Goal: Task Accomplishment & Management: Manage account settings

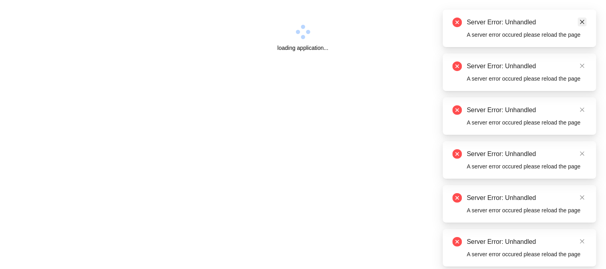
click at [585, 21] on icon "close" at bounding box center [582, 22] width 6 height 6
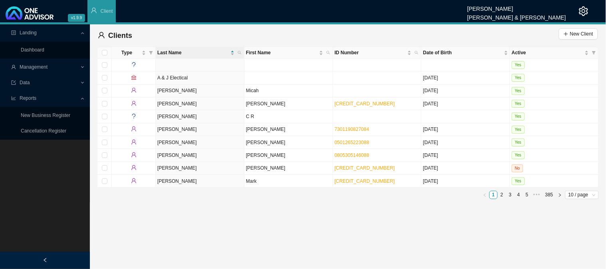
click at [66, 69] on span "Management" at bounding box center [45, 67] width 69 height 14
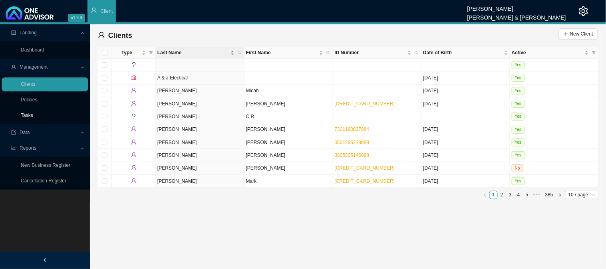
click at [31, 118] on link "Tasks" at bounding box center [27, 116] width 12 height 6
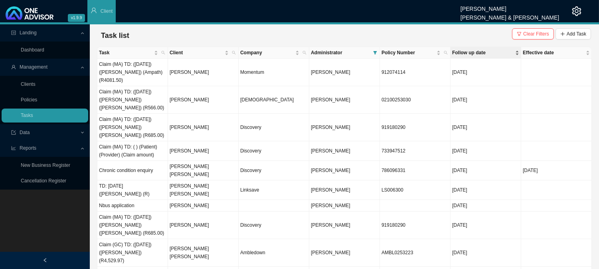
click at [467, 54] on span "Follow up date" at bounding box center [482, 53] width 61 height 8
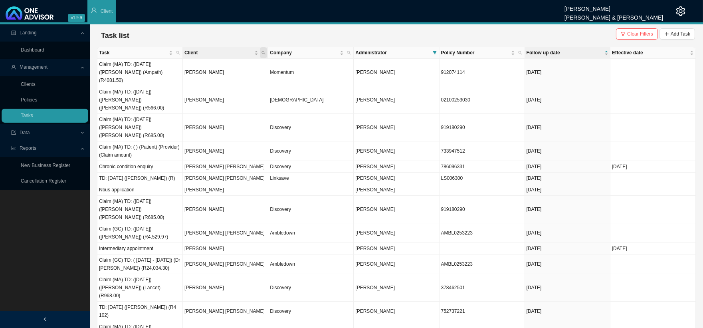
click at [266, 53] on span "Client" at bounding box center [263, 52] width 7 height 11
click at [214, 69] on input "text" at bounding box center [226, 68] width 75 height 11
type input "bester"
click at [203, 83] on span "Search" at bounding box center [209, 82] width 15 height 8
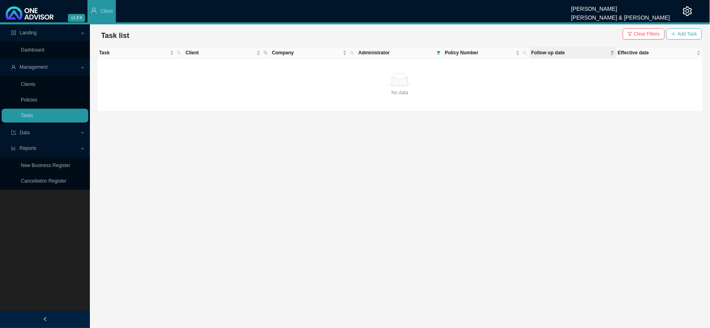
click at [605, 34] on button "Add Task" at bounding box center [684, 33] width 36 height 11
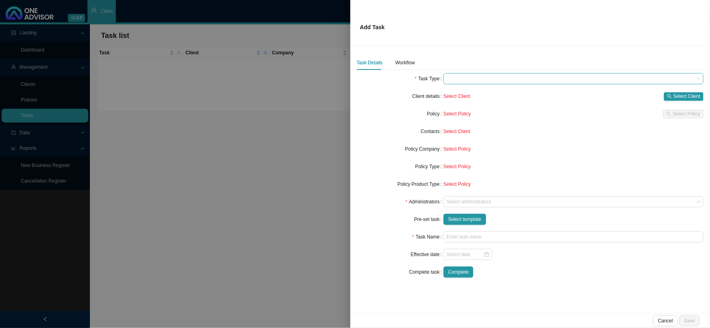
click at [454, 78] on span at bounding box center [573, 78] width 254 height 10
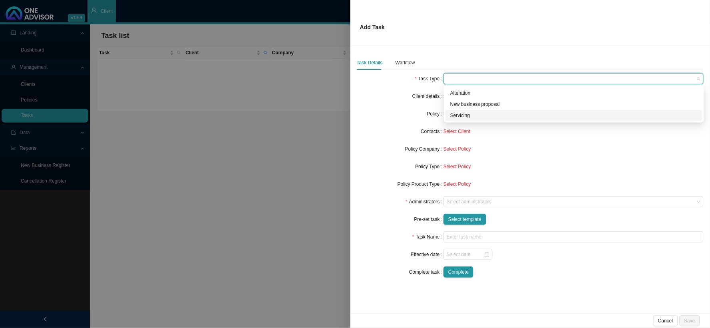
click at [456, 113] on div "Servicing" at bounding box center [573, 115] width 247 height 8
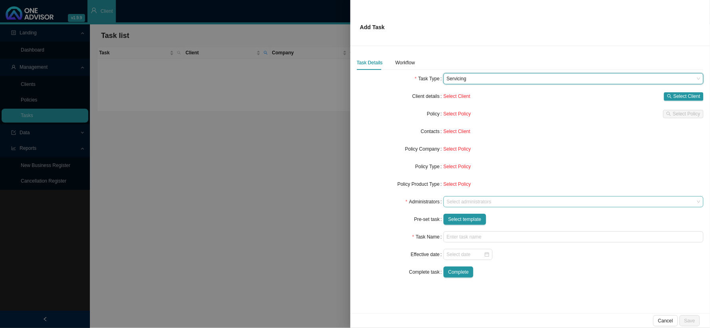
click at [460, 196] on div "Select administrators" at bounding box center [573, 201] width 260 height 11
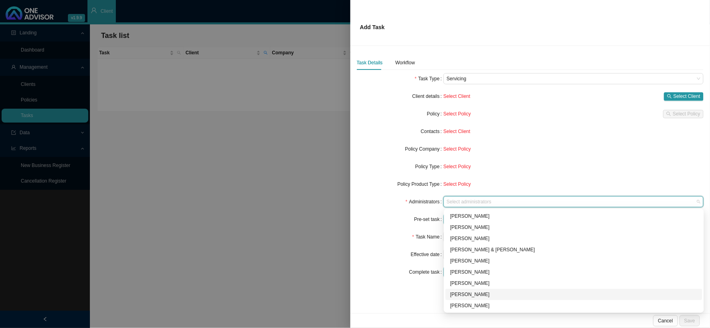
click at [460, 269] on div "[PERSON_NAME]" at bounding box center [573, 294] width 247 height 8
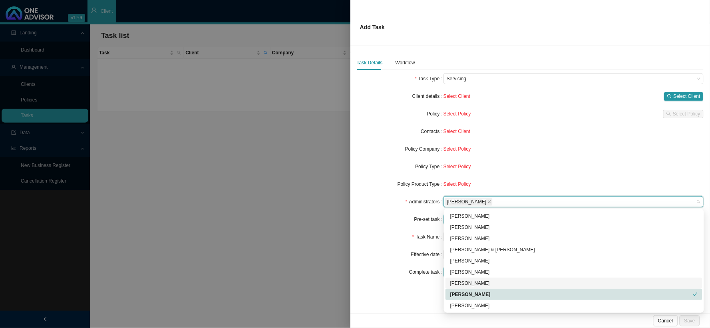
click at [427, 219] on label "Pre-set task" at bounding box center [428, 219] width 29 height 11
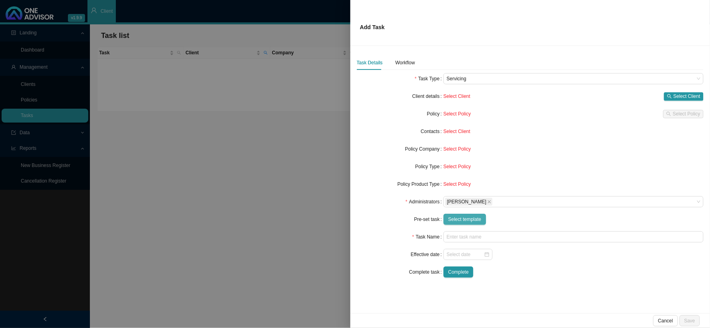
click at [458, 218] on span "Select template" at bounding box center [464, 219] width 33 height 8
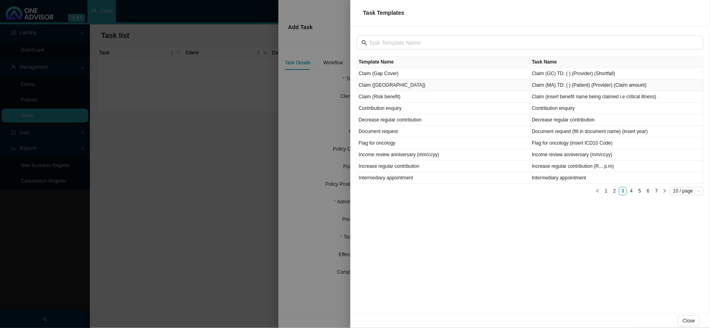
click at [380, 83] on td "Claim ([GEOGRAPHIC_DATA])" at bounding box center [443, 85] width 173 height 12
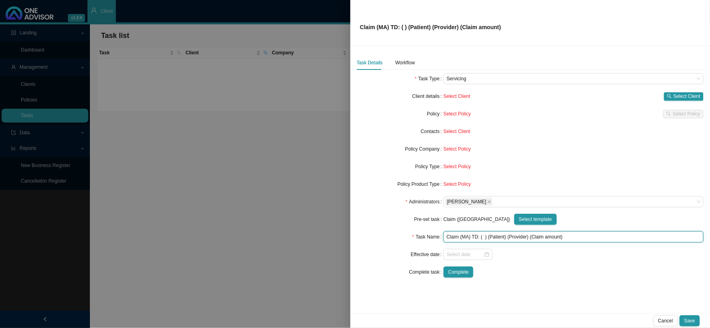
click at [484, 237] on input "Claim (MA) TD: ( ) (Patient) (Provider) (Claim amount)" at bounding box center [573, 236] width 260 height 11
click at [484, 236] on input "Claim (MA) TD: ( ) (Patient) (Provider) (Claim amount)" at bounding box center [573, 236] width 260 height 11
click at [516, 236] on input "Claim (MA) TD: (16/09/2025) (Patient) (Provider) (Claim amount)" at bounding box center [573, 236] width 260 height 11
click at [543, 236] on input "Claim (MA) TD: (16/09/2025) (Sarah-Leigh) (Provider) (Claim amount)" at bounding box center [573, 236] width 260 height 11
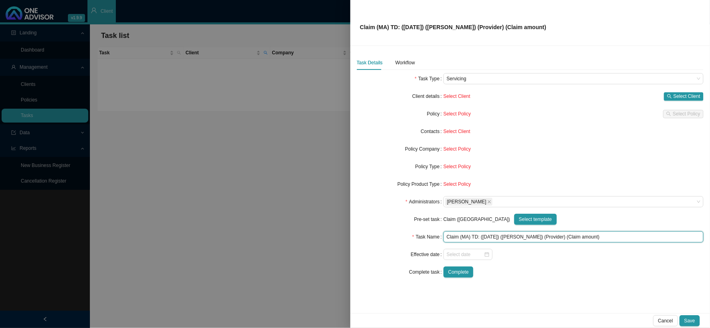
click at [543, 236] on input "Claim (MA) TD: (16/09/2025) (Sarah-Leigh) (Provider) (Claim amount)" at bounding box center [573, 236] width 260 height 11
drag, startPoint x: 601, startPoint y: 234, endPoint x: 573, endPoint y: 235, distance: 28.4
click at [573, 235] on input "Claim (MA) TD: (16/09/2025) (Sarah-Leigh) (Dr DS Ndlovu) (Claim amount)" at bounding box center [573, 236] width 260 height 11
click at [575, 237] on input "Claim (MA) TD: (16/09/2025) (Sarah-Leigh) (Dr DS Ndlovu) (R)" at bounding box center [573, 236] width 260 height 11
type input "Claim (MA) TD: ([DATE]) ([PERSON_NAME]) ([PERSON_NAME]) (R1165.70)"
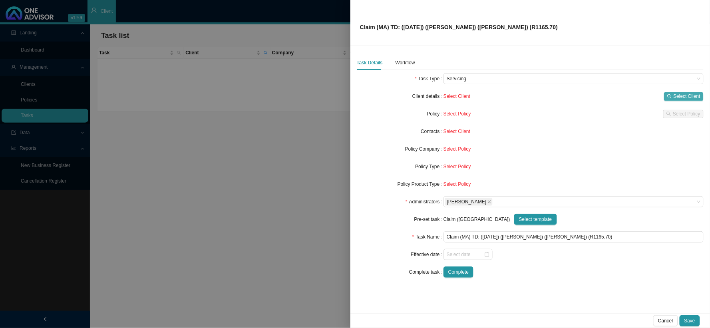
click at [605, 94] on span "Select Client" at bounding box center [686, 96] width 27 height 8
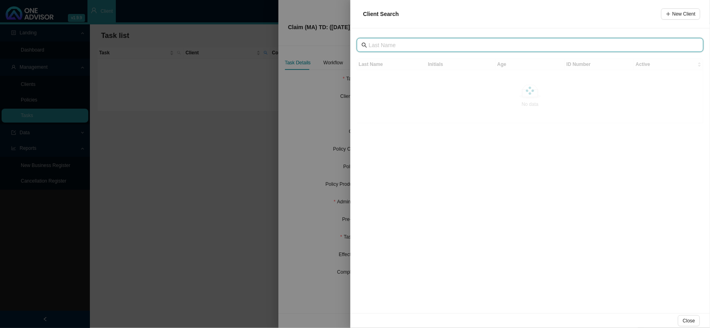
click at [416, 46] on input "text" at bounding box center [531, 45] width 324 height 9
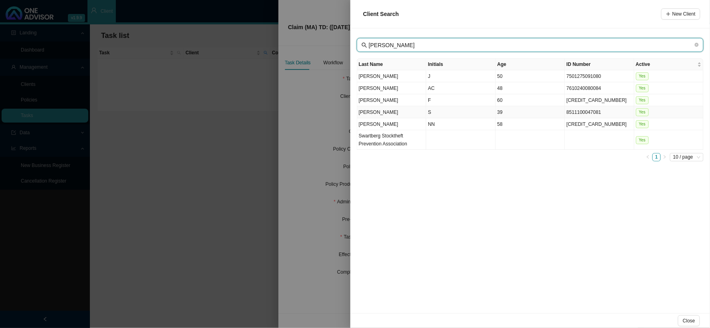
type input "BESTER"
click at [430, 110] on td "S" at bounding box center [460, 112] width 69 height 12
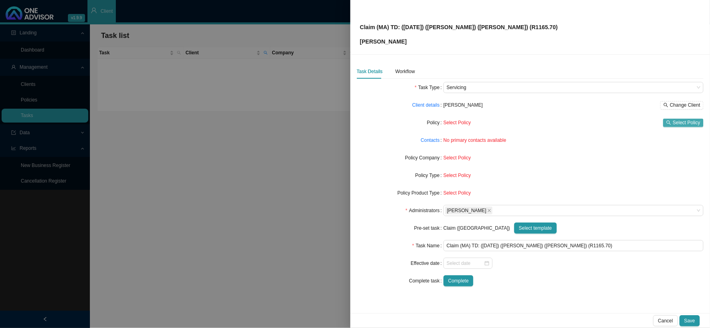
click at [605, 123] on span "Select Policy" at bounding box center [686, 123] width 28 height 8
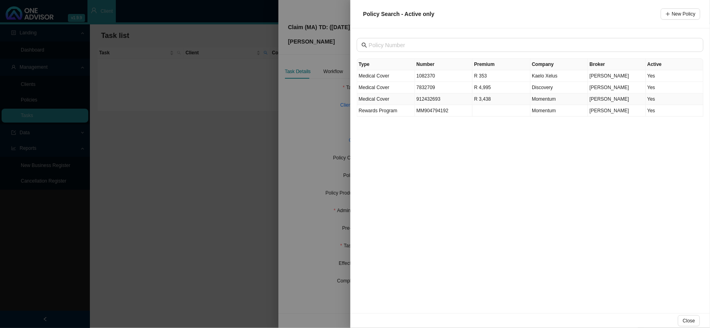
click at [426, 100] on td "912432693" at bounding box center [444, 99] width 58 height 12
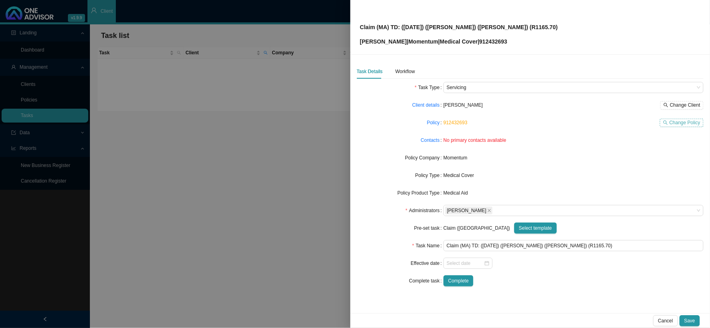
click at [605, 124] on span "Change Policy" at bounding box center [684, 123] width 31 height 8
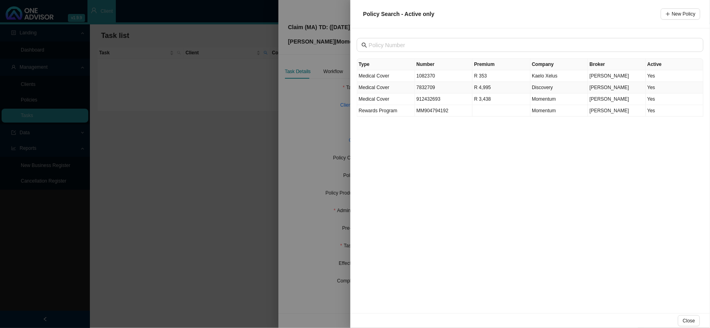
click at [426, 84] on td "7832709" at bounding box center [444, 88] width 58 height 12
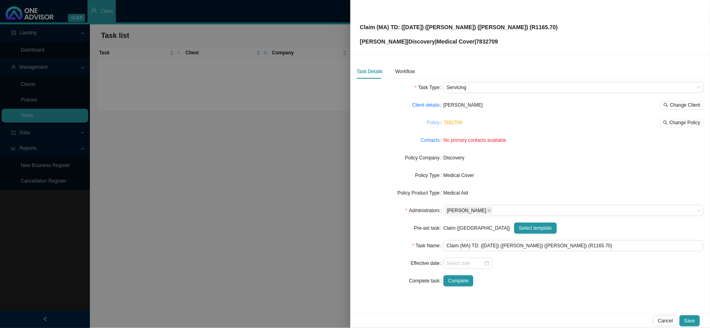
click at [434, 121] on link "Policy" at bounding box center [433, 123] width 13 height 8
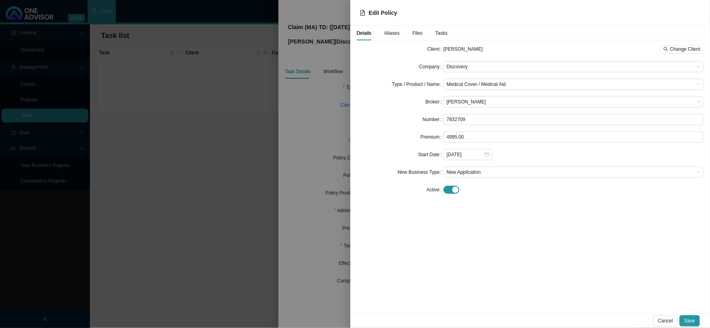
click at [340, 114] on div at bounding box center [355, 164] width 710 height 328
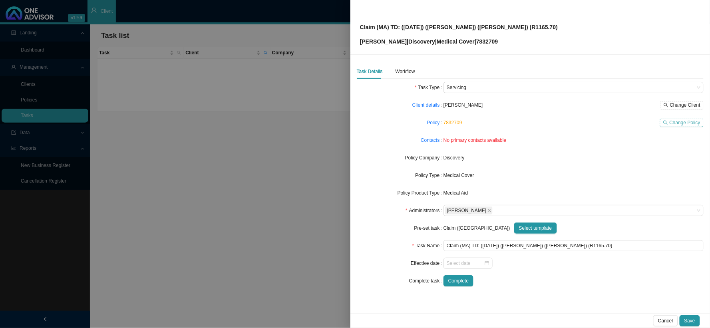
click at [605, 123] on span "Change Policy" at bounding box center [684, 123] width 31 height 8
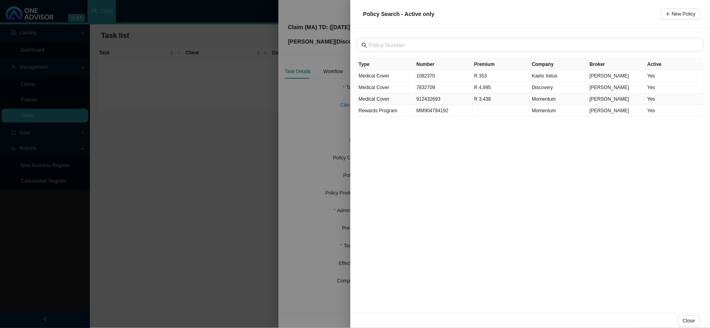
click at [433, 97] on td "912432693" at bounding box center [444, 99] width 58 height 12
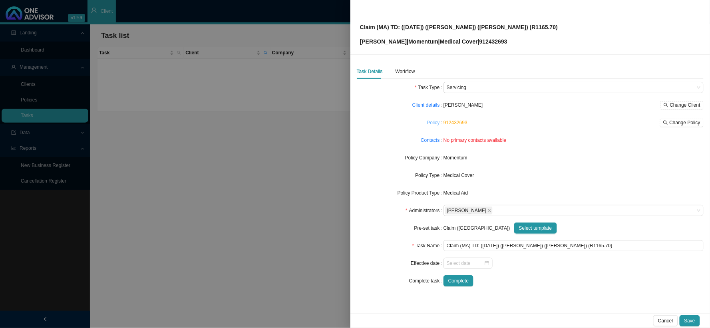
click at [432, 121] on link "Policy" at bounding box center [433, 123] width 13 height 8
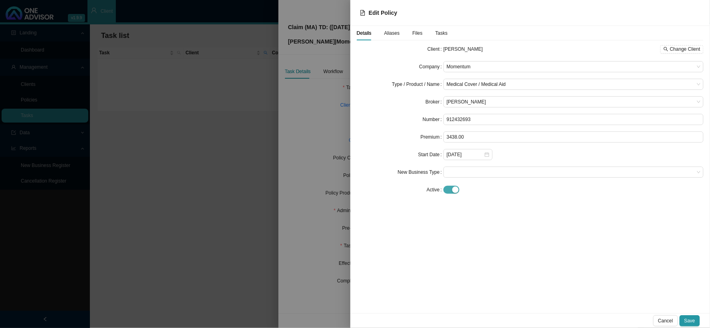
click at [448, 190] on span "button" at bounding box center [451, 190] width 16 height 8
click at [605, 269] on span "Save" at bounding box center [689, 321] width 11 height 8
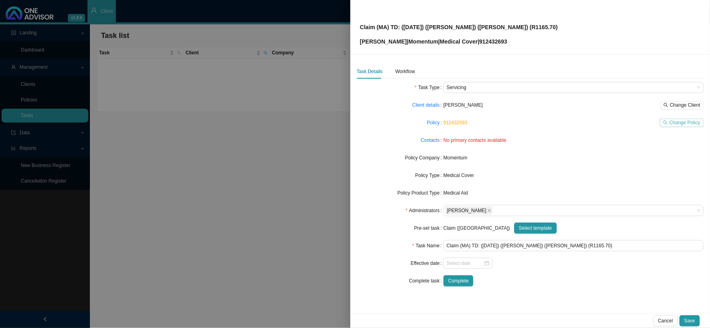
click at [605, 123] on span "Change Policy" at bounding box center [684, 123] width 31 height 8
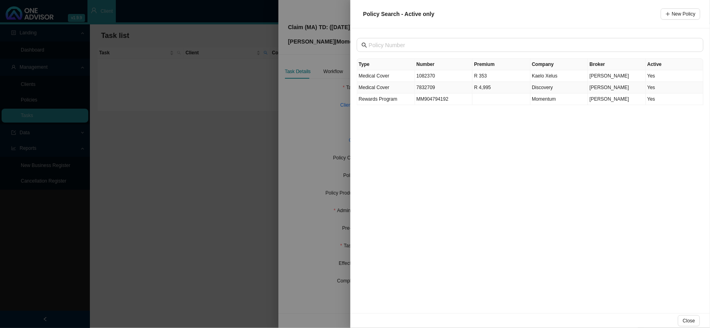
click at [425, 91] on td "7832709" at bounding box center [444, 88] width 58 height 12
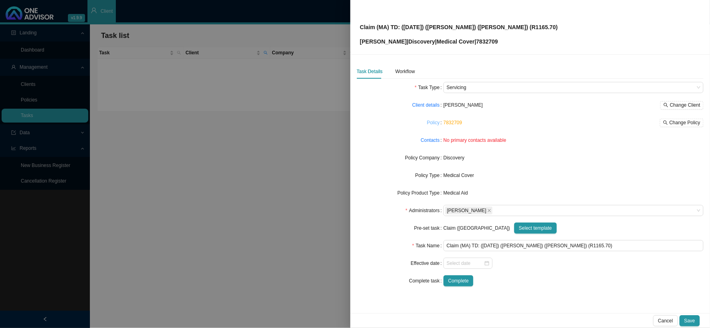
click at [432, 123] on link "Policy" at bounding box center [433, 123] width 13 height 8
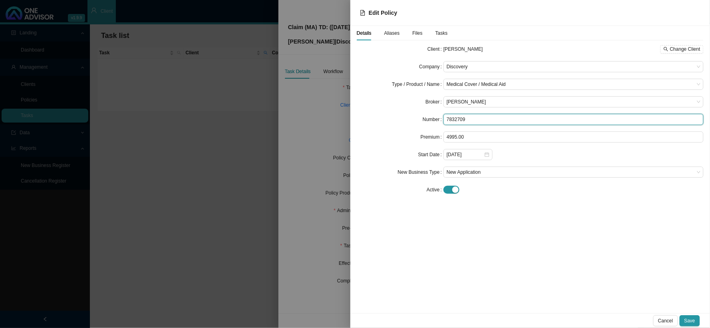
click at [465, 119] on input "7832709" at bounding box center [573, 119] width 260 height 11
drag, startPoint x: 465, startPoint y: 119, endPoint x: 430, endPoint y: 117, distance: 35.2
click at [430, 117] on div "Number 7832709" at bounding box center [530, 119] width 347 height 11
click at [509, 121] on input "7832709" at bounding box center [573, 119] width 260 height 11
type input "783270950"
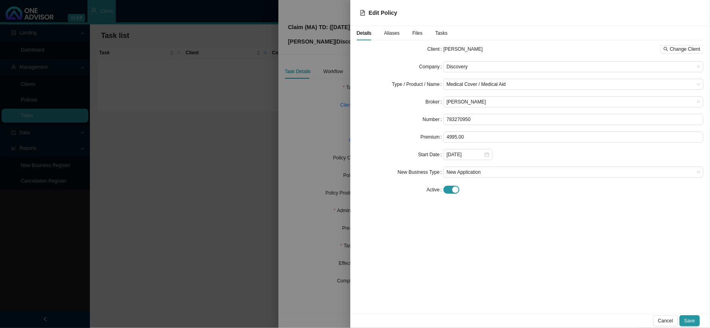
click at [394, 34] on span "Aliases" at bounding box center [392, 33] width 16 height 5
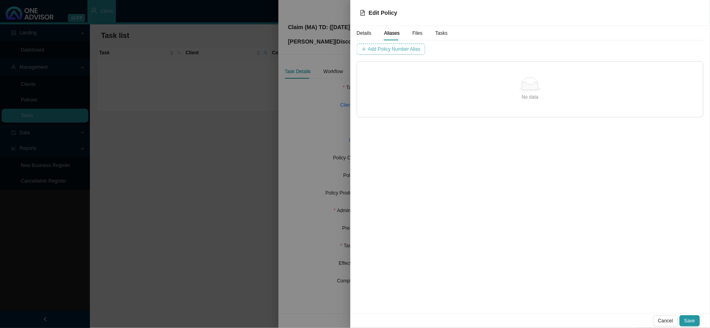
click at [398, 52] on span "Add Policy Number Alias" at bounding box center [394, 49] width 52 height 8
click at [432, 49] on input "text" at bounding box center [465, 49] width 66 height 11
type input "7832709"
click at [538, 49] on span "Add Policy Number Alias" at bounding box center [559, 49] width 52 height 8
click at [605, 269] on span "Save" at bounding box center [689, 321] width 11 height 8
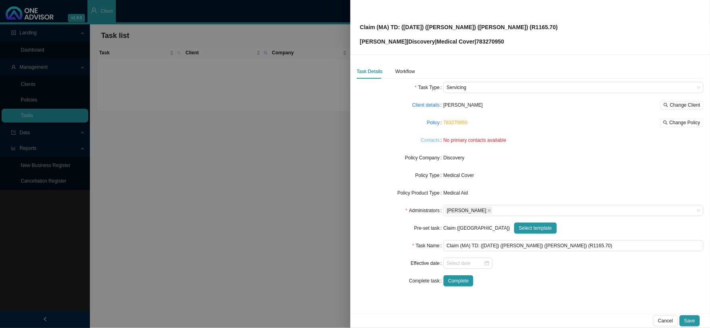
click at [430, 141] on link "Contacts" at bounding box center [429, 140] width 19 height 8
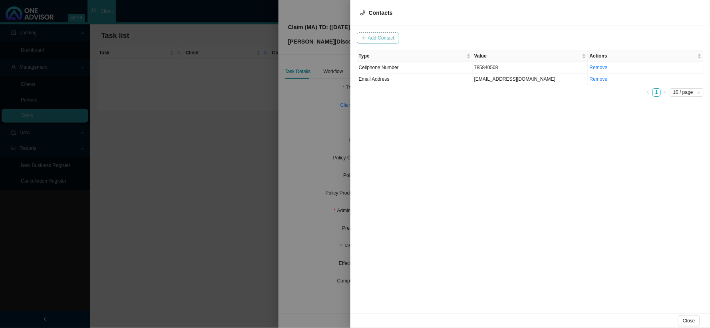
click at [390, 39] on span "Add Contact" at bounding box center [381, 38] width 26 height 8
click at [480, 77] on td "sebear007@yahoo.com" at bounding box center [529, 79] width 115 height 12
drag, startPoint x: 432, startPoint y: 39, endPoint x: 354, endPoint y: 37, distance: 77.9
click at [354, 37] on div "Value sebear007@yahoo.com Type Email Address Cancel Update Contact Type Value A…" at bounding box center [529, 169] width 359 height 287
click at [488, 35] on span "Email Address" at bounding box center [486, 38] width 54 height 10
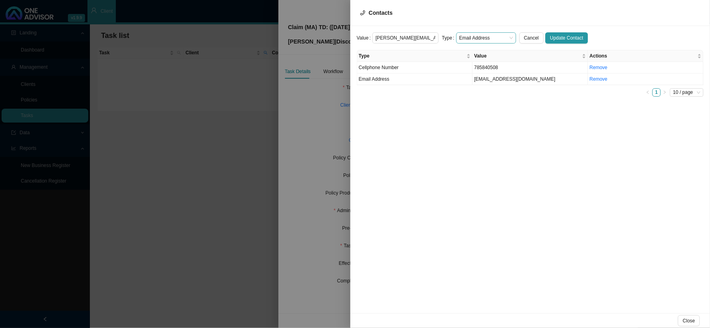
type input "sara.leigh7@yahoo.com"
click at [470, 85] on div "Primary Email Address" at bounding box center [479, 86] width 47 height 8
click at [561, 37] on span "Update Contact" at bounding box center [566, 38] width 33 height 8
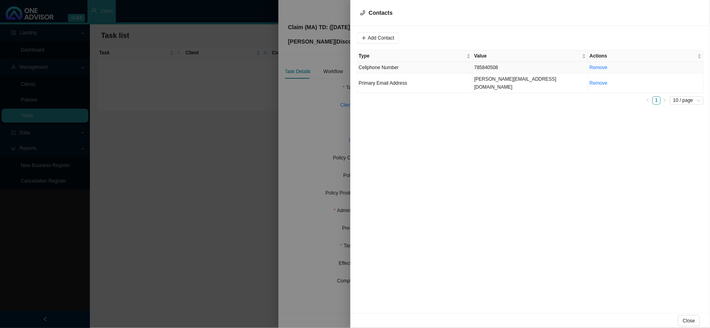
click at [390, 69] on span "Cellphone Number" at bounding box center [379, 68] width 40 height 6
click at [374, 37] on input "785840508" at bounding box center [405, 37] width 66 height 11
click at [500, 35] on span "Cellphone Number" at bounding box center [486, 38] width 54 height 10
type input "0785840508"
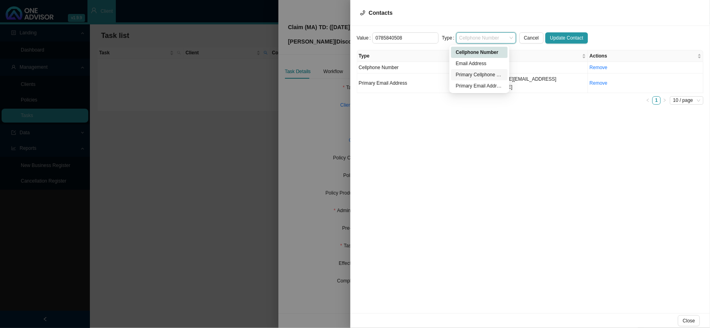
click at [480, 77] on div "Primary Cellphone Number" at bounding box center [479, 75] width 47 height 8
click at [564, 38] on span "Update Contact" at bounding box center [566, 38] width 33 height 8
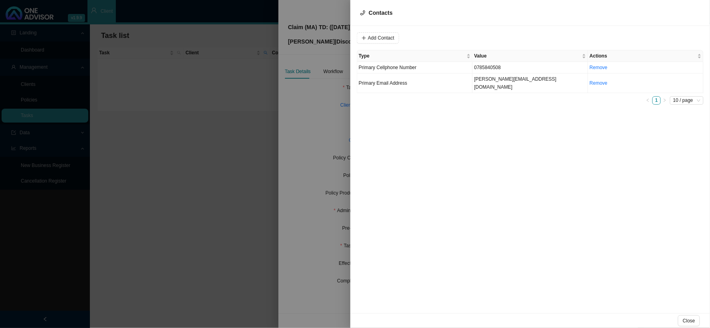
click at [308, 93] on div at bounding box center [355, 164] width 710 height 328
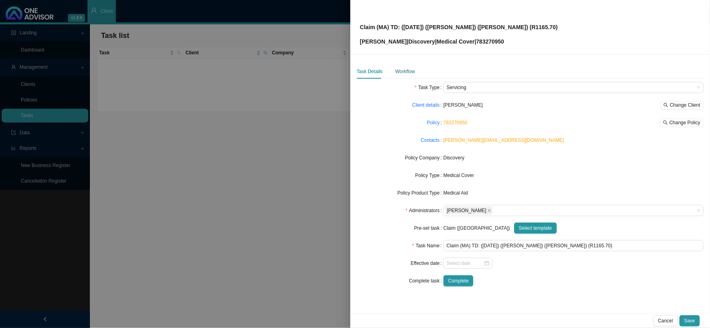
click at [406, 73] on div "Workflow" at bounding box center [405, 71] width 20 height 8
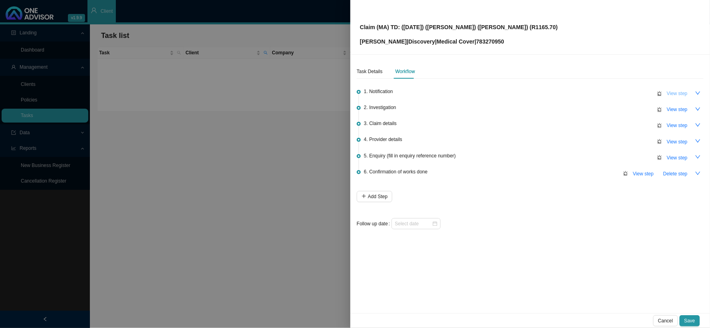
click at [605, 91] on span "View step" at bounding box center [676, 93] width 21 height 8
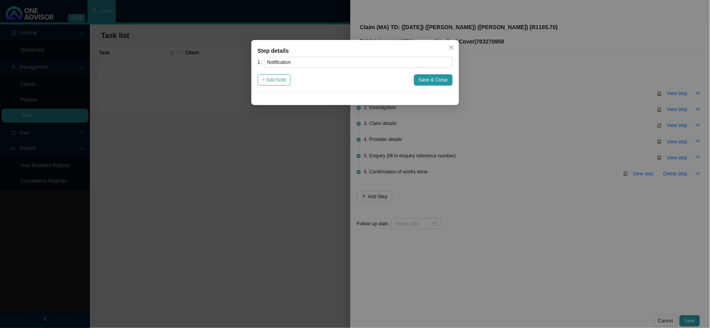
click at [272, 81] on span "+ Add Note" at bounding box center [274, 80] width 24 height 8
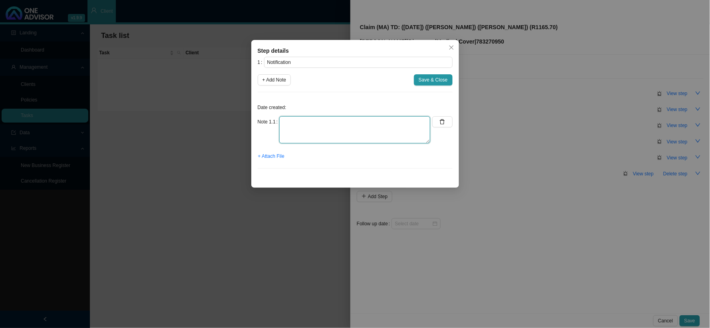
click at [329, 119] on textarea at bounding box center [354, 129] width 151 height 27
type textarea "r"
click at [406, 124] on textarea "Received a statement and proof of payment for" at bounding box center [354, 129] width 151 height 27
drag, startPoint x: 397, startPoint y: 121, endPoint x: 404, endPoint y: 124, distance: 7.7
click at [397, 121] on textarea "Received a statement and proof of payment for Alberlito Hospital" at bounding box center [354, 129] width 151 height 27
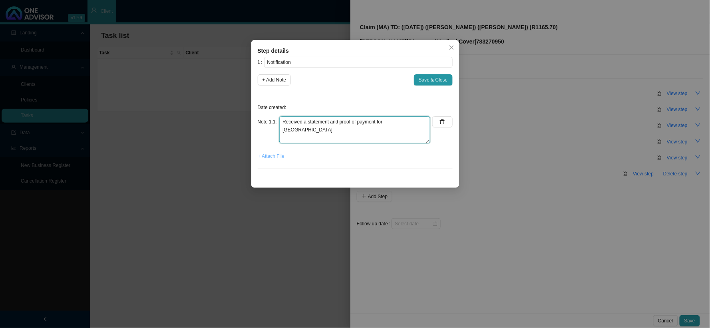
type textarea "Received a statement and proof of payment for Alberlitto Hospital"
click at [282, 157] on span "+ Attach File" at bounding box center [271, 156] width 26 height 8
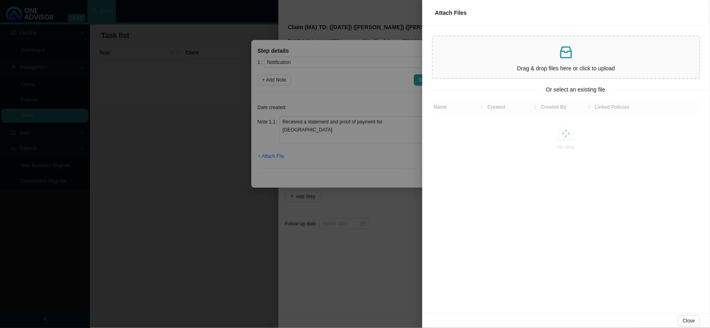
click at [553, 51] on p at bounding box center [566, 52] width 260 height 16
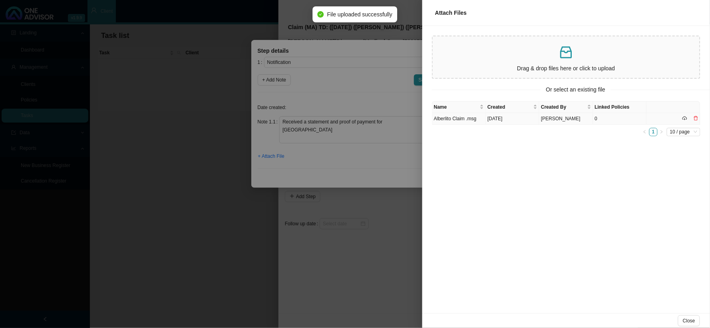
click at [472, 118] on td "Alberlito Claim .msg" at bounding box center [459, 119] width 54 height 12
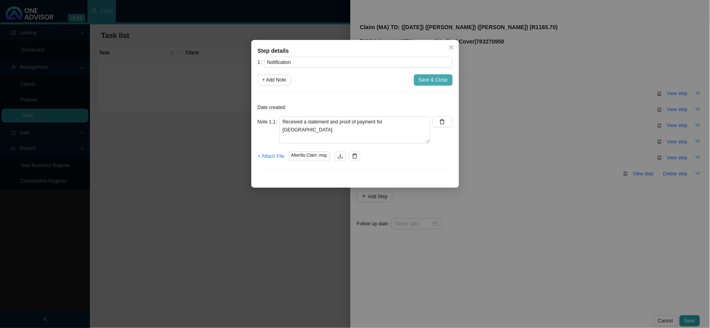
click at [432, 81] on span "Save & Close" at bounding box center [432, 80] width 29 height 8
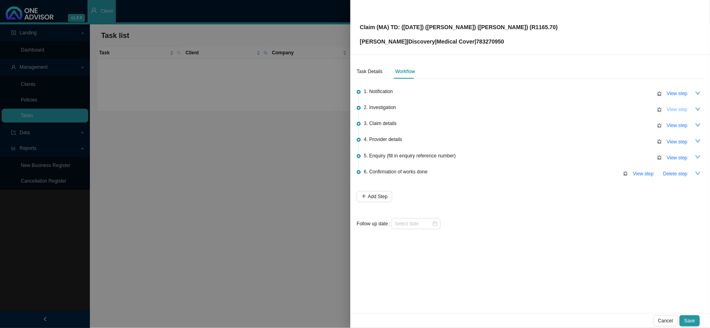
click at [605, 110] on span "View step" at bounding box center [676, 109] width 21 height 8
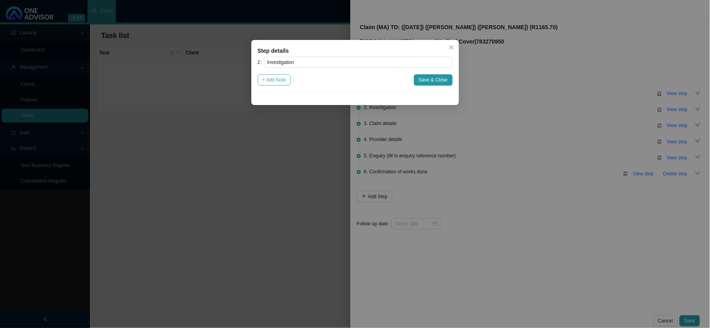
click at [282, 82] on span "+ Add Note" at bounding box center [274, 80] width 24 height 8
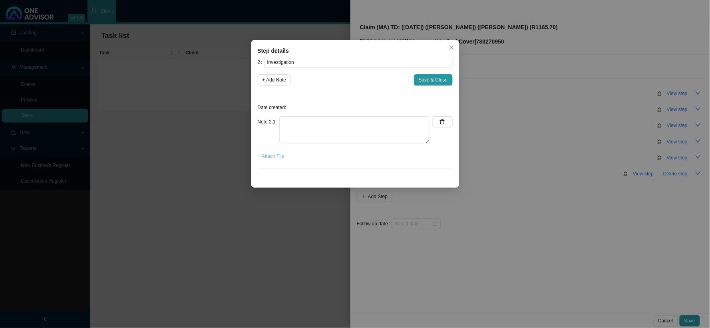
click at [281, 157] on span "+ Attach File" at bounding box center [271, 156] width 26 height 8
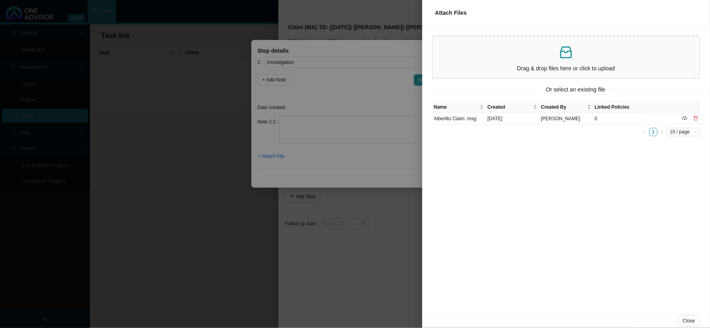
click at [518, 57] on p at bounding box center [566, 52] width 260 height 16
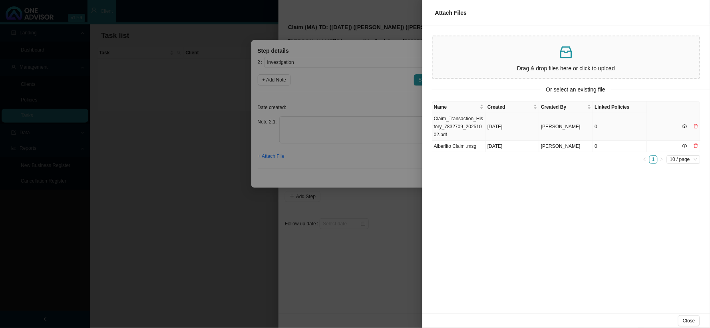
click at [460, 124] on td "Claim_Transaction_History_7832709_20251002.pdf" at bounding box center [459, 127] width 54 height 28
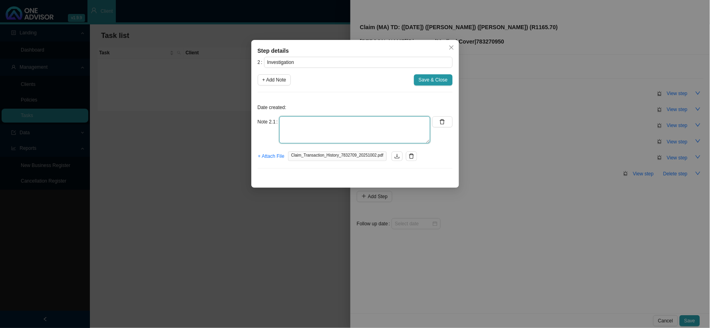
click at [386, 125] on textarea at bounding box center [354, 129] width 151 height 27
click at [332, 125] on textarea at bounding box center [354, 129] width 151 height 27
type textarea "According to code 1348 on the CTH, the casualty visit may qualify as a PMB"
click at [283, 78] on span "+ Add Note" at bounding box center [274, 80] width 24 height 8
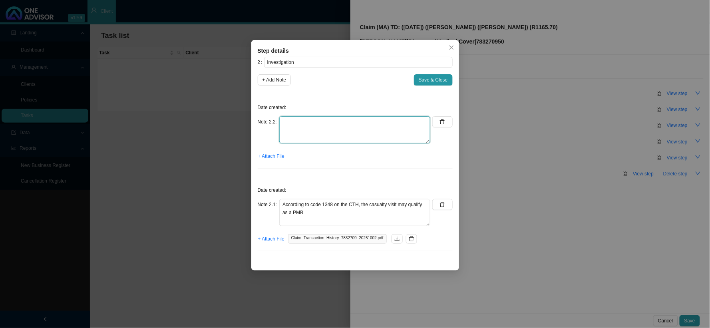
click at [309, 124] on textarea at bounding box center [354, 129] width 151 height 27
type textarea "r"
type textarea "Requested"
click at [429, 81] on span "Save & Close" at bounding box center [432, 80] width 29 height 8
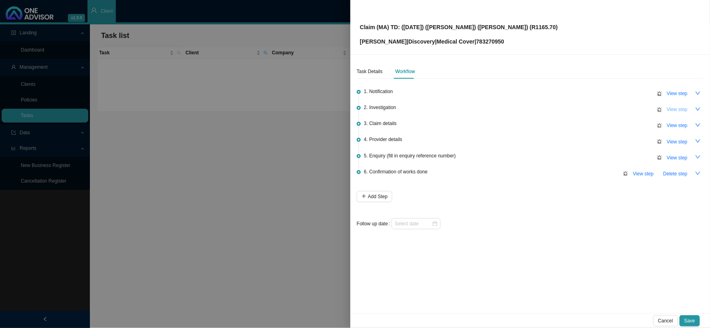
click at [605, 109] on span "View step" at bounding box center [676, 109] width 21 height 8
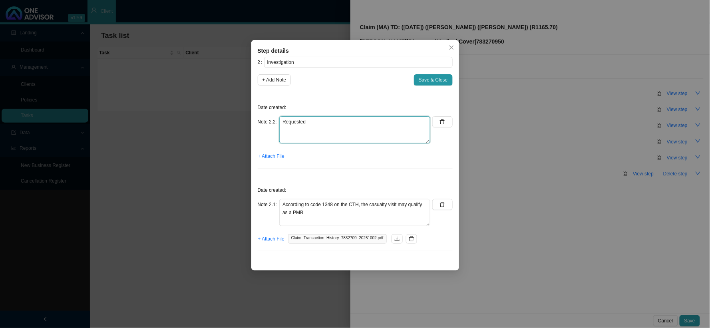
click at [337, 120] on textarea "Requested" at bounding box center [354, 129] width 151 height 27
type textarea "Requested the invoices and the reports for casualty and the doctor"
click at [270, 158] on span "+ Attach File" at bounding box center [271, 156] width 26 height 8
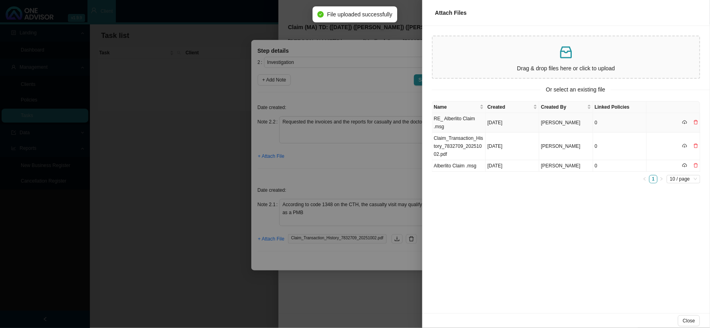
click at [462, 118] on td "RE_ Alberlito Claim .msg" at bounding box center [459, 123] width 54 height 20
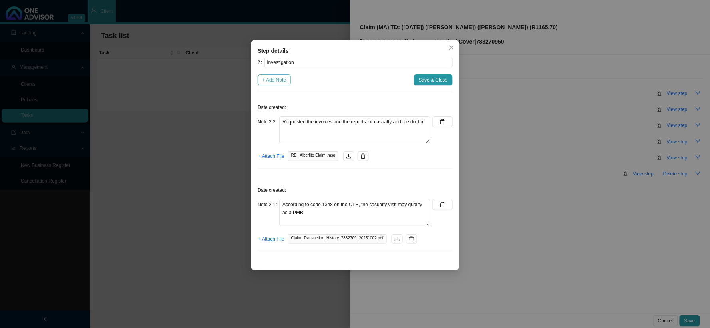
click at [289, 79] on button "+ Add Note" at bounding box center [275, 79] width 34 height 11
type textarea "Requested the invoices and the reports for casualty and the doctor"
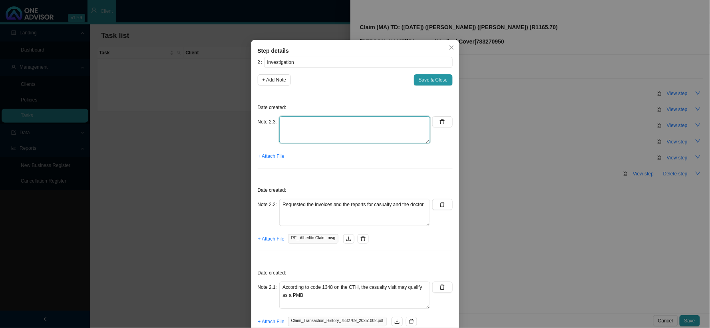
click at [305, 125] on textarea at bounding box center [354, 129] width 151 height 27
type textarea "Let Sarah know that a PMB application may need to be completed, but I would let…"
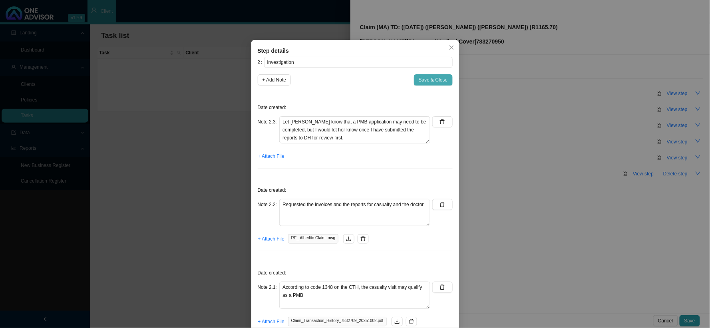
click at [437, 81] on span "Save & Close" at bounding box center [432, 80] width 29 height 8
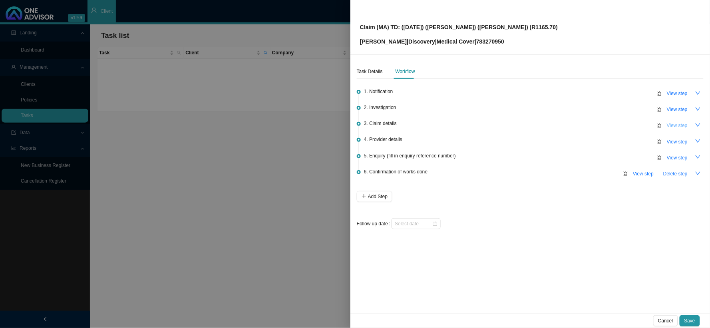
click at [605, 125] on span "View step" at bounding box center [676, 125] width 21 height 8
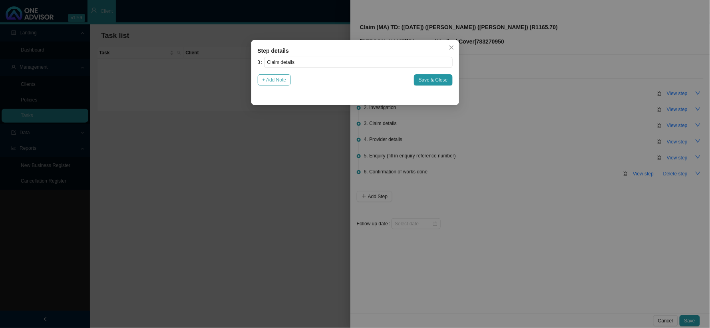
click at [281, 79] on span "+ Add Note" at bounding box center [274, 80] width 24 height 8
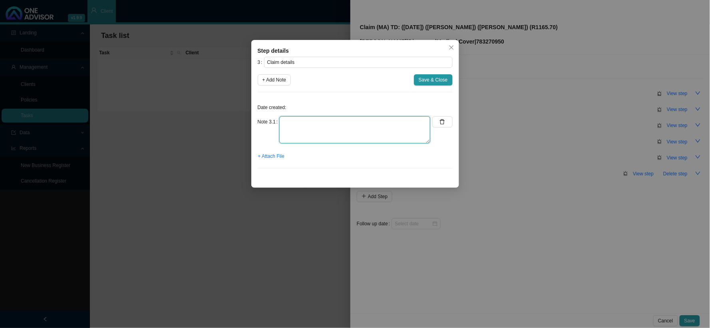
click at [327, 122] on textarea at bounding box center [354, 129] width 151 height 27
click at [332, 124] on textarea "Claimed: Paid: Shortfall:" at bounding box center [354, 129] width 151 height 27
click at [326, 128] on textarea "Claimed: R1165.70 Paid: Shortfall:" at bounding box center [354, 129] width 151 height 27
click at [335, 139] on textarea "Claimed: R1165.70 Paid: R1165.70 Shortfall:" at bounding box center [354, 129] width 151 height 27
click at [336, 129] on textarea "Claimed: R1165.70 Paid: R1165.70 Shortfall: R0.00" at bounding box center [354, 129] width 151 height 27
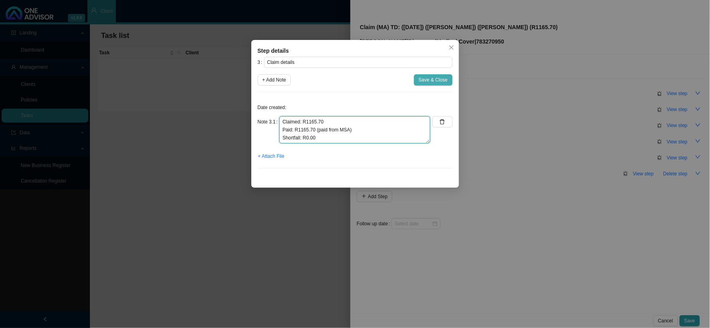
type textarea "Claimed: R1165.70 Paid: R1165.70 (paid from MSA) Shortfall: R0.00"
click at [420, 81] on span "Save & Close" at bounding box center [432, 80] width 29 height 8
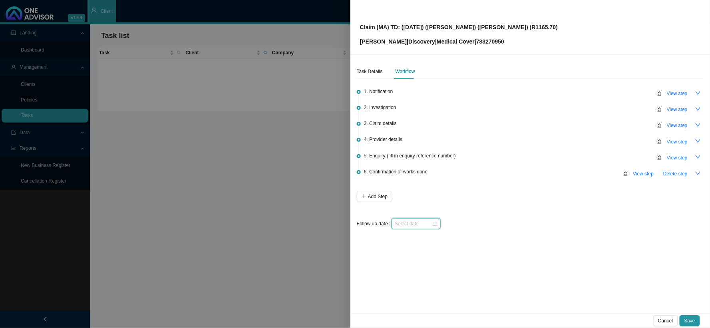
click at [414, 225] on input at bounding box center [412, 224] width 37 height 8
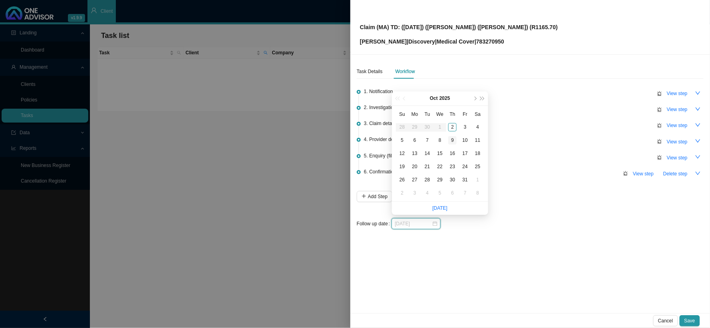
type input "[DATE]"
click at [453, 140] on div "9" at bounding box center [452, 140] width 8 height 8
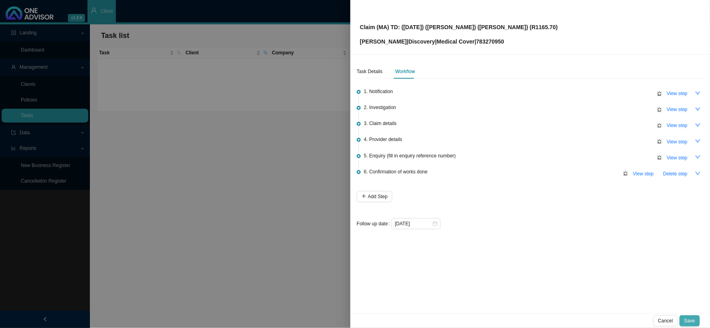
click at [605, 269] on span "Save" at bounding box center [689, 321] width 11 height 8
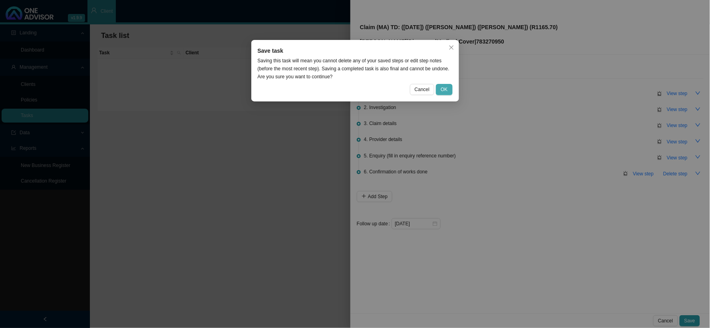
click at [440, 89] on button "OK" at bounding box center [444, 89] width 16 height 11
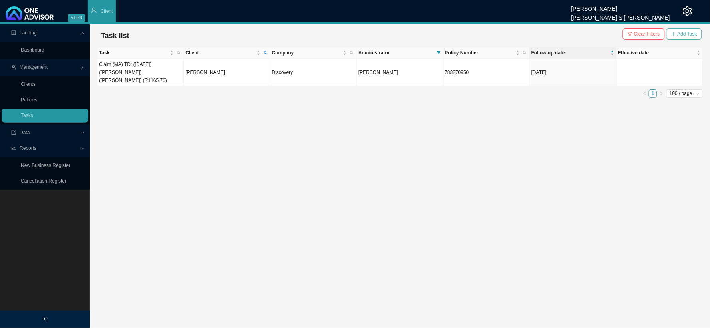
click at [605, 33] on span "Add Task" at bounding box center [687, 34] width 20 height 8
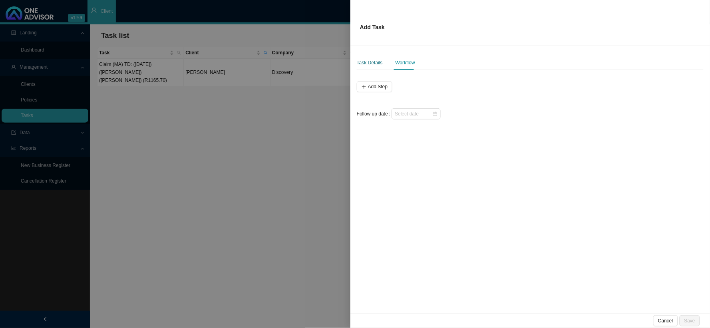
click at [373, 63] on div "Task Details" at bounding box center [370, 63] width 26 height 8
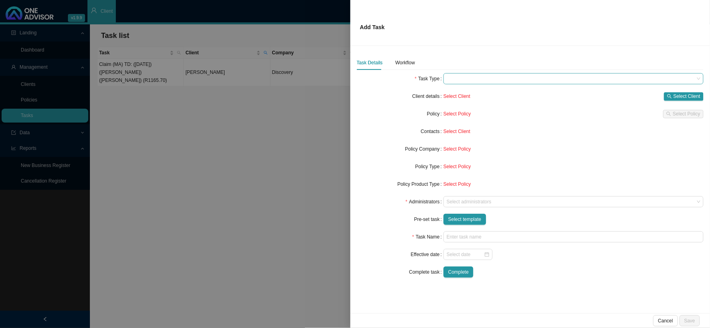
click at [464, 79] on span at bounding box center [573, 78] width 254 height 10
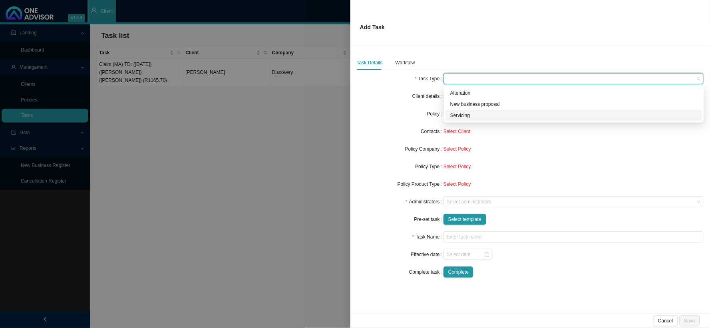
click at [460, 114] on div "Servicing" at bounding box center [573, 115] width 247 height 8
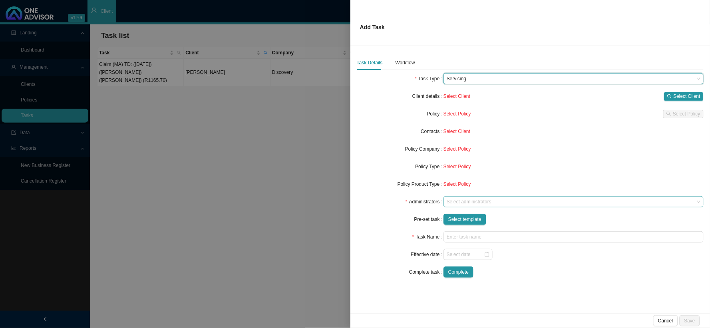
click at [460, 202] on div at bounding box center [569, 202] width 249 height 6
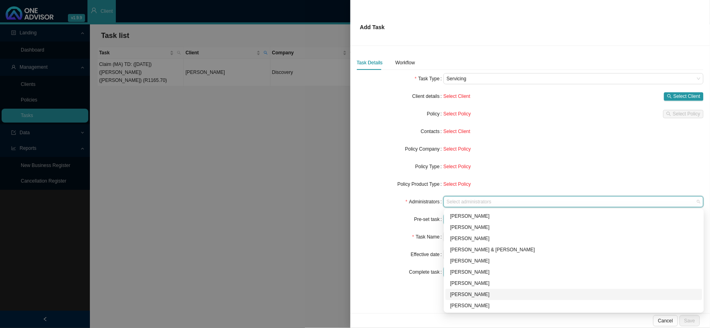
click at [461, 269] on div "[PERSON_NAME]" at bounding box center [573, 294] width 247 height 8
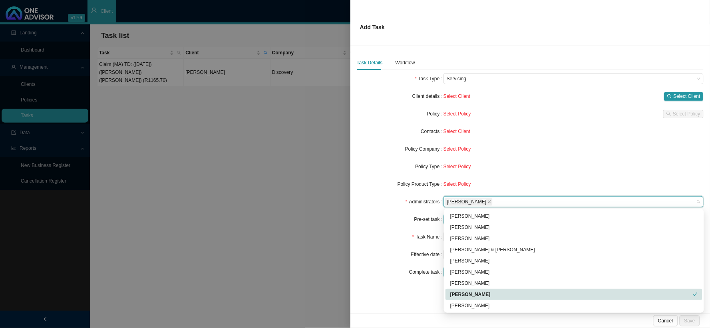
click at [383, 269] on div "Complete task" at bounding box center [400, 271] width 87 height 11
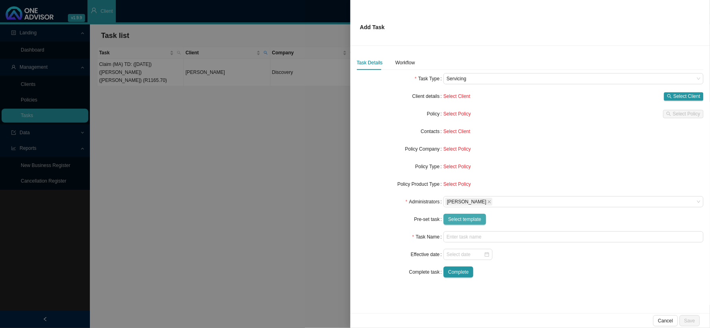
click at [470, 220] on span "Select template" at bounding box center [464, 219] width 33 height 8
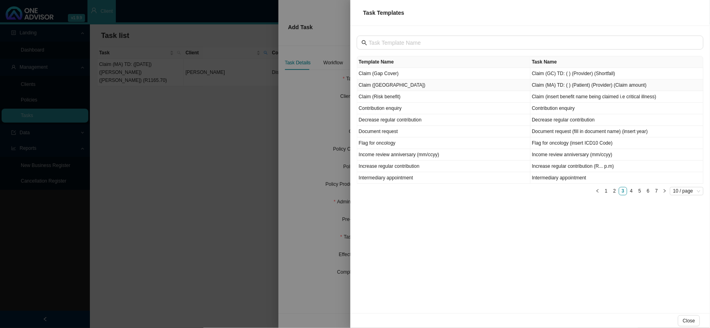
click at [368, 85] on td "Claim ([GEOGRAPHIC_DATA])" at bounding box center [443, 85] width 173 height 12
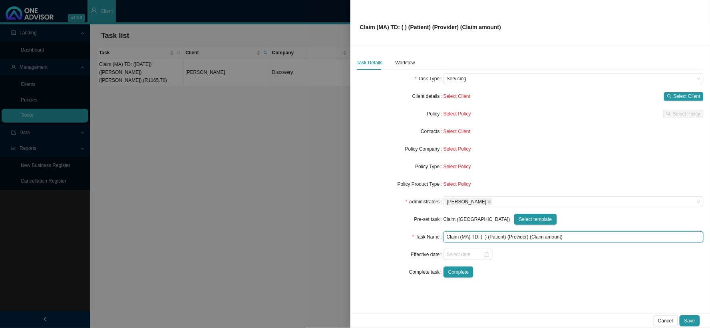
click at [484, 236] on input "Claim (MA) TD: ( ) (Patient) (Provider) (Claim amount)" at bounding box center [573, 236] width 260 height 11
click at [516, 238] on input "Claim (MA) TD: (16/09/2025) (Patient) (Provider) (Claim amount)" at bounding box center [573, 236] width 260 height 11
click at [544, 235] on input "Claim (MA) TD: (16/09/2025) (Sara-Leigh) (Provider) (Claim amount)" at bounding box center [573, 236] width 260 height 11
click at [545, 235] on input "Claim (MA) TD: (16/09/2025) (Sara-Leigh) (Provider) (Claim amount)" at bounding box center [573, 236] width 260 height 11
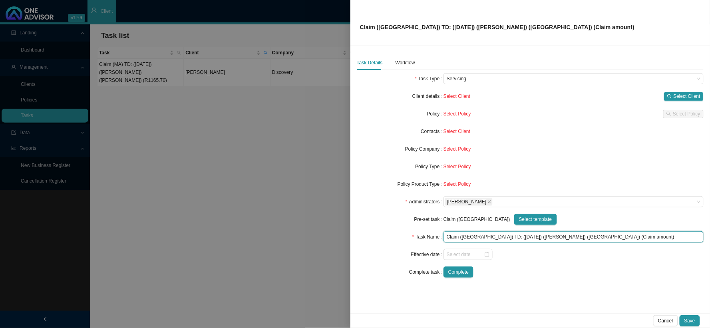
click at [550, 236] on input "Claim (MA) TD: (16/09/2025) (Sara-Leigh) (Alberlito Hospital) (Claim amount)" at bounding box center [573, 236] width 260 height 11
click at [594, 238] on input "Claim (MA) TD: (16/09/2025) (Sara-Leigh) (Alberlitto Hospital) (Claim amount)" at bounding box center [573, 236] width 260 height 11
click at [605, 236] on input "Claim (MA) TD: (16/09/2025) (Sara-Leigh) (Alberlitto Hospital) (Claim amount)" at bounding box center [573, 236] width 260 height 11
drag, startPoint x: 608, startPoint y: 236, endPoint x: 580, endPoint y: 236, distance: 28.0
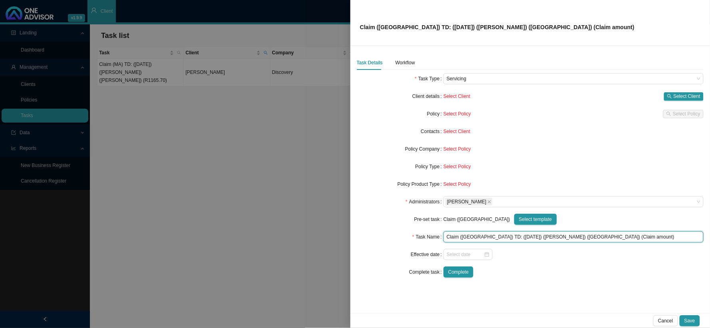
click at [580, 236] on input "Claim (MA) TD: (16/09/2025) (Sara-Leigh) (Alberlitto Hospital) (Claim amount)" at bounding box center [573, 236] width 260 height 11
type input "Claim (MA) TD: (16/09/2025) (Sara-Leigh) (Alberlitto Hospital) (R1360.80)"
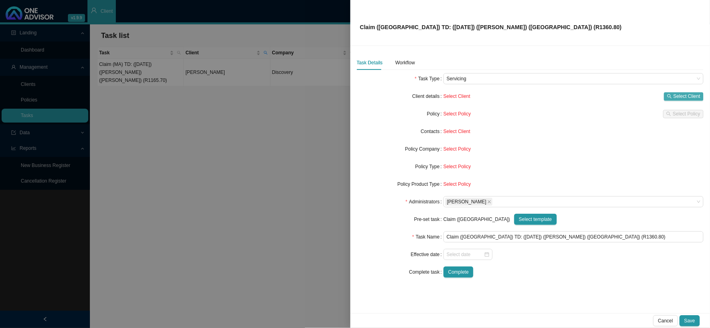
click at [605, 95] on span "Select Client" at bounding box center [686, 96] width 27 height 8
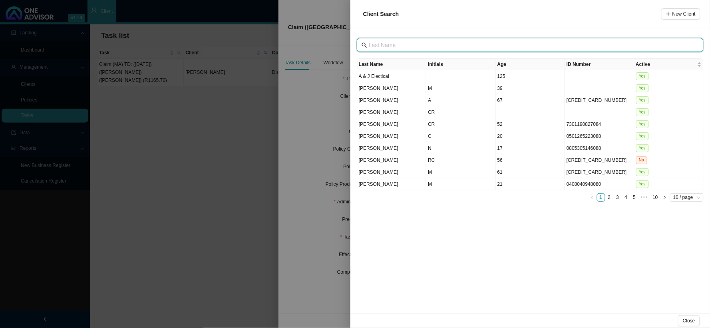
click at [425, 47] on input "text" at bounding box center [531, 45] width 324 height 9
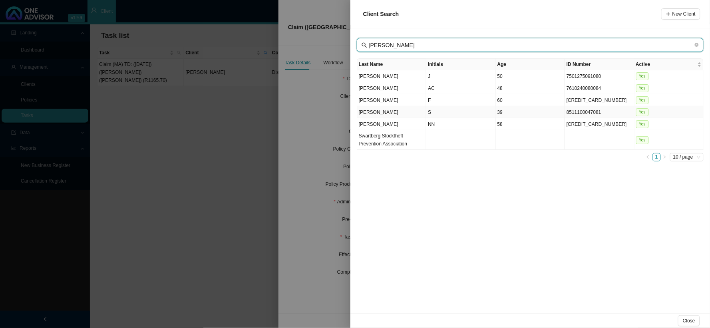
type input "BESTER"
click at [428, 110] on td "S" at bounding box center [460, 112] width 69 height 12
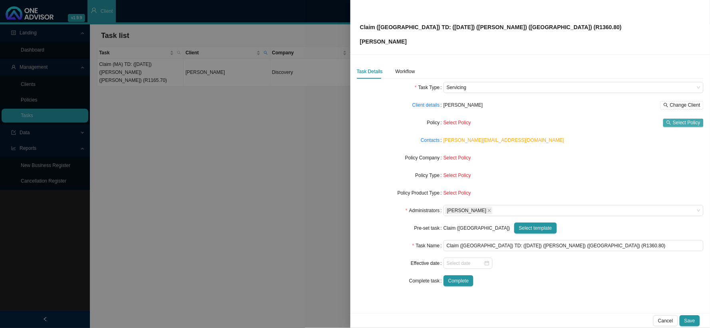
click at [605, 121] on span "Select Policy" at bounding box center [686, 123] width 28 height 8
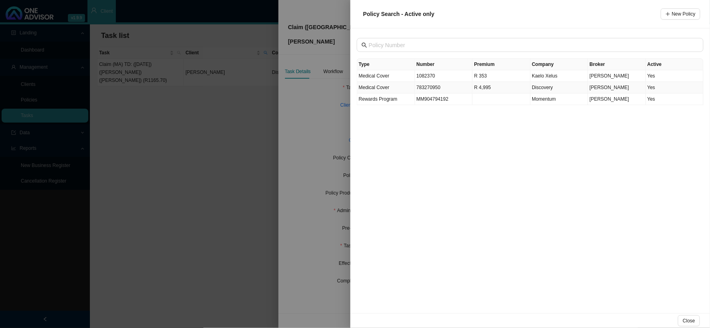
click at [422, 90] on td "783270950" at bounding box center [444, 88] width 58 height 12
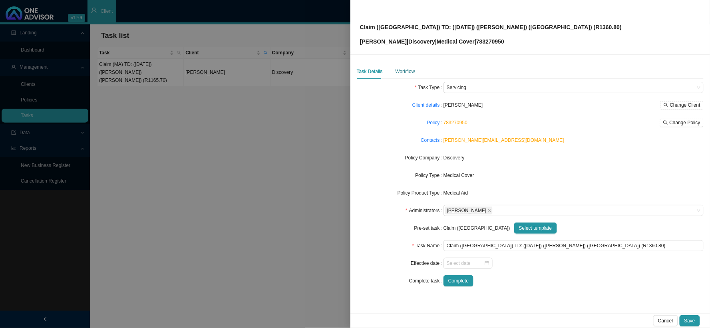
click at [404, 68] on div "Workflow" at bounding box center [405, 71] width 20 height 8
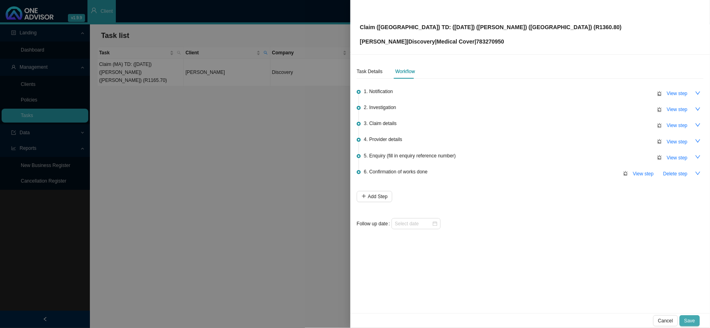
click at [605, 269] on span "Save" at bounding box center [689, 321] width 11 height 8
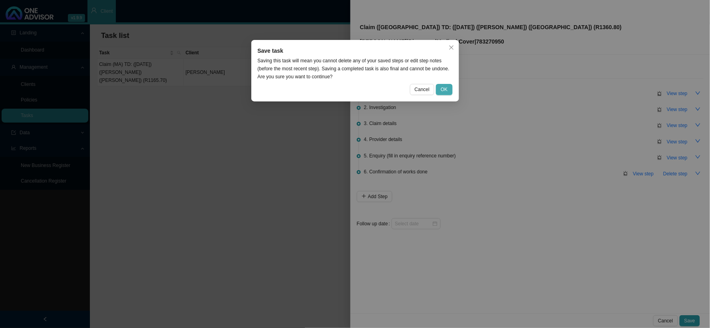
click at [440, 86] on button "OK" at bounding box center [444, 89] width 16 height 11
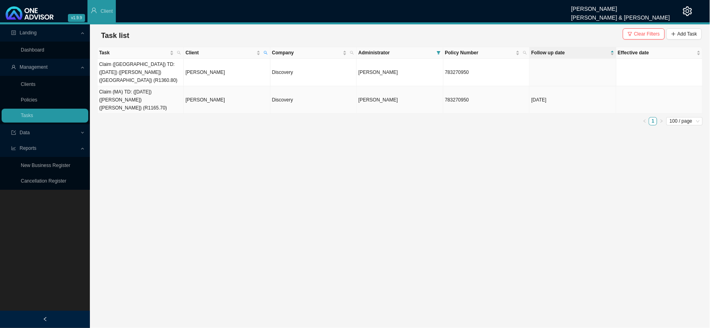
click at [172, 89] on td "Claim (MA) TD: ([DATE]) ([PERSON_NAME]) ([PERSON_NAME]) (R1165.70)" at bounding box center [140, 100] width 86 height 28
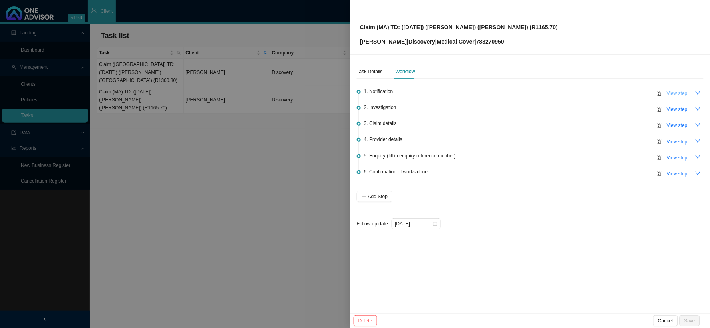
click at [605, 95] on span "View step" at bounding box center [676, 93] width 21 height 8
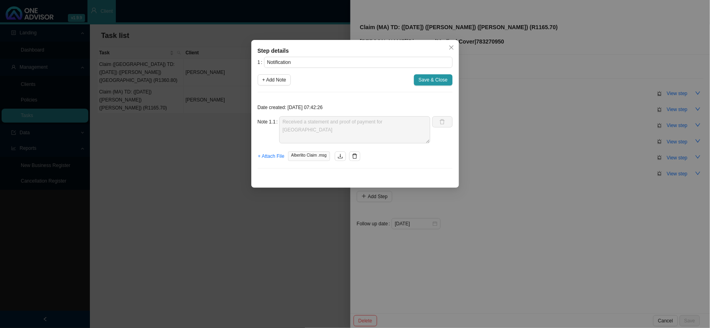
click at [273, 121] on div "Note 1.1 Received a statement and proof of payment for Alberlitto Hospital" at bounding box center [344, 129] width 173 height 27
click at [439, 81] on span "Save & Close" at bounding box center [432, 80] width 29 height 8
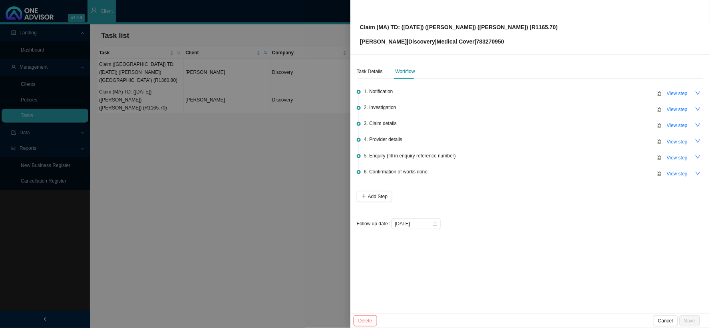
click at [215, 148] on div at bounding box center [355, 164] width 710 height 328
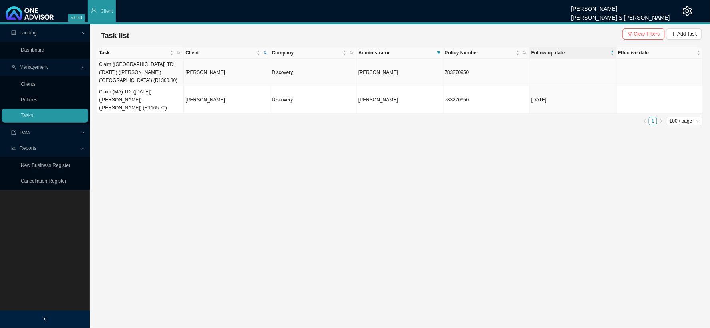
click at [166, 71] on td "Claim (MA) TD: (16/09/2025) (Sara-Leigh) (Alberlitto Hospital) (R1360.80)" at bounding box center [140, 73] width 86 height 28
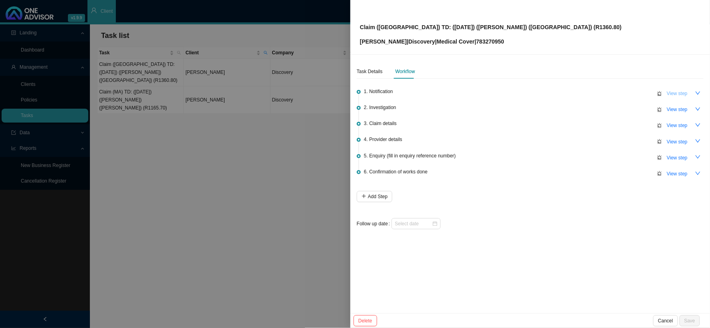
click at [605, 92] on span "View step" at bounding box center [676, 93] width 21 height 8
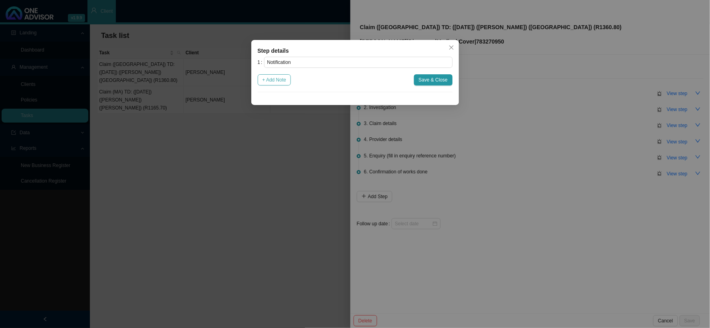
click at [270, 81] on span "+ Add Note" at bounding box center [274, 80] width 24 height 8
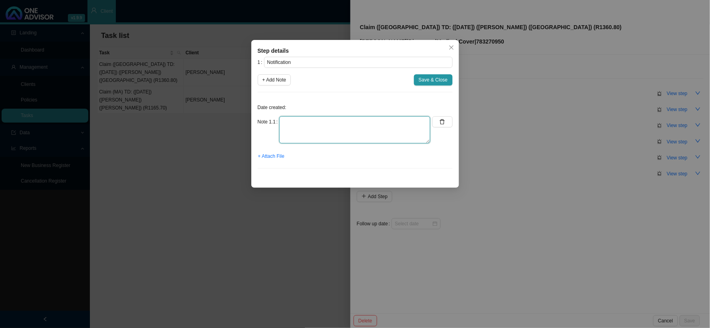
click at [321, 121] on textarea at bounding box center [354, 129] width 151 height 27
paste textarea "Received a statement and proof of payment for Alberlitto Hospital"
type textarea "Received a statement and proof of payment for Alberlitto Hospital"
click at [272, 156] on span "+ Attach File" at bounding box center [271, 156] width 26 height 8
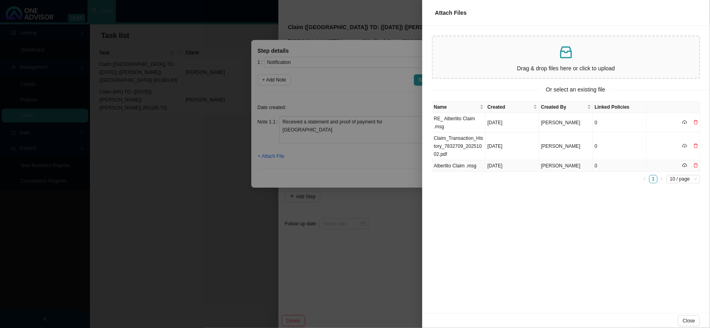
click at [445, 164] on td "Alberlito Claim .msg" at bounding box center [459, 166] width 54 height 12
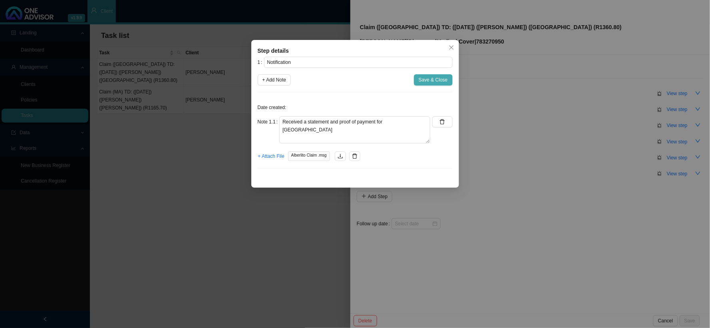
click at [427, 79] on span "Save & Close" at bounding box center [432, 80] width 29 height 8
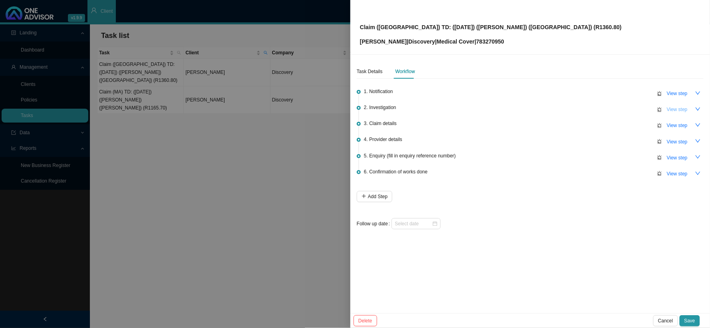
click at [605, 112] on span "View step" at bounding box center [676, 109] width 21 height 8
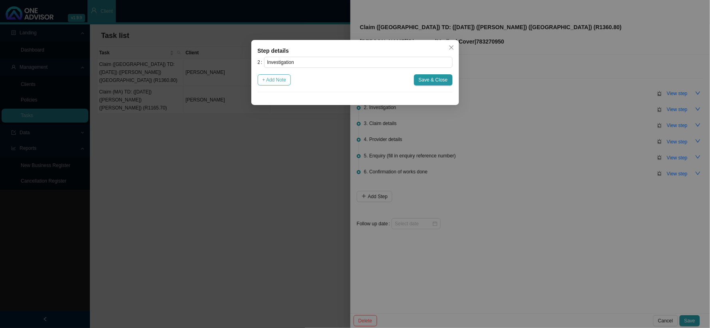
click at [279, 81] on span "+ Add Note" at bounding box center [274, 80] width 24 height 8
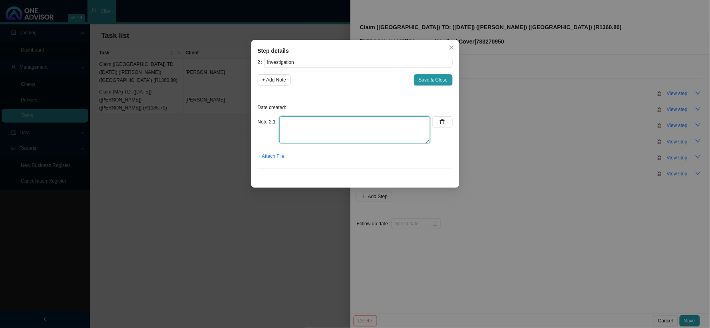
click at [322, 128] on textarea at bounding box center [354, 129] width 151 height 27
paste textarea "According to code 1348 on the CTH, the casualty visit may qualify as a PMB"
type textarea "According to code 1348 on the CTH, the casualty visit may qualify as a PMB"
click at [278, 155] on span "+ Attach File" at bounding box center [271, 156] width 26 height 8
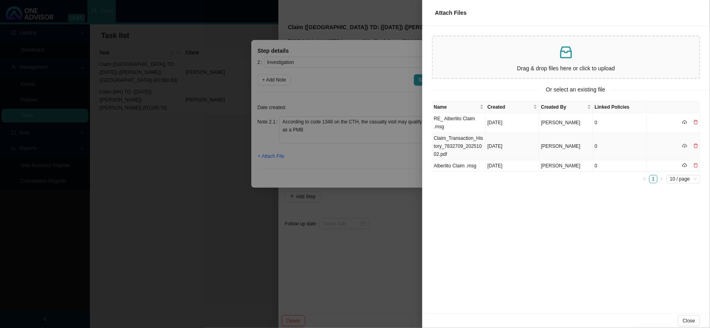
click at [458, 146] on td "Claim_Transaction_History_7832709_20251002.pdf" at bounding box center [459, 147] width 54 height 28
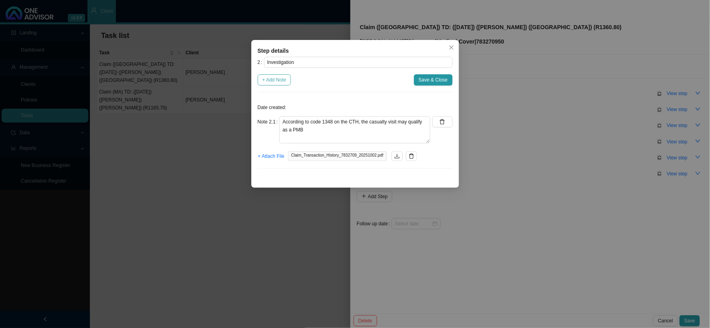
click at [276, 81] on span "+ Add Note" at bounding box center [274, 80] width 24 height 8
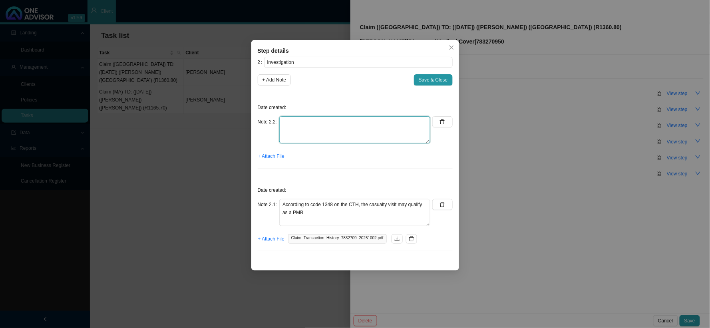
click at [330, 123] on textarea at bounding box center [354, 129] width 151 height 27
paste textarea "Requested the invoices and the reports for casualty and the doctor"
type textarea "Requested the invoices and the reports for casualty and the doctor"
click at [268, 153] on span "+ Attach File" at bounding box center [271, 156] width 26 height 8
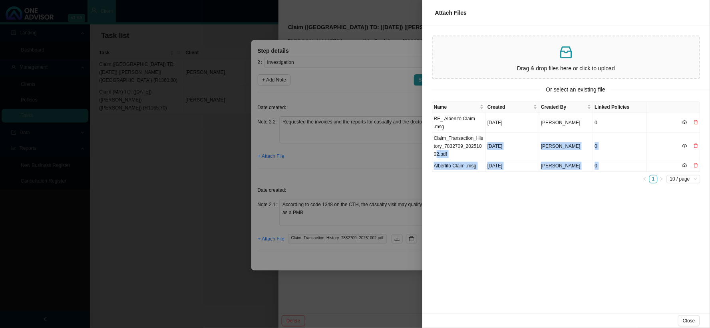
drag, startPoint x: 480, startPoint y: 146, endPoint x: 486, endPoint y: 197, distance: 51.4
click at [486, 197] on div "Name Created Created By Linked Policies RE_ Alberlito Claim .msg Oct 2, 2025 Da…" at bounding box center [565, 207] width 287 height 212
click at [461, 117] on td "RE_ Alberlito Claim .msg" at bounding box center [459, 123] width 54 height 20
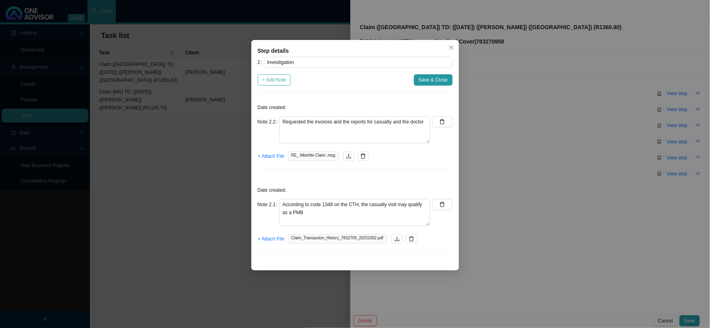
click at [277, 81] on span "+ Add Note" at bounding box center [274, 80] width 24 height 8
type textarea "Requested the invoices and the reports for casualty and the doctor"
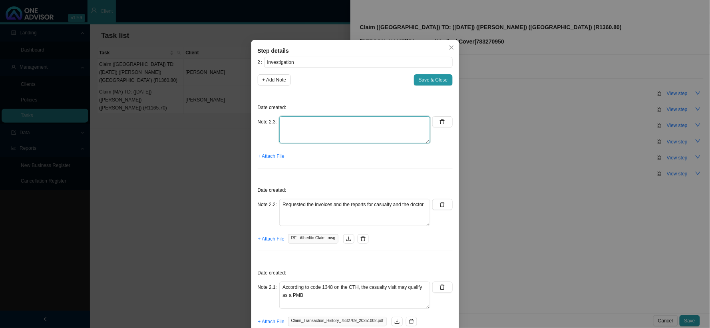
click at [346, 120] on textarea at bounding box center [354, 129] width 151 height 27
paste textarea "Let Sarah know that a PMB application may need to be completed, but I would let…"
type textarea "Let Sarah know that a PMB application may need to be completed, but I would let…"
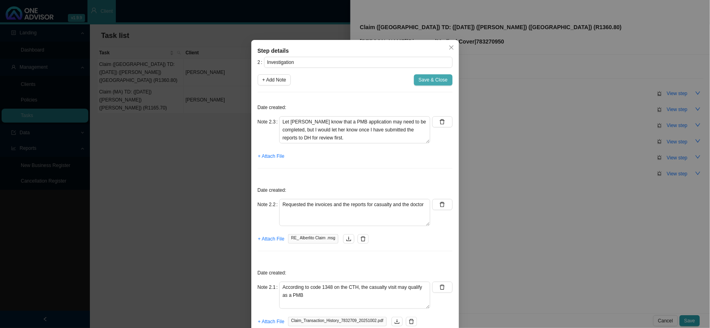
click at [426, 79] on span "Save & Close" at bounding box center [432, 80] width 29 height 8
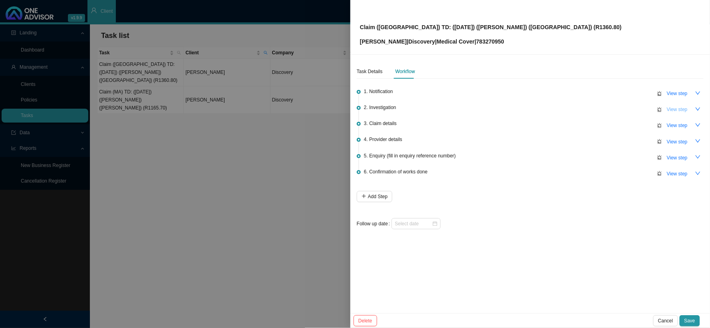
click at [605, 112] on span "View step" at bounding box center [676, 109] width 21 height 8
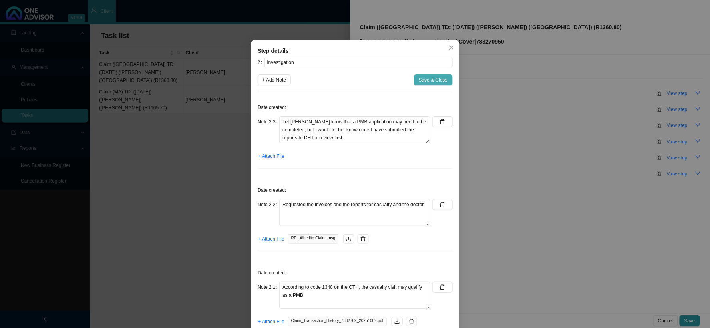
click at [434, 77] on span "Save & Close" at bounding box center [432, 80] width 29 height 8
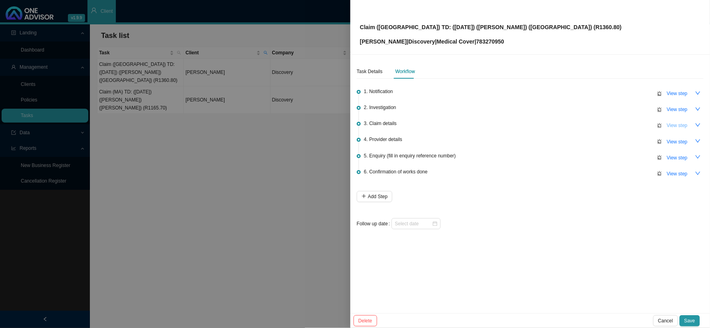
click at [605, 125] on span "View step" at bounding box center [676, 125] width 21 height 8
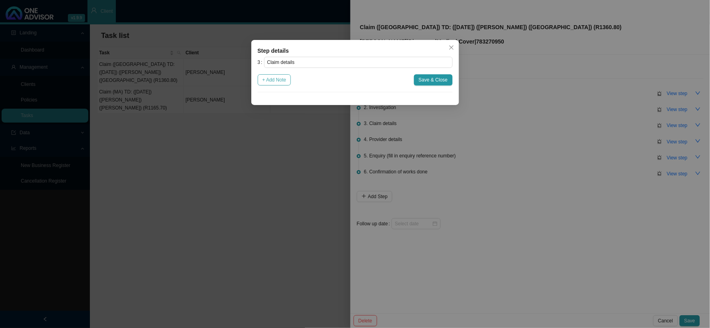
click at [268, 80] on span "+ Add Note" at bounding box center [274, 80] width 24 height 8
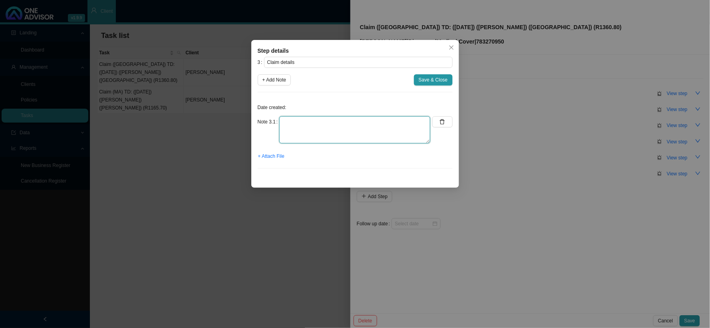
click at [296, 123] on textarea at bounding box center [354, 129] width 151 height 27
type textarea "c"
click at [315, 121] on textarea "Claimed: Paid: Shortfall:" at bounding box center [354, 129] width 151 height 27
drag, startPoint x: 322, startPoint y: 120, endPoint x: 302, endPoint y: 117, distance: 20.2
click at [302, 117] on textarea "Claimed: R1360.80 Paid: Shortfall:" at bounding box center [354, 129] width 151 height 27
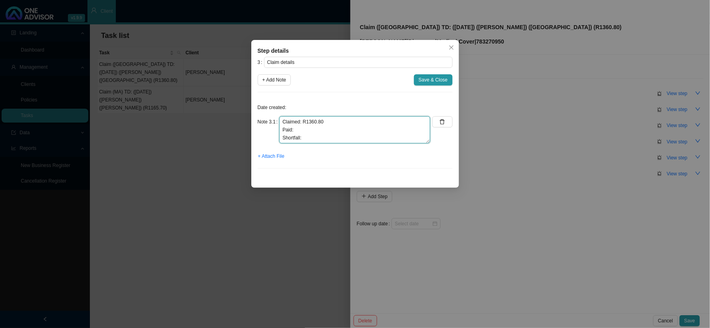
click at [323, 138] on textarea "Claimed: R1360.80 Paid: Shortfall:" at bounding box center [354, 129] width 151 height 27
paste textarea "R1360.80"
click at [301, 137] on textarea "Claimed: R1360.80 Paid: Shortfall:R1360.80" at bounding box center [354, 129] width 151 height 27
click at [300, 130] on textarea "Claimed: R1360.80 Paid: Shortfall: R1360.80" at bounding box center [354, 129] width 151 height 27
type textarea "Claimed: R1360.80 Paid: R0.00 Shortfall: R1360.80"
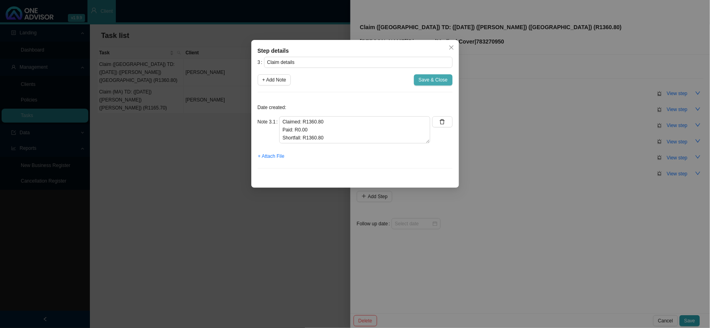
click at [426, 78] on span "Save & Close" at bounding box center [432, 80] width 29 height 8
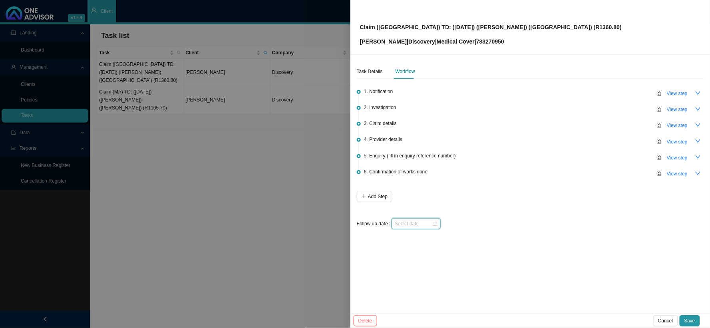
click at [423, 222] on input at bounding box center [412, 224] width 37 height 8
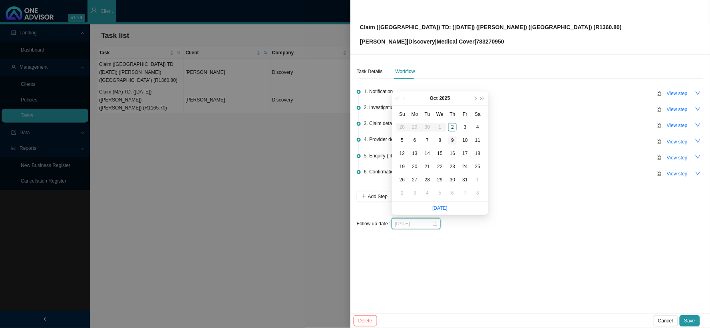
type input "[DATE]"
click at [452, 139] on div "9" at bounding box center [452, 140] width 8 height 8
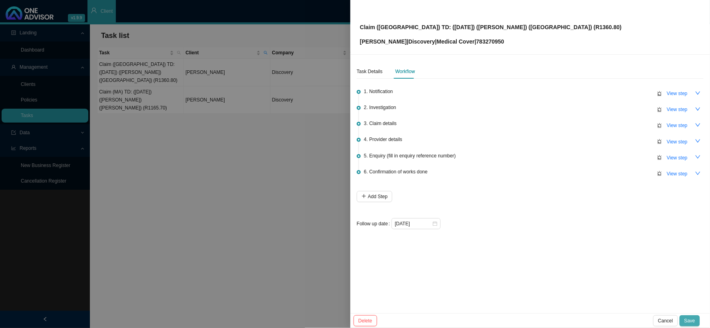
click at [605, 269] on span "Save" at bounding box center [689, 321] width 11 height 8
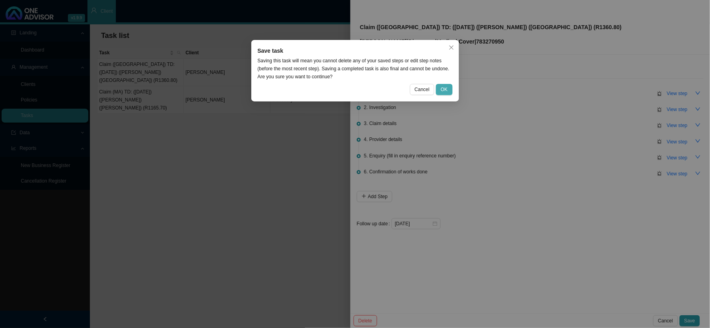
click at [441, 90] on span "OK" at bounding box center [443, 89] width 7 height 8
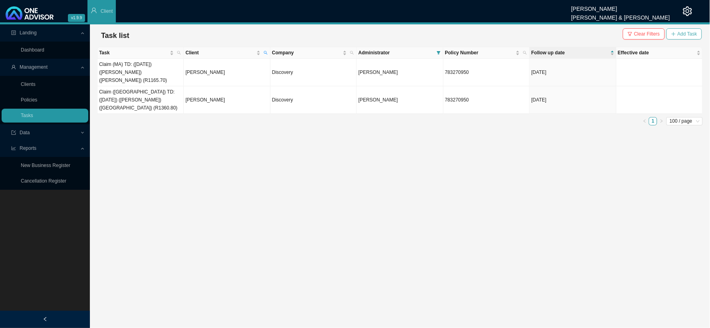
click at [605, 35] on span "Add Task" at bounding box center [687, 34] width 20 height 8
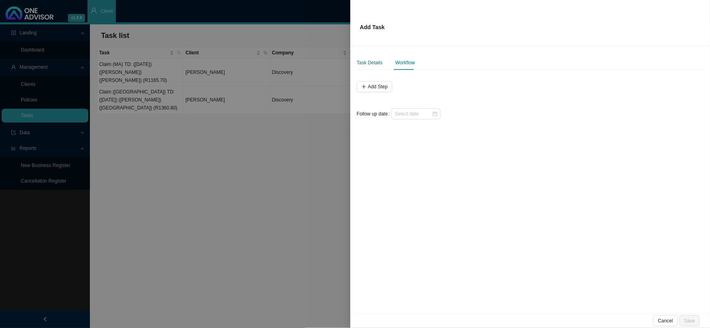
click at [371, 61] on div "Task Details" at bounding box center [370, 63] width 26 height 8
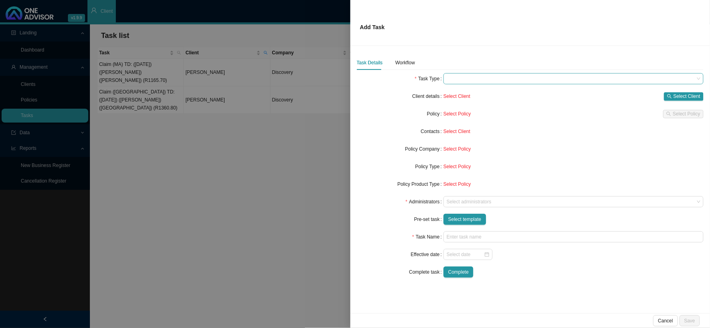
click at [501, 80] on span at bounding box center [573, 78] width 254 height 10
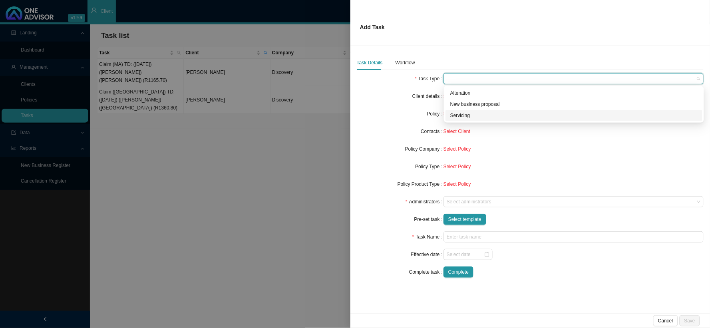
click at [468, 113] on div "Servicing" at bounding box center [573, 115] width 247 height 8
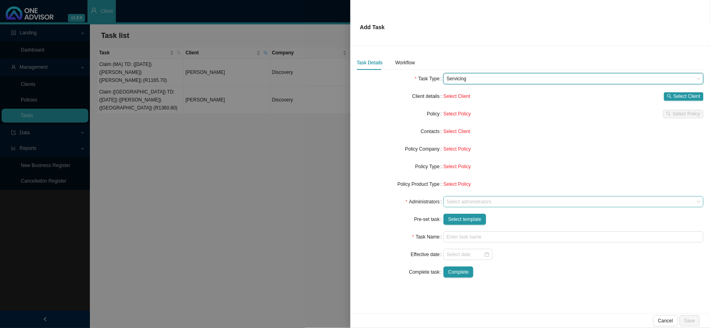
click at [473, 200] on div at bounding box center [569, 202] width 249 height 6
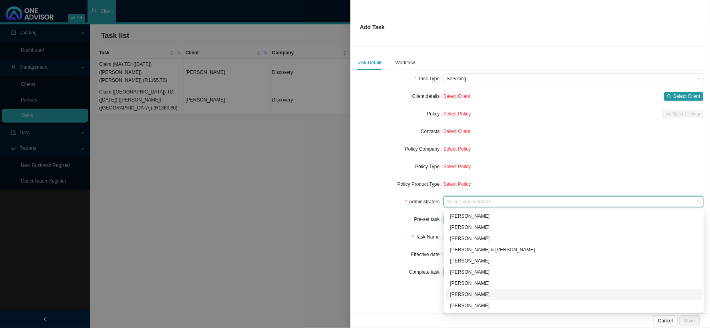
click at [459, 269] on div "[PERSON_NAME]" at bounding box center [573, 294] width 247 height 8
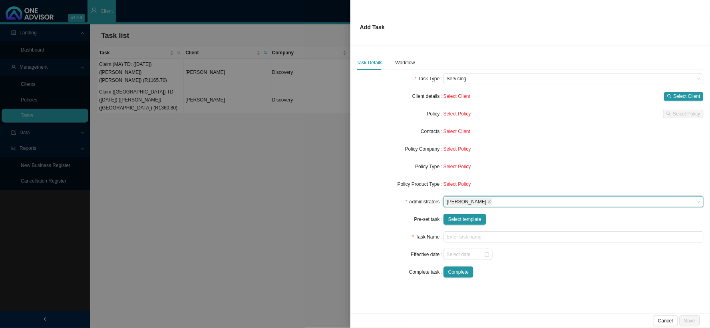
click at [376, 204] on div "Administrators" at bounding box center [400, 201] width 87 height 11
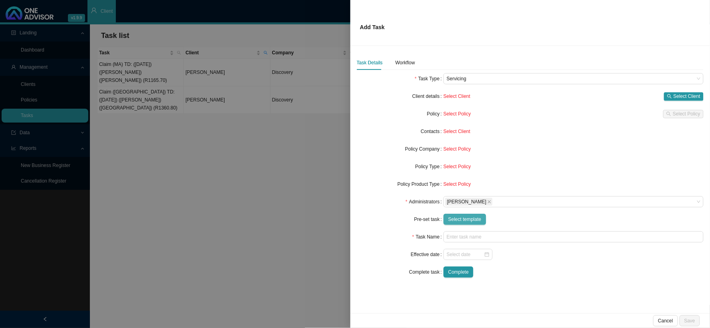
click at [465, 218] on span "Select template" at bounding box center [464, 219] width 33 height 8
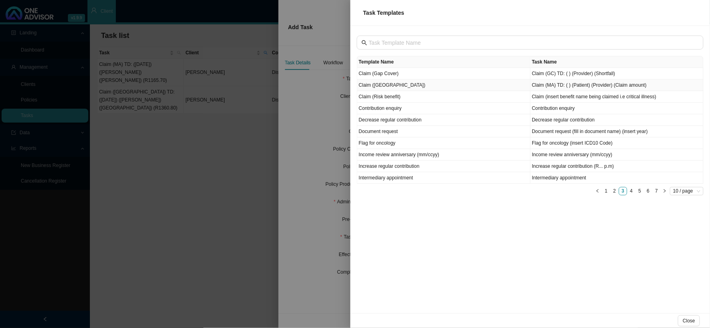
click at [379, 84] on td "Claim ([GEOGRAPHIC_DATA])" at bounding box center [443, 85] width 173 height 12
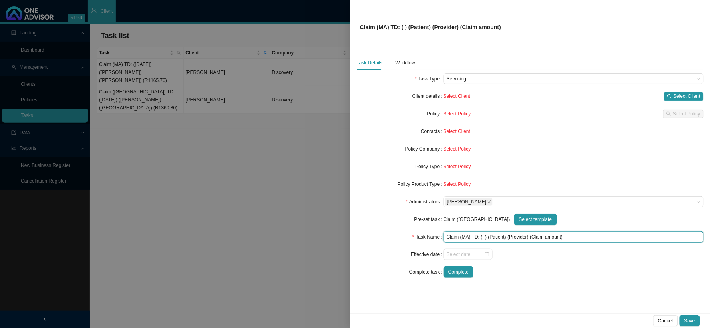
click at [484, 238] on input "Claim (MA) TD: ( ) (Patient) (Provider) (Claim amount)" at bounding box center [573, 236] width 260 height 11
click at [520, 238] on input "Claim (MA) TD: (16/09/2025) (Patient) (Provider) (Claim amount)" at bounding box center [573, 236] width 260 height 11
click at [545, 238] on input "Claim (MA) TD: (16/09/2025) (Sara-Leigh) (Provider) (Claim amount)" at bounding box center [573, 236] width 260 height 11
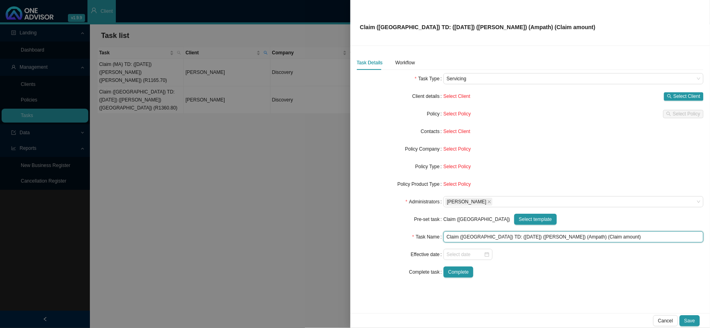
drag, startPoint x: 587, startPoint y: 238, endPoint x: 557, endPoint y: 237, distance: 30.3
click at [557, 237] on input "Claim (MA) TD: (16/09/2025) (Sara-Leigh) (Ampath) (Claim amount)" at bounding box center [573, 236] width 260 height 11
type input "Claim (MA) TD: (16/09/2025) (Sara-Leigh) (Ampath) (R65.64)"
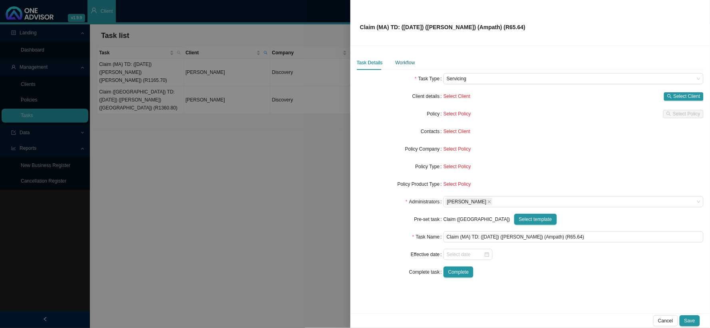
click at [410, 64] on div "Workflow" at bounding box center [405, 63] width 20 height 8
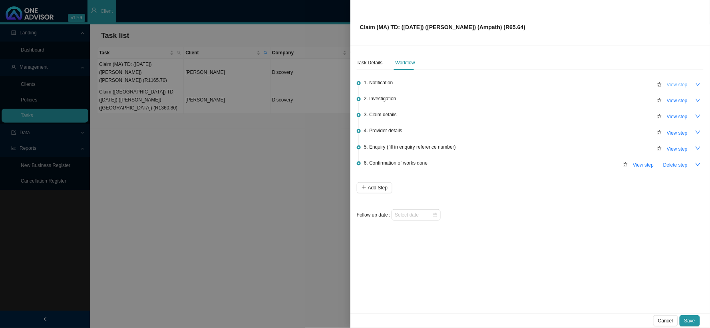
click at [605, 87] on span "View step" at bounding box center [676, 85] width 21 height 8
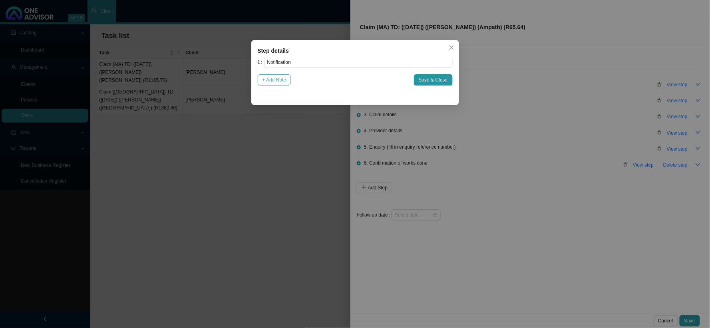
click at [275, 83] on span "+ Add Note" at bounding box center [274, 80] width 24 height 8
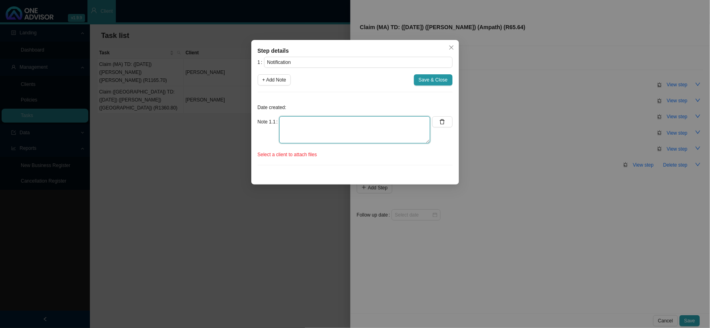
click at [312, 121] on textarea at bounding box center [354, 129] width 151 height 27
paste textarea "Received a statement and proof of payment for Alberlitto Hospital"
type textarea "Received a statement and proof of payment for Alberlitto Hospital"
click at [436, 81] on span "Save & Close" at bounding box center [432, 80] width 29 height 8
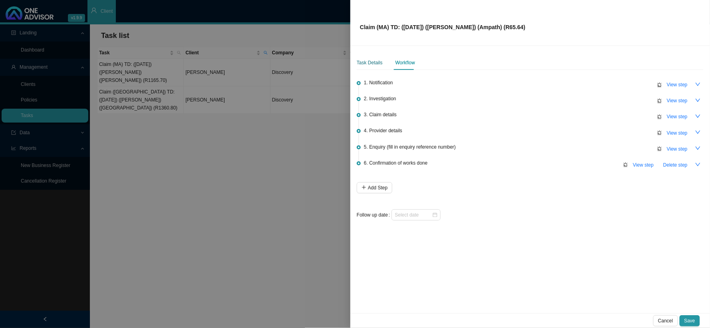
click at [377, 63] on div "Task Details" at bounding box center [370, 63] width 26 height 8
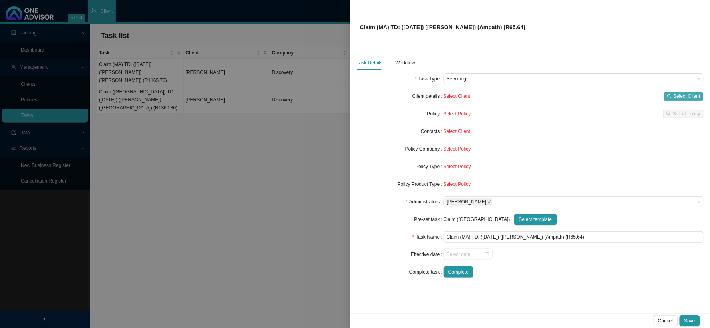
click at [605, 94] on span "Select Client" at bounding box center [686, 96] width 27 height 8
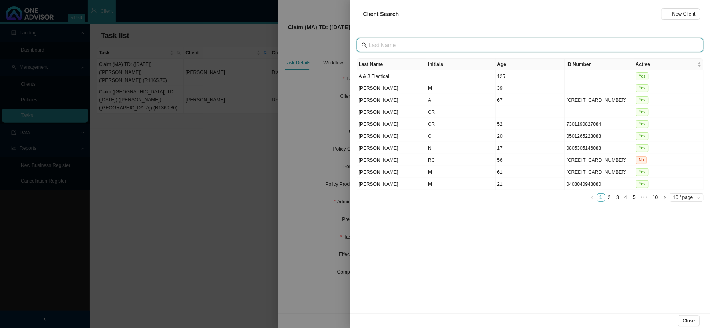
click at [421, 45] on input "text" at bounding box center [531, 45] width 324 height 9
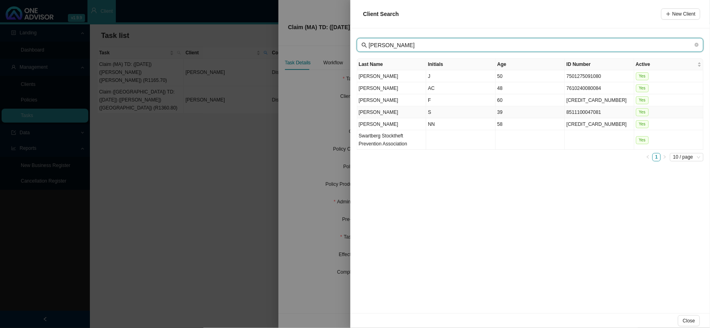
type input "BESTER"
click at [432, 113] on td "S" at bounding box center [460, 112] width 69 height 12
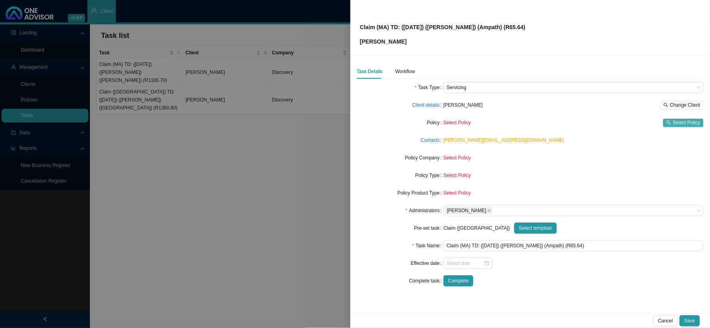
click at [605, 120] on span "Select Policy" at bounding box center [686, 123] width 28 height 8
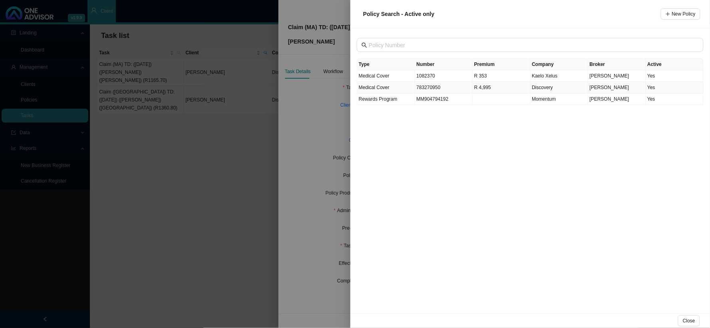
click at [426, 88] on td "783270950" at bounding box center [444, 88] width 58 height 12
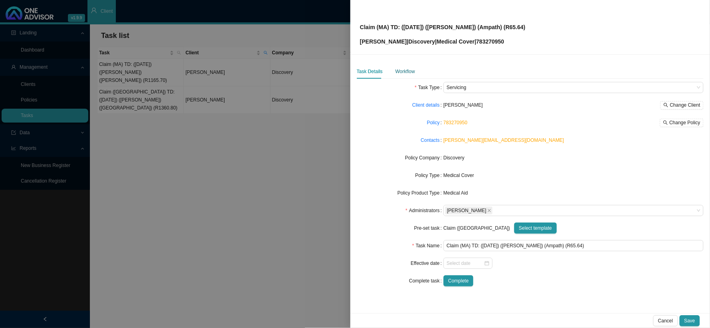
click at [404, 72] on div "Workflow" at bounding box center [405, 71] width 20 height 8
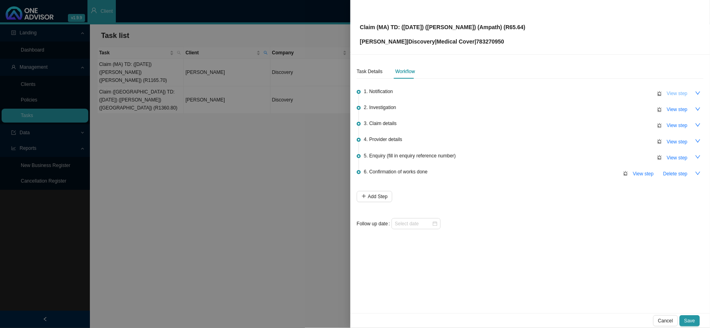
click at [605, 95] on span "View step" at bounding box center [676, 93] width 21 height 8
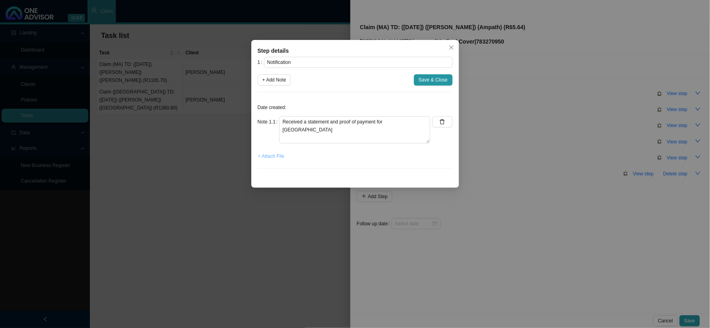
click at [274, 154] on span "+ Attach File" at bounding box center [271, 156] width 26 height 8
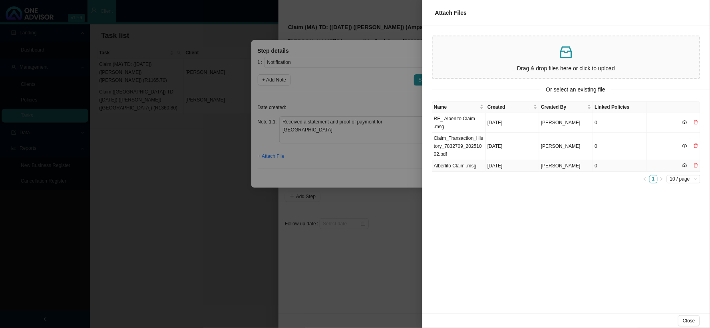
click at [461, 169] on td "Alberlito Claim .msg" at bounding box center [459, 166] width 54 height 12
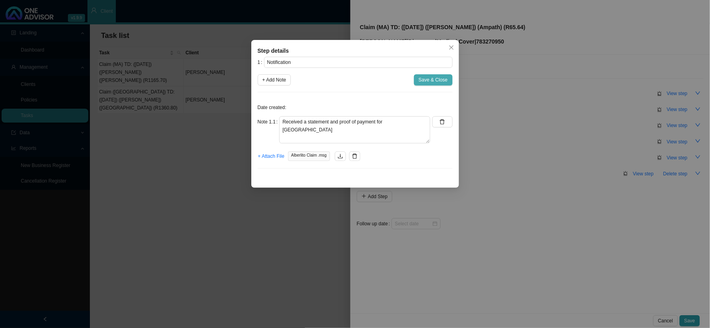
click at [430, 84] on button "Save & Close" at bounding box center [433, 79] width 39 height 11
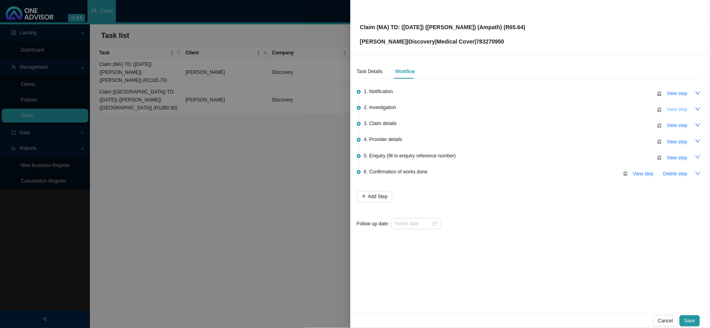
click at [605, 111] on span "View step" at bounding box center [676, 109] width 21 height 8
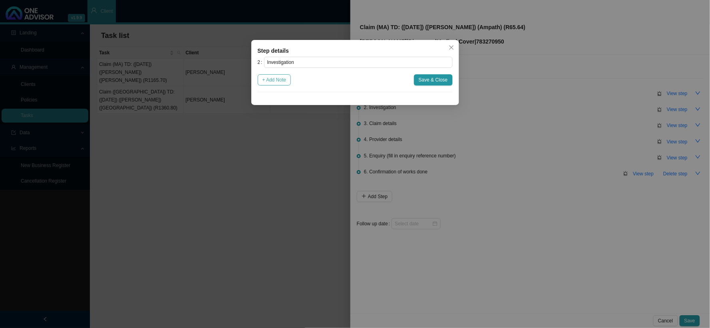
click at [267, 82] on span "+ Add Note" at bounding box center [274, 80] width 24 height 8
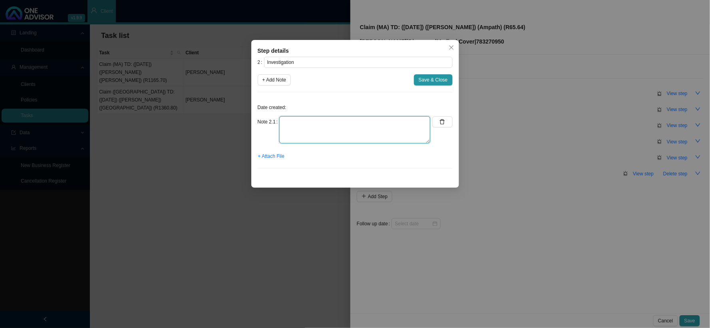
click at [305, 121] on textarea at bounding box center [354, 129] width 151 height 27
paste textarea "According to code 1348 on the CTH, the casualty visit may qualify as a PMB"
type textarea "According to code 1348 on the CTH, the casualty visit may qualify as a PMB"
click at [278, 158] on span "+ Attach File" at bounding box center [271, 156] width 26 height 8
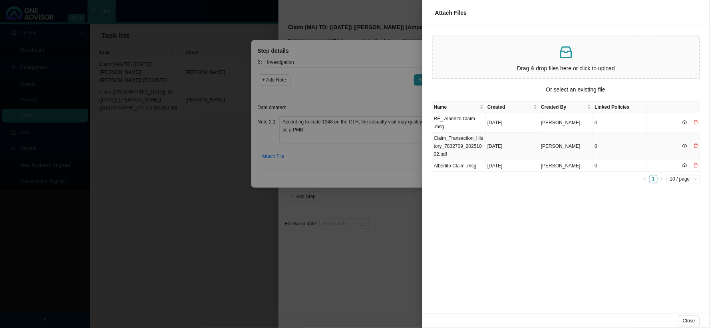
click at [461, 143] on td "Claim_Transaction_History_7832709_20251002.pdf" at bounding box center [459, 147] width 54 height 28
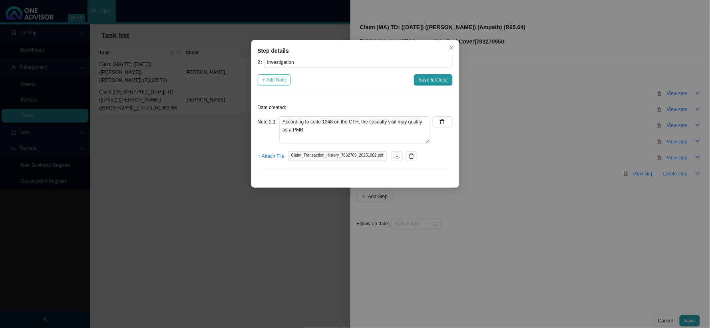
click at [270, 83] on span "+ Add Note" at bounding box center [274, 80] width 24 height 8
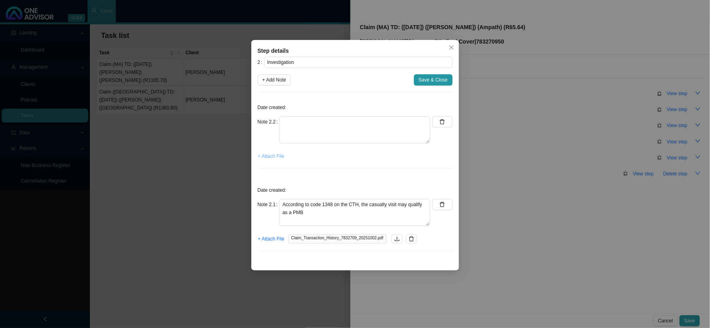
click at [266, 157] on span "+ Attach File" at bounding box center [271, 156] width 26 height 8
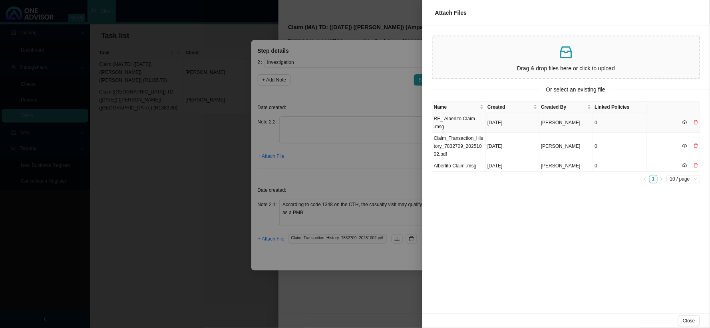
click at [448, 122] on td "RE_ Alberlito Claim .msg" at bounding box center [459, 123] width 54 height 20
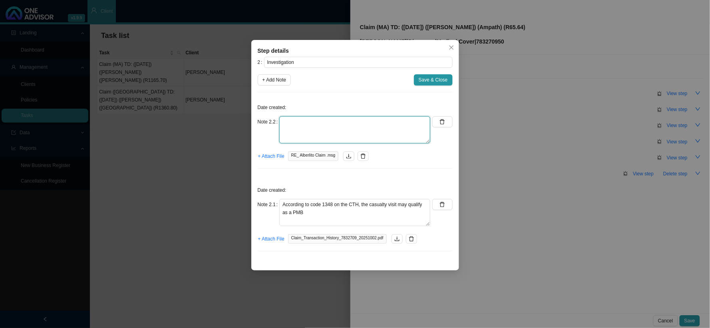
click at [305, 121] on textarea at bounding box center [354, 129] width 151 height 27
paste textarea "Requested the invoices and the reports for casualty and the doctor"
type textarea "Requested the invoices and the reports for casualty and the doctor"
click at [281, 83] on span "+ Add Note" at bounding box center [274, 80] width 24 height 8
type textarea "Requested the invoices and the reports for casualty and the doctor"
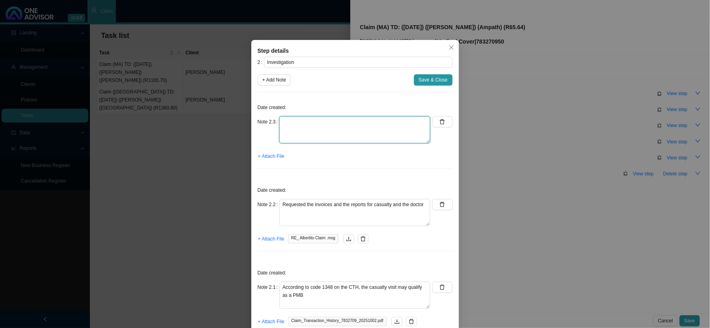
click at [301, 122] on textarea at bounding box center [354, 129] width 151 height 27
paste textarea "Let Sarah know that a PMB application may need to be completed, but I would let…"
type textarea "Let Sarah know that a PMB application may need to be completed, but I would let…"
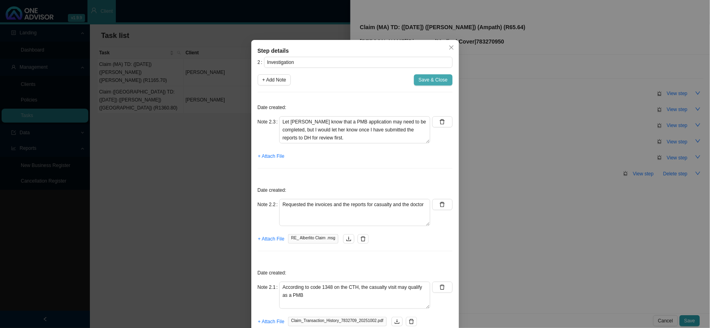
click at [424, 81] on span "Save & Close" at bounding box center [432, 80] width 29 height 8
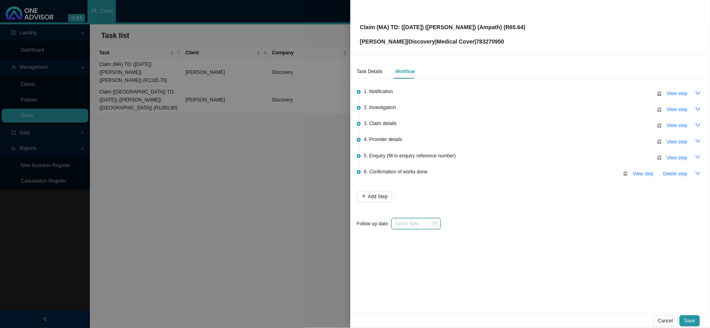
click at [416, 221] on input at bounding box center [412, 224] width 37 height 8
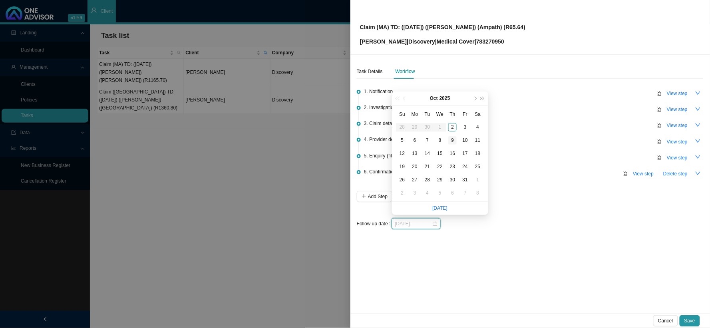
type input "[DATE]"
click at [452, 142] on div "9" at bounding box center [452, 140] width 8 height 8
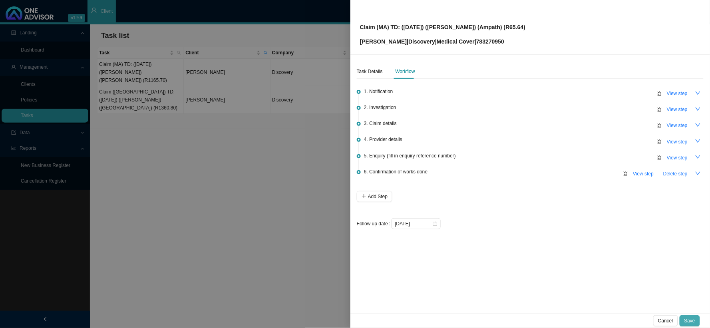
click at [605, 269] on span "Save" at bounding box center [689, 321] width 11 height 8
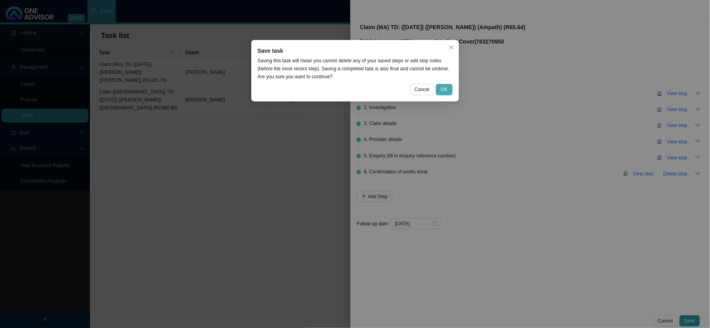
click at [446, 89] on span "OK" at bounding box center [443, 89] width 7 height 8
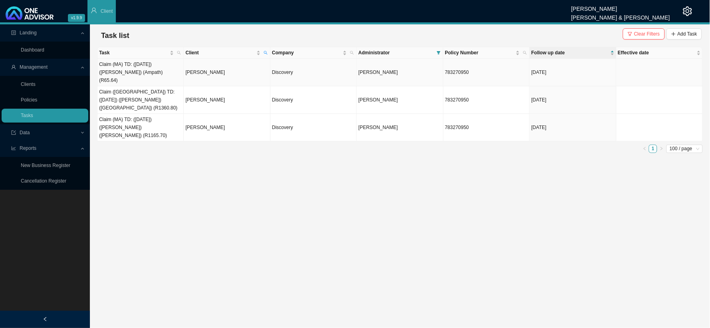
click at [188, 75] on td "[PERSON_NAME]" at bounding box center [227, 73] width 86 height 28
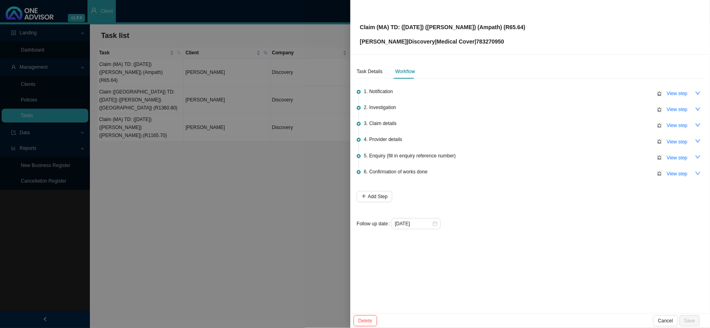
click at [245, 195] on div at bounding box center [355, 164] width 710 height 328
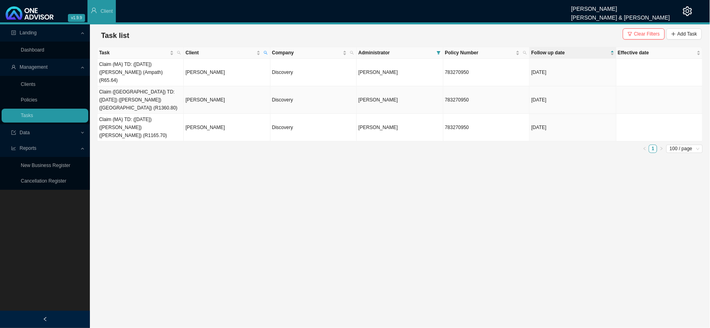
click at [198, 93] on td "[PERSON_NAME]" at bounding box center [227, 100] width 86 height 28
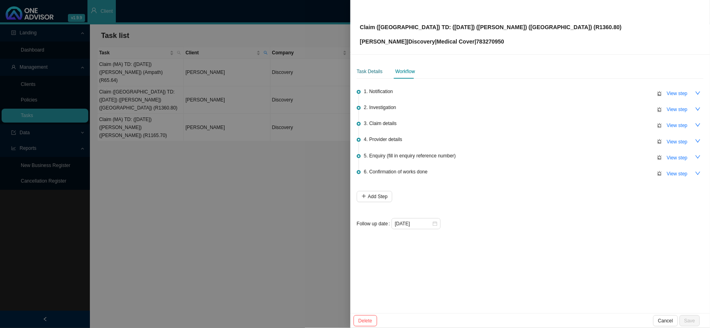
click at [373, 70] on div "Task Details" at bounding box center [370, 71] width 26 height 8
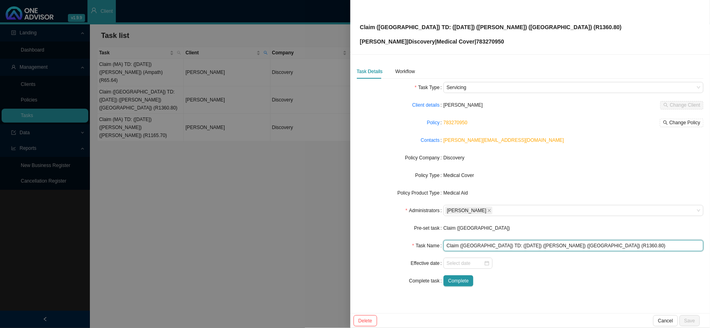
drag, startPoint x: 573, startPoint y: 246, endPoint x: 537, endPoint y: 245, distance: 35.9
click at [537, 245] on input "Claim (MA) TD: (16/09/2025) (Sara-Leigh) (Alberlitto Hospital) (R1360.80)" at bounding box center [573, 245] width 260 height 11
type input "Claim (MA) TD: ([DATE]) ([PERSON_NAME]) (Ampathl) (R1360.80)"
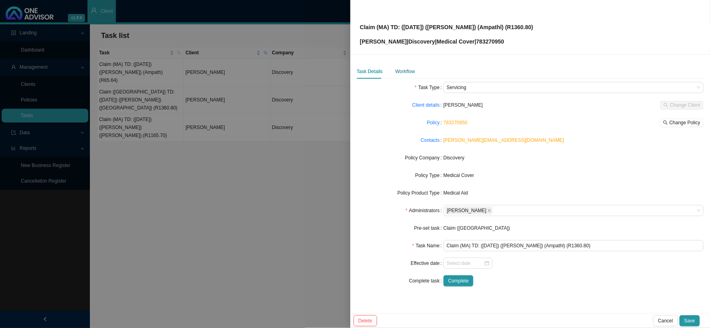
click at [412, 74] on div "Workflow" at bounding box center [405, 71] width 20 height 8
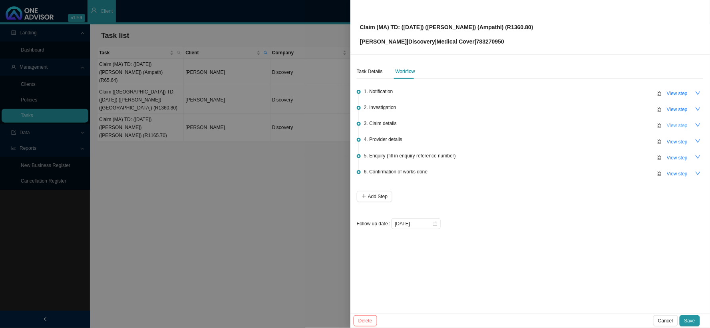
click at [605, 126] on span "View step" at bounding box center [676, 125] width 21 height 8
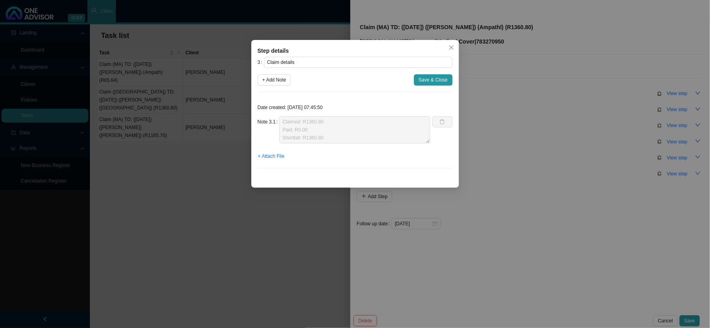
click at [588, 130] on div "Step details 3 Claim details + Add Note Save & Close Date created: 2025-10-02 0…" at bounding box center [355, 164] width 710 height 328
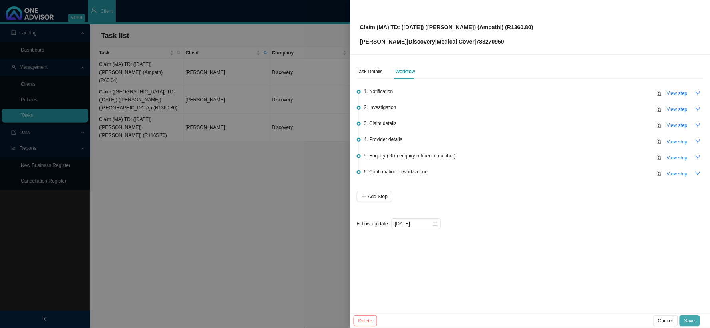
click at [605, 269] on button "Save" at bounding box center [689, 320] width 20 height 11
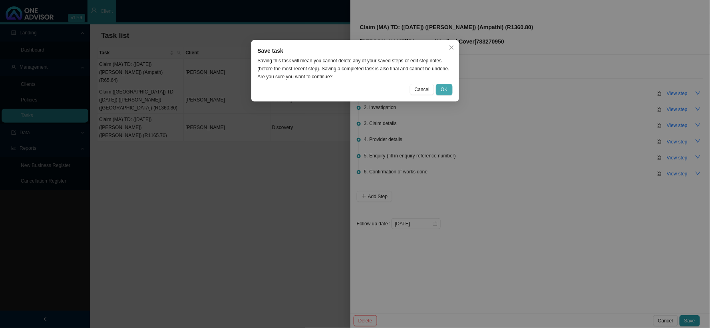
click at [440, 88] on button "OK" at bounding box center [444, 89] width 16 height 11
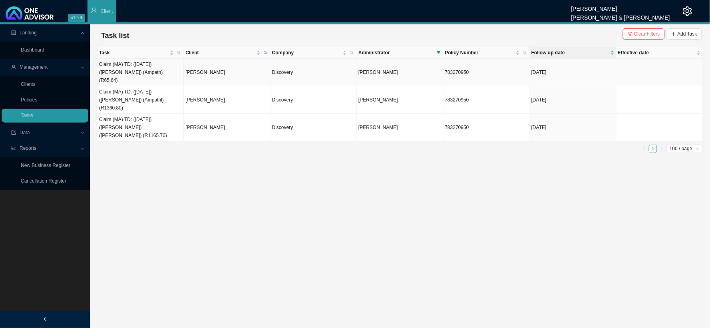
click at [514, 69] on td "783270950" at bounding box center [486, 73] width 86 height 28
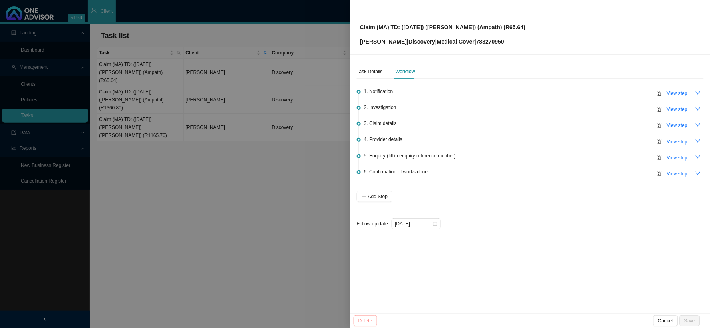
click at [369, 269] on span "Delete" at bounding box center [365, 321] width 14 height 8
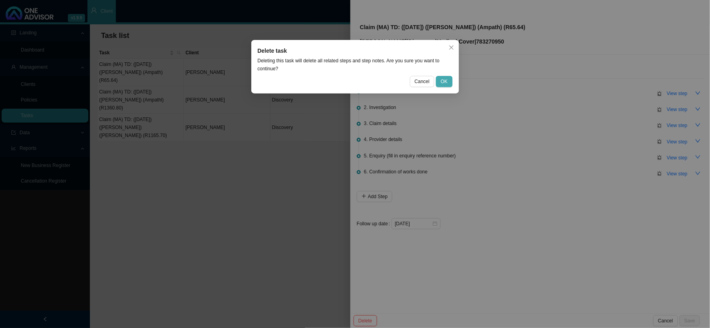
click at [442, 83] on span "OK" at bounding box center [443, 81] width 7 height 8
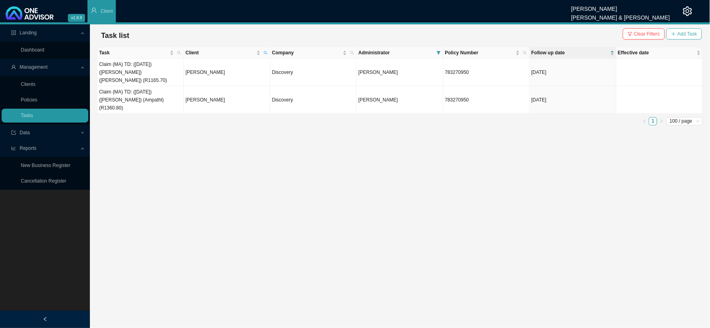
click at [605, 33] on span "Add Task" at bounding box center [687, 34] width 20 height 8
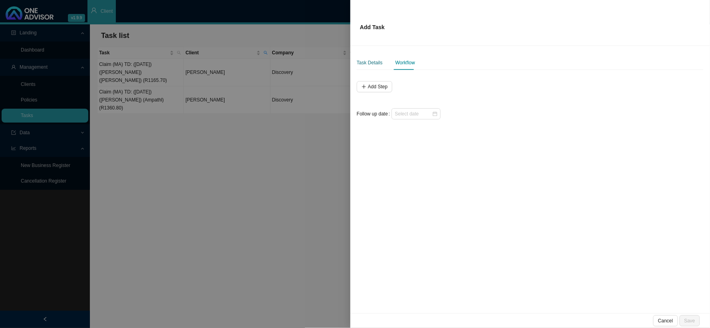
click at [369, 64] on div "Task Details" at bounding box center [370, 63] width 26 height 8
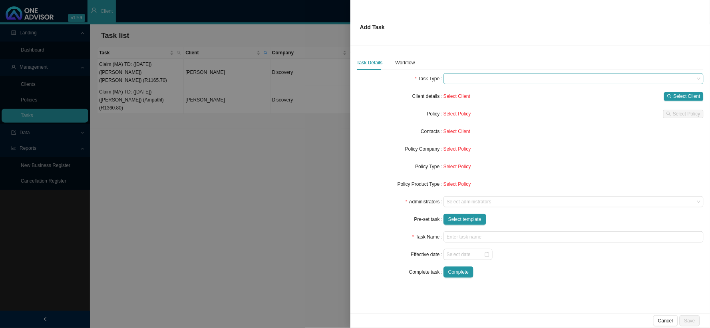
click at [469, 81] on span at bounding box center [573, 78] width 254 height 10
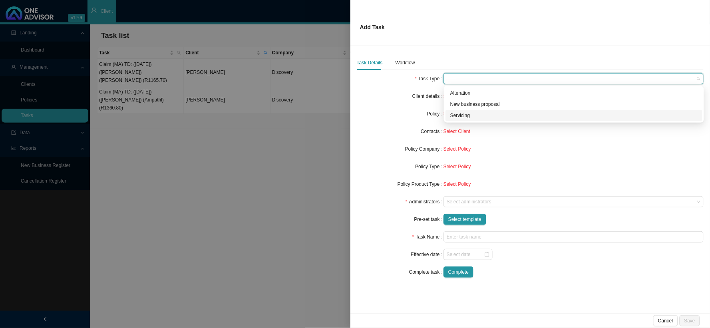
click at [462, 117] on div "Servicing" at bounding box center [573, 115] width 247 height 8
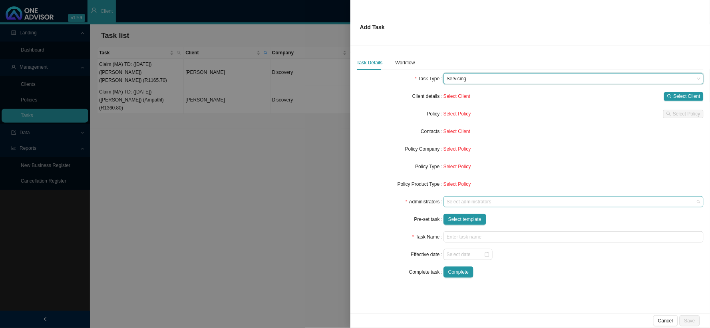
click at [464, 202] on div at bounding box center [569, 202] width 249 height 6
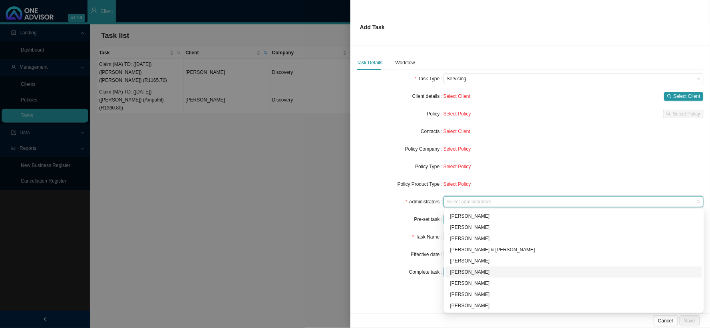
click at [464, 269] on div "[PERSON_NAME]" at bounding box center [573, 272] width 247 height 8
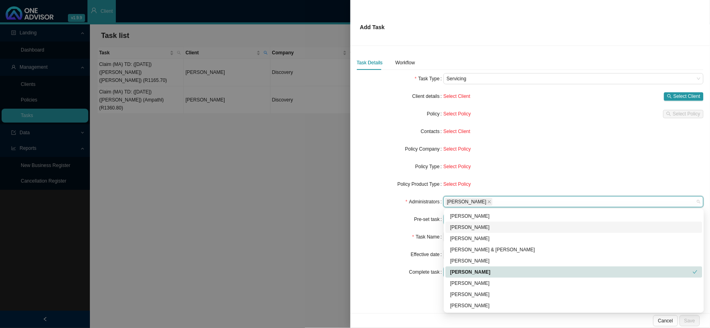
click at [392, 214] on div "Pre-set task" at bounding box center [400, 219] width 87 height 11
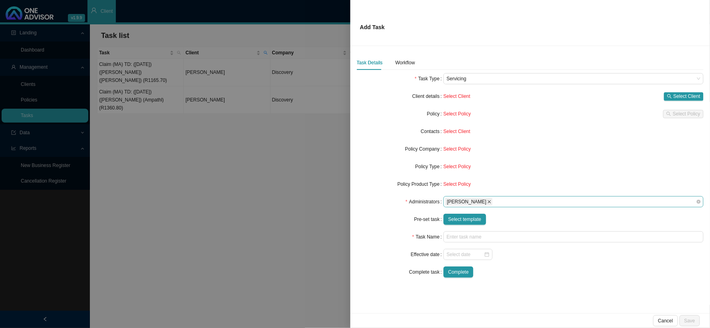
click at [491, 201] on icon "close" at bounding box center [489, 201] width 3 height 3
click at [457, 219] on span "Select template" at bounding box center [464, 219] width 33 height 8
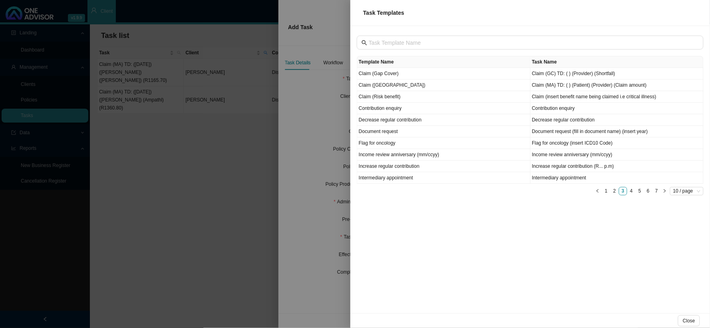
click at [314, 188] on div at bounding box center [355, 164] width 710 height 328
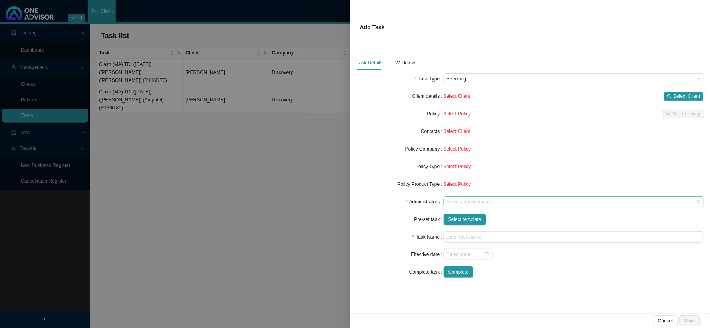
click at [460, 200] on div at bounding box center [569, 202] width 249 height 6
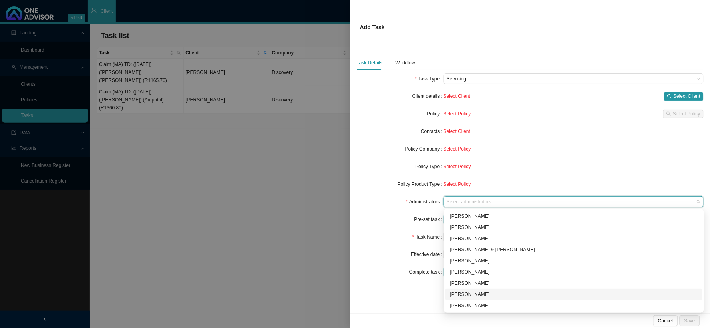
click at [466, 269] on div "[PERSON_NAME]" at bounding box center [573, 294] width 247 height 8
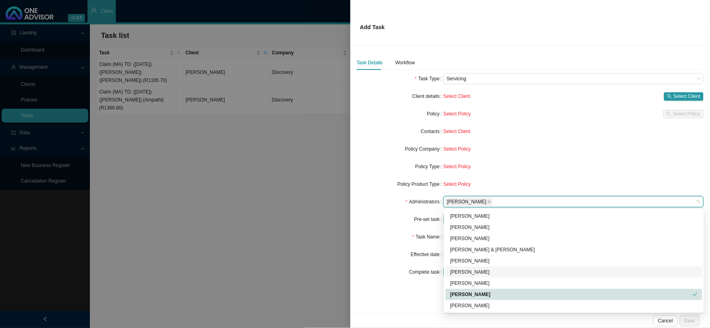
click at [387, 224] on div "Pre-set task" at bounding box center [400, 219] width 87 height 11
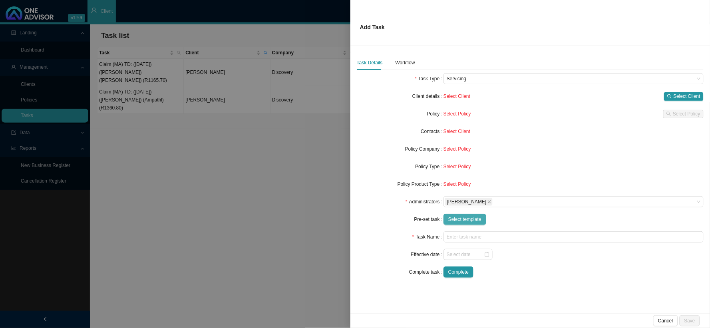
click at [462, 219] on span "Select template" at bounding box center [464, 219] width 33 height 8
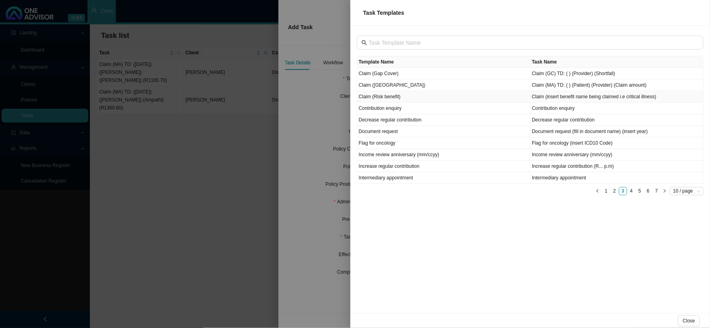
click at [380, 88] on td "Claim ([GEOGRAPHIC_DATA])" at bounding box center [443, 85] width 173 height 12
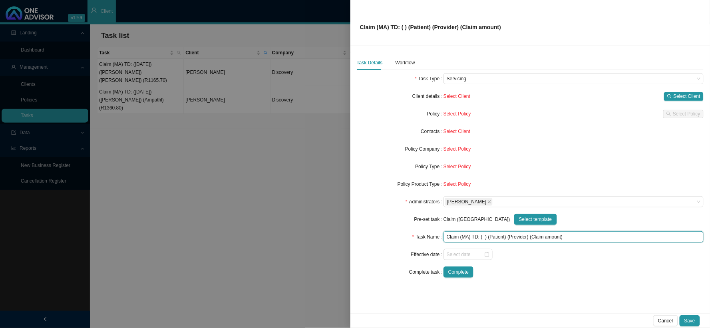
click at [519, 237] on input "Claim (MA) TD: ( ) (Patient) (Provider) (Claim amount)" at bounding box center [573, 236] width 260 height 11
click at [494, 237] on input "Claim (MA) TD: ( ) (Patient) (Alberlitto Hospital) (Claim amount)" at bounding box center [573, 236] width 260 height 11
click at [484, 238] on input "Claim (MA) TD: ( ) (Sarah-Leigh) (Alberlitto Hospital) (Claim amount)" at bounding box center [573, 236] width 260 height 11
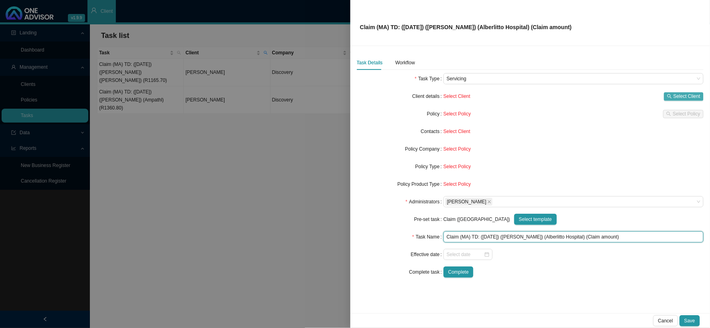
type input "Claim (MA) TD: (16/09/2025) (Sarah-Leigh) (Alberlitto Hospital) (Claim amount)"
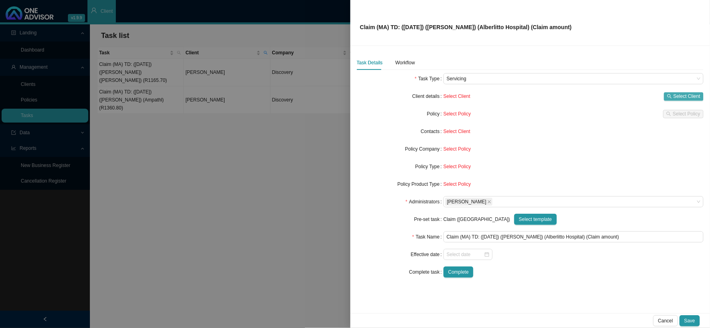
click at [605, 94] on span "Select Client" at bounding box center [686, 96] width 27 height 8
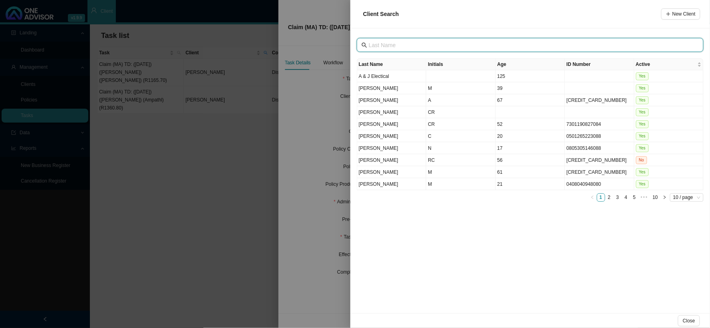
click at [406, 48] on input "text" at bounding box center [531, 45] width 324 height 9
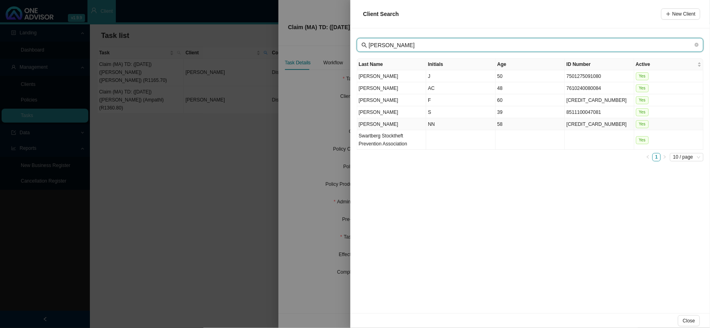
type input "bester"
click at [429, 118] on td "NN" at bounding box center [460, 124] width 69 height 12
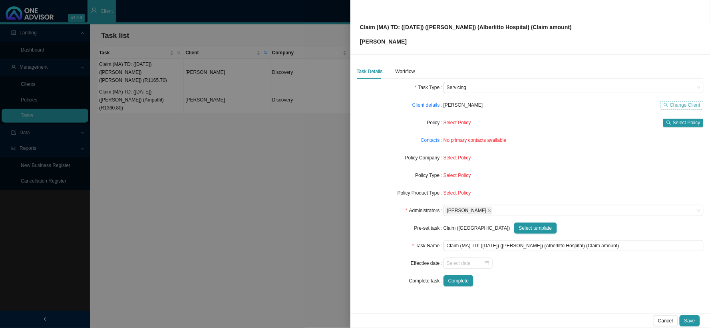
click at [605, 104] on icon "search" at bounding box center [665, 105] width 5 height 5
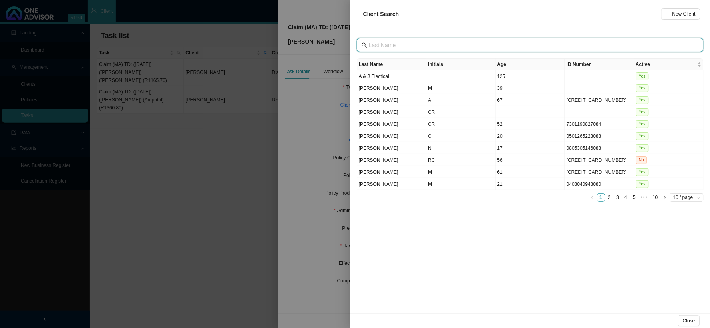
click at [399, 44] on input "text" at bounding box center [531, 45] width 324 height 9
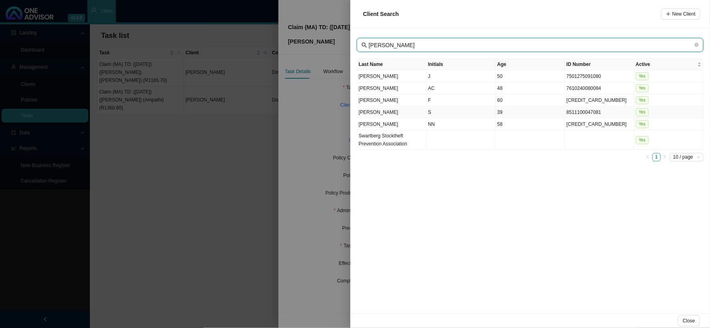
type input "bester"
click at [428, 112] on td "S" at bounding box center [460, 112] width 69 height 12
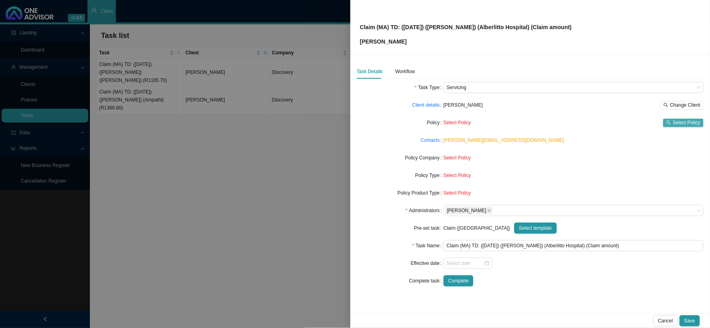
click at [605, 124] on span "Select Policy" at bounding box center [686, 123] width 28 height 8
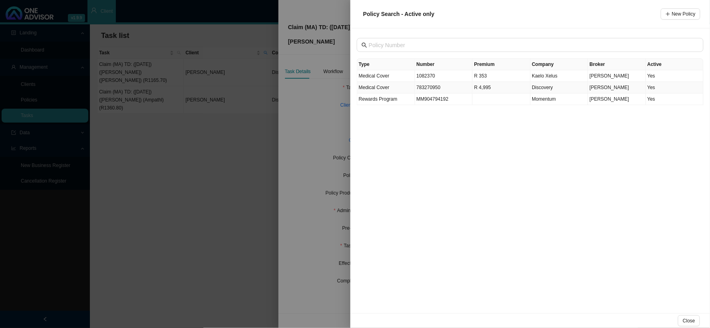
click at [426, 88] on td "783270950" at bounding box center [444, 88] width 58 height 12
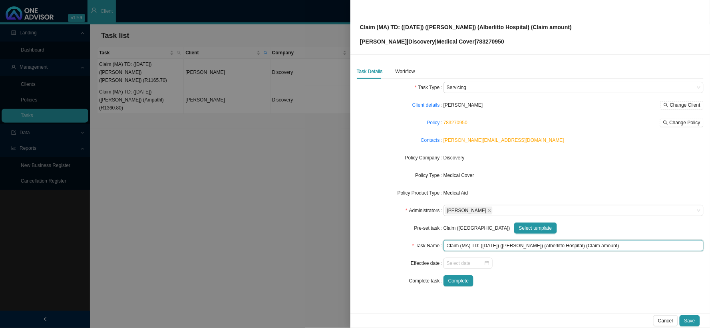
drag, startPoint x: 610, startPoint y: 245, endPoint x: 582, endPoint y: 246, distance: 28.0
click at [582, 246] on input "Claim (MA) TD: (16/09/2025) (Sarah-Leigh) (Alberlitto Hospital) (Claim amount)" at bounding box center [573, 245] width 260 height 11
drag, startPoint x: 585, startPoint y: 246, endPoint x: 593, endPoint y: 249, distance: 9.3
click at [585, 246] on input "Claim (MA) TD: (16/09/2025) (Sarah-Leigh) (Alberlitto Hospital) (R)" at bounding box center [573, 245] width 260 height 11
type input "Claim (MA) TD: ([DATE]) ([PERSON_NAME]) ([GEOGRAPHIC_DATA]) (R969.71)"
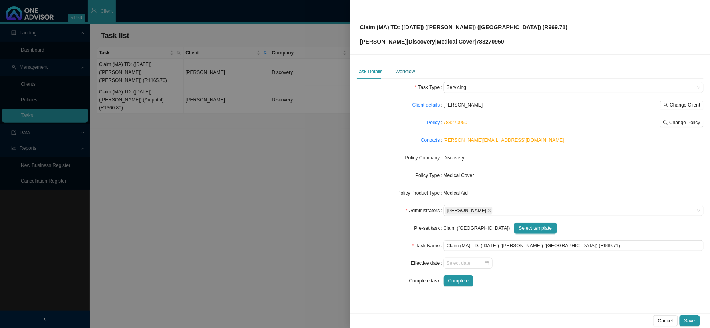
click at [407, 69] on div "Workflow" at bounding box center [405, 71] width 20 height 8
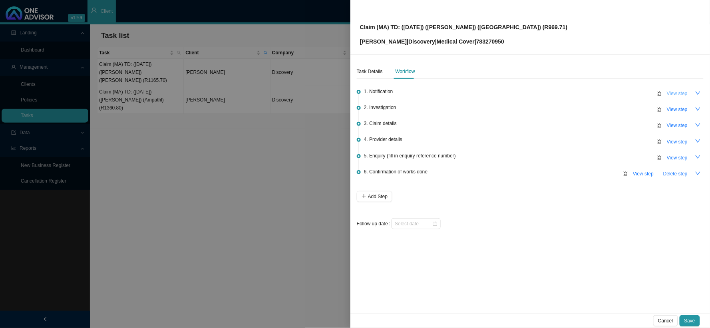
click at [605, 92] on span "View step" at bounding box center [676, 93] width 21 height 8
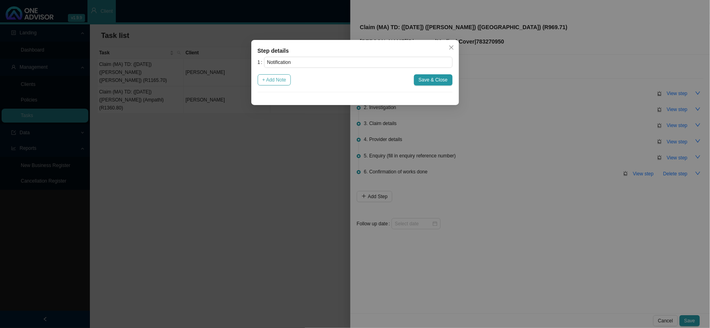
click at [279, 80] on span "+ Add Note" at bounding box center [274, 80] width 24 height 8
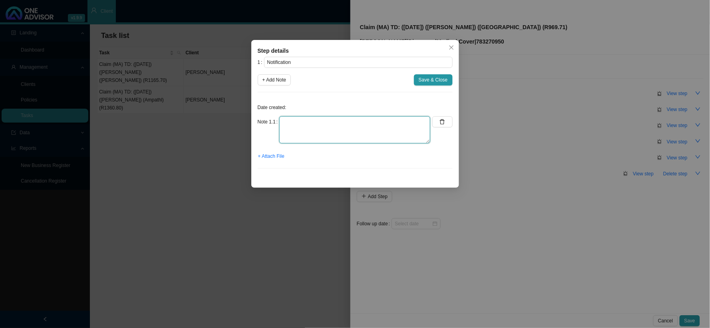
click at [301, 123] on textarea at bounding box center [354, 129] width 151 height 27
paste textarea "Received a statement and proof of payment for Alberlitto Hospital"
type textarea "Received a statement and proof of payment for Alberlitto Hospital"
click at [276, 156] on span "+ Attach File" at bounding box center [271, 156] width 26 height 8
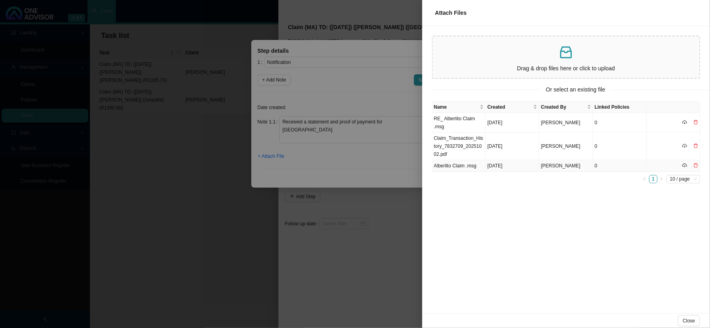
click at [456, 165] on td "Alberlito Claim .msg" at bounding box center [459, 166] width 54 height 12
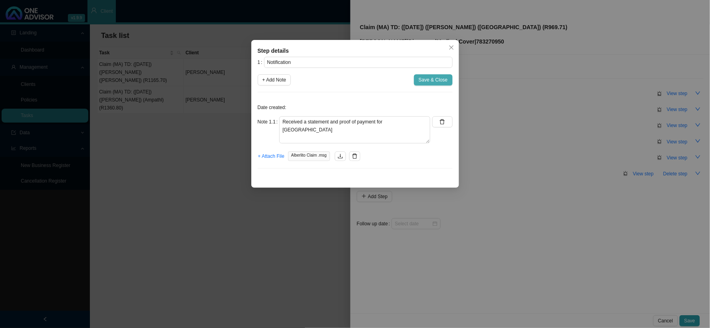
click at [431, 80] on span "Save & Close" at bounding box center [432, 80] width 29 height 8
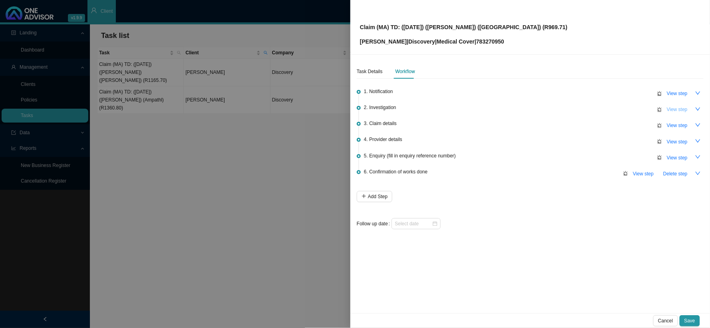
click at [605, 105] on span "View step" at bounding box center [676, 109] width 21 height 8
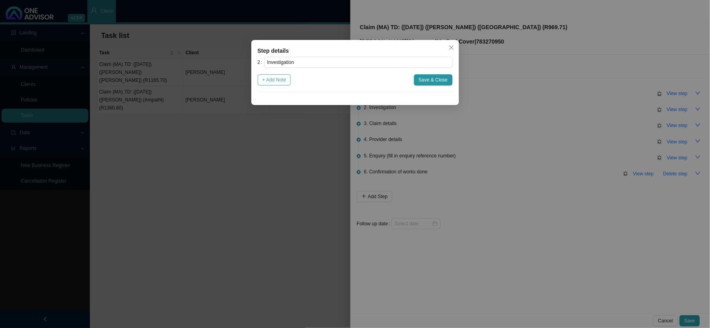
click at [278, 81] on span "+ Add Note" at bounding box center [274, 80] width 24 height 8
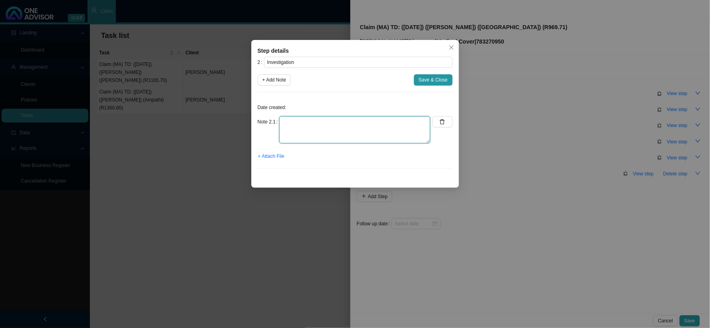
click at [346, 124] on textarea at bounding box center [354, 129] width 151 height 27
paste textarea "According to code 1348 on the CTH, the casualty visit may qualify as a PMB"
type textarea "According to code 1348 on the CTH, the casualty visit may qualify as a PMB"
click at [270, 153] on span "+ Attach File" at bounding box center [271, 156] width 26 height 8
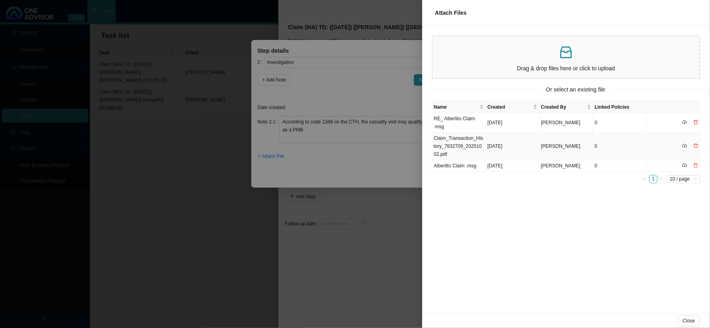
click at [456, 144] on td "Claim_Transaction_History_7832709_20251002.pdf" at bounding box center [459, 147] width 54 height 28
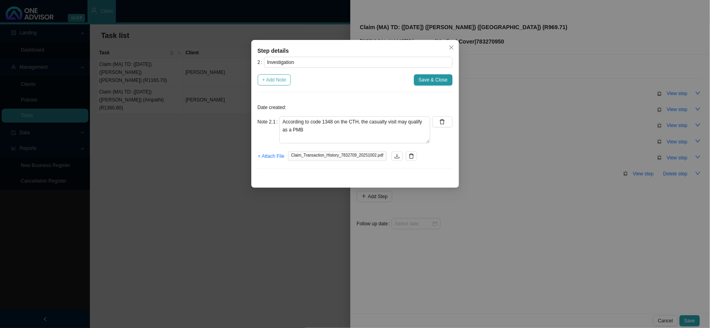
click at [281, 82] on span "+ Add Note" at bounding box center [274, 80] width 24 height 8
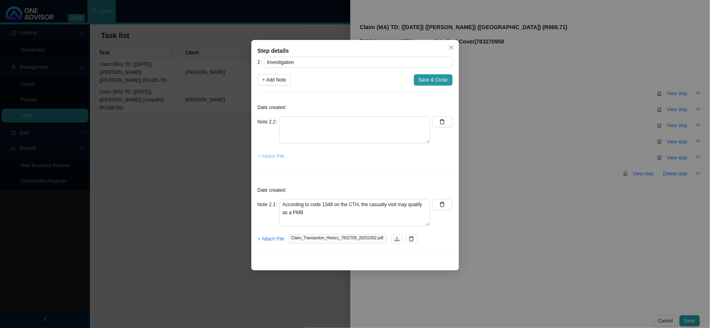
click at [276, 155] on span "+ Attach File" at bounding box center [271, 156] width 26 height 8
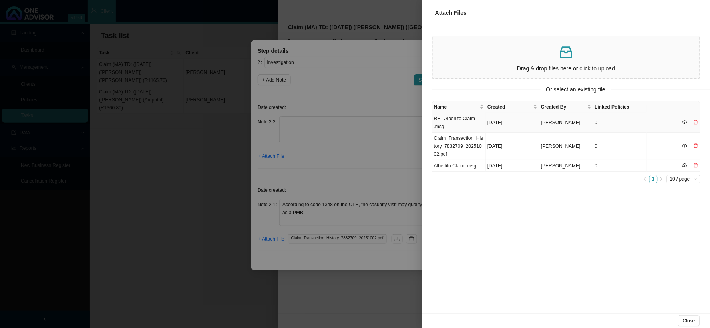
click at [444, 118] on td "RE_ Alberlito Claim .msg" at bounding box center [459, 123] width 54 height 20
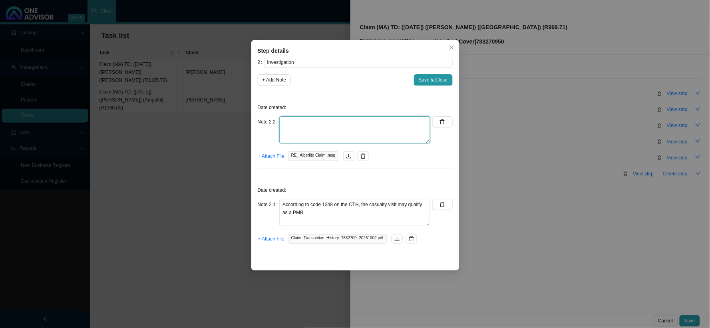
click at [293, 122] on textarea at bounding box center [354, 129] width 151 height 27
paste textarea "Requested the invoices and the reports for casualty and the doctor"
type textarea "Requested the invoices and the reports for casualty and the doctor"
click at [281, 81] on span "+ Add Note" at bounding box center [274, 80] width 24 height 8
type textarea "Requested the invoices and the reports for casualty and the doctor"
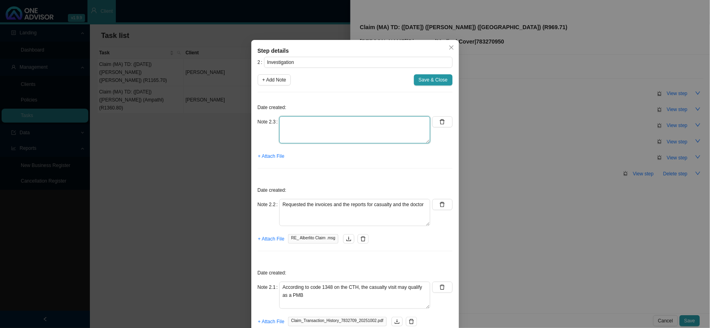
click at [322, 118] on textarea at bounding box center [354, 129] width 151 height 27
paste textarea "Let Sarah know that a PMB application may need to be completed, but I would let…"
type textarea "Let Sarah know that a PMB application may need to be completed, but I would let…"
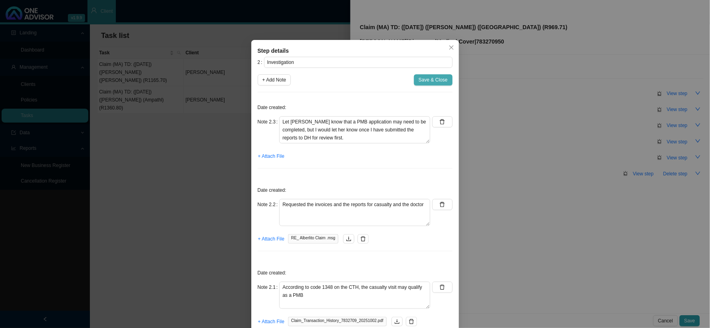
click at [439, 76] on span "Save & Close" at bounding box center [432, 80] width 29 height 8
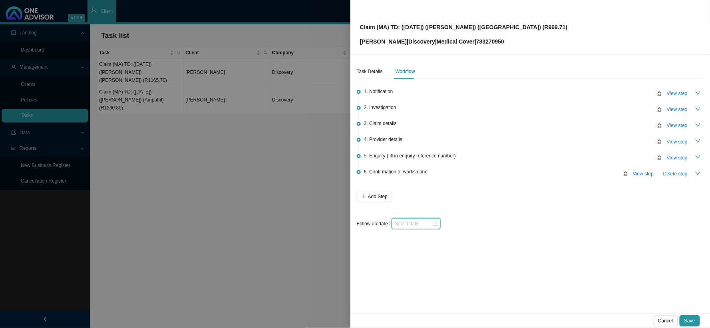
click at [418, 221] on input at bounding box center [412, 224] width 37 height 8
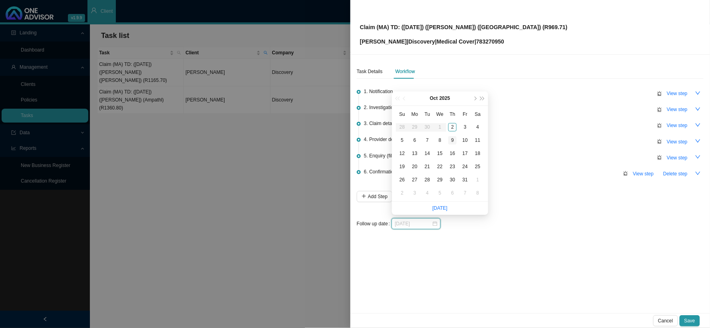
type input "[DATE]"
click at [452, 141] on div "9" at bounding box center [452, 140] width 8 height 8
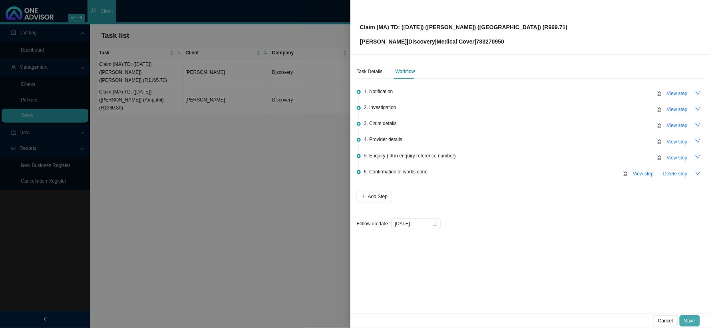
click at [605, 269] on span "Save" at bounding box center [689, 321] width 11 height 8
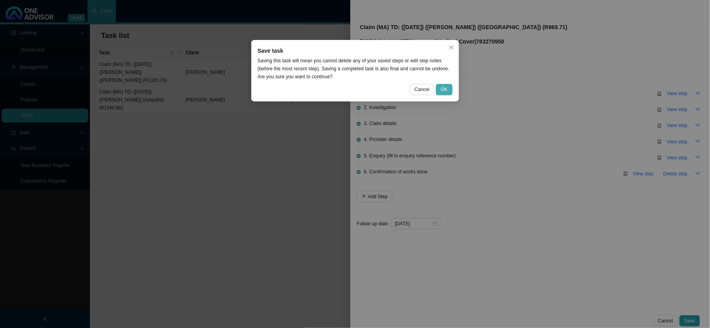
click at [445, 86] on span "OK" at bounding box center [443, 89] width 7 height 8
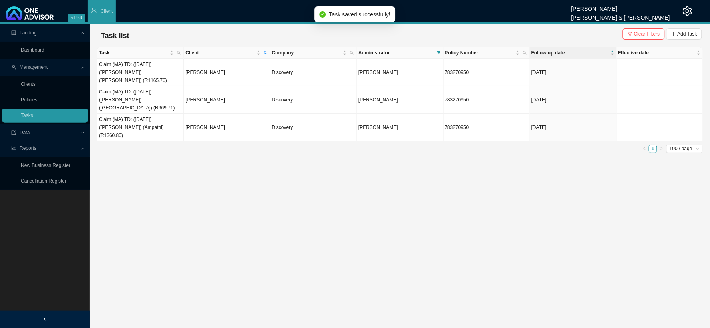
click at [361, 159] on main "Landing Dashboard Management Clients Policies Tasks Data Reports New Business R…" at bounding box center [355, 175] width 710 height 303
click at [265, 51] on icon "search" at bounding box center [266, 53] width 4 height 4
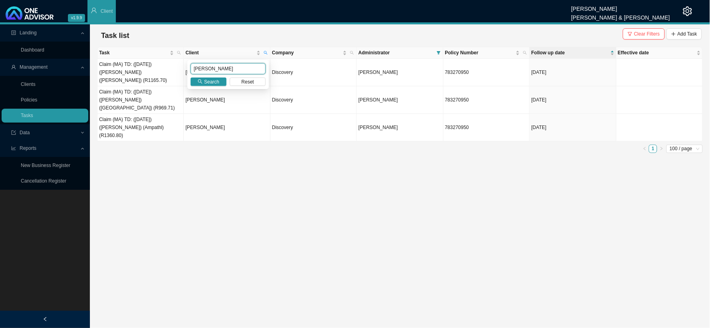
drag, startPoint x: 213, startPoint y: 69, endPoint x: 189, endPoint y: 66, distance: 23.7
click at [189, 66] on div "bester Search Reset" at bounding box center [227, 74] width 81 height 29
click at [214, 81] on span "Search" at bounding box center [211, 82] width 15 height 8
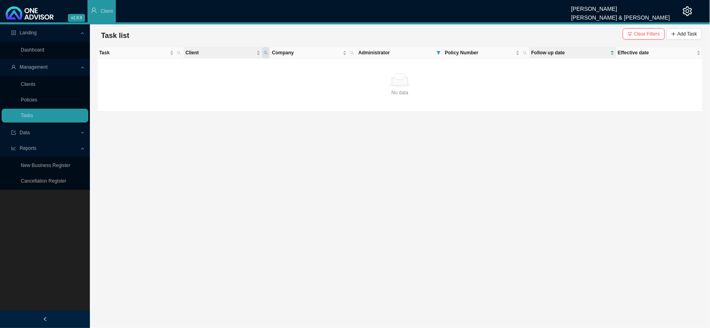
click at [264, 50] on span "Client" at bounding box center [265, 52] width 7 height 11
drag, startPoint x: 234, startPoint y: 69, endPoint x: 216, endPoint y: 69, distance: 18.0
click at [216, 69] on input "BOWMAN-EDGR" at bounding box center [227, 68] width 75 height 11
type input "BOWMAN"
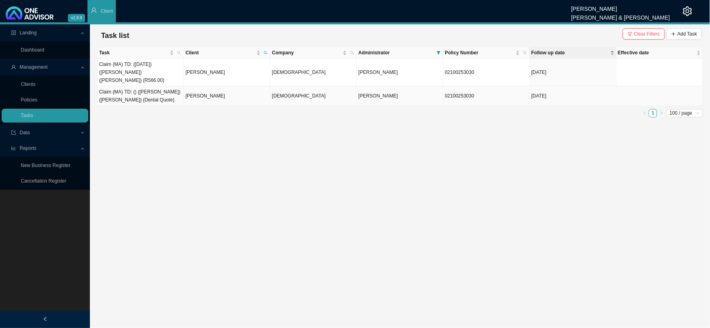
click at [125, 92] on td "Claim (MA) TD: () ([PERSON_NAME]) ([PERSON_NAME]) (Dental Quote)" at bounding box center [140, 96] width 86 height 20
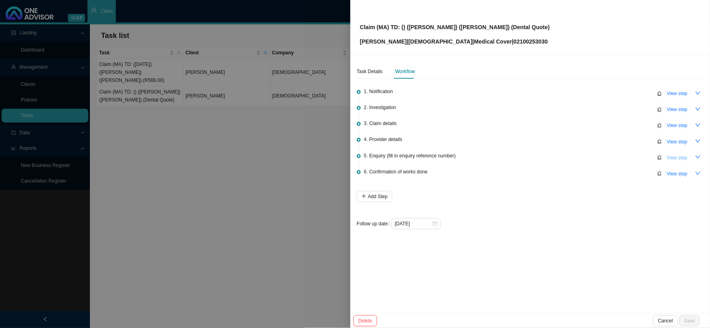
click at [605, 158] on span "View step" at bounding box center [676, 158] width 21 height 8
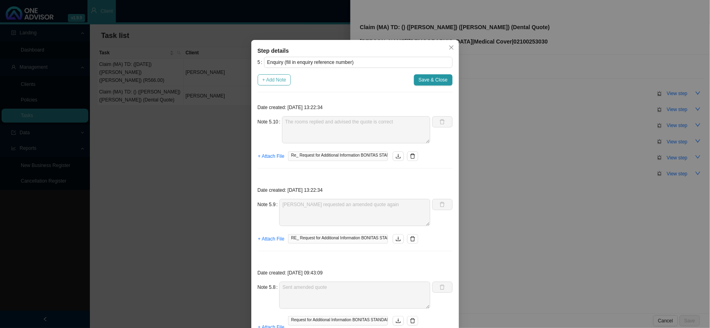
click at [276, 83] on span "+ Add Note" at bounding box center [274, 80] width 24 height 8
type textarea "The rooms replied and advised the quote is correct"
type textarea "[PERSON_NAME] requested an amended quote again"
type textarea "Sent amended quote"
type textarea "Received amended quote"
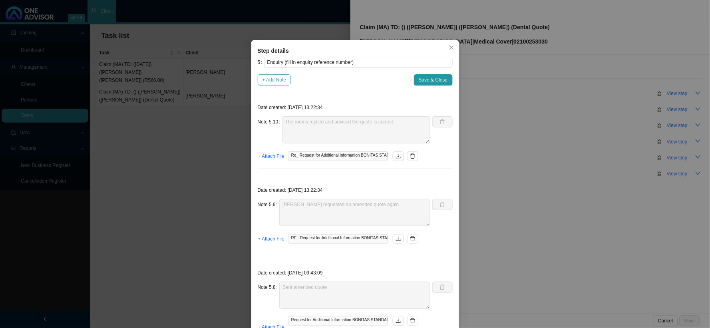
type textarea "The rooms will amend the invoice"
type textarea "Emailed the rooms for an amended quote"
type textarea "Amended quote is required by [PERSON_NAME]"
type textarea "Received an email from Customer care @ DENIS. For some reason the have captured…"
type textarea "Sent [PERSON_NAME] feedback"
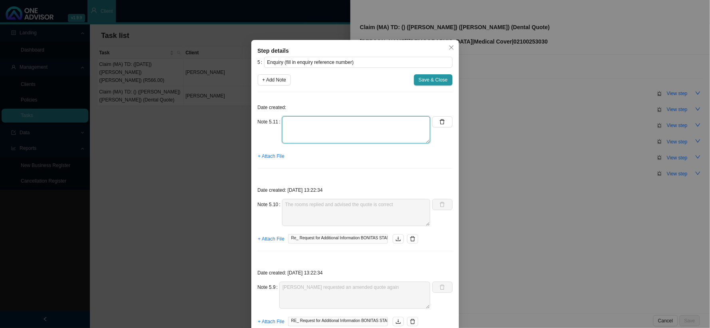
click at [318, 125] on textarea at bounding box center [356, 129] width 149 height 27
type textarea "r"
type textarea "Received an amended quote for the lab"
click at [278, 158] on span "+ Attach File" at bounding box center [271, 156] width 26 height 8
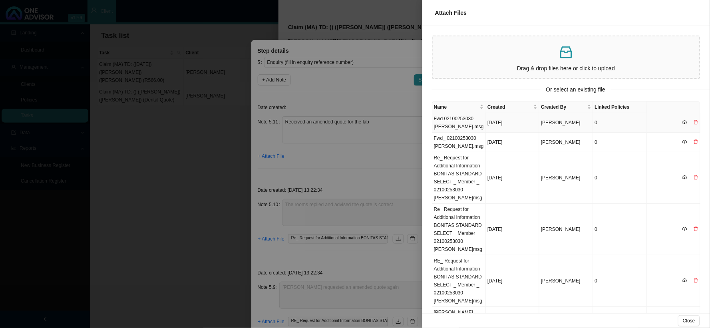
click at [460, 125] on td "Fwd 02100253030 [PERSON_NAME].msg" at bounding box center [459, 123] width 54 height 20
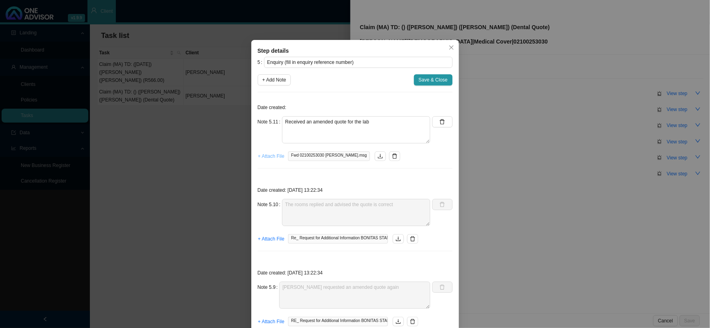
click at [272, 158] on span "+ Attach File" at bounding box center [271, 156] width 26 height 8
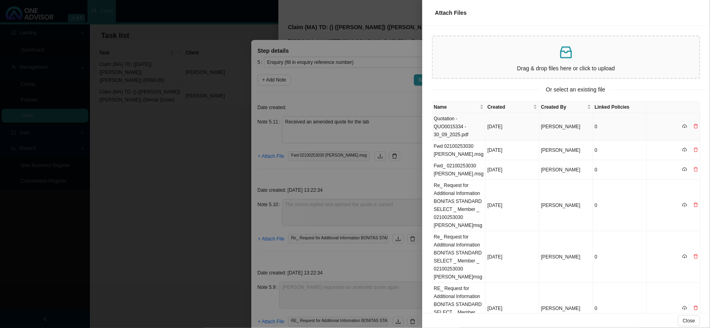
click at [450, 124] on td "Quotation - QUO0015334 - 30_09_2025.pdf" at bounding box center [459, 127] width 54 height 28
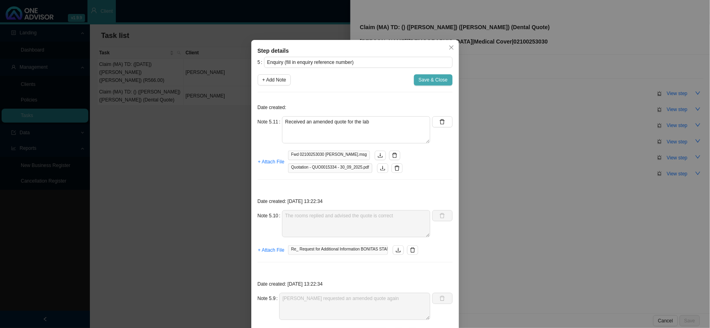
click at [432, 81] on span "Save & Close" at bounding box center [432, 80] width 29 height 8
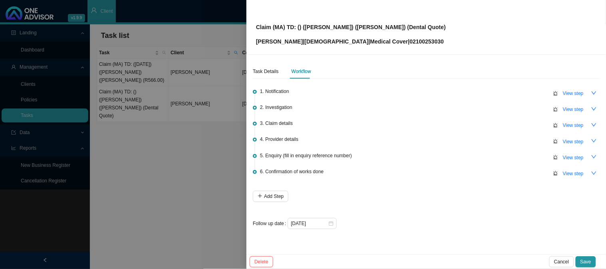
click at [178, 182] on div at bounding box center [303, 134] width 606 height 269
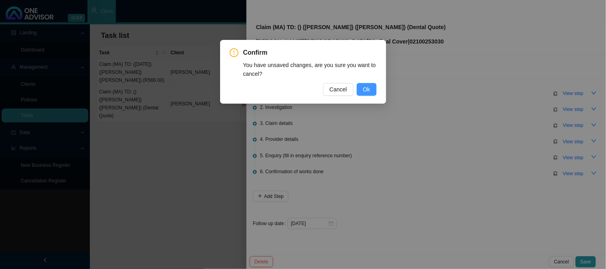
click at [367, 92] on span "Ok" at bounding box center [366, 89] width 7 height 9
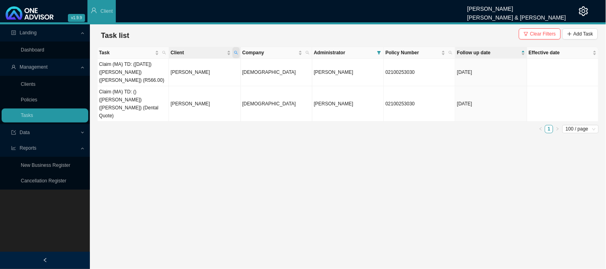
click at [239, 54] on span "Client" at bounding box center [235, 52] width 7 height 11
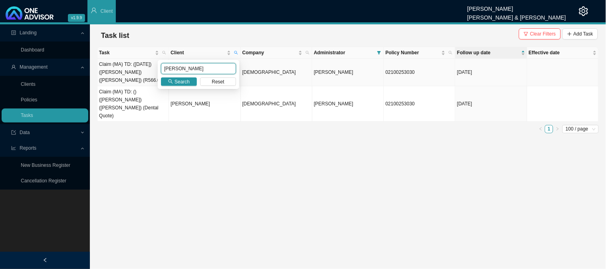
drag, startPoint x: 196, startPoint y: 69, endPoint x: 145, endPoint y: 68, distance: 51.9
click at [145, 68] on body "v1.9.9 Daniela Malherbe Smith & Bormann Client Landing Dashboard Management Cli…" at bounding box center [303, 134] width 606 height 269
type input "[PERSON_NAME]"
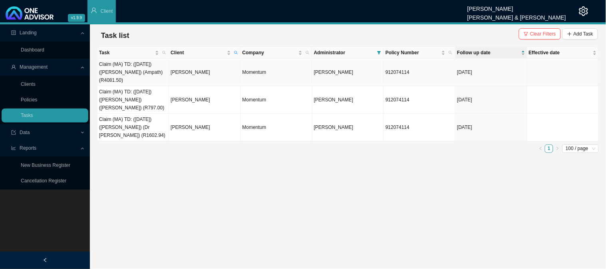
click at [208, 65] on td "[PERSON_NAME]" at bounding box center [204, 73] width 71 height 28
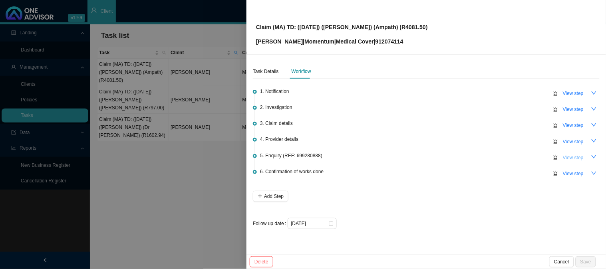
click at [572, 156] on span "View step" at bounding box center [573, 158] width 21 height 8
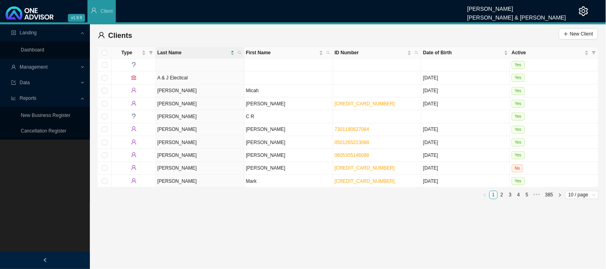
click at [83, 68] on div "Management" at bounding box center [45, 67] width 87 height 14
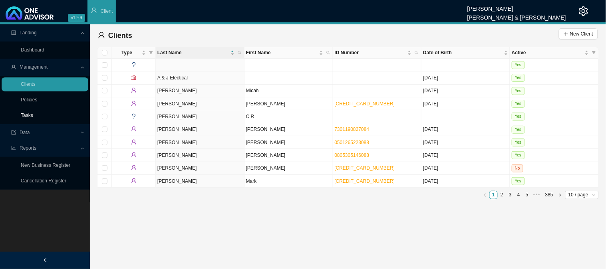
click at [32, 113] on link "Tasks" at bounding box center [27, 116] width 12 height 6
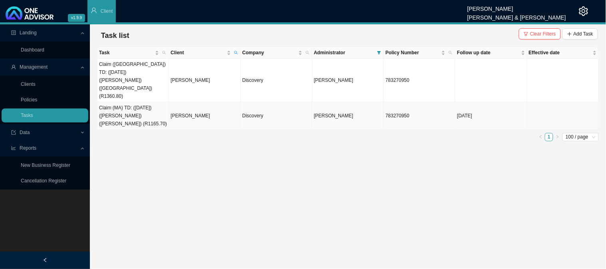
click at [145, 102] on td "Claim (MA) TD: (16/09/2025) (Sarah-Leigh) (Dr DS Ndlovu) (R1165.70)" at bounding box center [132, 116] width 71 height 28
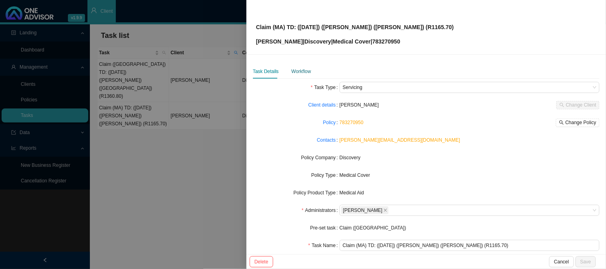
click at [302, 74] on div "Workflow" at bounding box center [301, 71] width 20 height 8
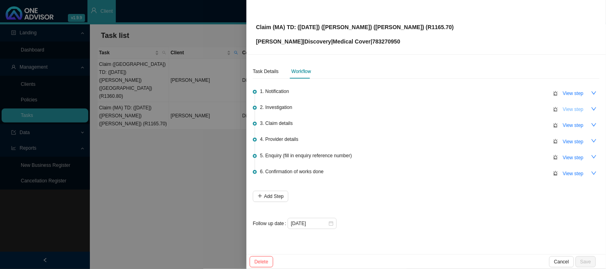
click at [582, 111] on span "View step" at bounding box center [573, 109] width 21 height 8
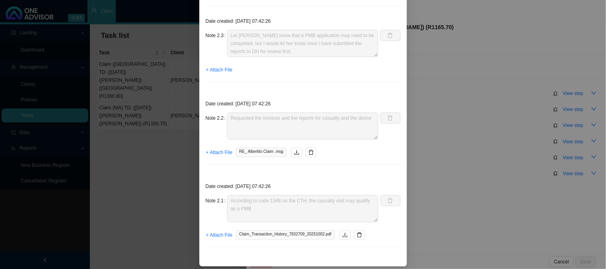
scroll to position [90, 0]
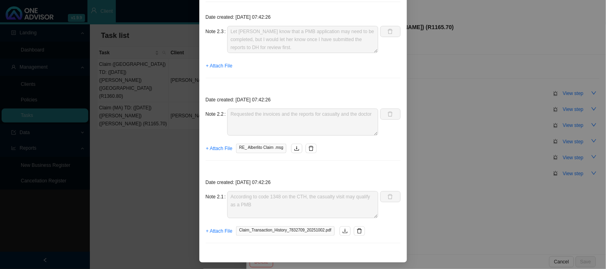
click at [222, 198] on div "Note 2.1 According to code 1348 on the CTH, the casualty visit may qualify as a…" at bounding box center [292, 204] width 173 height 27
click at [377, 121] on div "Note 2.2 Requested the invoices and the reports for casualty and the doctor" at bounding box center [303, 126] width 195 height 34
click at [222, 26] on div "Note 2.3 Let Sarah know that a PMB application may need to be completed, but I …" at bounding box center [292, 39] width 173 height 27
click at [486, 115] on div "Step details 2 Investigation + Add Note Save & Close Date created: 2025-10-02 0…" at bounding box center [303, 134] width 606 height 269
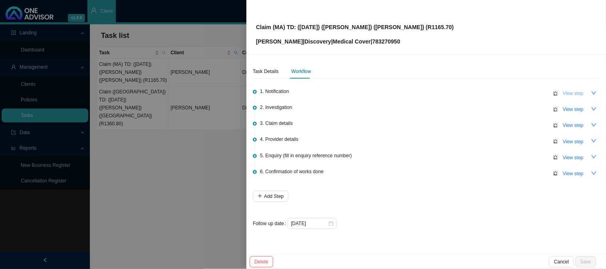
click at [565, 90] on span "View step" at bounding box center [573, 93] width 21 height 8
type input "Notification"
type textarea "Received a statement and proof of payment for Alberlitto Hospital"
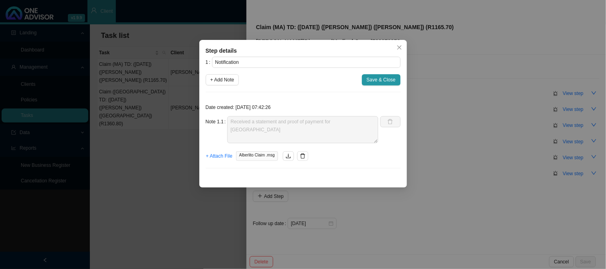
click at [225, 121] on div "Note 1.1 Received a statement and proof of payment for Alberlitto Hospital" at bounding box center [292, 129] width 173 height 27
click at [511, 143] on div "Step details 1 Notification + Add Note Save & Close Date created: 2025-10-02 07…" at bounding box center [303, 134] width 606 height 269
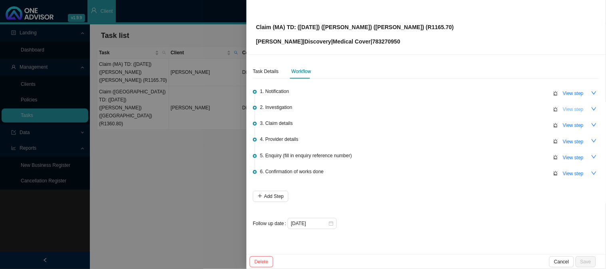
click at [579, 108] on span "View step" at bounding box center [573, 109] width 21 height 8
type input "Investigation"
type textarea "Let Sarah know that a PMB application may need to be completed, but I would let…"
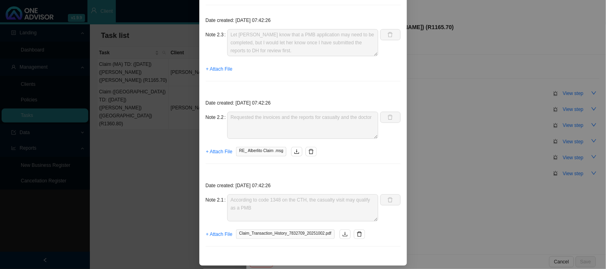
scroll to position [90, 0]
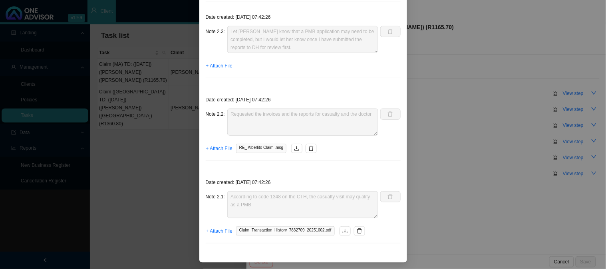
click at [222, 198] on div "Note 2.1 According to code 1348 on the CTH, the casualty visit may qualify as a…" at bounding box center [292, 204] width 173 height 27
click at [220, 112] on div "Note 2.2 Requested the invoices and the reports for casualty and the doctor" at bounding box center [292, 122] width 173 height 27
click at [206, 25] on div "Date created: 2025-10-02 07:42:26 Note 2.3 Let Sarah know that a PMB applicatio…" at bounding box center [303, 46] width 195 height 76
click at [454, 97] on div "Step details 2 Investigation + Add Note Save & Close Date created: 2025-10-02 0…" at bounding box center [303, 134] width 606 height 269
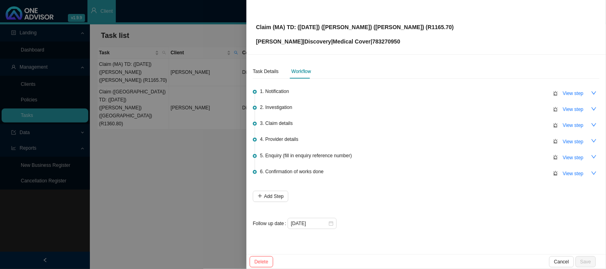
scroll to position [50, 0]
click at [574, 93] on span "View step" at bounding box center [573, 93] width 21 height 8
type input "Notification"
type textarea "Received a statement and proof of payment for Alberlitto Hospital"
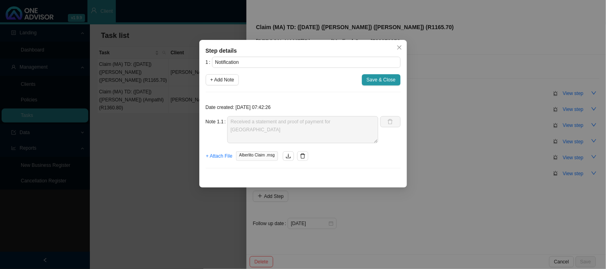
click at [385, 84] on button "Save & Close" at bounding box center [381, 79] width 39 height 11
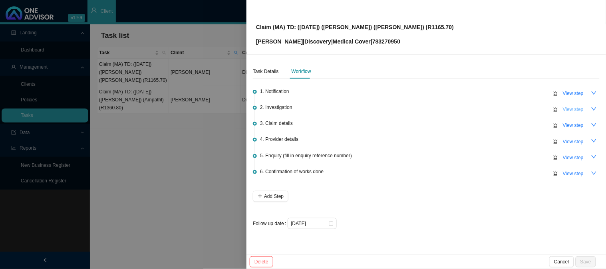
click at [571, 110] on span "View step" at bounding box center [573, 109] width 21 height 8
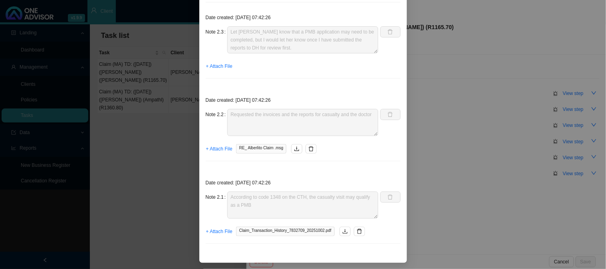
scroll to position [90, 0]
click at [222, 117] on div "Note 2.2 Requested the invoices and the reports for casualty and the doctor" at bounding box center [292, 122] width 173 height 27
click at [222, 115] on label "Note 2.2" at bounding box center [217, 114] width 22 height 11
click at [220, 26] on div "Note 2.3 Let Sarah know that a PMB application may need to be completed, but I …" at bounding box center [292, 39] width 173 height 27
click at [462, 59] on div "Step details 2 Investigation + Add Note Save & Close Date created: 2025-10-02 0…" at bounding box center [303, 134] width 606 height 269
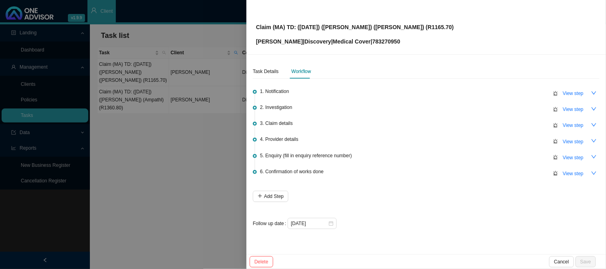
scroll to position [50, 0]
click at [176, 190] on div at bounding box center [303, 134] width 606 height 269
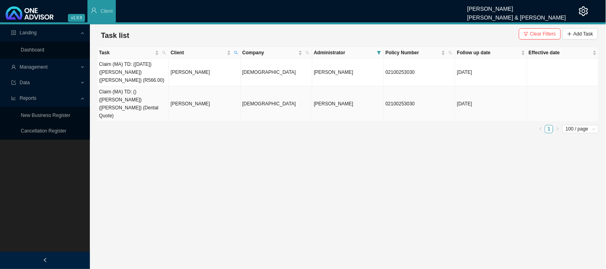
click at [148, 98] on td "Claim (MA) TD: () ([PERSON_NAME]) ([PERSON_NAME]) (Dental Quote)" at bounding box center [132, 104] width 71 height 36
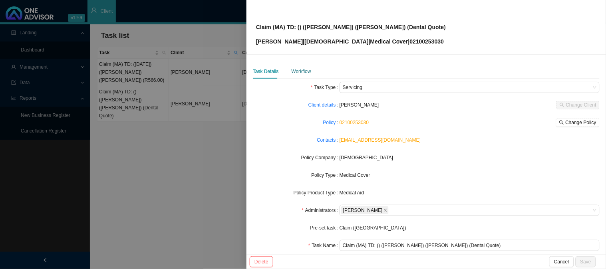
click at [305, 72] on div "Workflow" at bounding box center [301, 71] width 20 height 8
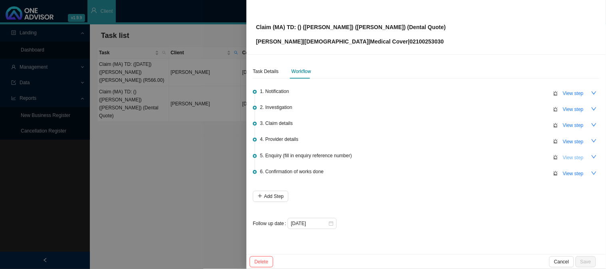
click at [566, 156] on span "View step" at bounding box center [573, 158] width 21 height 8
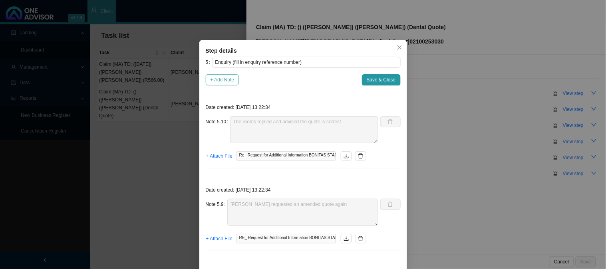
click at [216, 77] on span "+ Add Note" at bounding box center [222, 80] width 24 height 8
type textarea "The rooms replied and advised the quote is correct"
type textarea "[PERSON_NAME] requested an amended quote again"
type textarea "Sent amended quote"
type textarea "Received amended quote"
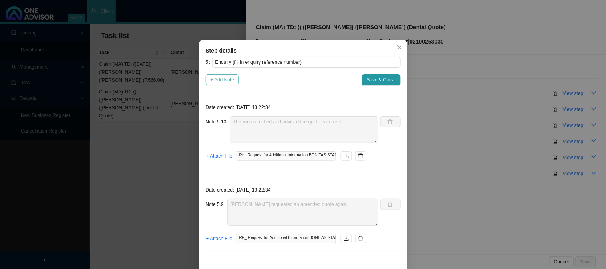
type textarea "The rooms will amend the invoice"
type textarea "Emailed the rooms for an amended quote"
type textarea "Amended quote is required by [PERSON_NAME]"
type textarea "Received an email from Customer care @ DENIS. For some reason the have captured…"
type textarea "Sent [PERSON_NAME] feedback"
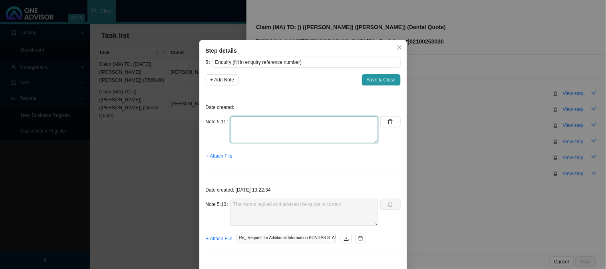
click at [260, 122] on textarea at bounding box center [304, 129] width 149 height 27
type textarea "Submitted the amended quote"
click at [220, 156] on span "+ Attach File" at bounding box center [219, 156] width 26 height 8
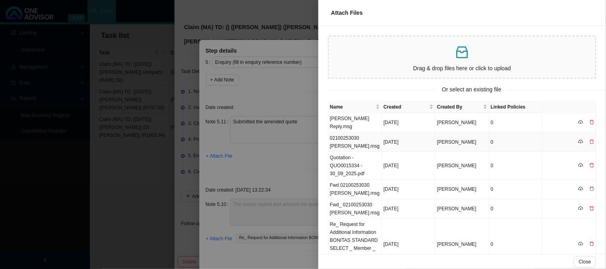
click at [354, 136] on td "02100253030 [PERSON_NAME].msg" at bounding box center [355, 143] width 54 height 20
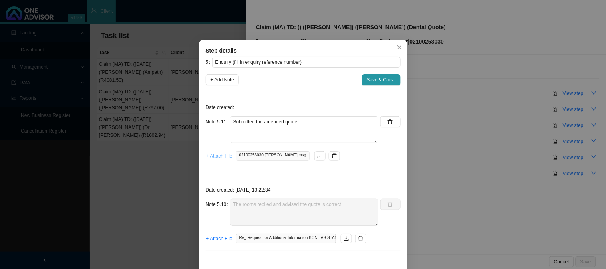
click at [210, 155] on span "+ Attach File" at bounding box center [219, 156] width 26 height 8
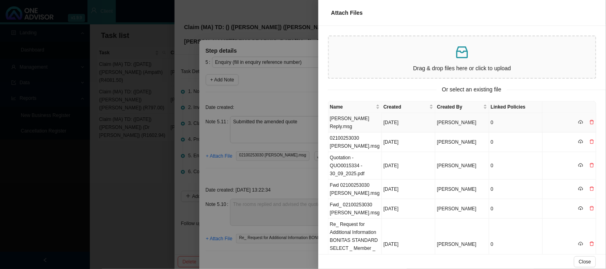
click at [347, 117] on td "[PERSON_NAME] Reply.msg" at bounding box center [355, 123] width 54 height 20
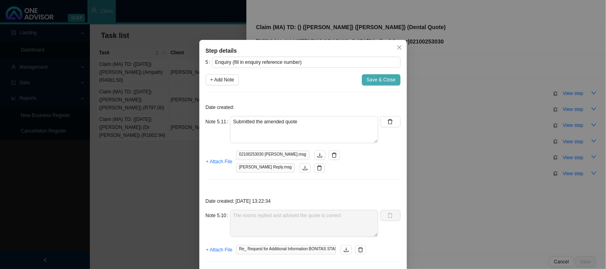
click at [371, 80] on span "Save & Close" at bounding box center [381, 80] width 29 height 8
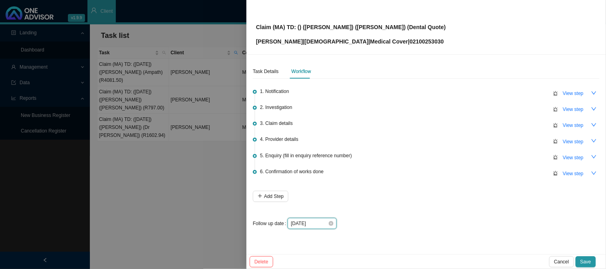
click at [319, 224] on input "[DATE]" at bounding box center [309, 224] width 37 height 8
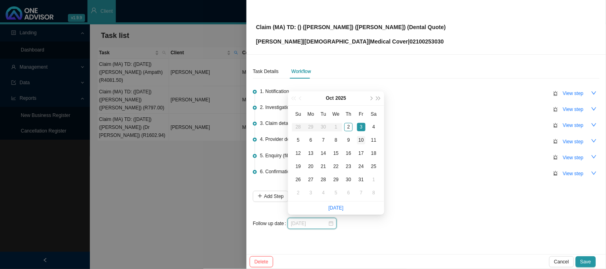
type input "[DATE]"
click at [360, 138] on div "10" at bounding box center [361, 140] width 8 height 8
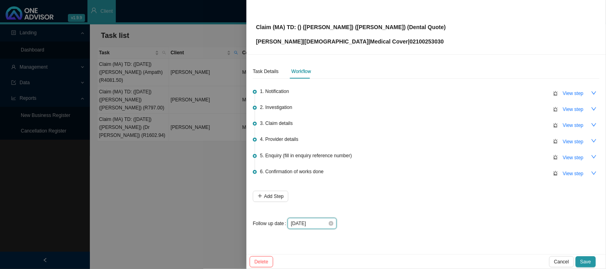
click at [320, 224] on input "[DATE]" at bounding box center [309, 224] width 37 height 8
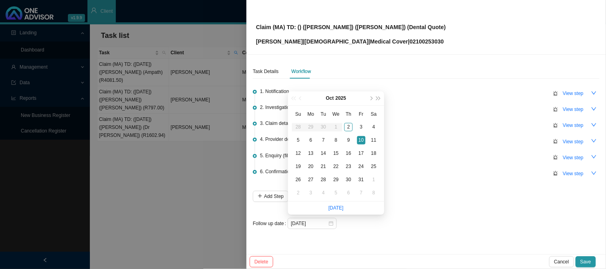
click at [438, 208] on div "1. Notification View step 2. Investigation View step 3. Claim details View step…" at bounding box center [426, 155] width 347 height 147
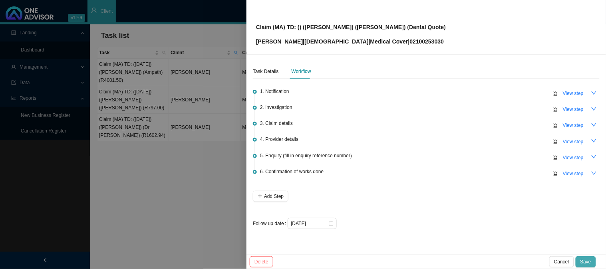
click at [583, 258] on span "Save" at bounding box center [585, 262] width 11 height 8
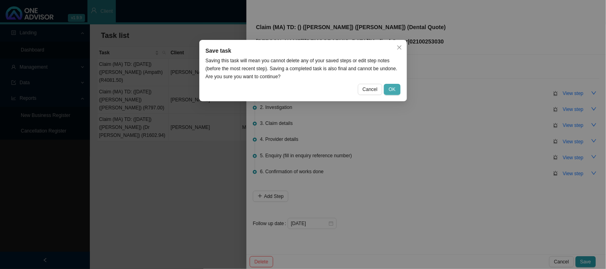
click at [394, 90] on span "OK" at bounding box center [392, 89] width 7 height 8
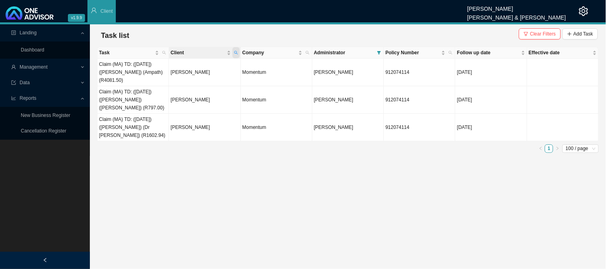
click at [236, 53] on icon "search" at bounding box center [236, 53] width 4 height 4
click at [246, 160] on main "Landing Dashboard Management Data Reports New Business Register Cancellation Re…" at bounding box center [303, 146] width 606 height 245
click at [190, 69] on td "[PERSON_NAME]" at bounding box center [204, 73] width 71 height 28
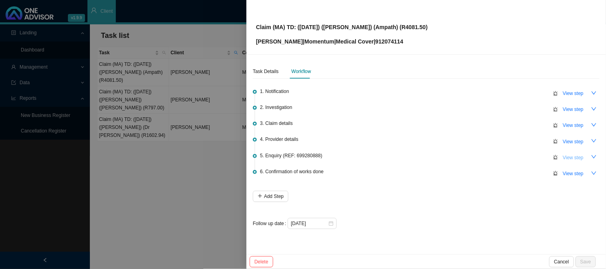
click at [581, 159] on span "View step" at bounding box center [573, 158] width 21 height 8
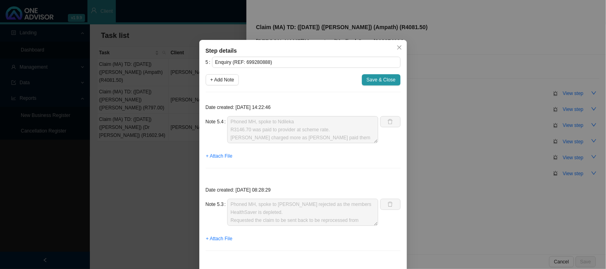
click at [456, 149] on div "Step details 5 Enquiry (REF: 699280888) + Add Note Save & Close Date created: […" at bounding box center [303, 134] width 606 height 269
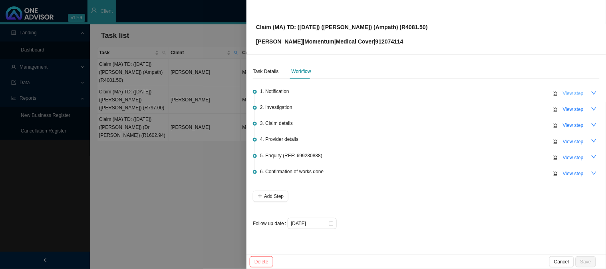
click at [570, 93] on span "View step" at bounding box center [573, 93] width 21 height 8
type input "Notification"
type textarea "Received a claim from [PERSON_NAME] for Ampath to be submitted to MH"
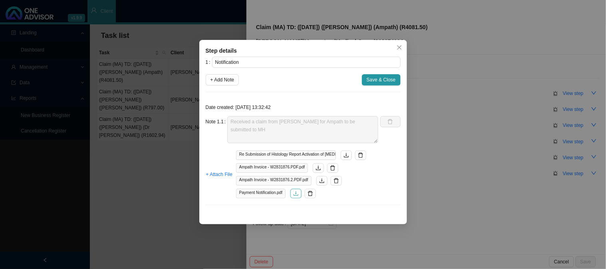
click at [297, 196] on icon "download" at bounding box center [295, 193] width 5 height 4
click at [434, 88] on div "Step details 1 Notification + Add Note Save & Close Date created: [DATE] 13:32:…" at bounding box center [303, 134] width 606 height 269
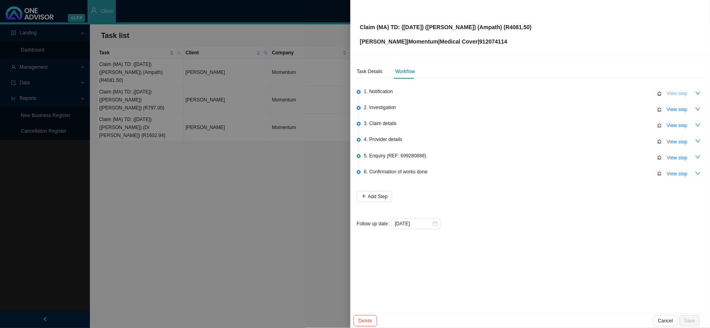
click at [605, 94] on span "View step" at bounding box center [676, 93] width 21 height 8
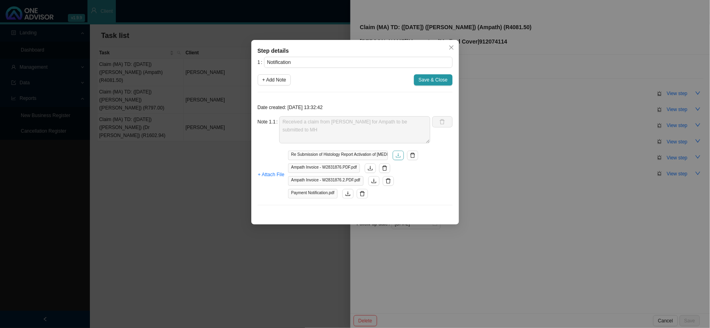
click at [396, 154] on icon "download" at bounding box center [398, 156] width 6 height 6
click at [372, 181] on icon "download" at bounding box center [374, 181] width 6 height 6
click at [371, 168] on icon "download" at bounding box center [370, 168] width 6 height 6
click at [420, 82] on span "Save & Close" at bounding box center [432, 80] width 29 height 8
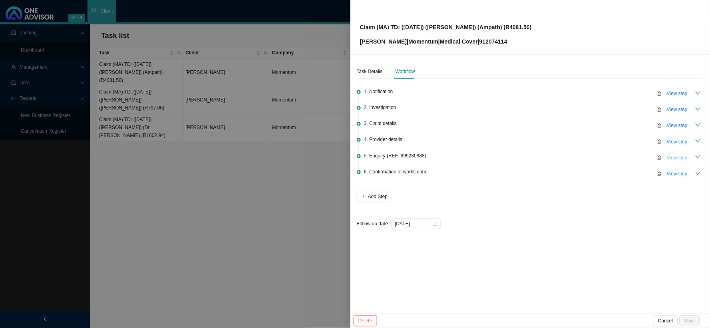
click at [605, 159] on span "View step" at bounding box center [676, 158] width 21 height 8
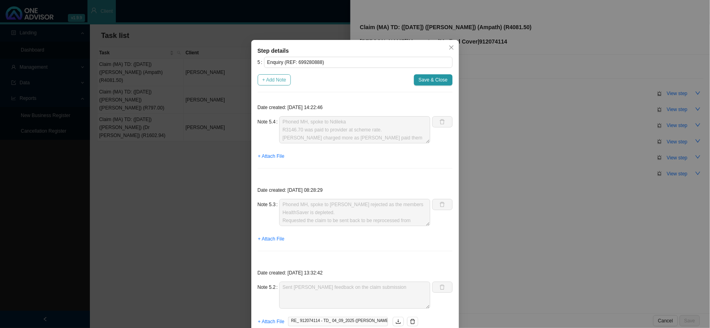
click at [281, 82] on span "+ Add Note" at bounding box center [274, 80] width 24 height 8
type textarea "Phoned MH, spoke to Ndileka R3146.70 was paid to provider at scheme rate. [PERS…"
type textarea "Phoned MH, spoke to [PERSON_NAME] rejected as the members HealthSaver is deplet…"
type textarea "Sent [PERSON_NAME] feedback on the claim submission"
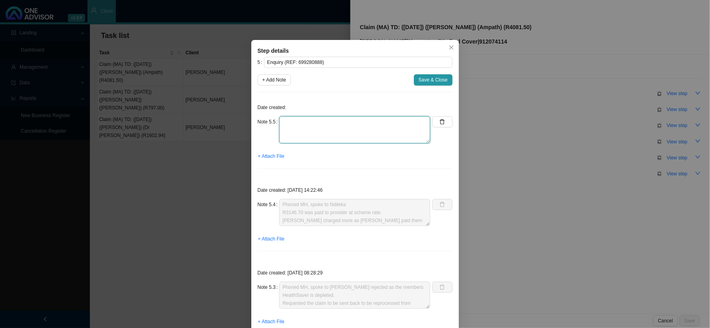
click at [306, 122] on textarea at bounding box center [354, 129] width 151 height 27
type textarea "e"
click at [270, 156] on span "+ Attach File" at bounding box center [271, 156] width 26 height 8
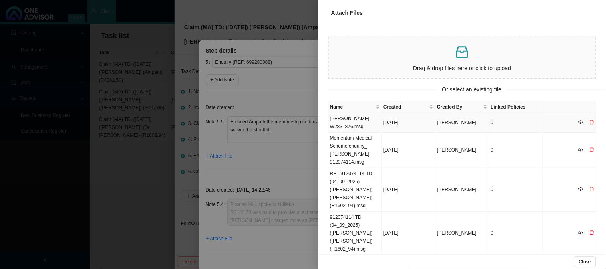
click at [404, 122] on td "[DATE]" at bounding box center [409, 123] width 54 height 20
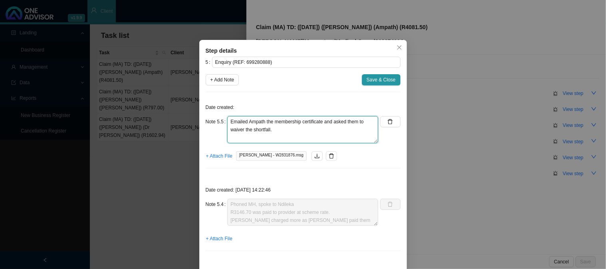
click at [328, 131] on textarea "Emailed Ampath the membership certificate and asked them to waiver the shortfal…" at bounding box center [302, 129] width 151 height 27
click at [306, 129] on textarea "Emailed Ampath the membership certificate and asked them to waiver the shortfal…" at bounding box center [302, 129] width 151 height 27
type textarea "Emailed Ampath the membership certificate and asked them to waiver the shortfal…"
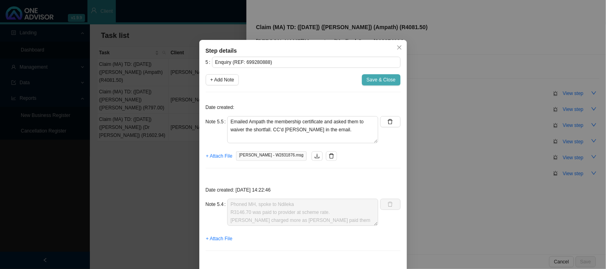
click at [377, 77] on span "Save & Close" at bounding box center [381, 80] width 29 height 8
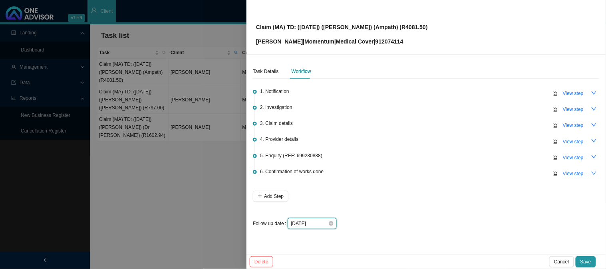
click at [321, 221] on input "[DATE]" at bounding box center [309, 224] width 37 height 8
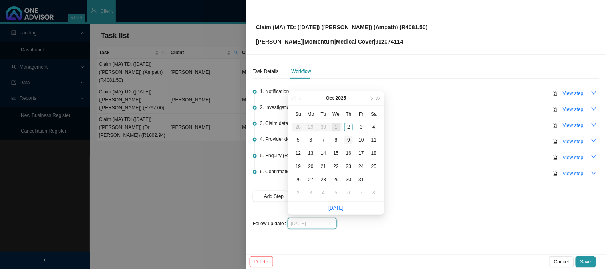
type input "[DATE]"
click at [349, 137] on div "9" at bounding box center [348, 140] width 8 height 8
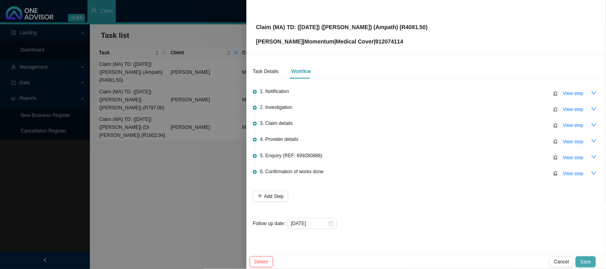
click at [582, 259] on span "Save" at bounding box center [585, 262] width 11 height 8
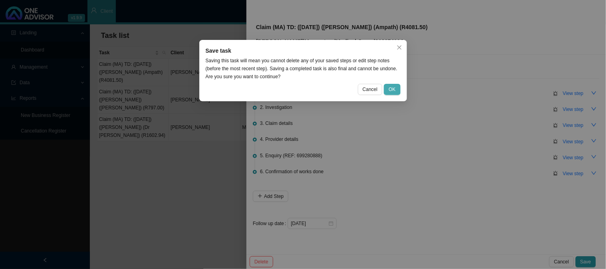
click at [392, 92] on span "OK" at bounding box center [392, 89] width 7 height 8
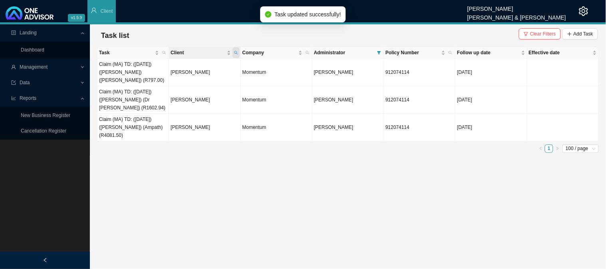
click at [236, 53] on icon "search" at bounding box center [236, 53] width 4 height 4
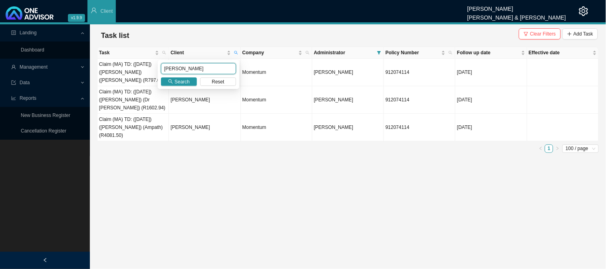
drag, startPoint x: 182, startPoint y: 68, endPoint x: 141, endPoint y: 68, distance: 41.1
click at [141, 68] on body "v1.9.9 [PERSON_NAME] [PERSON_NAME] & [PERSON_NAME] Client Landing Dashboard Man…" at bounding box center [303, 134] width 606 height 269
click at [172, 81] on icon "search" at bounding box center [170, 81] width 5 height 5
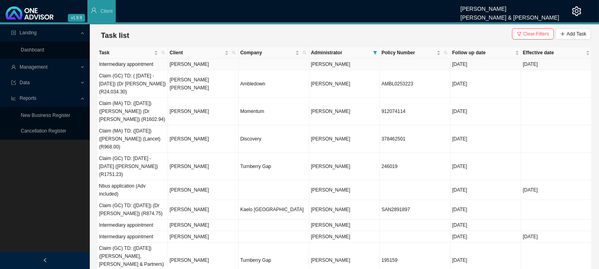
click at [210, 65] on td "[PERSON_NAME]" at bounding box center [203, 65] width 71 height 12
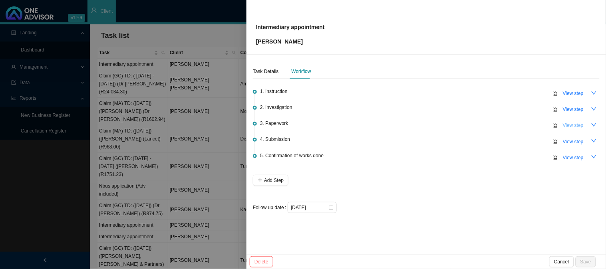
click at [572, 126] on span "View step" at bounding box center [573, 125] width 21 height 8
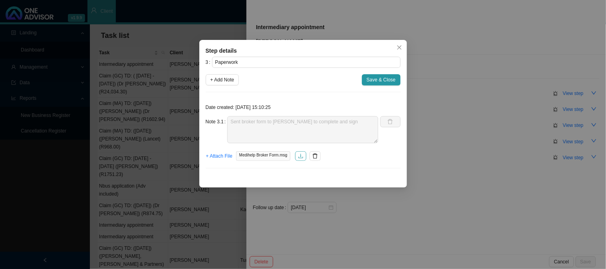
click at [299, 157] on icon "download" at bounding box center [301, 156] width 5 height 4
click at [228, 81] on span "+ Add Note" at bounding box center [222, 80] width 24 height 8
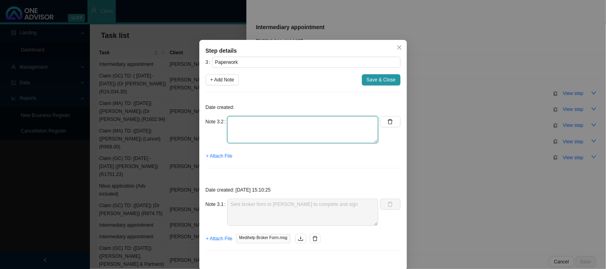
click at [249, 119] on textarea at bounding box center [302, 129] width 151 height 27
type textarea "Sent the form again"
click at [218, 155] on span "+ Attach File" at bounding box center [219, 156] width 26 height 8
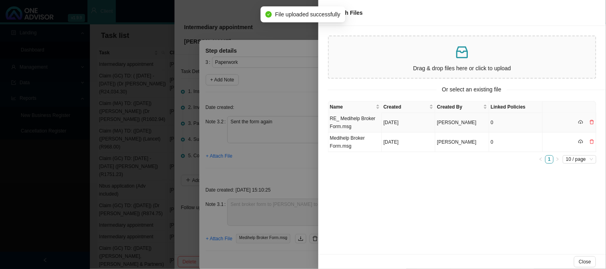
click at [370, 124] on td "RE_ Medihelp Broker Form.msg" at bounding box center [355, 123] width 54 height 20
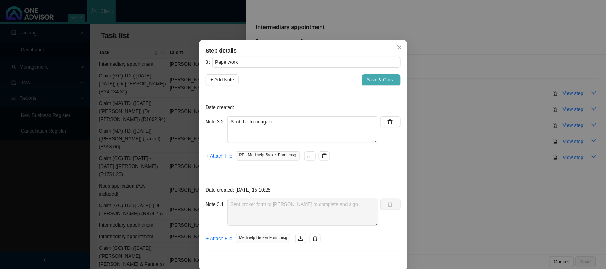
click at [373, 82] on span "Save & Close" at bounding box center [381, 80] width 29 height 8
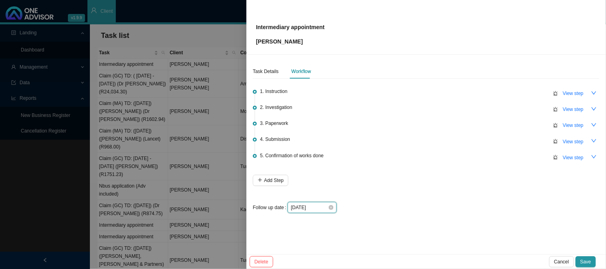
click at [318, 204] on input "[DATE]" at bounding box center [309, 208] width 37 height 8
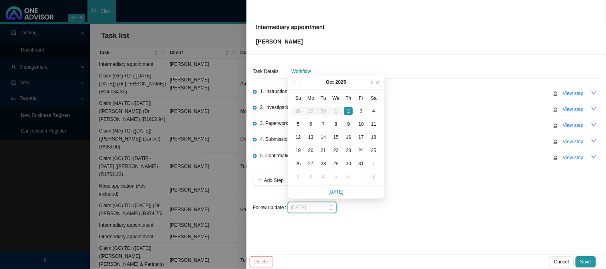
type input "[DATE]"
click at [349, 122] on div "9" at bounding box center [348, 124] width 8 height 8
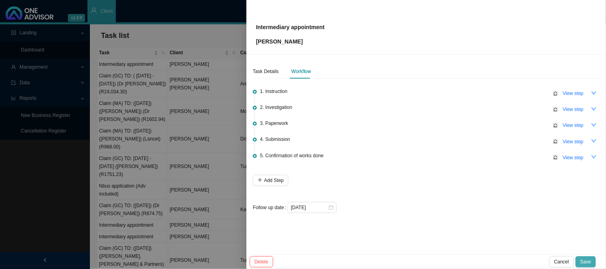
click at [585, 261] on span "Save" at bounding box center [585, 262] width 11 height 8
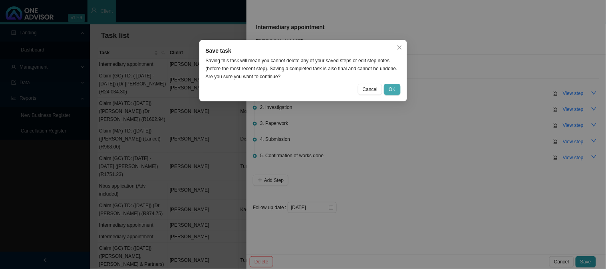
click at [395, 88] on span "OK" at bounding box center [392, 89] width 7 height 8
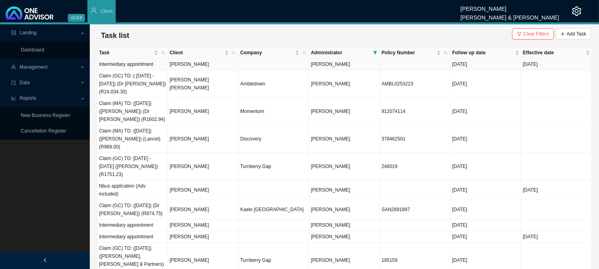
click at [202, 64] on td "[PERSON_NAME]" at bounding box center [203, 65] width 71 height 12
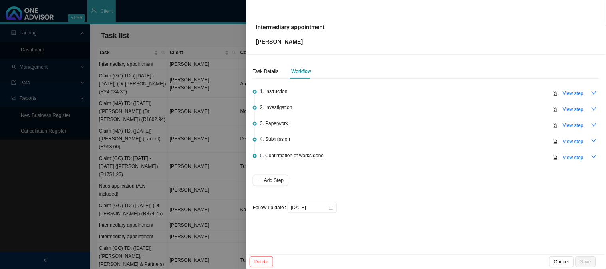
click at [202, 64] on div at bounding box center [303, 134] width 606 height 269
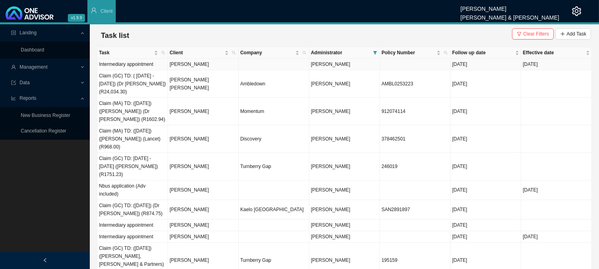
click at [202, 64] on td "[PERSON_NAME]" at bounding box center [203, 65] width 71 height 12
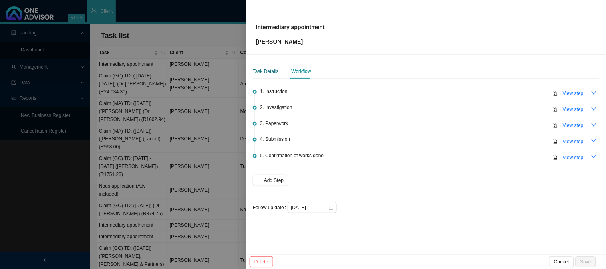
click at [272, 73] on div "Task Details" at bounding box center [266, 71] width 26 height 8
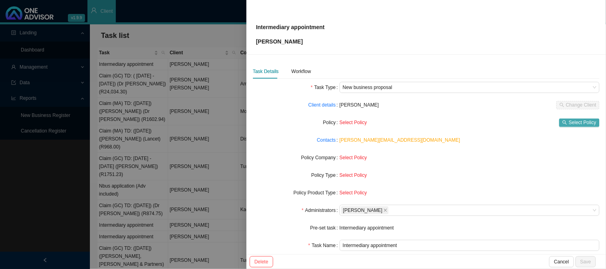
click at [577, 120] on span "Select Policy" at bounding box center [583, 123] width 28 height 8
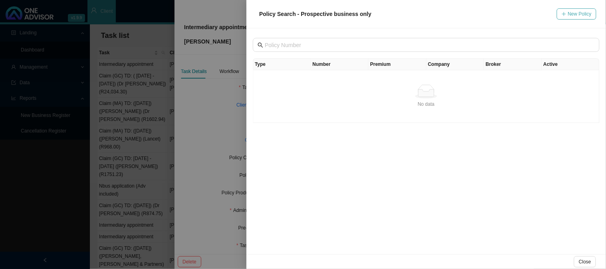
click at [576, 14] on span "New Policy" at bounding box center [580, 14] width 24 height 8
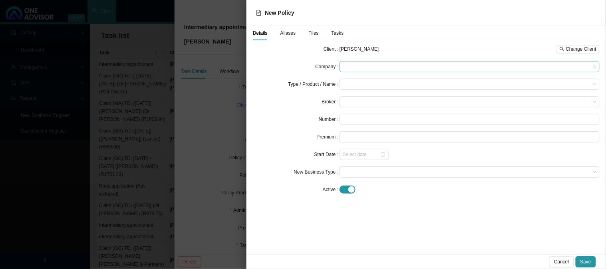
click at [383, 68] on span at bounding box center [470, 66] width 254 height 10
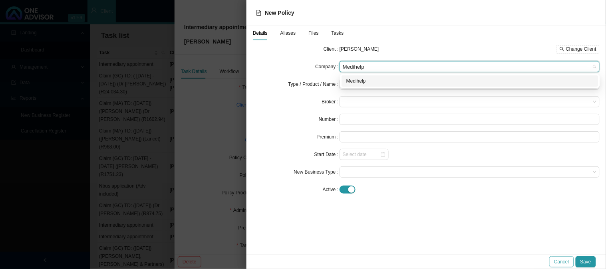
type input "Medihelp"
click at [571, 263] on button "Cancel" at bounding box center [561, 261] width 24 height 11
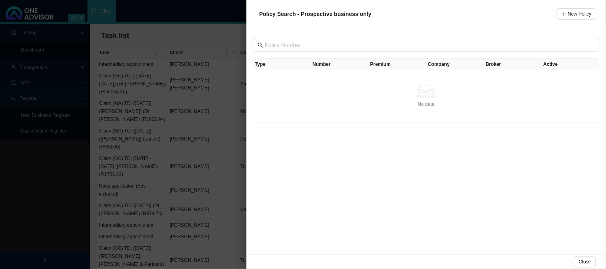
click at [220, 116] on div at bounding box center [303, 134] width 606 height 269
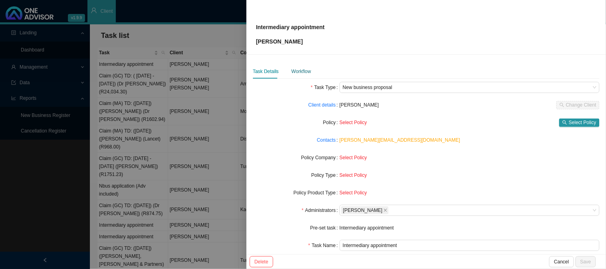
click at [303, 72] on div "Workflow" at bounding box center [301, 71] width 20 height 8
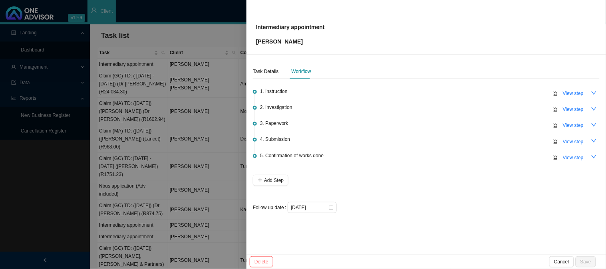
click at [140, 170] on div at bounding box center [303, 134] width 606 height 269
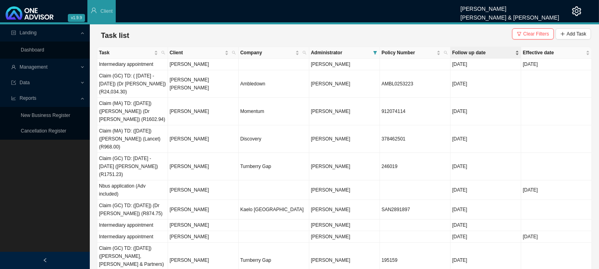
click at [474, 50] on span "Follow up date" at bounding box center [482, 53] width 61 height 8
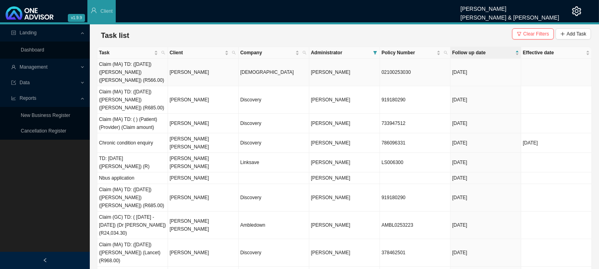
click at [229, 76] on td "[PERSON_NAME]" at bounding box center [203, 73] width 71 height 28
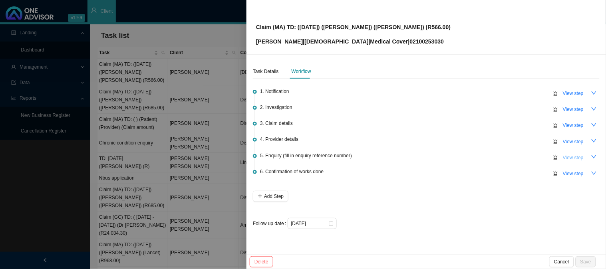
click at [573, 161] on button "View step" at bounding box center [573, 157] width 30 height 11
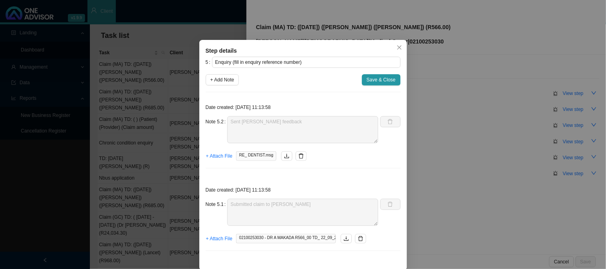
click at [494, 153] on div "Step details 5 Enquiry (fill in enquiry reference number) + Add Note Save & Clo…" at bounding box center [303, 134] width 606 height 269
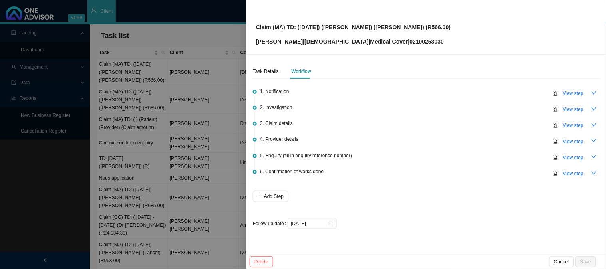
click at [168, 107] on div at bounding box center [303, 134] width 606 height 269
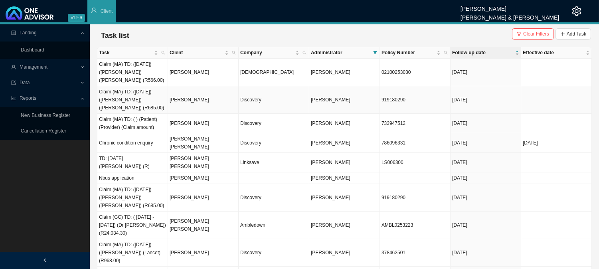
click at [204, 103] on td "[PERSON_NAME]" at bounding box center [203, 100] width 71 height 28
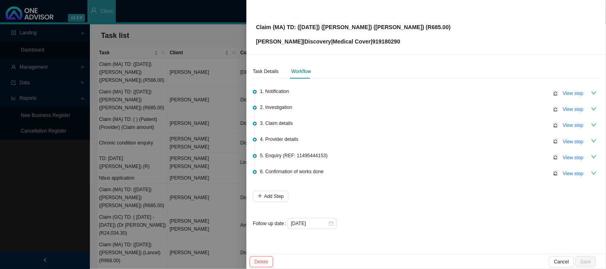
click at [209, 96] on div at bounding box center [303, 134] width 606 height 269
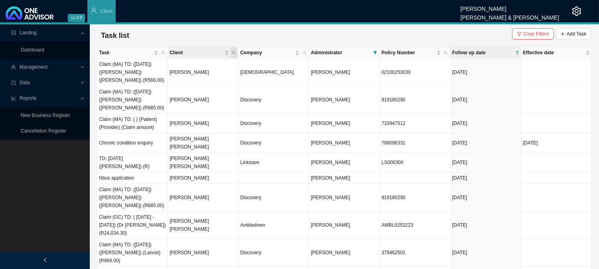
click at [233, 53] on icon "search" at bounding box center [234, 53] width 4 height 4
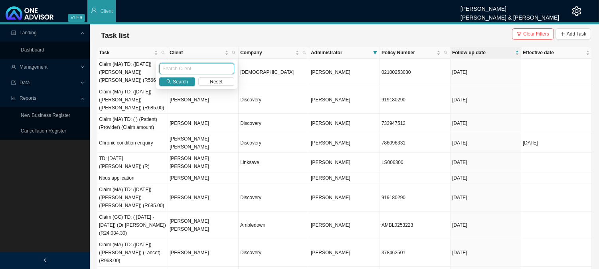
click at [173, 70] on input "text" at bounding box center [196, 68] width 75 height 11
type input "[PERSON_NAME]"
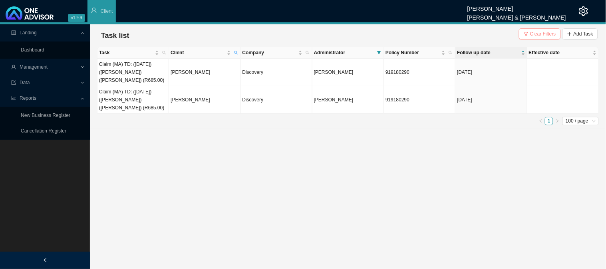
click at [533, 30] on span "Clear Filters" at bounding box center [543, 34] width 26 height 8
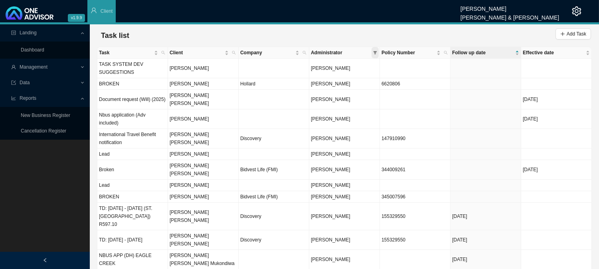
click at [378, 54] on span at bounding box center [375, 52] width 7 height 11
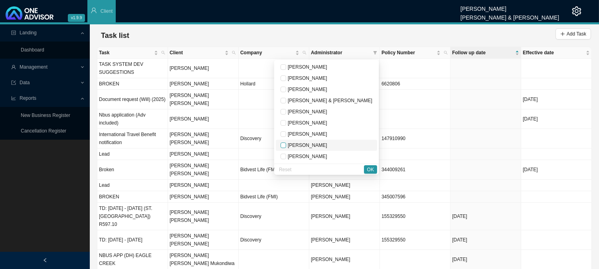
click at [286, 148] on input "checkbox" at bounding box center [284, 146] width 6 height 6
checkbox input "true"
click at [369, 169] on span "OK" at bounding box center [370, 170] width 7 height 8
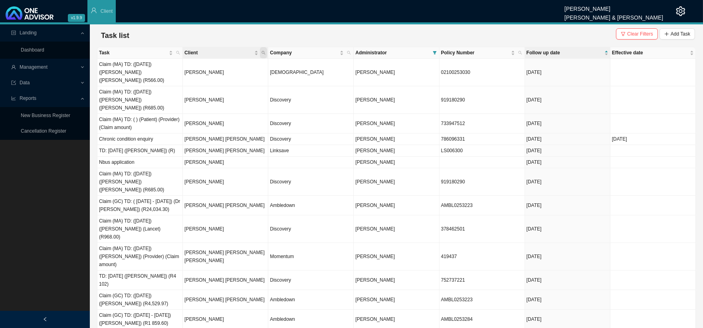
click at [267, 50] on span "Client" at bounding box center [263, 52] width 7 height 11
drag, startPoint x: 217, startPoint y: 69, endPoint x: 221, endPoint y: 71, distance: 4.6
click at [216, 70] on input "text" at bounding box center [226, 68] width 75 height 11
type input "[PERSON_NAME]"
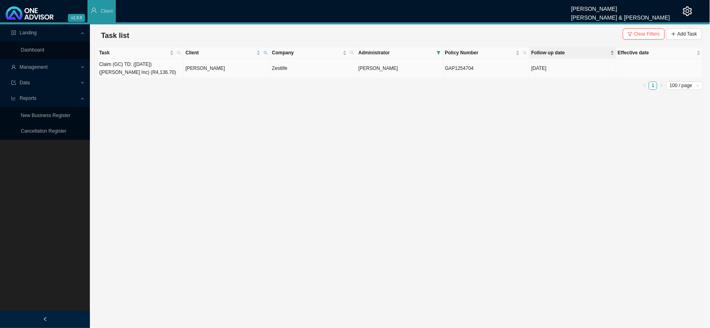
click at [236, 69] on td "[PERSON_NAME]" at bounding box center [227, 69] width 86 height 20
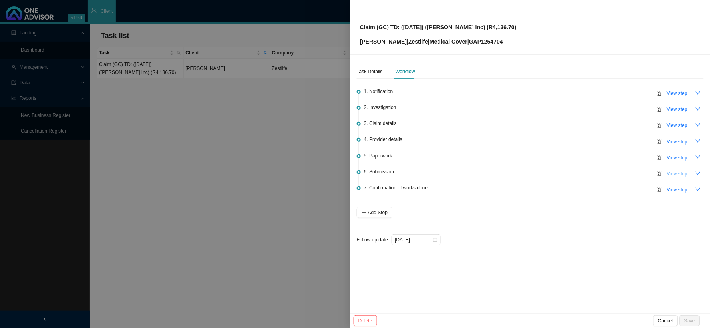
click at [605, 172] on span "View step" at bounding box center [676, 174] width 21 height 8
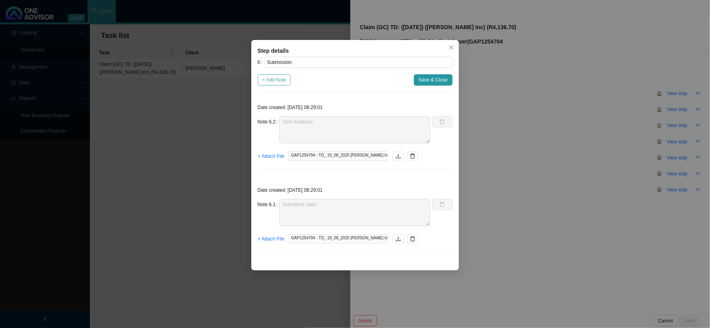
click at [281, 80] on span "+ Add Note" at bounding box center [274, 80] width 24 height 8
type textarea "Sent feedback"
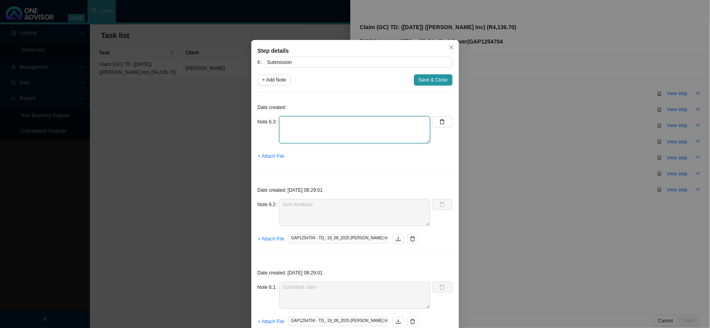
click at [304, 120] on textarea at bounding box center [354, 129] width 151 height 27
type textarea "c"
type textarea "Claim has been received"
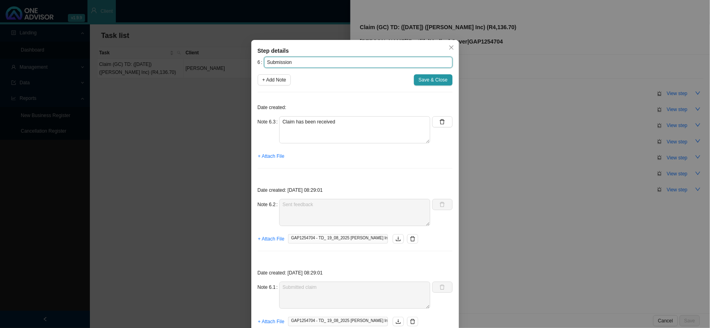
click at [301, 63] on input "Submission" at bounding box center [358, 62] width 188 height 11
paste input "GAP1254704 2"
click at [321, 62] on input "Submission (GAP1254704 2" at bounding box center [358, 62] width 188 height 11
type input "Submission (GAP1254704/2)"
click at [279, 157] on span "+ Attach File" at bounding box center [271, 156] width 26 height 8
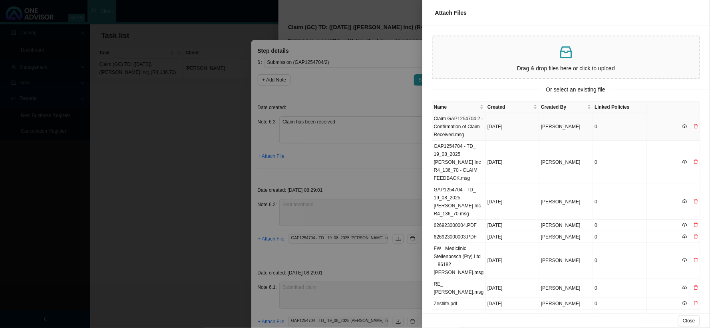
click at [462, 132] on td "Claim GAP1254704 2 - Confirmation of Claim Received.msg" at bounding box center [459, 127] width 54 height 28
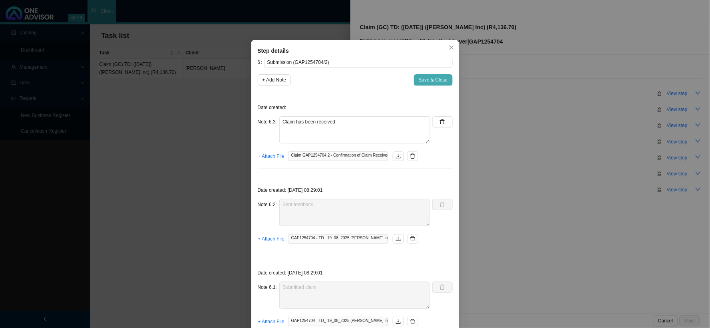
click at [440, 79] on span "Save & Close" at bounding box center [432, 80] width 29 height 8
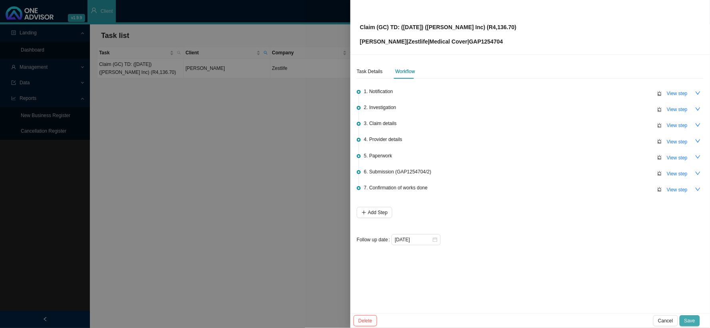
click at [605, 269] on span "Save" at bounding box center [689, 321] width 11 height 8
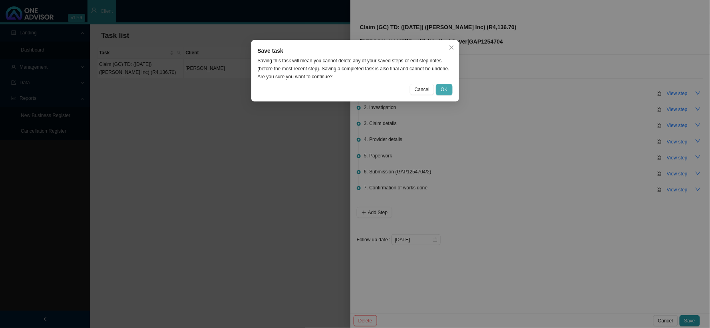
click at [446, 89] on span "OK" at bounding box center [443, 89] width 7 height 8
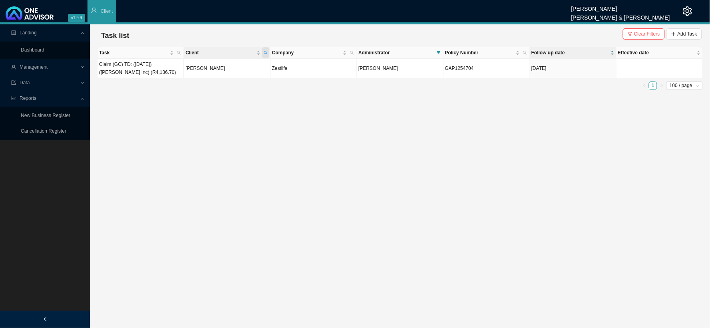
click at [268, 51] on icon "search" at bounding box center [266, 53] width 4 height 4
drag, startPoint x: 236, startPoint y: 70, endPoint x: 159, endPoint y: 73, distance: 76.7
click at [159, 73] on body "v1.9.9 [PERSON_NAME] [PERSON_NAME] & [PERSON_NAME] Client Landing Dashboard Man…" at bounding box center [355, 164] width 710 height 328
type input "shaik"
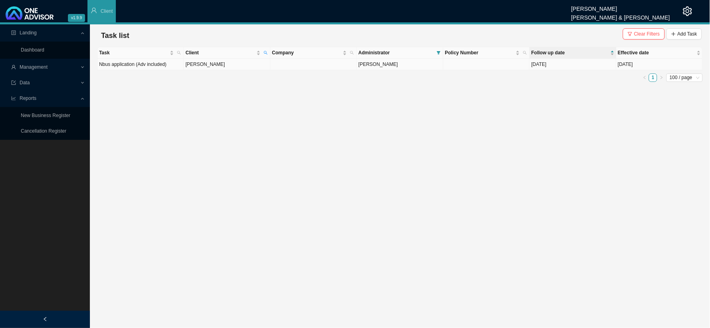
click at [247, 67] on td "[PERSON_NAME]" at bounding box center [227, 65] width 86 height 12
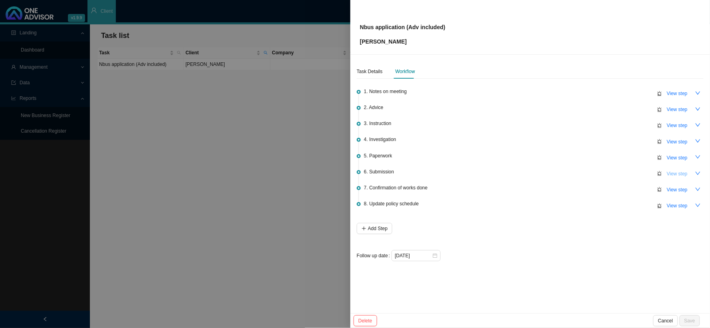
click at [605, 168] on button "View step" at bounding box center [677, 173] width 30 height 11
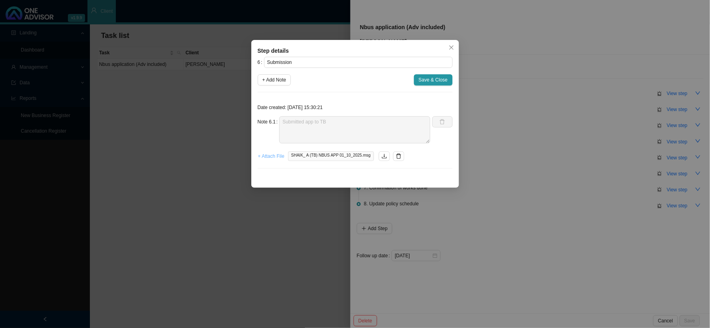
click at [268, 156] on span "+ Attach File" at bounding box center [271, 156] width 26 height 8
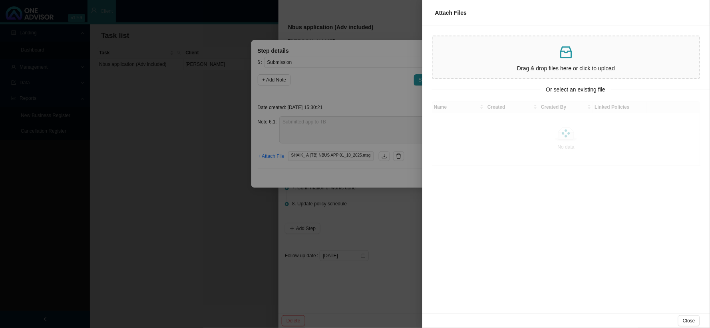
click at [547, 66] on p "Drag & drop files here or click to upload" at bounding box center [566, 68] width 260 height 9
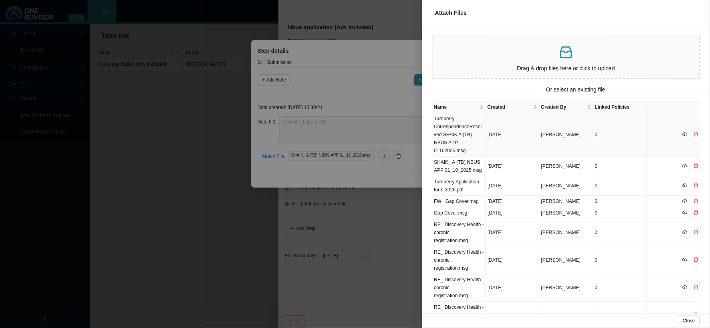
click at [470, 125] on td "Turnberry CorrespondenceReceived SHAIK A (TB) NBUS APP 01102025.msg" at bounding box center [459, 135] width 54 height 44
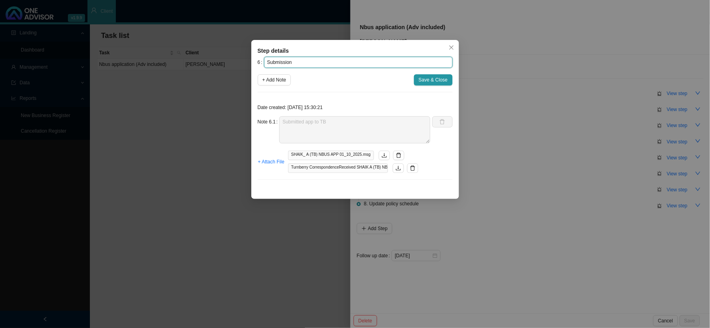
click at [304, 61] on input "Submission" at bounding box center [358, 62] width 188 height 11
paste input "T00844962"
type input "Submission (REF: T00844962)"
click at [433, 78] on span "Save & Close" at bounding box center [432, 80] width 29 height 8
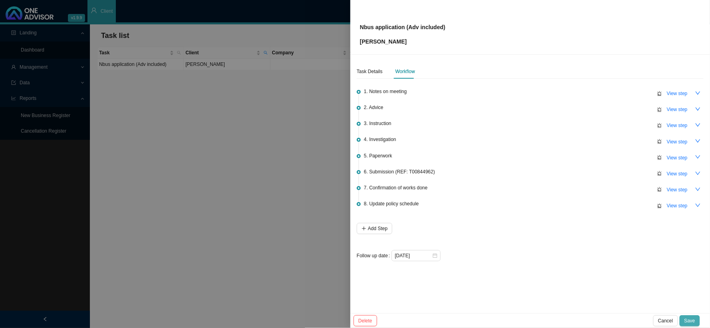
click at [605, 269] on span "Save" at bounding box center [689, 321] width 11 height 8
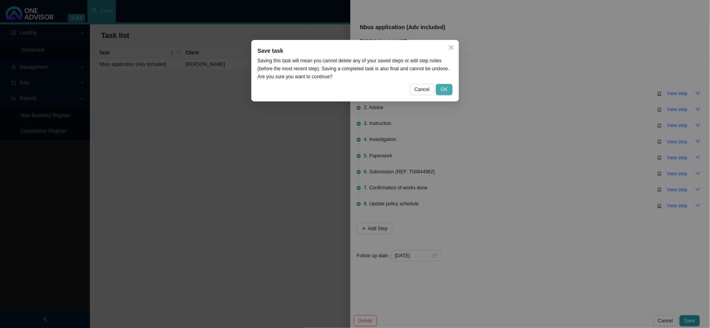
click at [441, 90] on span "OK" at bounding box center [443, 89] width 7 height 8
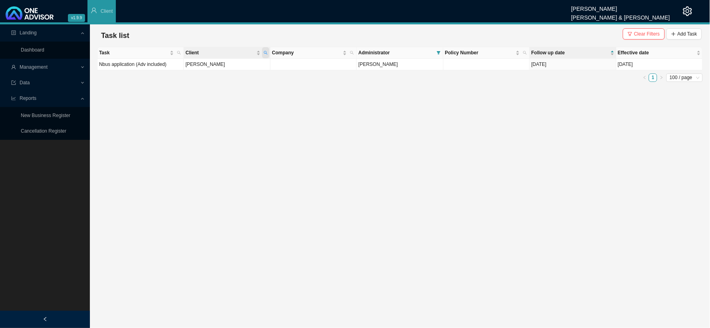
click at [266, 54] on icon "search" at bounding box center [266, 53] width 4 height 4
drag, startPoint x: 217, startPoint y: 66, endPoint x: 170, endPoint y: 66, distance: 47.1
click at [170, 66] on body "v1.9.9 [PERSON_NAME] [PERSON_NAME] & [PERSON_NAME] Client Landing Dashboard Man…" at bounding box center [355, 164] width 710 height 328
type input "NAUDE"
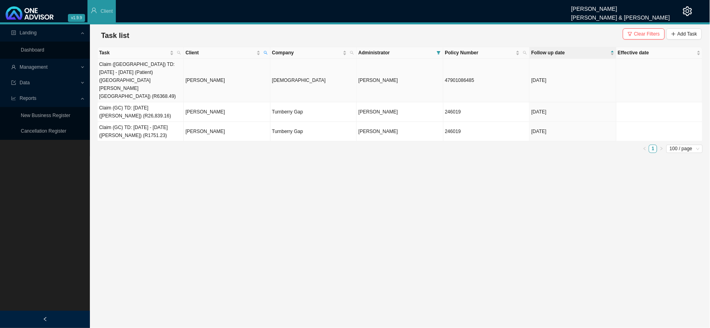
click at [190, 77] on td "[PERSON_NAME]" at bounding box center [227, 81] width 86 height 44
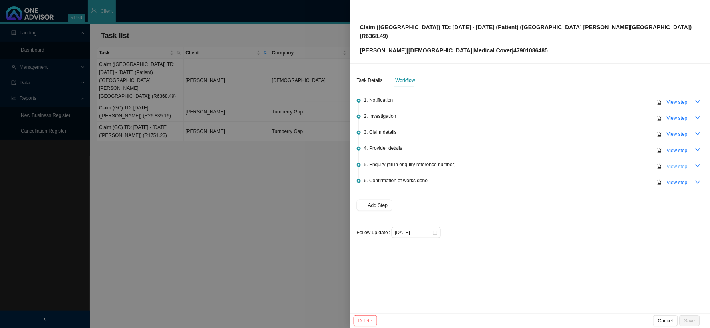
click at [605, 163] on span "View step" at bounding box center [676, 167] width 21 height 8
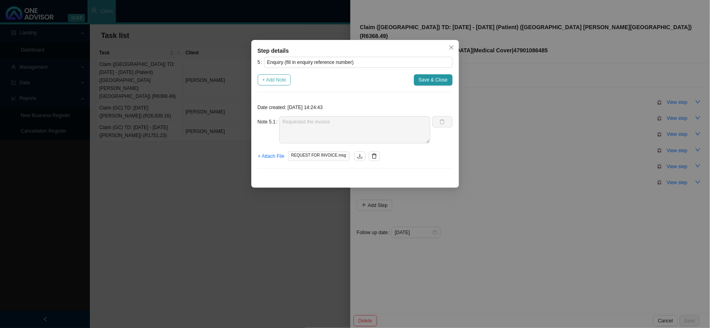
click at [281, 83] on span "+ Add Note" at bounding box center [274, 80] width 24 height 8
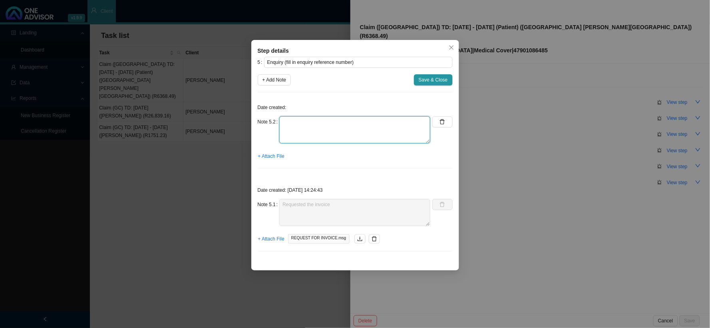
click at [339, 120] on textarea at bounding box center [354, 129] width 151 height 27
type textarea "r"
click at [394, 128] on textarea "Received the invoice from Leniza - she spoke to the hospital and they are curre…" at bounding box center [354, 129] width 151 height 27
click at [422, 133] on textarea "Received the invoice from Leniza - she spoke to the hospital and they are curre…" at bounding box center [354, 129] width 151 height 27
type textarea "Received the invoice from Leniza - she spoke to the hospital and they are curre…"
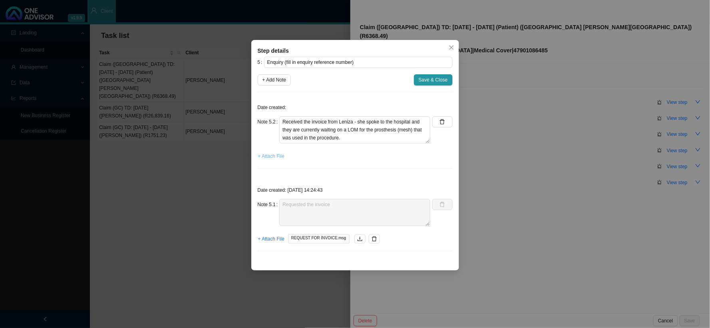
click at [268, 156] on span "+ Attach File" at bounding box center [271, 156] width 26 height 8
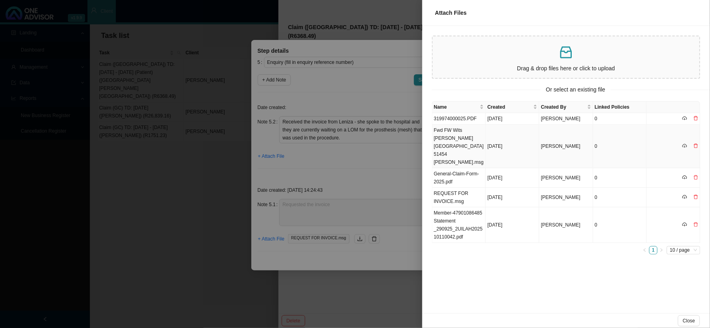
click at [458, 141] on td "Fwd FW Wits [PERSON_NAME][GEOGRAPHIC_DATA] 51454 [PERSON_NAME].msg" at bounding box center [459, 147] width 54 height 44
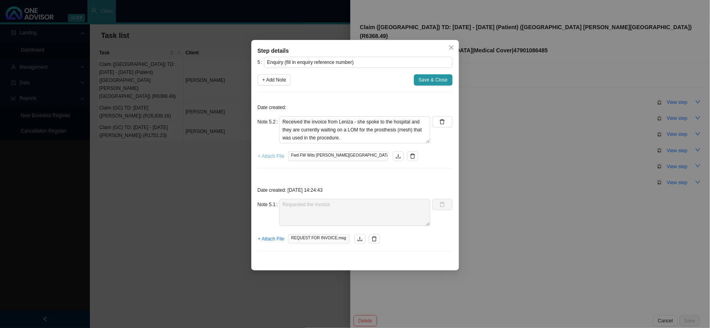
click at [279, 157] on span "+ Attach File" at bounding box center [271, 156] width 26 height 8
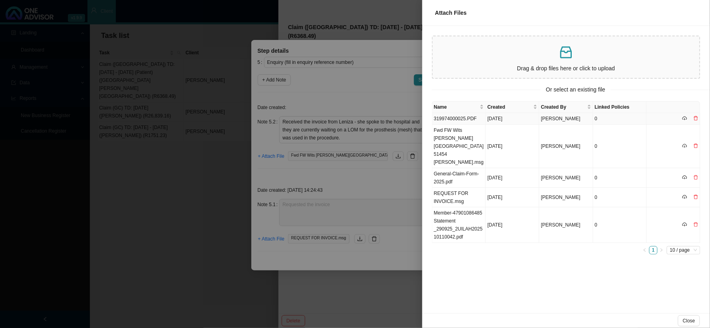
click at [453, 118] on td "319974000025.PDF" at bounding box center [459, 119] width 54 height 12
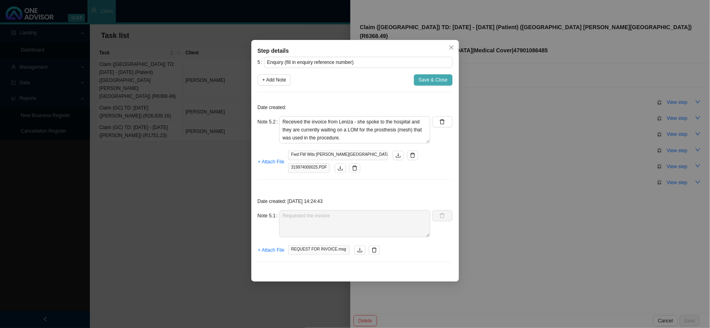
click at [432, 79] on span "Save & Close" at bounding box center [432, 80] width 29 height 8
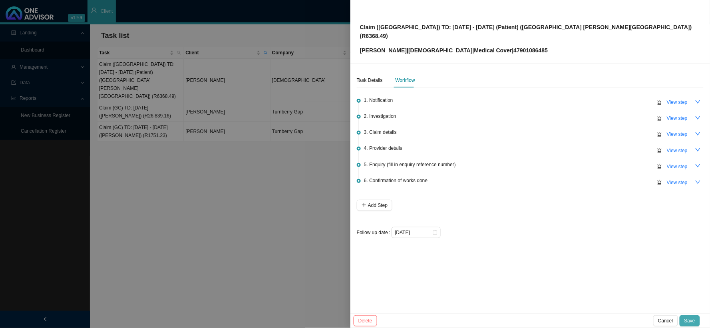
click at [605, 269] on span "Save" at bounding box center [689, 321] width 11 height 8
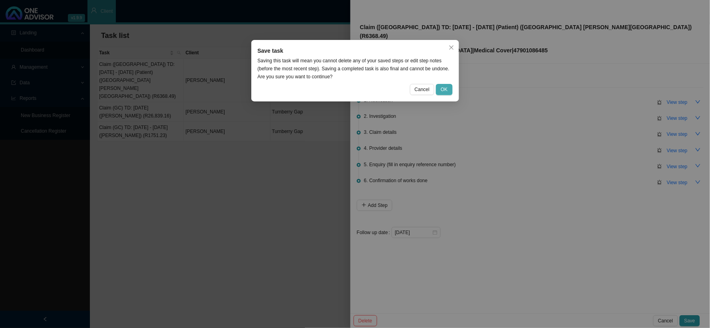
click at [445, 90] on span "OK" at bounding box center [443, 89] width 7 height 8
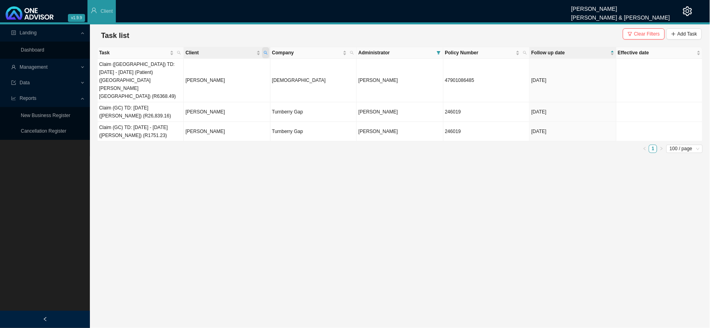
click at [264, 52] on icon "search" at bounding box center [266, 53] width 4 height 4
drag, startPoint x: 218, startPoint y: 68, endPoint x: 171, endPoint y: 68, distance: 47.1
click at [171, 68] on body "v1.9.9 [PERSON_NAME] [PERSON_NAME] & [PERSON_NAME] Client Landing Dashboard Man…" at bounding box center [355, 164] width 710 height 328
type input "shawe"
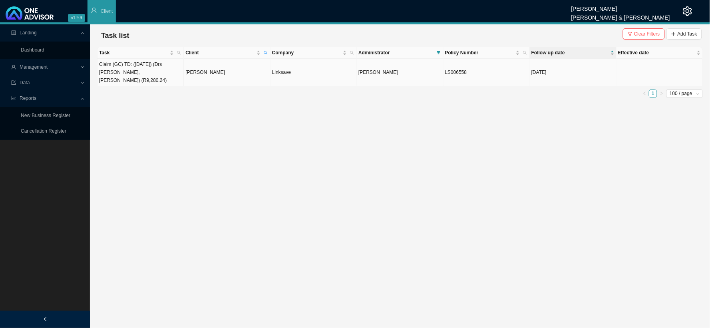
click at [194, 70] on td "[PERSON_NAME]" at bounding box center [227, 73] width 86 height 28
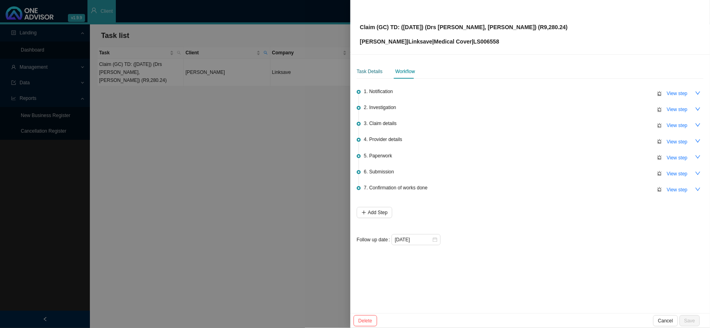
click at [377, 73] on div "Task Details" at bounding box center [370, 71] width 26 height 8
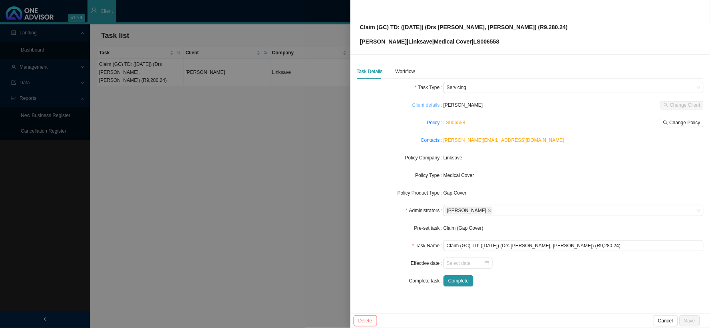
click at [433, 106] on link "Client details" at bounding box center [426, 105] width 28 height 8
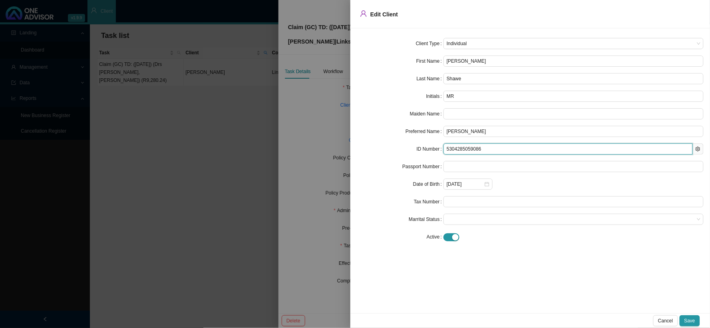
drag, startPoint x: 485, startPoint y: 148, endPoint x: 439, endPoint y: 148, distance: 45.5
click at [439, 148] on div "ID Number 5304285059086" at bounding box center [530, 148] width 347 height 11
click at [325, 124] on div at bounding box center [355, 164] width 710 height 328
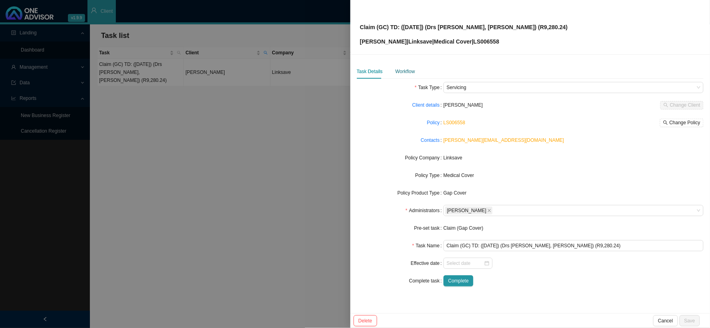
click at [406, 71] on div "Workflow" at bounding box center [405, 71] width 20 height 8
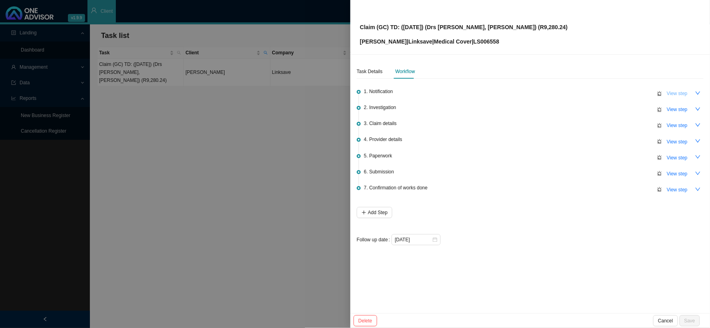
click at [605, 94] on span "View step" at bounding box center [676, 93] width 21 height 8
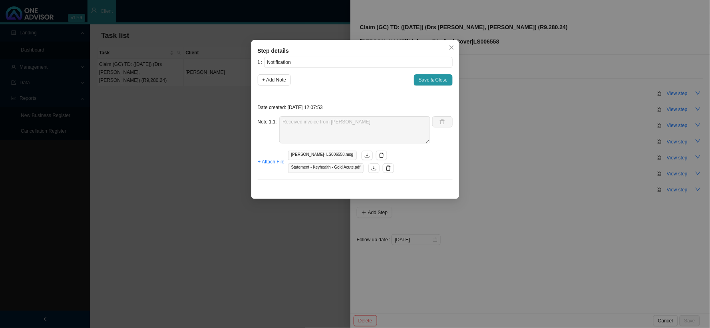
click at [595, 130] on div "Step details 1 Notification + Add Note Save & Close Date created: [DATE] 12:07:…" at bounding box center [355, 164] width 710 height 328
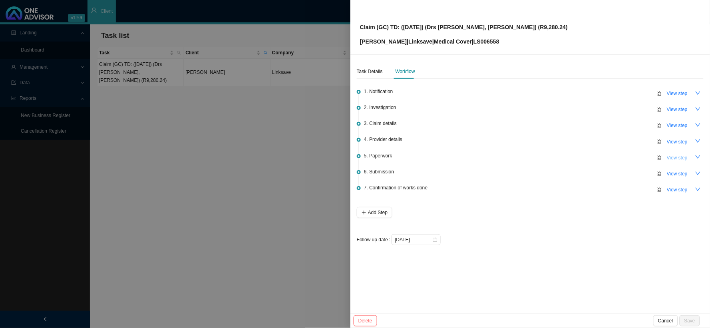
click at [605, 155] on span "View step" at bounding box center [676, 158] width 21 height 8
type input "Paperwork"
type textarea "Sent another reminder and explained what the CTH is"
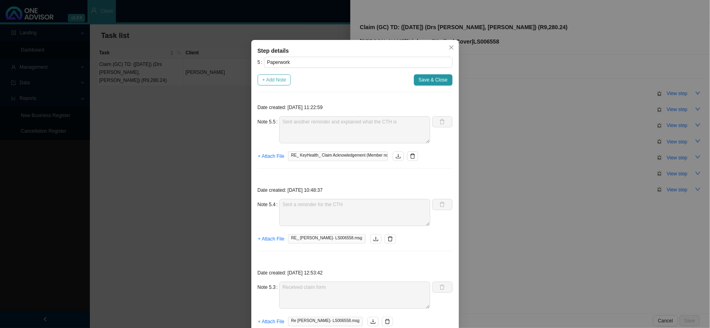
click at [278, 83] on span "+ Add Note" at bounding box center [274, 80] width 24 height 8
type textarea "Sent another reminder and explained what the CTH is"
type textarea "Sent a reminder for the CTH"
type textarea "Received claim form"
type textarea "Emailed form and requested CTH"
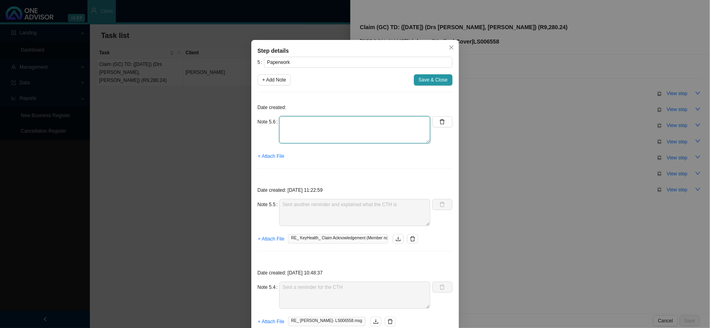
click at [314, 124] on textarea at bounding box center [354, 129] width 151 height 27
type textarea "Received the CTH"
click at [272, 157] on span "+ Attach File" at bounding box center [271, 156] width 26 height 8
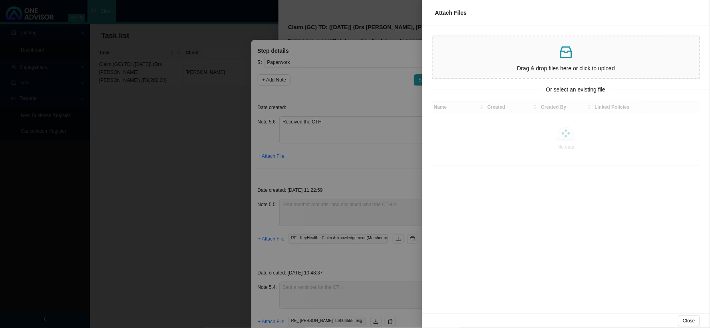
click at [496, 59] on p at bounding box center [566, 52] width 260 height 16
click at [521, 47] on p at bounding box center [566, 52] width 260 height 16
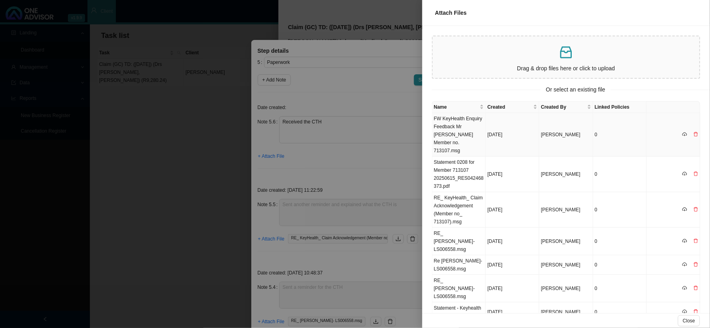
click at [464, 137] on td "FW KeyHealth Enquiry Feedback Mr [PERSON_NAME] Member no. 713107.msg" at bounding box center [459, 135] width 54 height 44
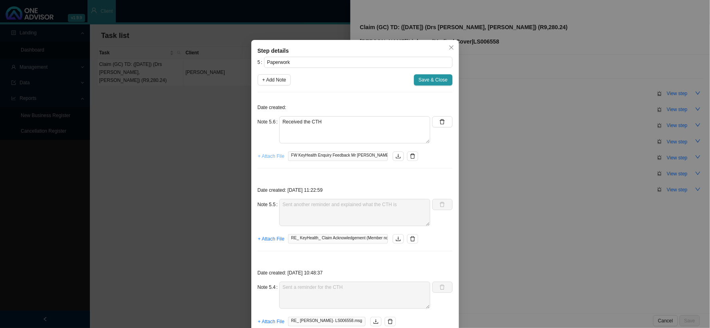
click at [274, 155] on span "+ Attach File" at bounding box center [271, 156] width 26 height 8
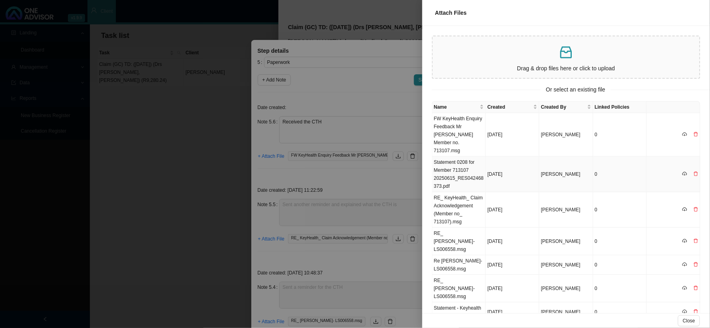
click at [450, 161] on td "Statement 0208 for Member 713107 20250615_RES042468373.pdf" at bounding box center [459, 175] width 54 height 36
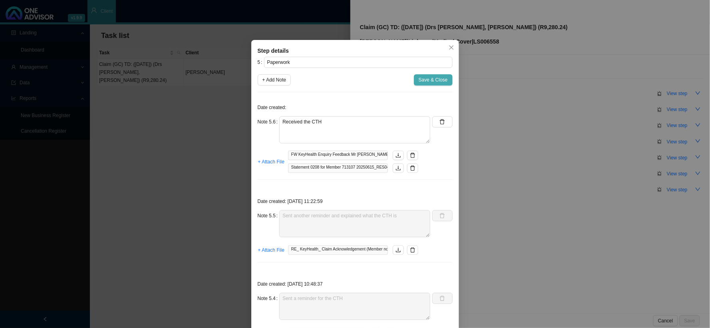
click at [424, 77] on span "Save & Close" at bounding box center [432, 80] width 29 height 8
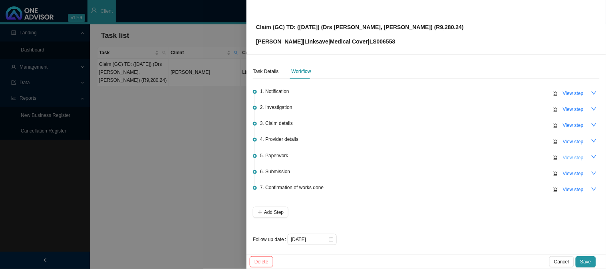
click at [564, 157] on span "View step" at bounding box center [573, 158] width 21 height 8
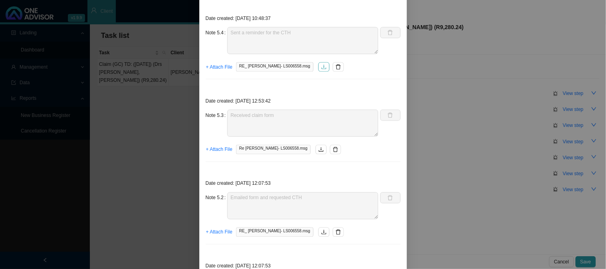
scroll to position [266, 0]
click at [318, 148] on icon "download" at bounding box center [321, 150] width 6 height 6
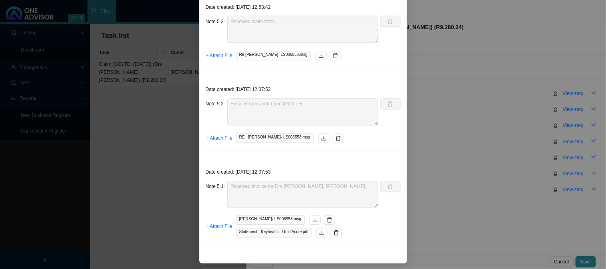
scroll to position [361, 0]
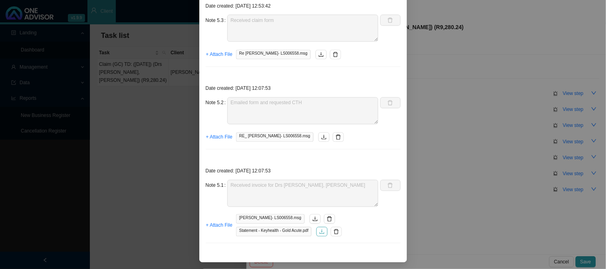
click at [319, 236] on button "button" at bounding box center [321, 232] width 11 height 10
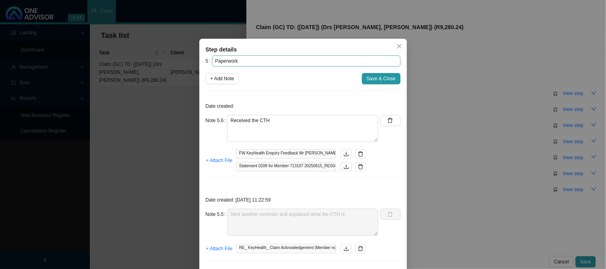
scroll to position [0, 0]
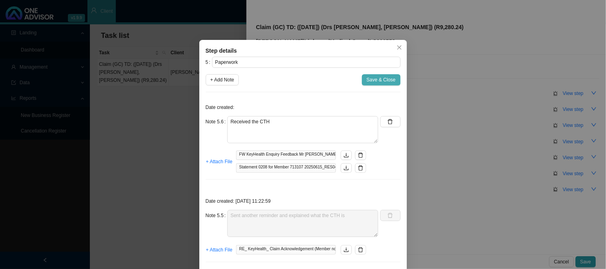
click at [378, 85] on button "Save & Close" at bounding box center [381, 79] width 39 height 11
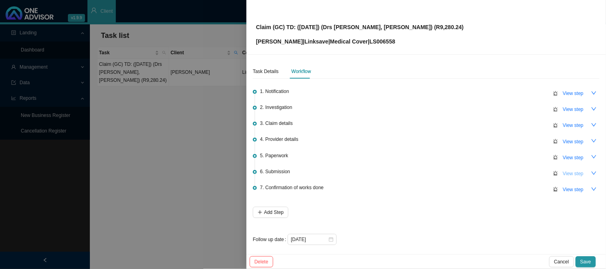
click at [563, 173] on span "View step" at bounding box center [573, 174] width 21 height 8
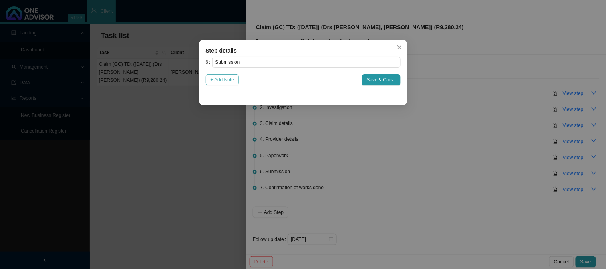
click at [230, 81] on span "+ Add Note" at bounding box center [222, 80] width 24 height 8
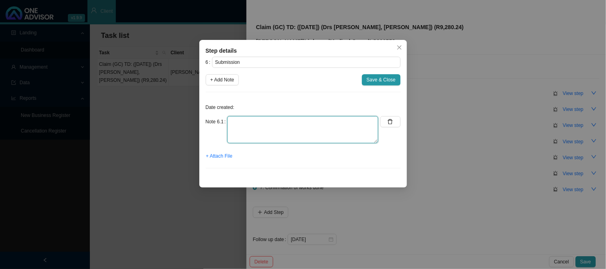
click at [262, 122] on textarea at bounding box center [302, 129] width 151 height 27
type textarea "s"
type textarea "Submitted claim"
click at [371, 77] on span "Save & Close" at bounding box center [381, 80] width 29 height 8
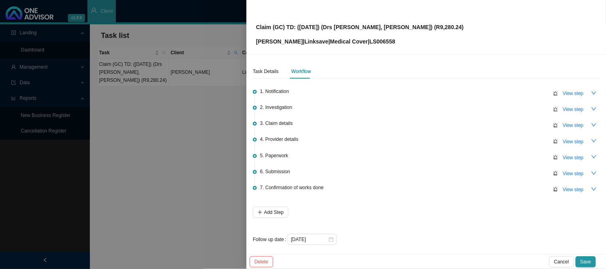
click at [417, 30] on div "Claim (GC) TD: ([DATE]) (Drs [PERSON_NAME], [PERSON_NAME]) (R9,280.24) [PERSON_…" at bounding box center [426, 27] width 340 height 38
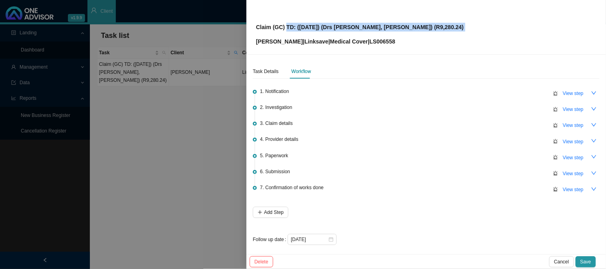
drag, startPoint x: 417, startPoint y: 30, endPoint x: 371, endPoint y: 45, distance: 48.9
click at [285, 25] on div "Claim (GC) TD: ([DATE]) (Drs [PERSON_NAME], [PERSON_NAME]) (R9,280.24) [PERSON_…" at bounding box center [426, 27] width 340 height 38
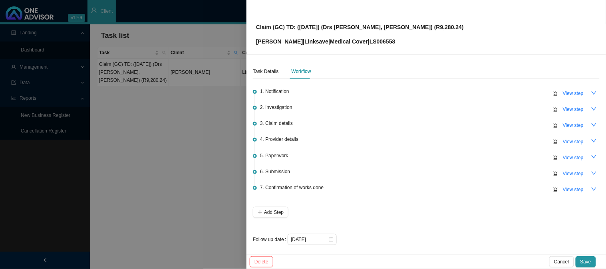
click at [375, 39] on p "[PERSON_NAME] | Linksave | Medical Cover | LS006558" at bounding box center [360, 41] width 208 height 9
copy p "LS006558"
click at [411, 28] on div "Claim (GC) TD: ([DATE]) (Drs [PERSON_NAME], [PERSON_NAME]) (R9,280.24) [PERSON_…" at bounding box center [426, 27] width 340 height 38
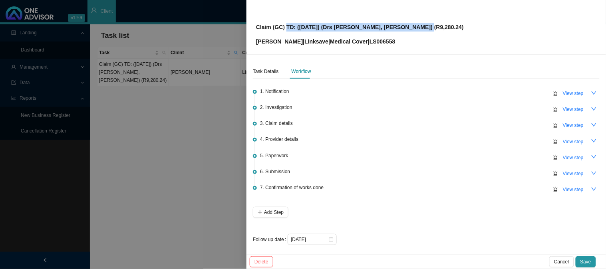
drag, startPoint x: 413, startPoint y: 25, endPoint x: 285, endPoint y: 23, distance: 128.6
click at [285, 23] on div "Claim (GC) TD: ([DATE]) (Drs [PERSON_NAME], [PERSON_NAME]) (R9,280.24) [PERSON_…" at bounding box center [426, 27] width 340 height 38
copy p "TD: ([DATE]) (Drs [PERSON_NAME], [PERSON_NAME]) (R9,280.24)"
click at [563, 171] on span "View step" at bounding box center [573, 174] width 21 height 8
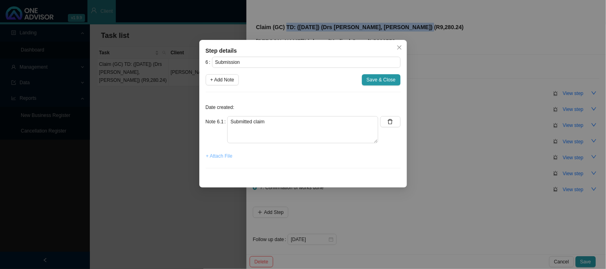
click at [225, 159] on span "+ Attach File" at bounding box center [219, 156] width 26 height 8
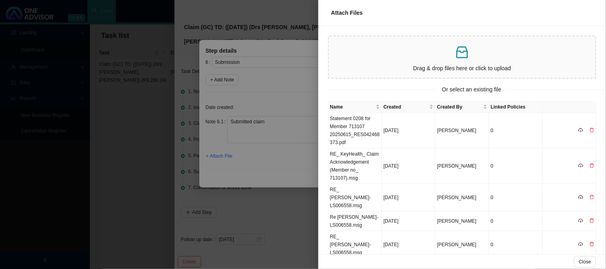
click at [274, 93] on div at bounding box center [303, 134] width 606 height 269
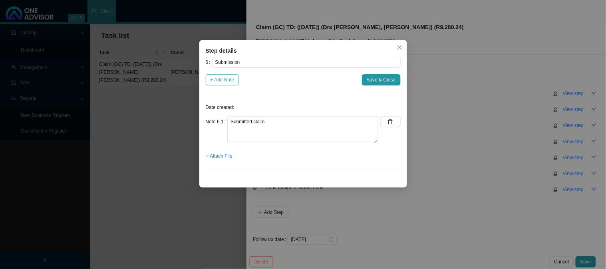
click at [228, 81] on span "+ Add Note" at bounding box center [222, 80] width 24 height 8
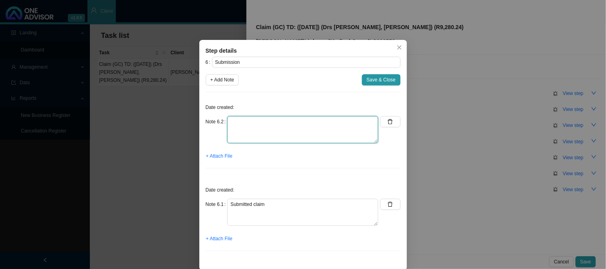
click at [242, 126] on textarea at bounding box center [302, 129] width 151 height 27
type textarea "Sent feedback"
click at [216, 159] on span "+ Attach File" at bounding box center [219, 156] width 26 height 8
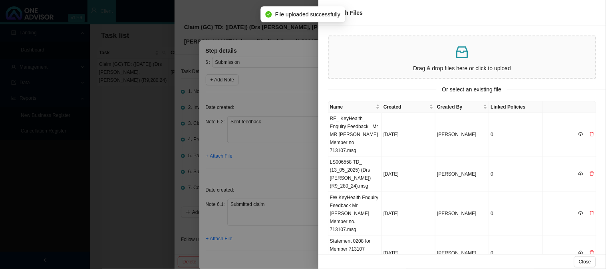
click at [223, 239] on div at bounding box center [303, 134] width 606 height 269
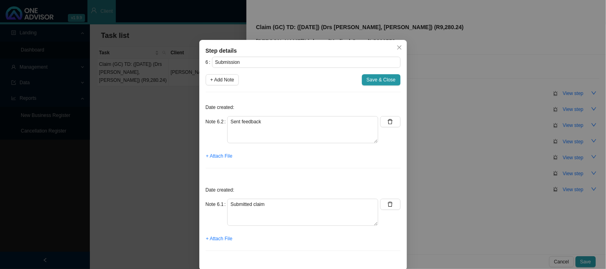
click at [223, 239] on span "+ Attach File" at bounding box center [219, 239] width 26 height 8
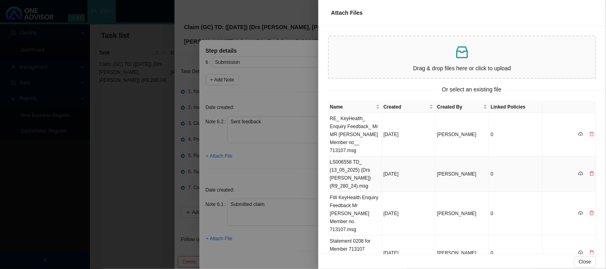
click at [369, 166] on td "LS006558 TD_ (13_05_2025) (Drs [PERSON_NAME]) (R9_280_24).msg" at bounding box center [355, 175] width 54 height 36
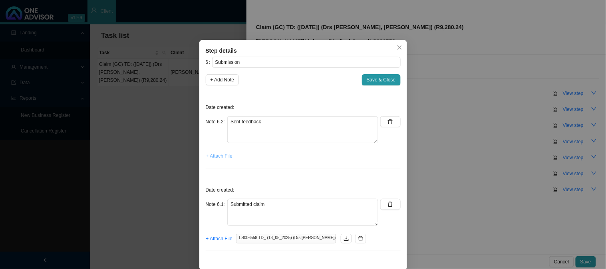
click at [224, 158] on span "+ Attach File" at bounding box center [219, 156] width 26 height 8
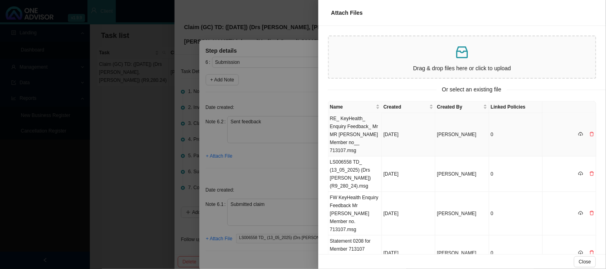
click at [351, 131] on td "RE_ KeyHealth_ Enquiry Feedback_ Mr MR [PERSON_NAME] Member no__ 713107.msg" at bounding box center [355, 135] width 54 height 44
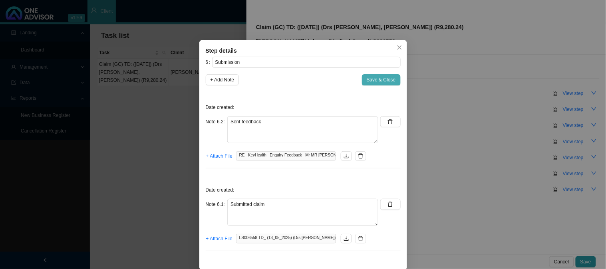
click at [369, 81] on span "Save & Close" at bounding box center [381, 80] width 29 height 8
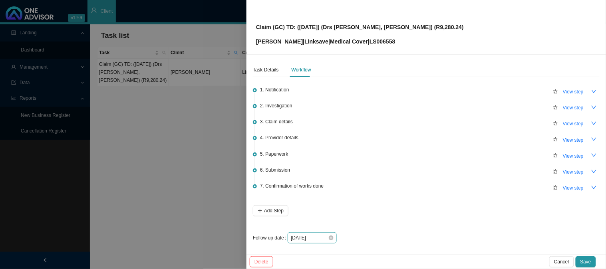
scroll to position [2, 0]
click at [321, 237] on input "[DATE]" at bounding box center [309, 238] width 37 height 8
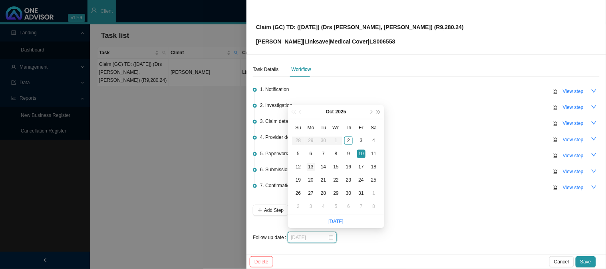
type input "[DATE]"
click at [309, 168] on div "13" at bounding box center [311, 167] width 8 height 8
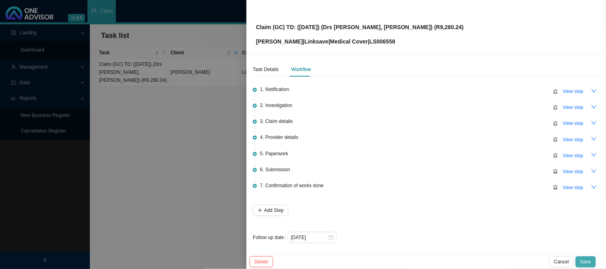
click at [588, 264] on span "Save" at bounding box center [585, 262] width 11 height 8
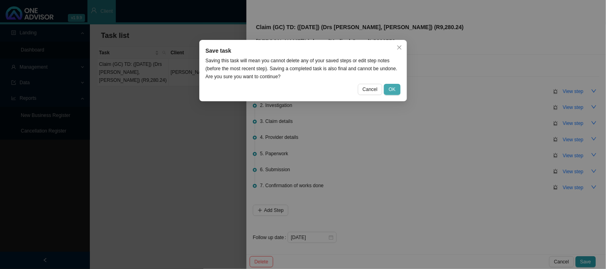
click at [394, 89] on span "OK" at bounding box center [392, 89] width 7 height 8
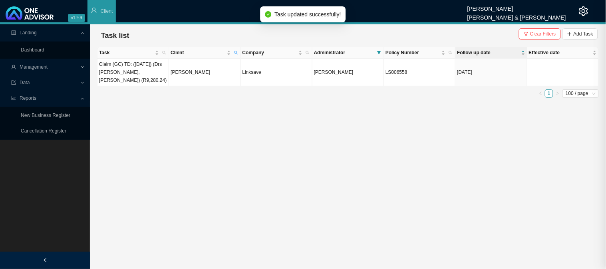
scroll to position [0, 0]
click at [289, 118] on main "Landing Dashboard Management Data Reports New Business Register Cancellation Re…" at bounding box center [303, 146] width 606 height 245
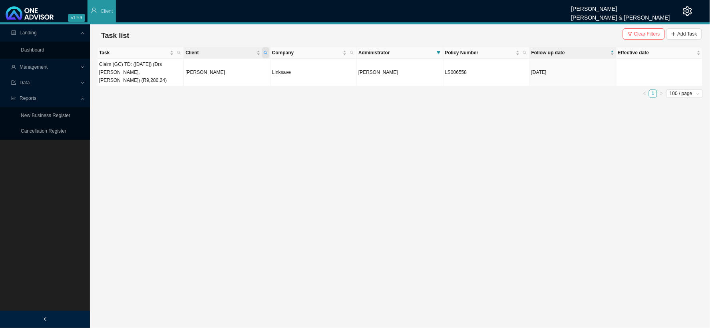
click at [266, 50] on span "Client" at bounding box center [265, 52] width 7 height 11
drag, startPoint x: 218, startPoint y: 69, endPoint x: 197, endPoint y: 66, distance: 20.5
click at [192, 70] on input "shawe" at bounding box center [227, 68] width 75 height 11
type input "brown"
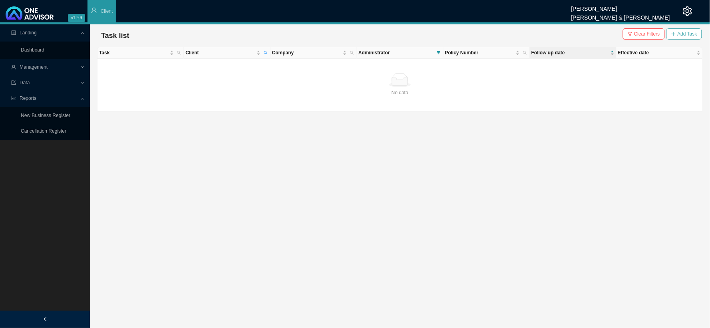
click at [605, 32] on span "Add Task" at bounding box center [687, 34] width 20 height 8
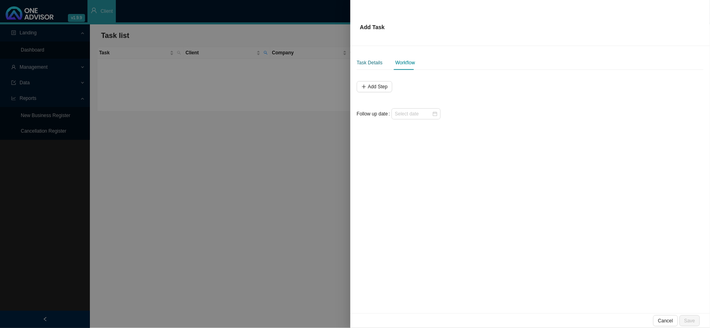
click at [364, 62] on div "Task Details" at bounding box center [370, 63] width 26 height 8
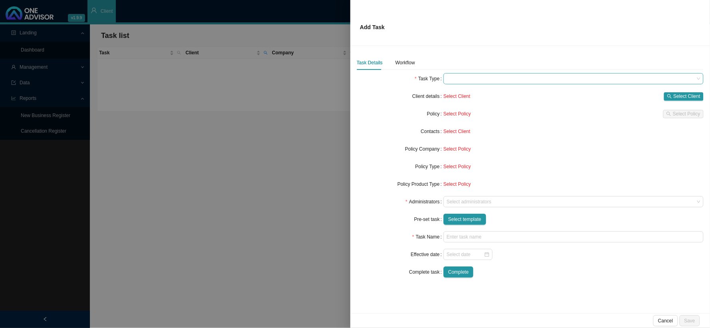
click at [478, 78] on span at bounding box center [573, 78] width 254 height 10
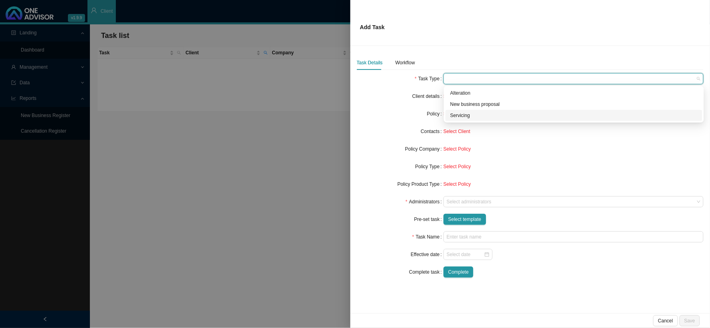
click at [468, 113] on div "Servicing" at bounding box center [573, 115] width 247 height 8
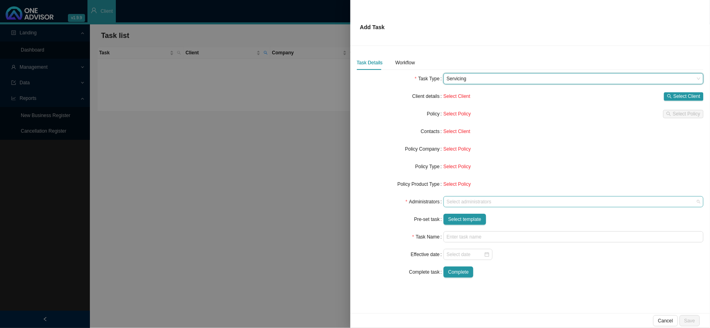
click at [468, 204] on div at bounding box center [569, 202] width 249 height 6
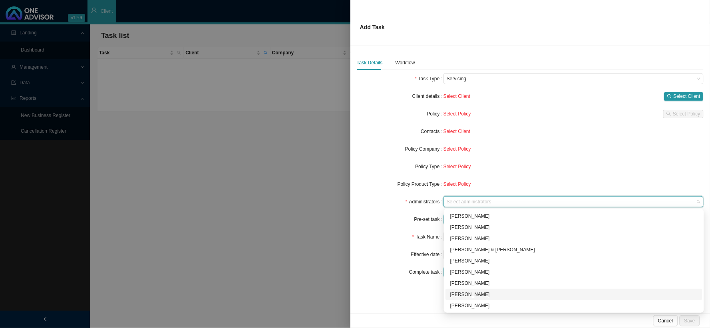
click at [463, 269] on div "[PERSON_NAME]" at bounding box center [573, 294] width 247 height 8
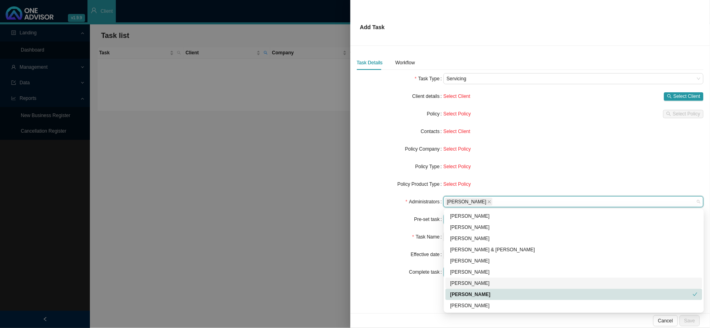
click at [340, 241] on div at bounding box center [355, 164] width 710 height 328
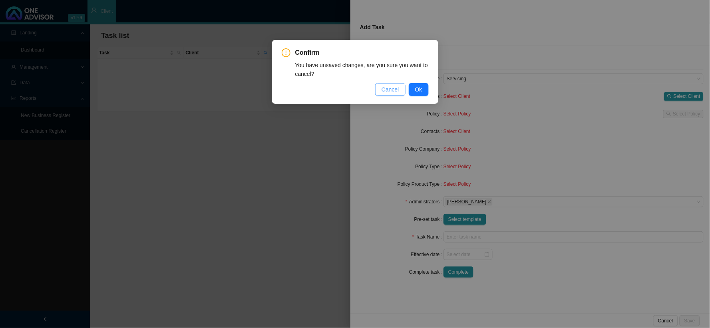
click at [401, 89] on button "Cancel" at bounding box center [390, 89] width 30 height 13
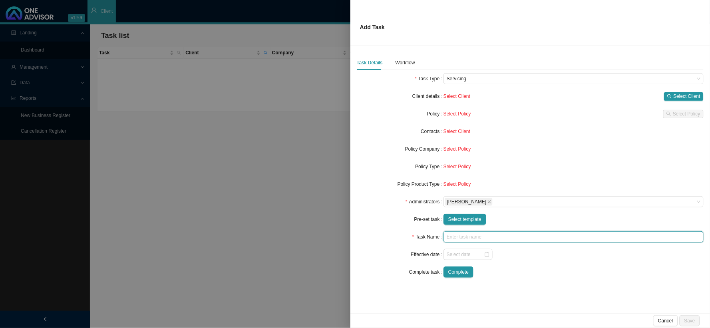
click at [457, 235] on input "text" at bounding box center [573, 236] width 260 height 11
click at [456, 238] on input "text" at bounding box center [573, 236] width 260 height 11
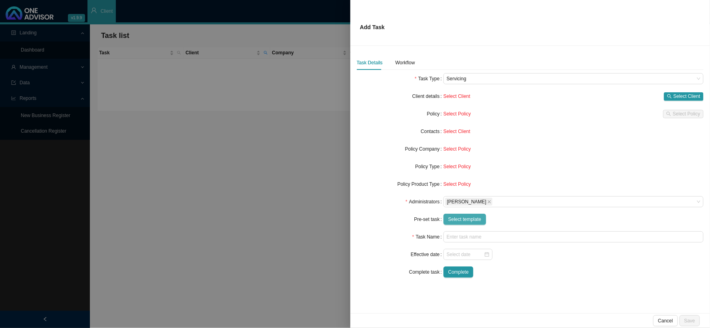
click at [465, 218] on span "Select template" at bounding box center [464, 219] width 33 height 8
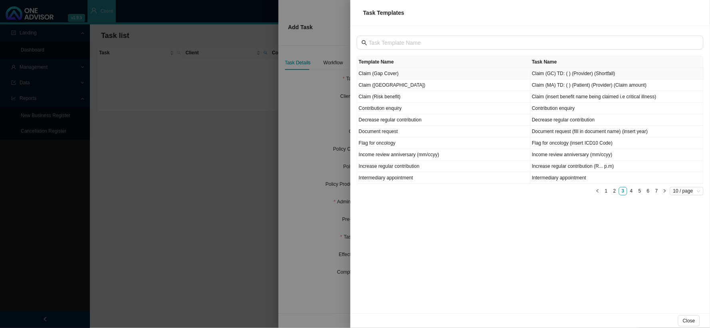
click at [382, 71] on td "Claim (Gap Cover)" at bounding box center [443, 74] width 173 height 12
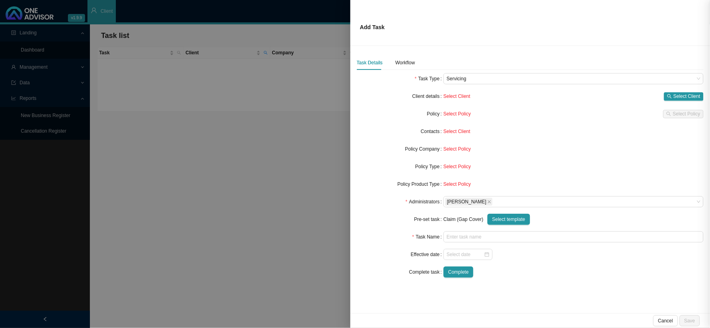
type input "Claim (GC) TD: ( ) (Provider) (Shortfall)"
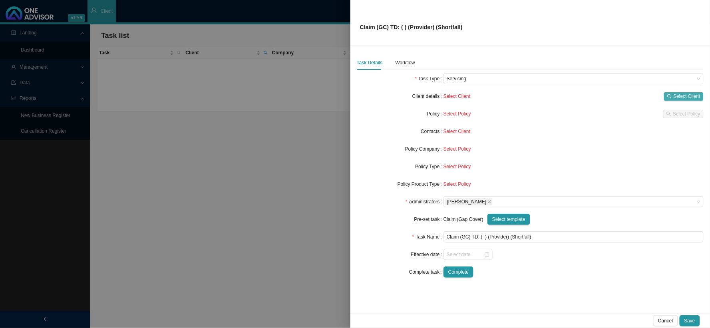
click at [605, 97] on span "Select Client" at bounding box center [686, 96] width 27 height 8
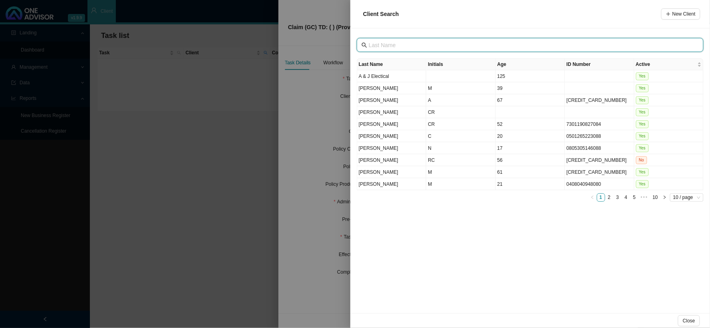
click at [401, 42] on input "text" at bounding box center [531, 45] width 324 height 9
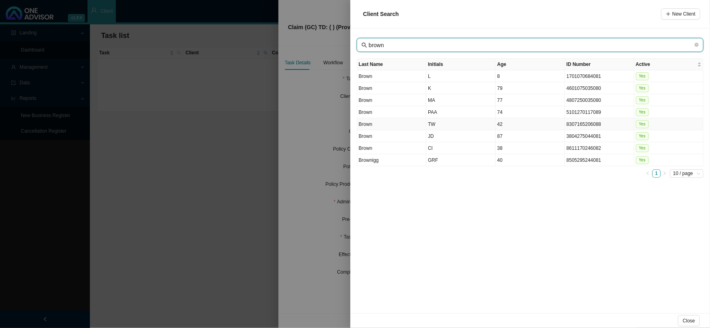
type input "brown"
click at [430, 124] on td "TW" at bounding box center [460, 124] width 69 height 12
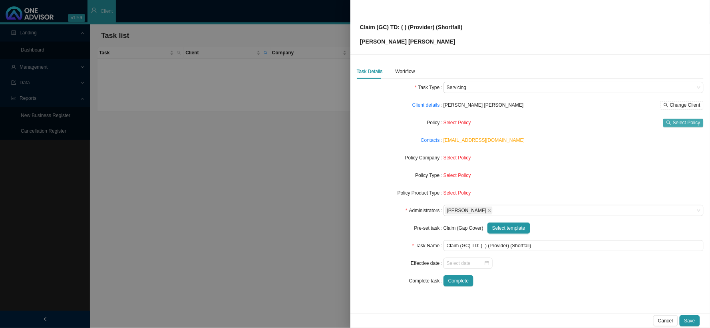
click at [605, 123] on span "Select Policy" at bounding box center [686, 123] width 28 height 8
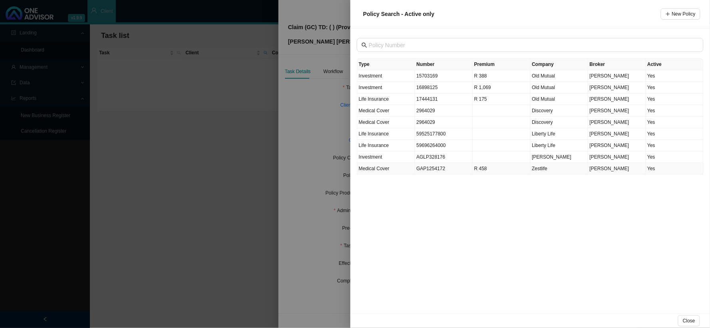
click at [430, 170] on td "GAP1254172" at bounding box center [444, 169] width 58 height 12
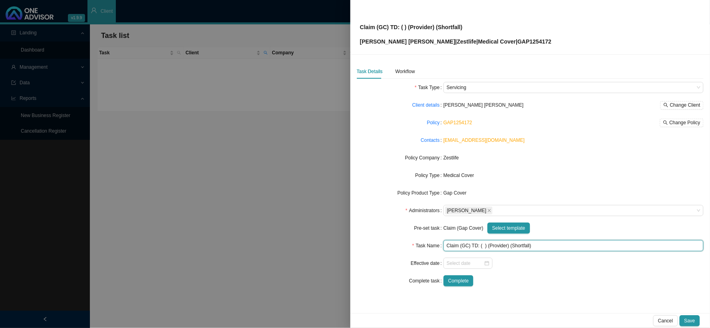
click at [482, 245] on input "Claim (GC) TD: ( ) (Provider) (Shortfall)" at bounding box center [573, 245] width 260 height 11
click at [514, 244] on input "Claim (GC) TD: ([DATE]) (Provider) (Shortfall)" at bounding box center [573, 245] width 260 height 11
click at [533, 246] on input "Claim (GC) TD: ([DATE]) ([PERSON_NAME], [PERSON_NAME] & Partners) (Shortfall)" at bounding box center [573, 245] width 260 height 11
click at [568, 244] on input "Claim (GC) TD: ([DATE]) ([PERSON_NAME], [PERSON_NAME] & Partners) (Shortfall)" at bounding box center [573, 245] width 260 height 11
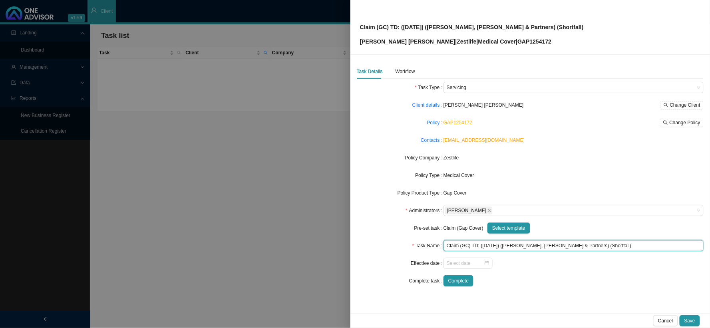
click at [568, 244] on input "Claim (GC) TD: ([DATE]) ([PERSON_NAME], [PERSON_NAME] & Partners) (Shortfall)" at bounding box center [573, 245] width 260 height 11
type input "Claim (GC) TD: ([DATE]) (Dr Lake, Smit & Partners) (R3850.00)"
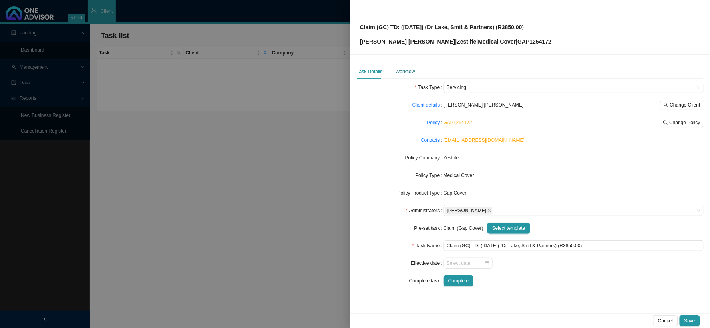
click at [410, 73] on div "Workflow" at bounding box center [405, 71] width 20 height 8
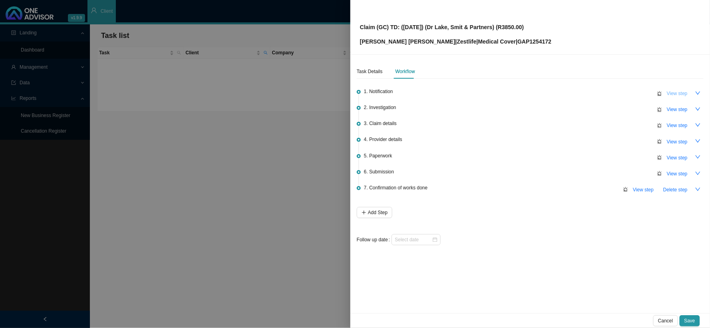
click at [605, 93] on span "View step" at bounding box center [676, 93] width 21 height 8
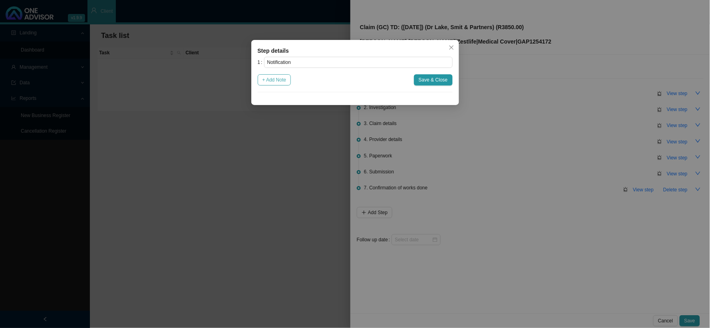
click at [283, 77] on span "+ Add Note" at bounding box center [274, 80] width 24 height 8
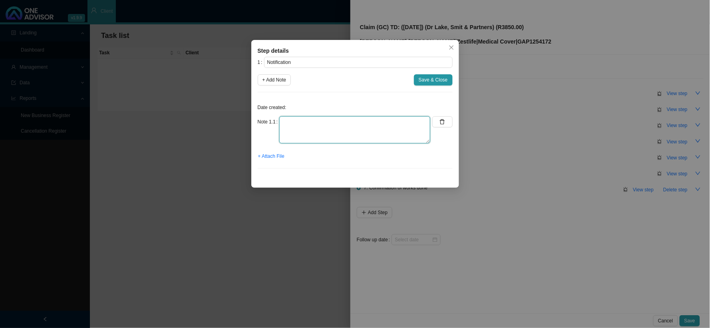
click at [291, 121] on textarea at bounding box center [354, 129] width 151 height 27
click at [356, 122] on textarea "Received an invoice for [PERSON_NAME], [PERSON_NAME] and Partners" at bounding box center [354, 129] width 151 height 27
click at [357, 122] on textarea "Received an invoice for [PERSON_NAME], [PERSON_NAME] and Partners" at bounding box center [354, 129] width 151 height 27
type textarea "Received an invoice for [PERSON_NAME], [PERSON_NAME] and Partners"
click at [272, 157] on span "+ Attach File" at bounding box center [271, 156] width 26 height 8
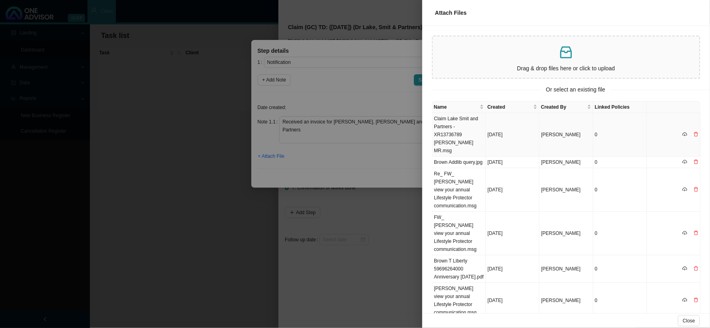
click at [462, 128] on td "Claim Lake Smit and Partners - XR13736789 [PERSON_NAME] MR.msg" at bounding box center [459, 135] width 54 height 44
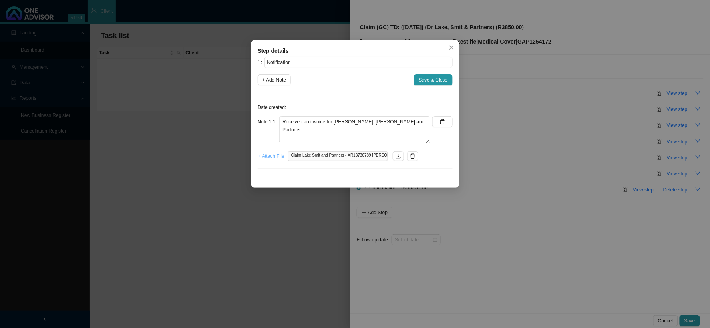
click at [258, 154] on button "+ Attach File" at bounding box center [271, 156] width 27 height 11
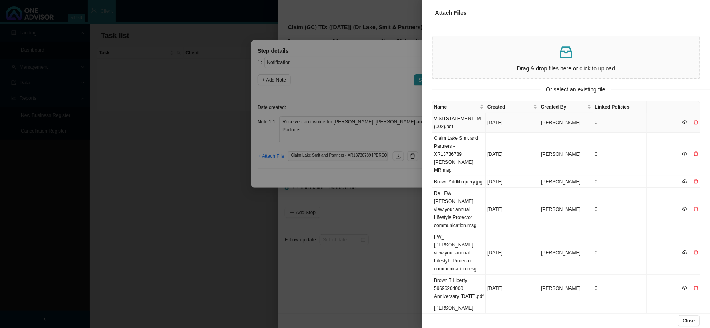
click at [468, 118] on td "VISITSTATEMENT_M (002).pdf" at bounding box center [459, 123] width 54 height 20
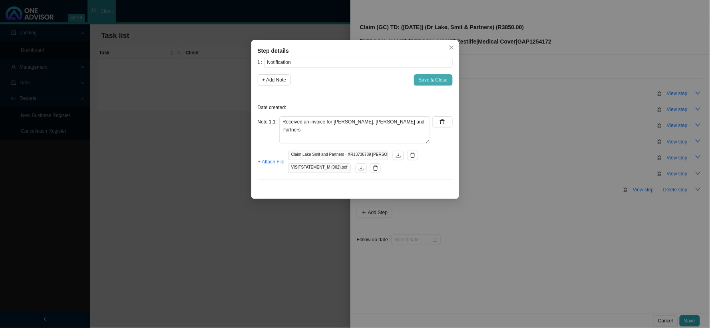
click at [430, 81] on span "Save & Close" at bounding box center [432, 80] width 29 height 8
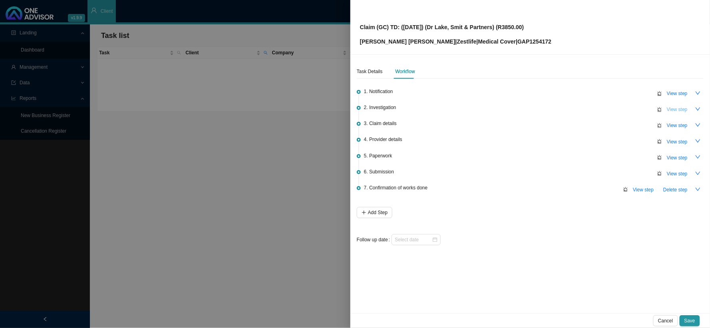
click at [605, 108] on span "View step" at bounding box center [676, 109] width 21 height 8
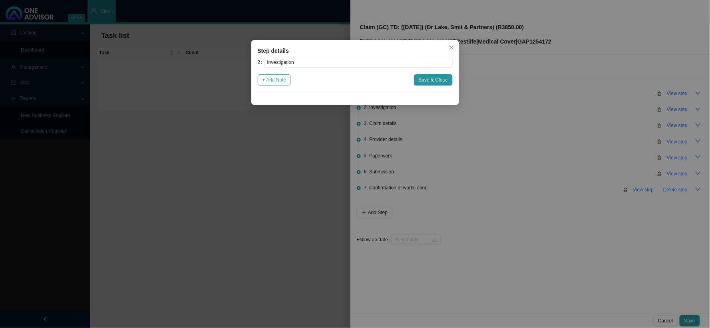
click at [281, 80] on span "+ Add Note" at bounding box center [274, 80] width 24 height 8
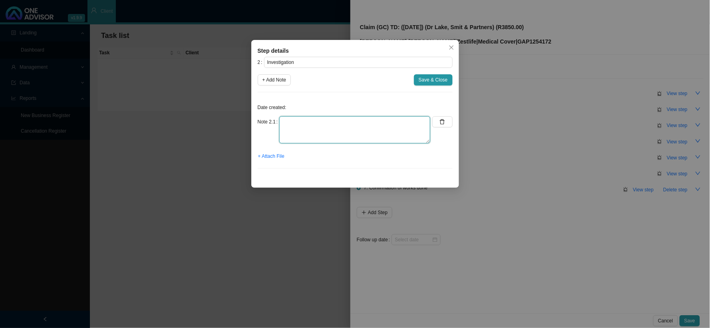
click at [394, 121] on textarea at bounding box center [354, 129] width 151 height 27
paste textarea "[MEDICAL_DATA][GEOGRAPHIC_DATA]"
type textarea "M54.16 - [MEDICAL_DATA][GEOGRAPHIC_DATA]"
click at [277, 81] on span "+ Add Note" at bounding box center [274, 80] width 24 height 8
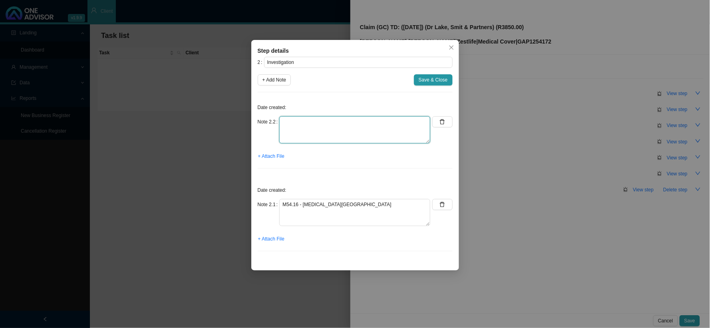
click at [305, 123] on textarea at bounding box center [354, 129] width 151 height 27
type textarea "[MEDICAL_DATA] done out of hospital"
click at [272, 240] on span "+ Attach File" at bounding box center [271, 239] width 26 height 8
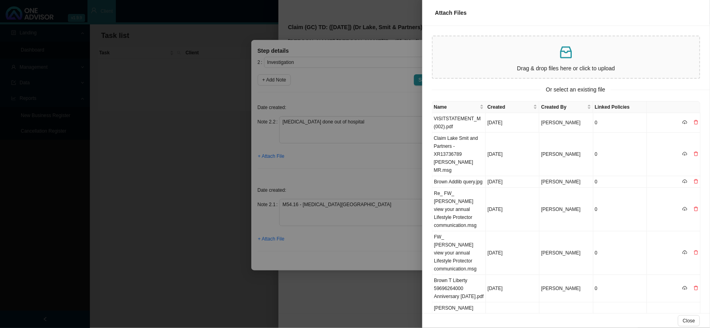
click at [562, 47] on icon "inbox" at bounding box center [566, 52] width 12 height 12
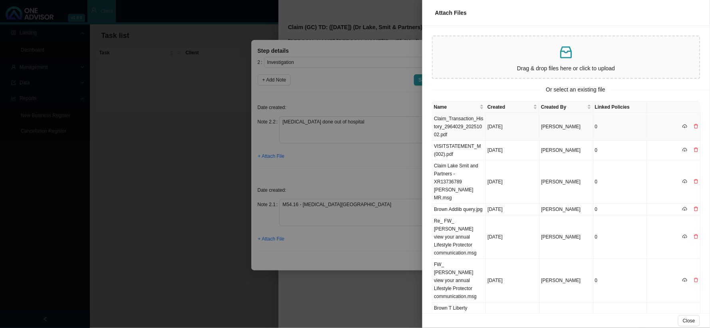
click at [467, 119] on td "Claim_Transaction_History_2964029_20251002.pdf" at bounding box center [459, 127] width 54 height 28
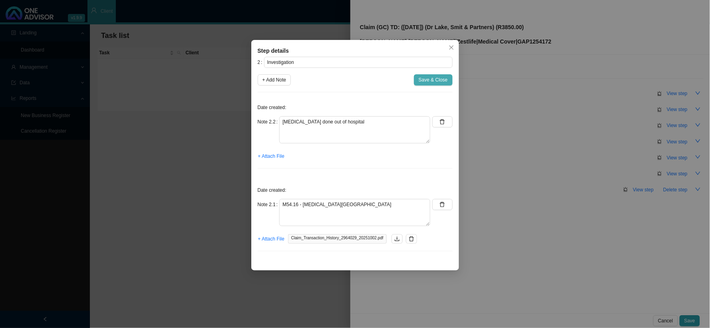
click at [436, 78] on span "Save & Close" at bounding box center [432, 80] width 29 height 8
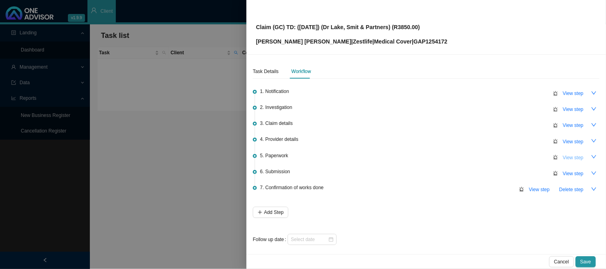
click at [569, 154] on span "View step" at bounding box center [573, 158] width 21 height 8
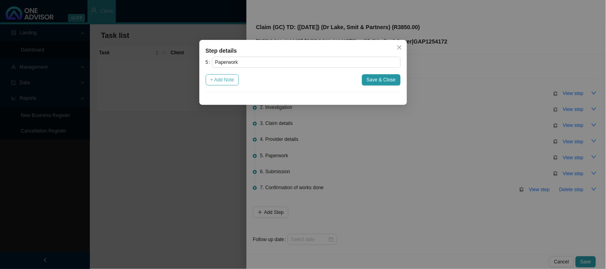
click at [232, 80] on span "+ Add Note" at bounding box center [222, 80] width 24 height 8
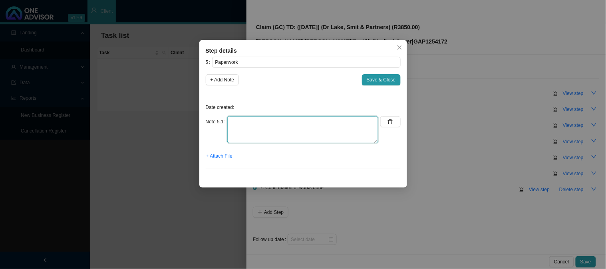
click at [268, 124] on textarea at bounding box center [302, 129] width 151 height 27
type textarea "Claim form"
click at [221, 157] on span "+ Attach File" at bounding box center [219, 156] width 26 height 8
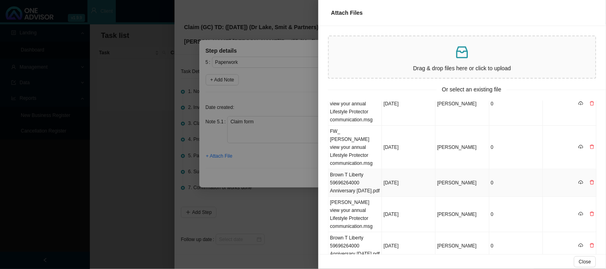
scroll to position [173, 0]
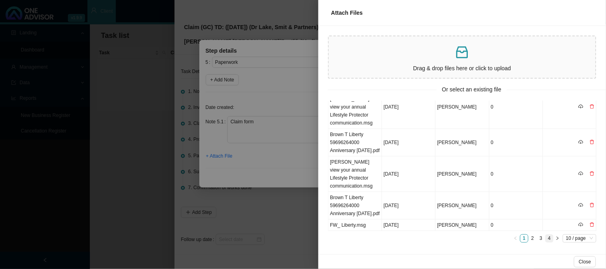
click at [545, 236] on link "4" at bounding box center [549, 239] width 8 height 8
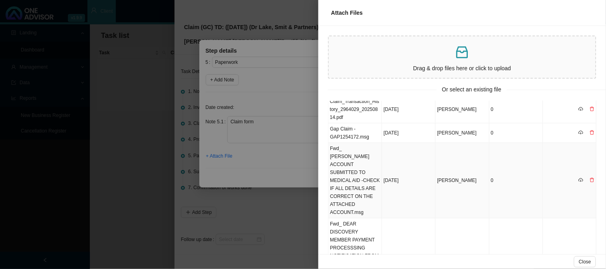
scroll to position [0, 0]
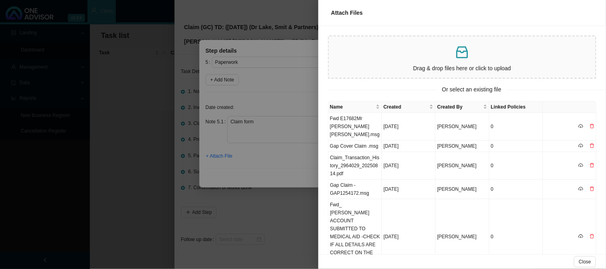
click at [295, 165] on div at bounding box center [303, 134] width 606 height 269
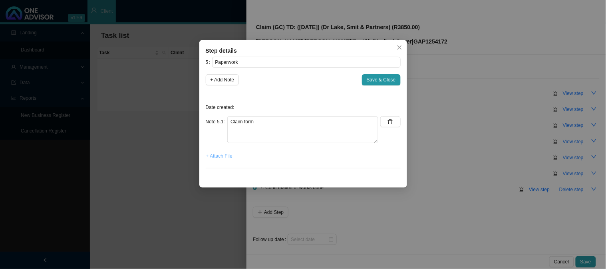
click at [228, 160] on span "+ Attach File" at bounding box center [219, 156] width 26 height 8
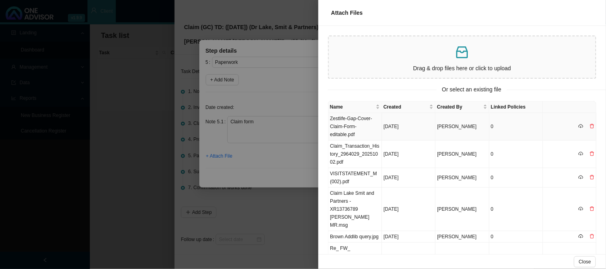
click at [359, 120] on td "Zestlife-Gap-Cover-Claim-Form-editable.pdf" at bounding box center [355, 127] width 54 height 28
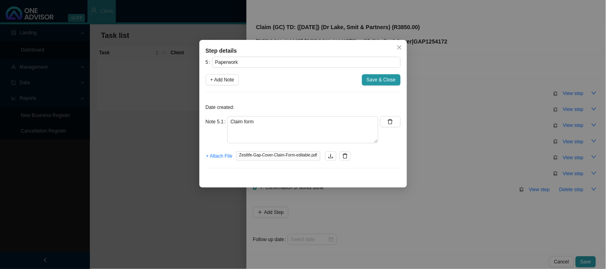
click at [220, 108] on p "Date created:" at bounding box center [303, 107] width 195 height 8
click at [224, 80] on span "+ Add Note" at bounding box center [222, 80] width 24 height 8
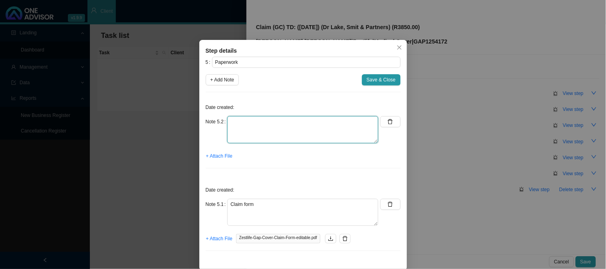
click at [259, 124] on textarea at bounding box center [302, 129] width 151 height 27
type textarea "CTH"
click at [220, 152] on button "+ Attach File" at bounding box center [219, 156] width 27 height 11
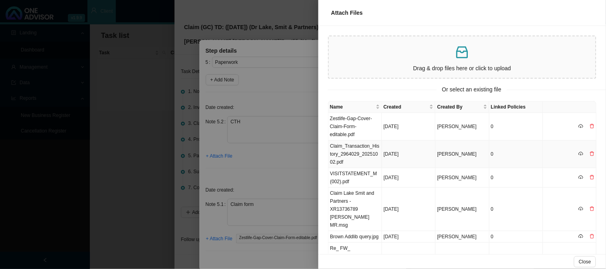
click at [365, 152] on td "Claim_Transaction_History_2964029_20251002.pdf" at bounding box center [355, 155] width 54 height 28
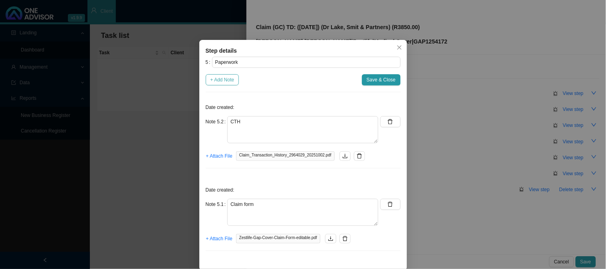
click at [219, 81] on span "+ Add Note" at bounding box center [222, 80] width 24 height 8
type textarea "CTH"
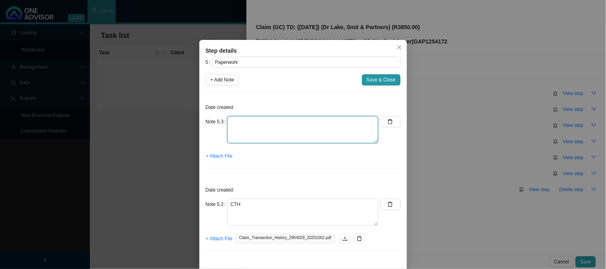
click at [240, 120] on textarea at bounding box center [302, 129] width 151 height 27
type textarea "i"
type textarea "Invoice"
click at [216, 157] on span "+ Attach File" at bounding box center [219, 156] width 26 height 8
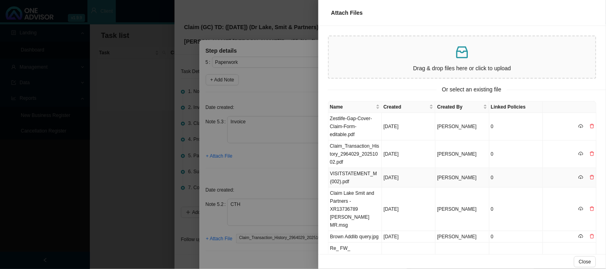
click at [361, 176] on td "VISITSTATEMENT_M (002).pdf" at bounding box center [355, 178] width 54 height 20
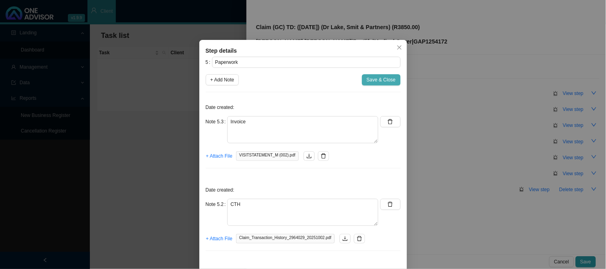
click at [376, 78] on span "Save & Close" at bounding box center [381, 80] width 29 height 8
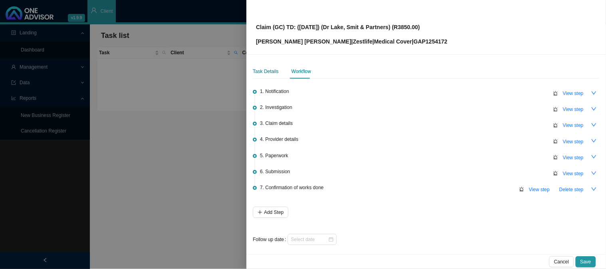
click at [271, 73] on div "Task Details" at bounding box center [266, 71] width 26 height 8
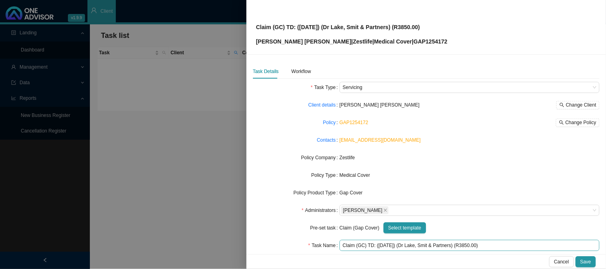
scroll to position [44, 0]
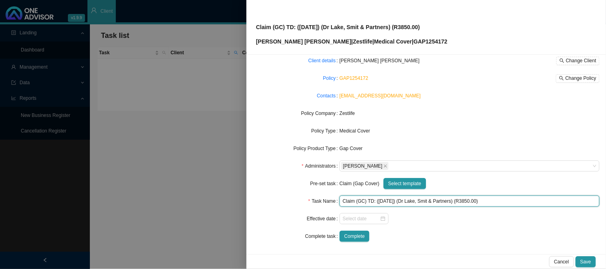
click at [462, 202] on input "Claim (GC) TD: ([DATE]) (Dr Lake, Smit & Partners) (R3850.00)" at bounding box center [469, 201] width 260 height 11
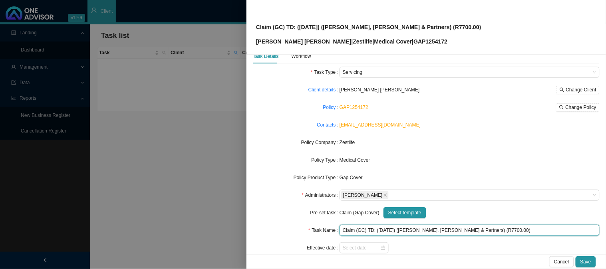
scroll to position [0, 0]
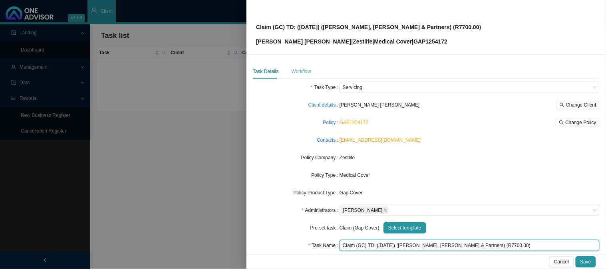
type input "Claim (GC) TD: ([DATE]) ([PERSON_NAME], [PERSON_NAME] & Partners) (R7700.00)"
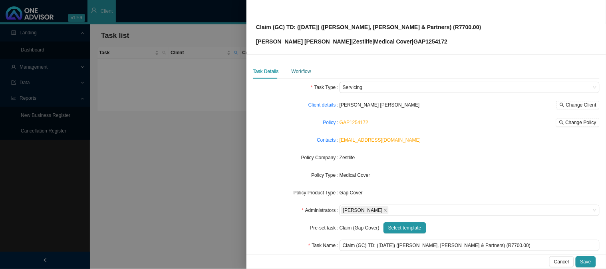
click at [300, 72] on div "Workflow" at bounding box center [301, 71] width 20 height 8
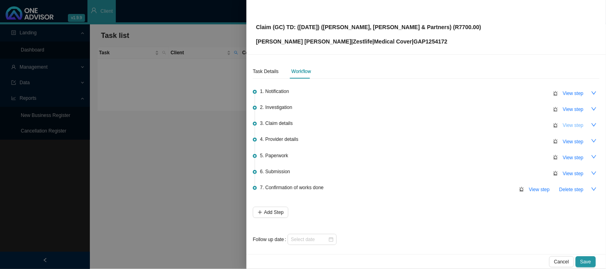
click at [567, 127] on span "View step" at bounding box center [573, 125] width 21 height 8
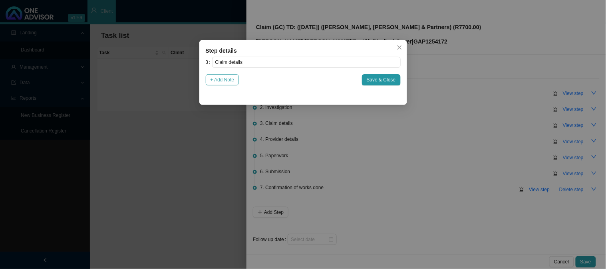
click at [226, 78] on span "+ Add Note" at bounding box center [222, 80] width 24 height 8
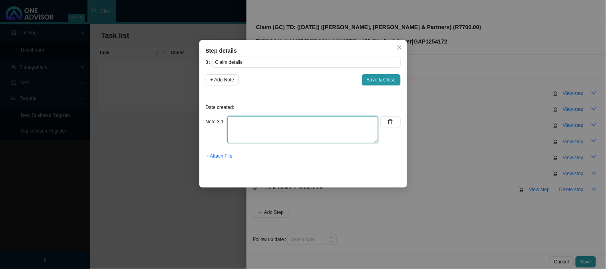
click at [268, 121] on textarea at bounding box center [302, 129] width 151 height 27
type textarea "c"
type textarea "C"
type textarea "R7700.00 co-payment"
click at [362, 80] on div "+ Add Note Save & Close" at bounding box center [303, 79] width 195 height 11
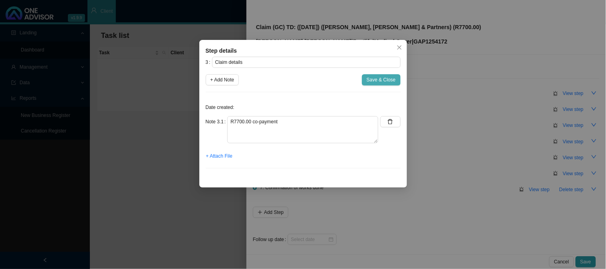
click at [371, 76] on span "Save & Close" at bounding box center [381, 80] width 29 height 8
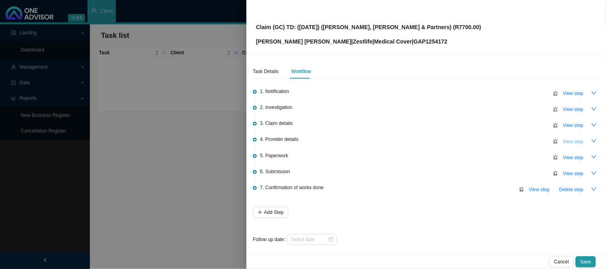
click at [563, 141] on span "View step" at bounding box center [573, 142] width 21 height 8
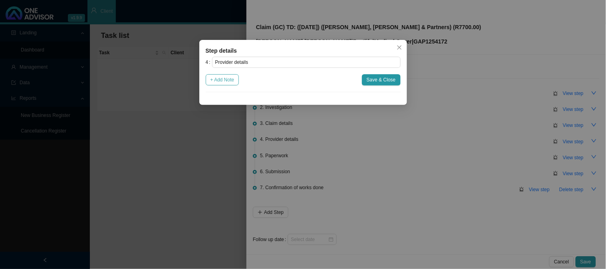
click at [231, 84] on button "+ Add Note" at bounding box center [223, 79] width 34 height 11
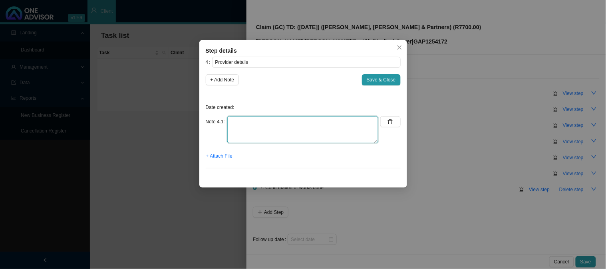
click at [242, 125] on textarea at bounding box center [302, 129] width 151 height 27
click at [274, 137] on textarea "Practice: 3805948 Phoned: 031 521 0399 Email:" at bounding box center [302, 129] width 151 height 27
paste textarea "[EMAIL_ADDRESS][DOMAIN_NAME]"
type textarea "Practice: 3805948 Phoned: 031 521 0399 Email: [EMAIL_ADDRESS][DOMAIN_NAME]"
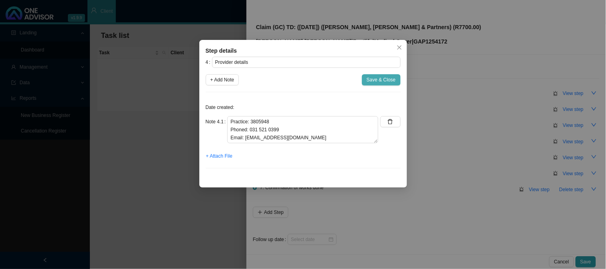
click at [375, 76] on span "Save & Close" at bounding box center [381, 80] width 29 height 8
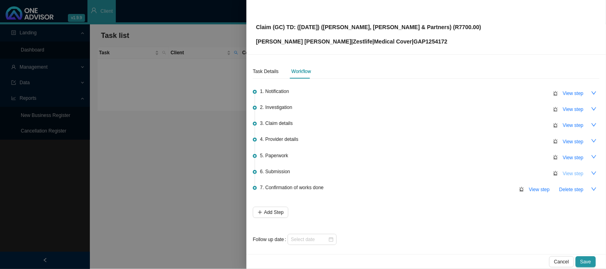
click at [563, 172] on span "View step" at bounding box center [573, 174] width 21 height 8
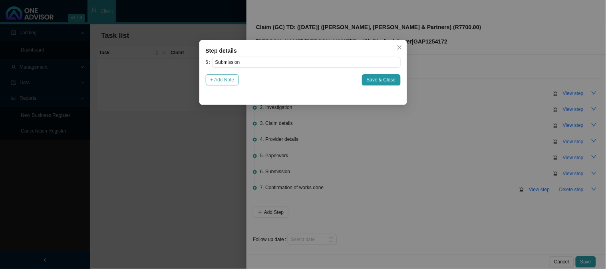
click at [230, 84] on span "+ Add Note" at bounding box center [222, 80] width 24 height 8
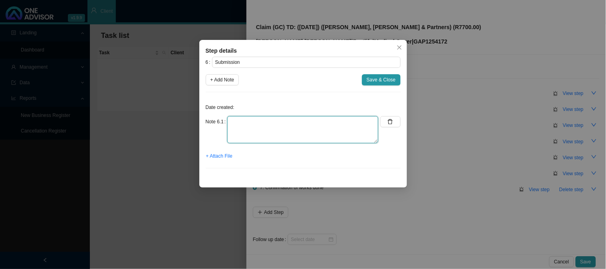
click at [253, 122] on textarea at bounding box center [302, 129] width 151 height 27
type textarea "Submitted claim"
click at [226, 84] on span "+ Add Note" at bounding box center [222, 80] width 24 height 8
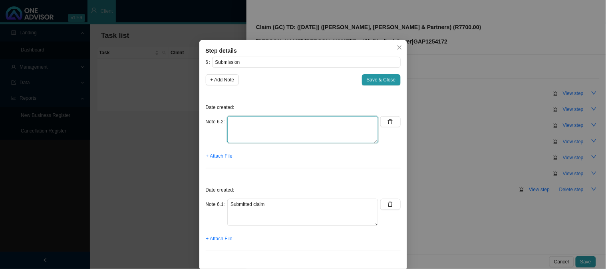
click at [264, 126] on textarea at bounding box center [302, 129] width 151 height 27
type textarea "Sent feedback"
click at [394, 77] on button "Save & Close" at bounding box center [381, 79] width 39 height 11
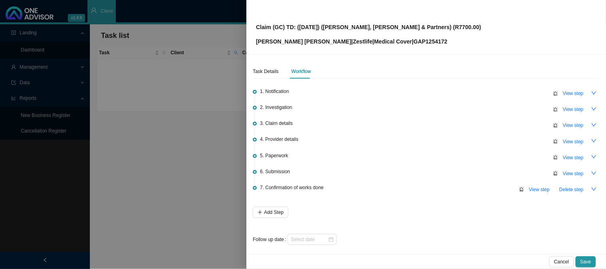
click at [402, 42] on p "[PERSON_NAME] [PERSON_NAME] | Zestlife | Medical Cover | GAP1254172" at bounding box center [368, 41] width 225 height 9
copy p "GAP1254172"
click at [432, 25] on div "Claim (GC) TD: ([DATE]) ([PERSON_NAME], [PERSON_NAME] & Partners) (R7700.00) [P…" at bounding box center [426, 27] width 340 height 38
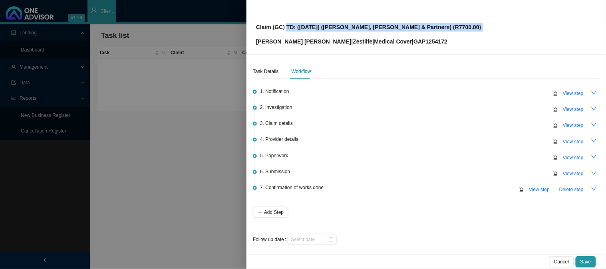
drag, startPoint x: 432, startPoint y: 25, endPoint x: 287, endPoint y: 26, distance: 144.9
click at [287, 26] on div "Claim (GC) TD: ([DATE]) ([PERSON_NAME], [PERSON_NAME] & Partners) (R7700.00) [P…" at bounding box center [426, 27] width 340 height 38
copy p "TD: ([DATE]) ([PERSON_NAME], [PERSON_NAME] & Partners) (R7700.00)"
click at [563, 174] on span "View step" at bounding box center [573, 174] width 21 height 8
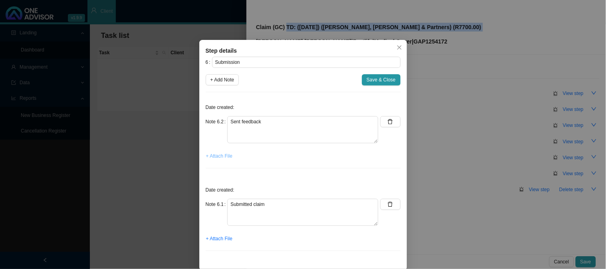
click at [216, 156] on span "+ Attach File" at bounding box center [219, 156] width 26 height 8
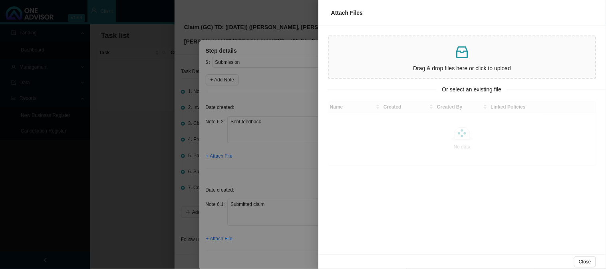
click at [260, 153] on div at bounding box center [303, 134] width 606 height 269
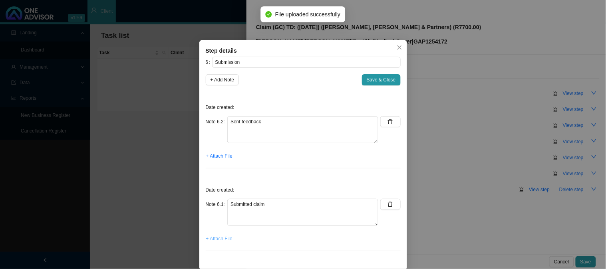
click at [218, 237] on span "+ Attach File" at bounding box center [219, 239] width 26 height 8
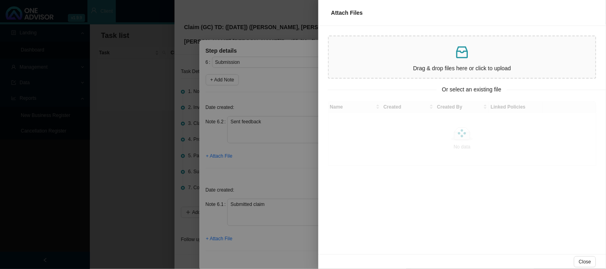
click at [276, 161] on div at bounding box center [303, 134] width 606 height 269
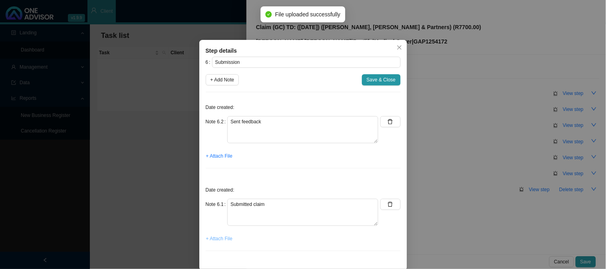
click at [220, 239] on span "+ Attach File" at bounding box center [219, 239] width 26 height 8
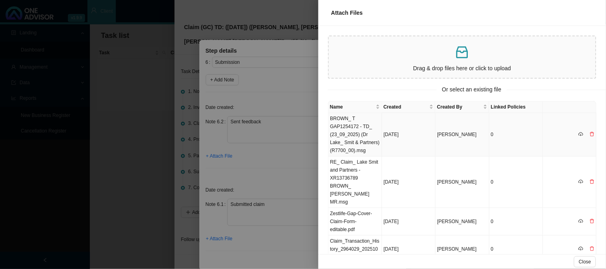
click at [358, 131] on td "BROWN_ T GAP1254172 - TD_ (23_09_2025) (Dr Lake_ Smit & Partners) (R7700_00).msg" at bounding box center [355, 135] width 54 height 44
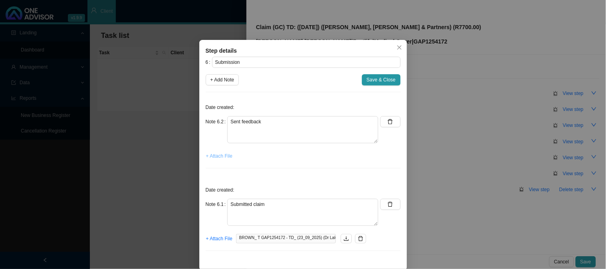
click at [210, 153] on span "+ Attach File" at bounding box center [219, 156] width 26 height 8
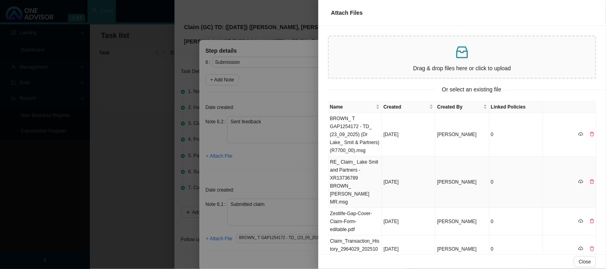
click at [361, 164] on td "RE_ Claim_ Lake Smit and Partners - XR13736789 BROWN_ [PERSON_NAME] MR.msg" at bounding box center [355, 183] width 54 height 52
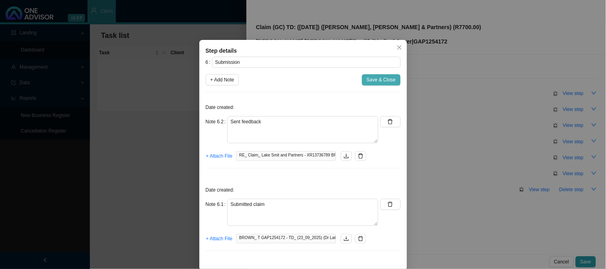
click at [388, 81] on span "Save & Close" at bounding box center [381, 80] width 29 height 8
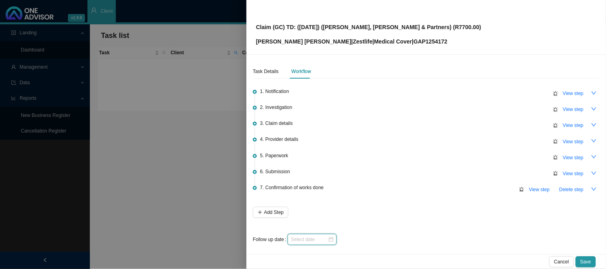
click at [317, 238] on input at bounding box center [309, 240] width 37 height 8
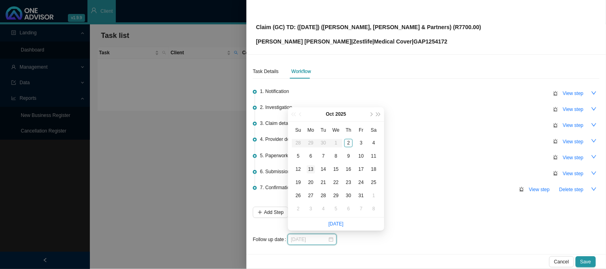
type input "[DATE]"
click at [310, 172] on div "13" at bounding box center [311, 169] width 8 height 8
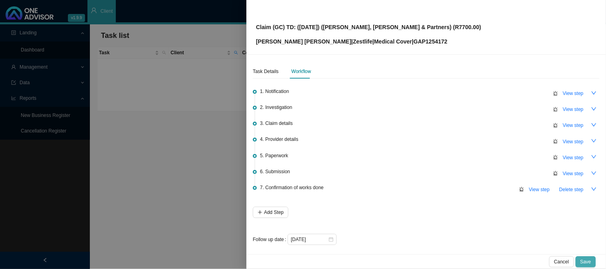
click at [581, 260] on span "Save" at bounding box center [585, 262] width 11 height 8
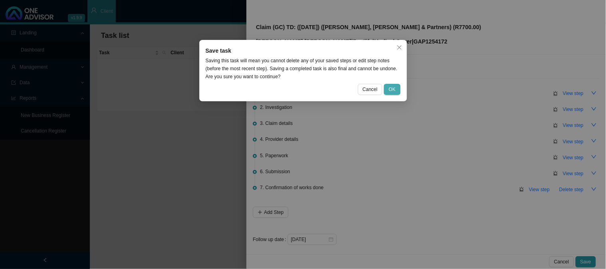
click at [390, 87] on span "OK" at bounding box center [392, 89] width 7 height 8
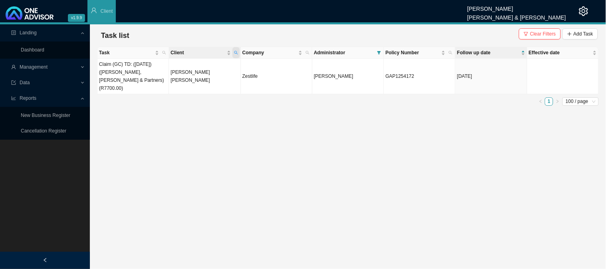
click at [236, 54] on icon "search" at bounding box center [236, 53] width 4 height 4
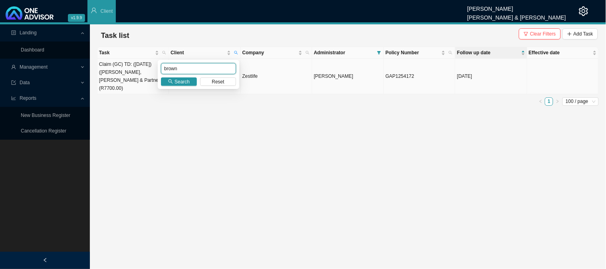
drag, startPoint x: 187, startPoint y: 69, endPoint x: 145, endPoint y: 69, distance: 41.9
click at [145, 69] on body "v1.9.9 [PERSON_NAME] [PERSON_NAME] & [PERSON_NAME] Client Landing Dashboard Man…" at bounding box center [303, 134] width 606 height 269
type input "thomson"
click at [172, 82] on icon "search" at bounding box center [170, 81] width 4 height 4
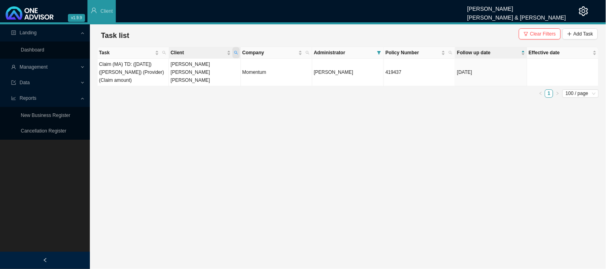
click at [237, 52] on icon "search" at bounding box center [236, 53] width 4 height 4
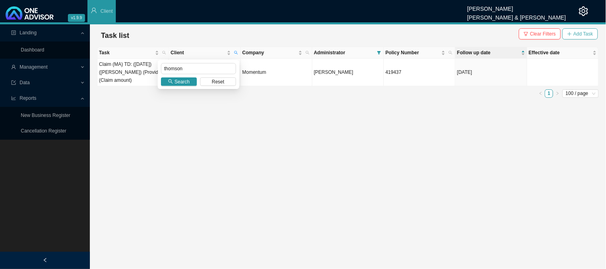
click at [575, 35] on span "Add Task" at bounding box center [583, 34] width 20 height 8
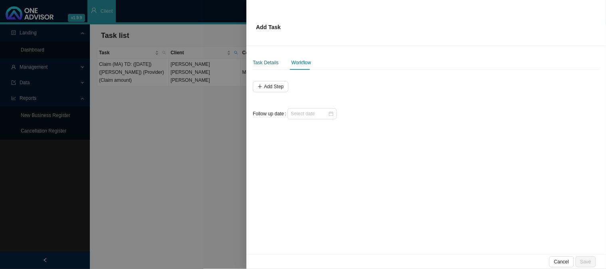
click at [265, 62] on div "Task Details" at bounding box center [266, 63] width 26 height 8
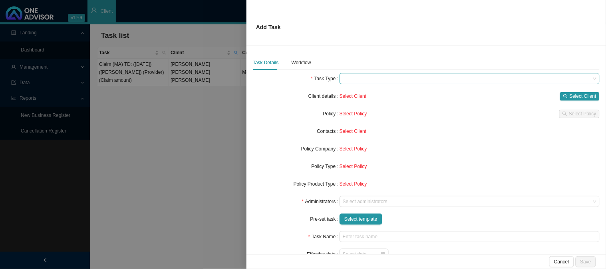
click at [352, 76] on span at bounding box center [470, 78] width 254 height 10
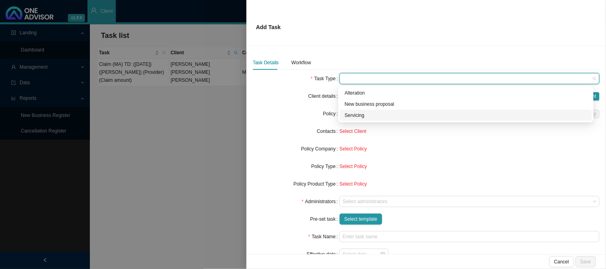
click at [351, 116] on div "Servicing" at bounding box center [466, 115] width 242 height 8
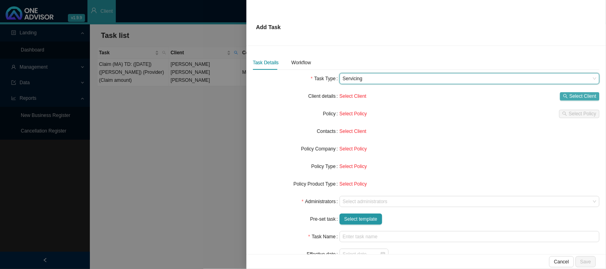
click at [569, 95] on span "Select Client" at bounding box center [582, 96] width 27 height 8
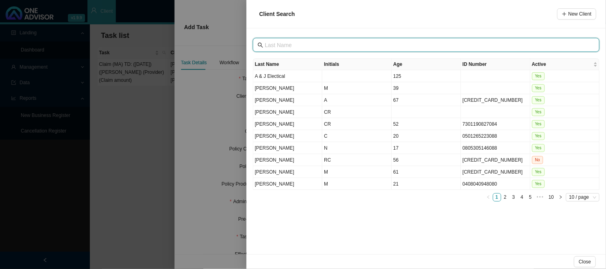
click at [299, 46] on input "text" at bounding box center [427, 45] width 324 height 9
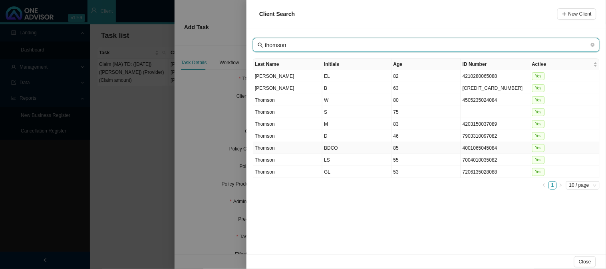
type input "thomson"
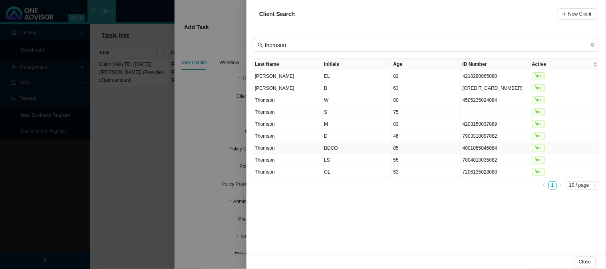
click at [326, 149] on td "BDCO" at bounding box center [356, 148] width 69 height 12
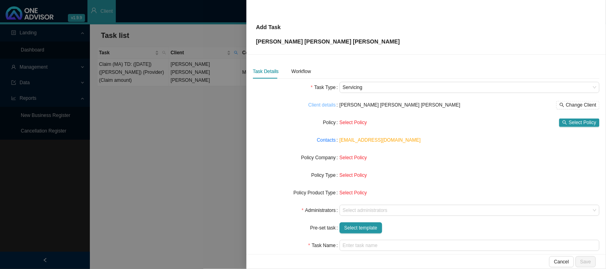
click at [329, 105] on link "Client details" at bounding box center [322, 105] width 28 height 8
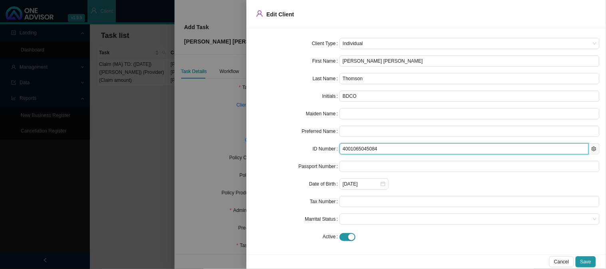
click at [357, 148] on input "4001065045084" at bounding box center [463, 148] width 249 height 11
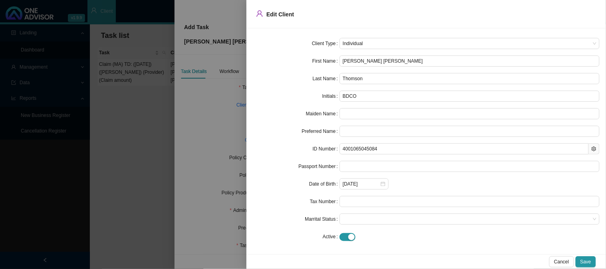
click at [243, 180] on div at bounding box center [303, 134] width 606 height 269
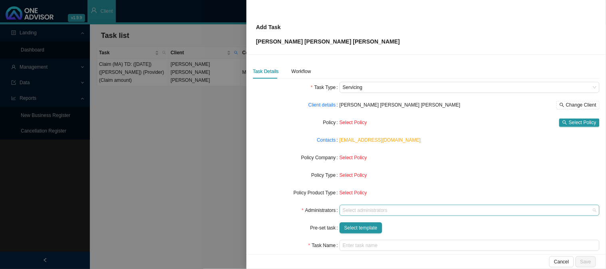
click at [363, 212] on div at bounding box center [465, 211] width 249 height 6
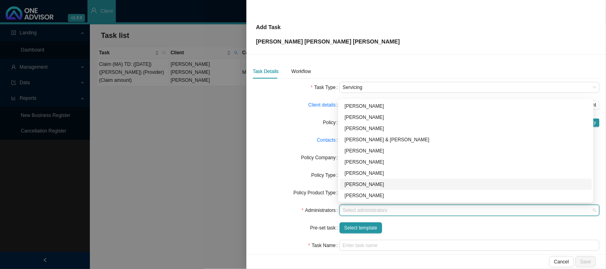
click at [365, 185] on div "[PERSON_NAME]" at bounding box center [466, 184] width 242 height 8
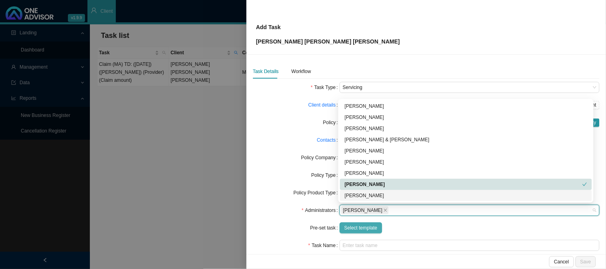
click at [360, 225] on span "Select template" at bounding box center [360, 228] width 33 height 8
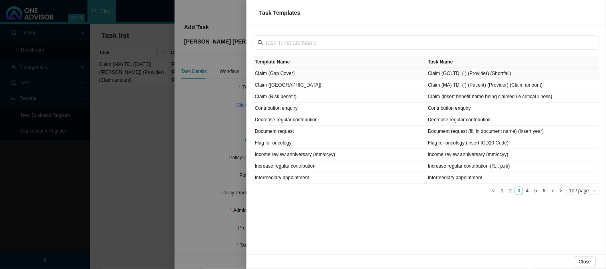
click at [278, 73] on td "Claim (Gap Cover)" at bounding box center [339, 74] width 173 height 12
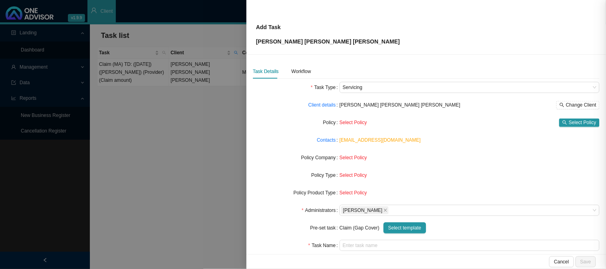
type input "Claim (GC) TD: ( ) (Provider) (Shortfall)"
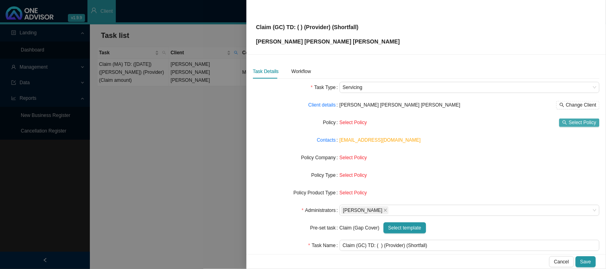
click at [569, 120] on span "Select Policy" at bounding box center [583, 123] width 28 height 8
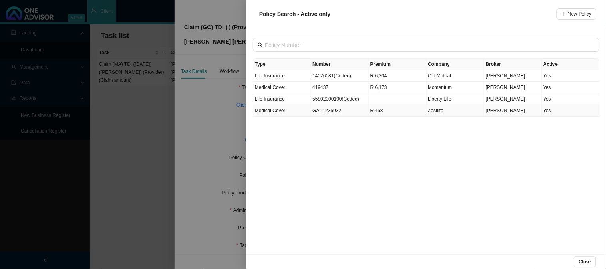
click at [332, 111] on td "GAP1235932" at bounding box center [340, 111] width 58 height 12
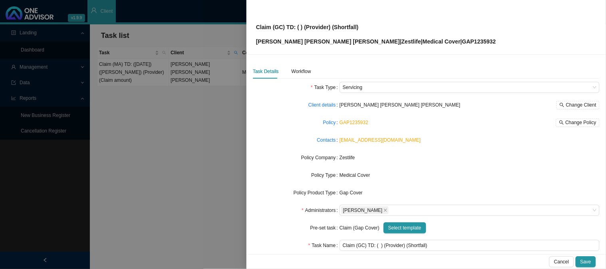
scroll to position [44, 0]
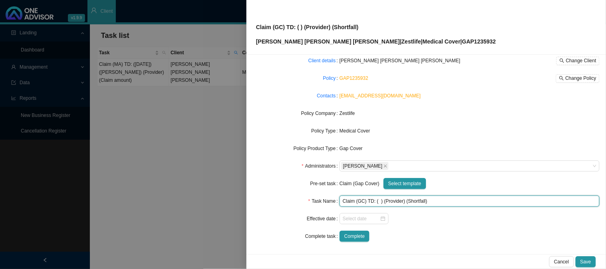
click at [377, 202] on input "Claim (GC) TD: ( ) (Provider) (Shortfall)" at bounding box center [469, 201] width 260 height 11
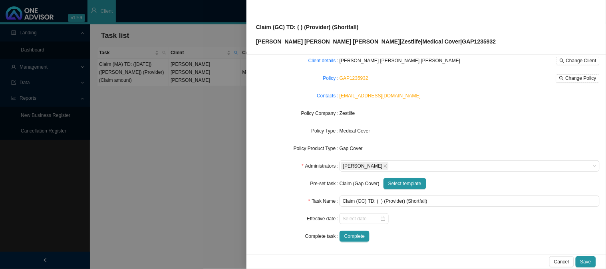
scroll to position [0, 0]
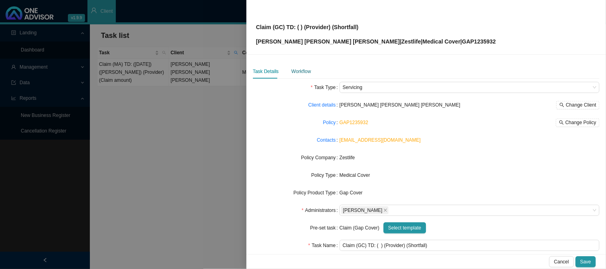
click at [304, 67] on div "Workflow" at bounding box center [301, 71] width 20 height 8
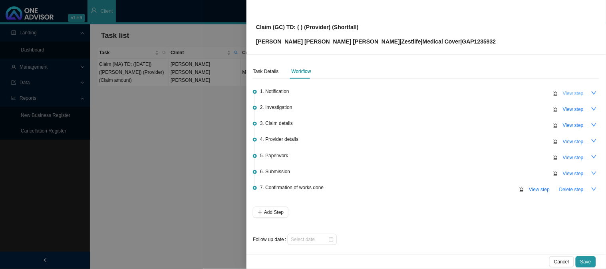
click at [566, 89] on span "View step" at bounding box center [573, 93] width 21 height 8
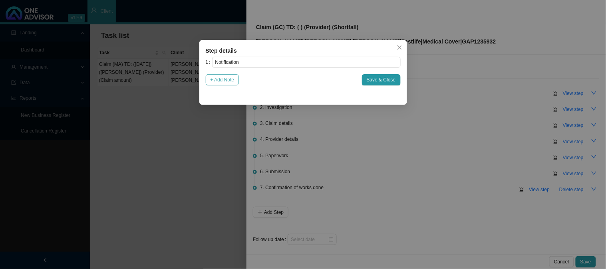
click at [232, 81] on span "+ Add Note" at bounding box center [222, 80] width 24 height 8
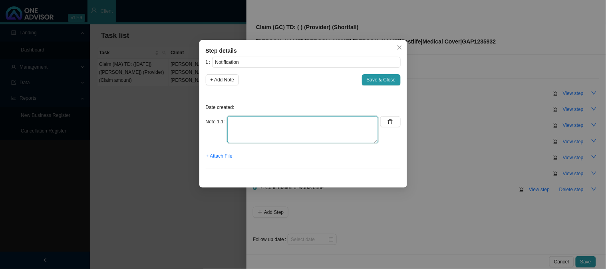
click at [254, 118] on textarea at bounding box center [302, 129] width 151 height 27
type textarea "Received a gap cover claim"
click at [224, 159] on span "+ Attach File" at bounding box center [219, 156] width 26 height 8
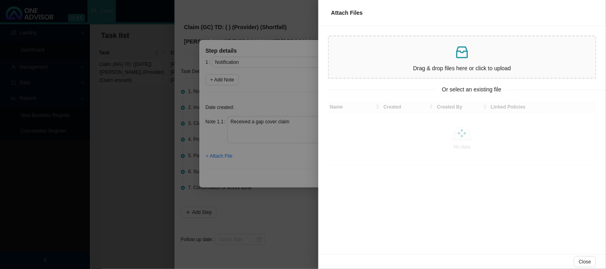
click at [389, 50] on p at bounding box center [462, 52] width 260 height 16
click at [423, 61] on div "Drag & drop files here or click to upload" at bounding box center [462, 57] width 260 height 35
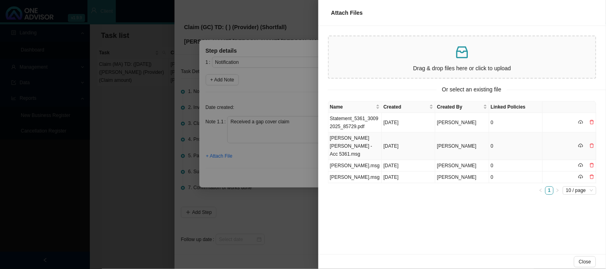
click at [374, 138] on td "[PERSON_NAME] [PERSON_NAME] - Acc 5361.msg" at bounding box center [355, 147] width 54 height 28
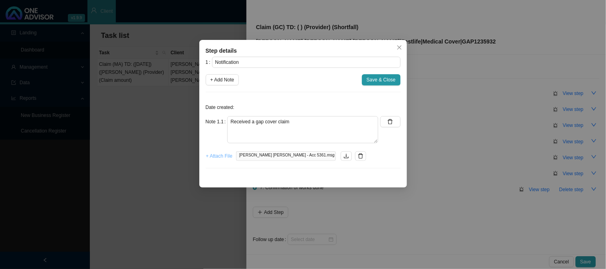
click at [231, 157] on span "+ Attach File" at bounding box center [219, 156] width 26 height 8
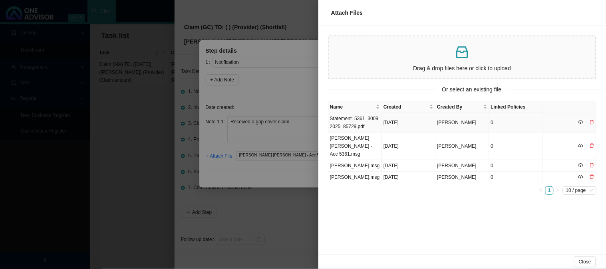
click at [366, 118] on td "Statement_5361_30092025_85729.pdf" at bounding box center [355, 123] width 54 height 20
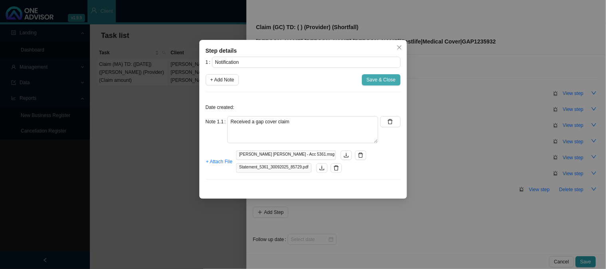
click at [378, 81] on span "Save & Close" at bounding box center [381, 80] width 29 height 8
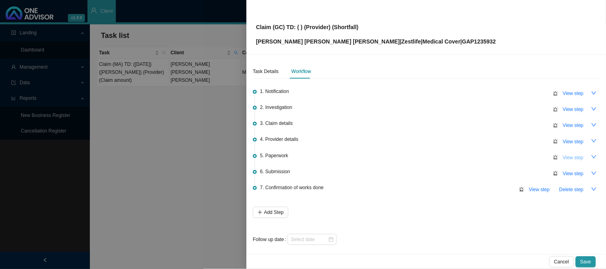
click at [572, 157] on span "View step" at bounding box center [573, 158] width 21 height 8
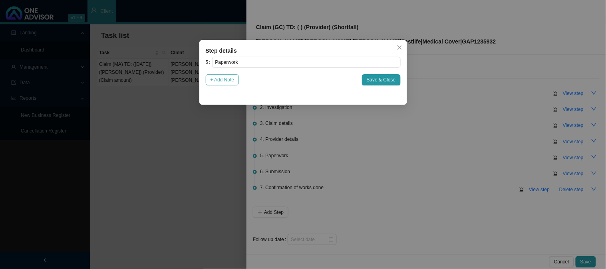
click at [226, 80] on span "+ Add Note" at bounding box center [222, 80] width 24 height 8
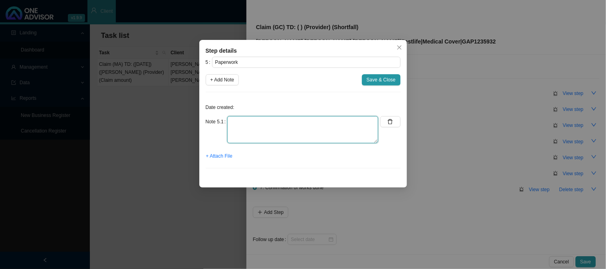
click at [261, 125] on textarea at bounding box center [302, 129] width 151 height 27
type textarea "Claim form"
click at [224, 157] on span "+ Attach File" at bounding box center [219, 156] width 26 height 8
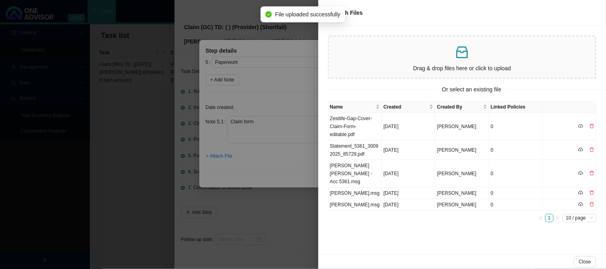
click at [286, 105] on div at bounding box center [303, 134] width 606 height 269
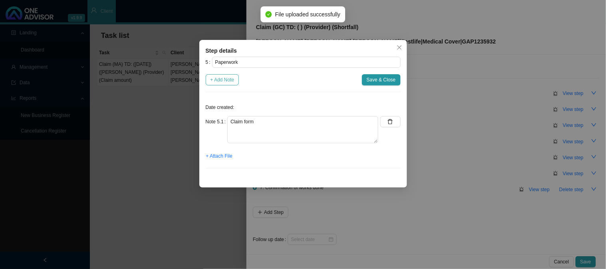
click at [226, 82] on span "+ Add Note" at bounding box center [222, 80] width 24 height 8
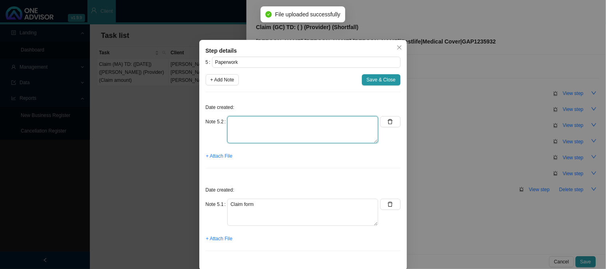
click at [268, 128] on textarea at bounding box center [302, 129] width 151 height 27
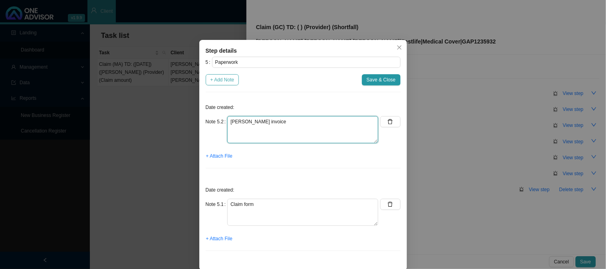
type textarea "[PERSON_NAME] invoice"
click at [224, 78] on span "+ Add Note" at bounding box center [222, 80] width 24 height 8
type textarea "[PERSON_NAME] invoice"
click at [252, 125] on textarea at bounding box center [302, 129] width 151 height 27
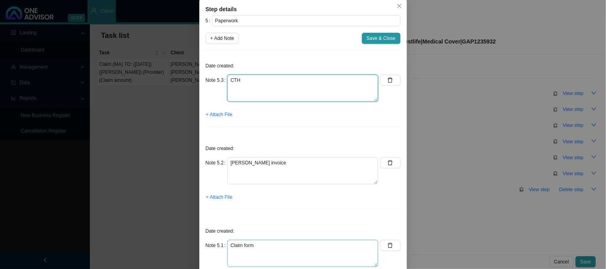
scroll to position [90, 0]
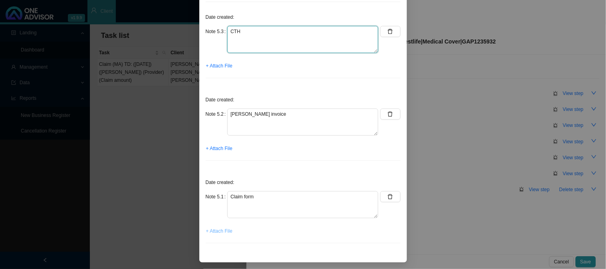
type textarea "CTH"
click at [221, 232] on span "+ Attach File" at bounding box center [219, 231] width 26 height 8
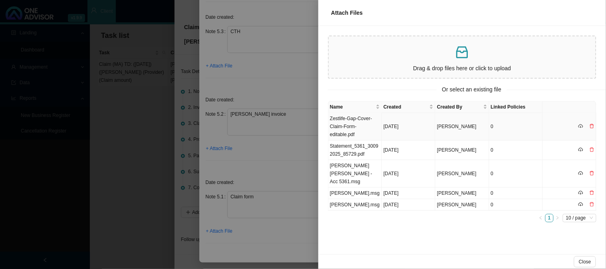
click at [342, 120] on td "Zestlife-Gap-Cover-Claim-Form-editable.pdf" at bounding box center [355, 127] width 54 height 28
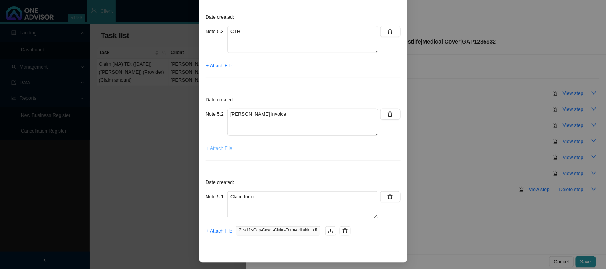
click at [219, 151] on span "+ Attach File" at bounding box center [219, 149] width 26 height 8
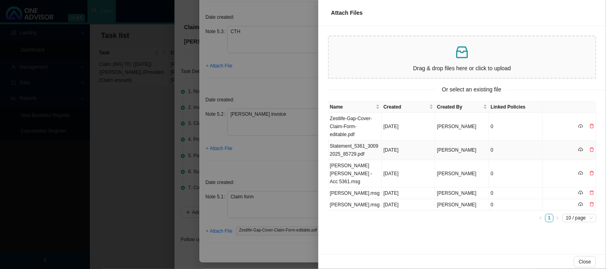
click at [357, 147] on td "Statement_5361_30092025_85729.pdf" at bounding box center [355, 151] width 54 height 20
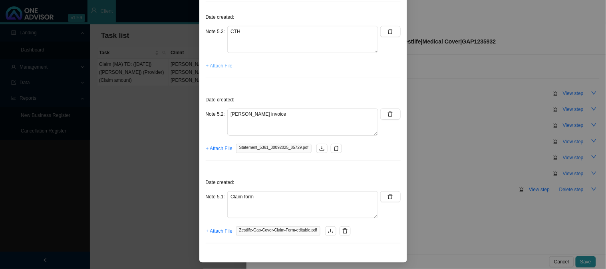
click at [212, 63] on span "+ Attach File" at bounding box center [219, 66] width 26 height 8
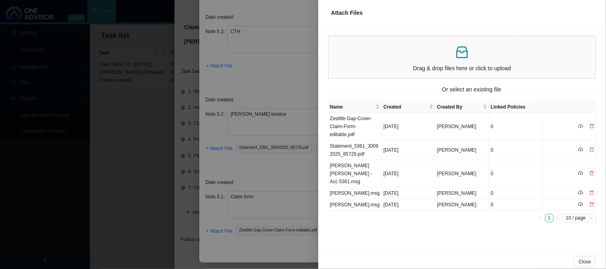
click at [441, 38] on span "Drag & drop files here or click to upload" at bounding box center [462, 57] width 267 height 42
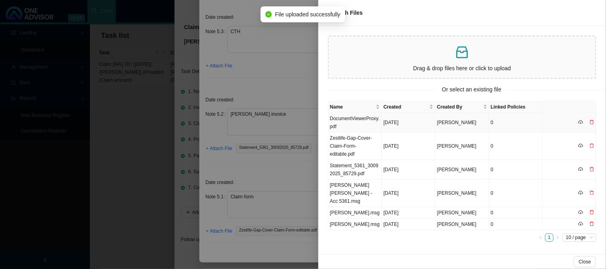
click at [373, 122] on td "DocumentViewerProxy.pdf" at bounding box center [355, 123] width 54 height 20
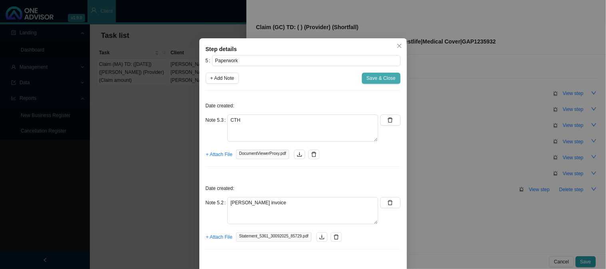
scroll to position [0, 0]
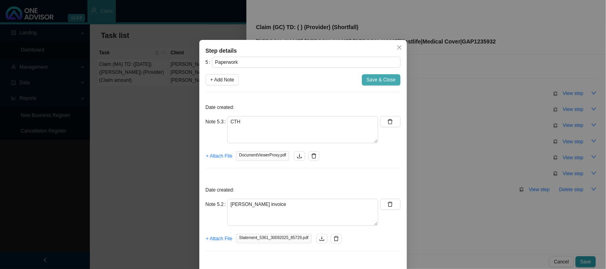
click at [378, 79] on span "Save & Close" at bounding box center [381, 80] width 29 height 8
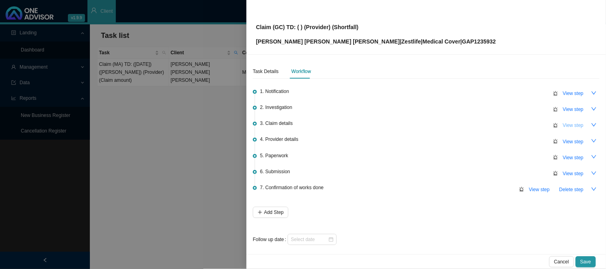
click at [565, 124] on span "View step" at bounding box center [573, 125] width 21 height 8
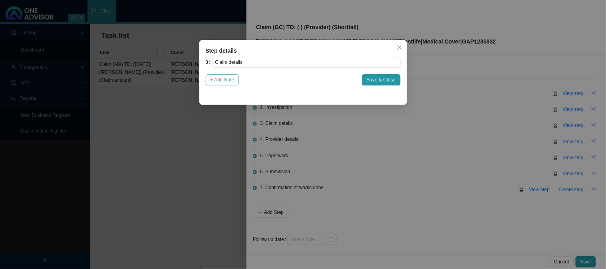
click at [222, 81] on span "+ Add Note" at bounding box center [222, 80] width 24 height 8
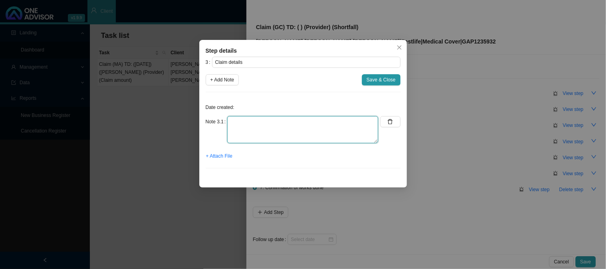
click at [242, 120] on textarea at bounding box center [302, 129] width 151 height 27
type textarea "c"
click at [266, 123] on textarea "Claimed: Paid: Shortfall:" at bounding box center [302, 129] width 151 height 27
click at [281, 130] on textarea "Claimed: R1573.50 Paid: Shortfall:" at bounding box center [302, 129] width 151 height 27
type textarea "Claimed: R1573.50 Paid: R Shortfall:"
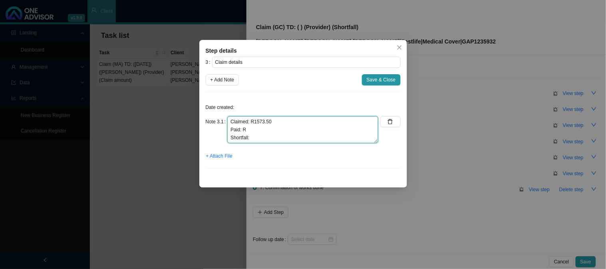
click at [253, 141] on textarea "Claimed: R1573.50 Paid: R Shortfall:" at bounding box center [302, 129] width 151 height 27
drag, startPoint x: 253, startPoint y: 140, endPoint x: 213, endPoint y: 118, distance: 45.9
click at [213, 118] on div "Note 3.1 Claimed: R1573.50 Paid: R Shortfall:" at bounding box center [292, 129] width 173 height 27
click at [367, 78] on button "Save & Close" at bounding box center [381, 79] width 39 height 11
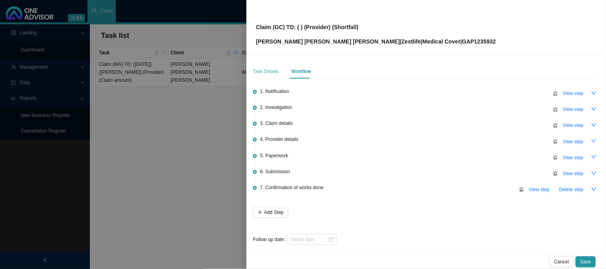
click at [259, 67] on div "Task Details" at bounding box center [266, 71] width 26 height 14
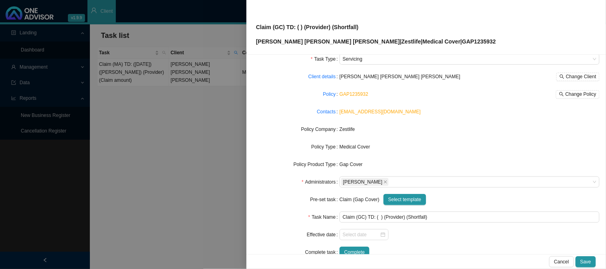
scroll to position [44, 0]
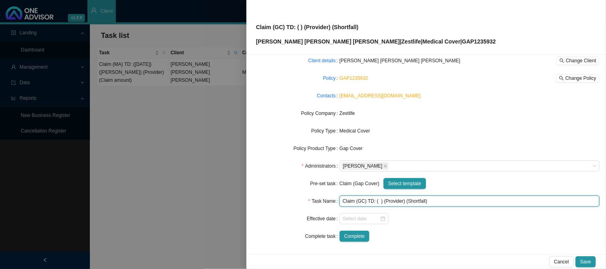
click at [378, 201] on input "Claim (GC) TD: ( ) (Provider) (Shortfall)" at bounding box center [469, 201] width 260 height 11
click at [387, 202] on input "Claim (GC) TD: (05/09/) (Provider) (Shortfall)" at bounding box center [469, 201] width 260 height 11
click at [413, 198] on input "Claim (GC) TD: ([DATE]) (Provider) (Shortfall)" at bounding box center [469, 201] width 260 height 11
click at [449, 200] on input "Claim (GC) TD: ([DATE]) ([PERSON_NAME]) (Shortfall)" at bounding box center [469, 201] width 260 height 11
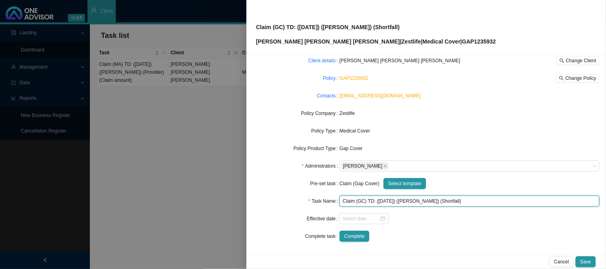
click at [449, 200] on input "Claim (GC) TD: ([DATE]) ([PERSON_NAME]) (Shortfall)" at bounding box center [469, 201] width 260 height 11
type input "Claim (GC) TD: ([DATE]) ([PERSON_NAME]) (Shortfall)"
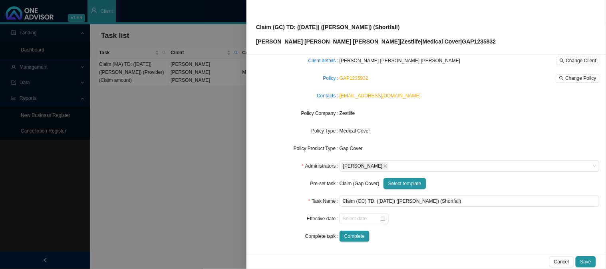
click at [446, 150] on div "Gap Cover" at bounding box center [469, 149] width 260 height 8
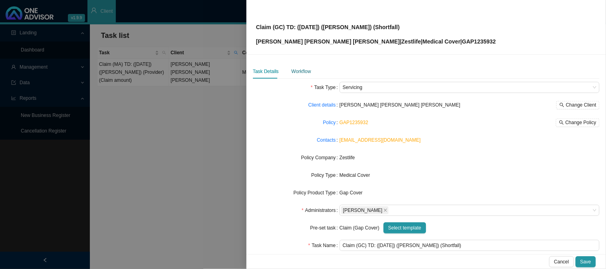
click at [307, 71] on div "Workflow" at bounding box center [301, 71] width 20 height 8
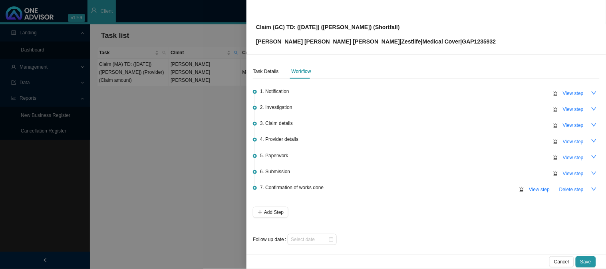
drag, startPoint x: 588, startPoint y: 258, endPoint x: 453, endPoint y: 218, distance: 140.6
click at [453, 218] on div "Claim (GC) TD: ([DATE]) ([PERSON_NAME]) (Shortfall) [PERSON_NAME] [PERSON_NAME]…" at bounding box center [425, 134] width 359 height 269
click at [590, 261] on span "Save" at bounding box center [585, 262] width 11 height 8
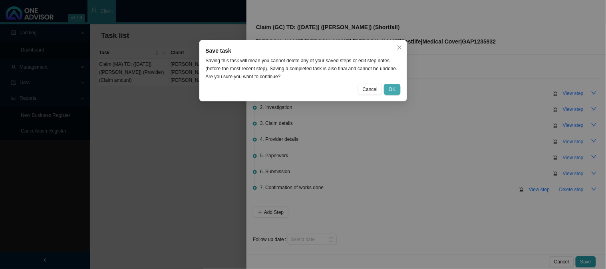
click at [394, 88] on span "OK" at bounding box center [392, 89] width 7 height 8
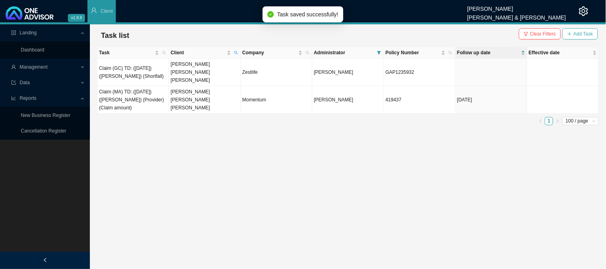
click at [579, 34] on span "Add Task" at bounding box center [583, 34] width 20 height 8
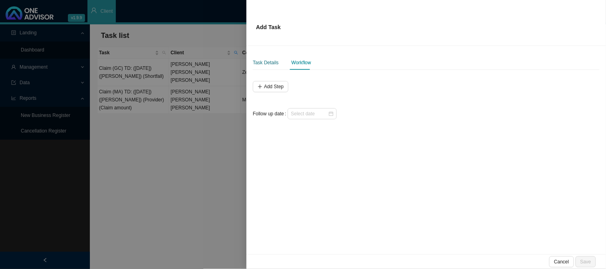
click at [268, 65] on div "Task Details" at bounding box center [266, 63] width 26 height 8
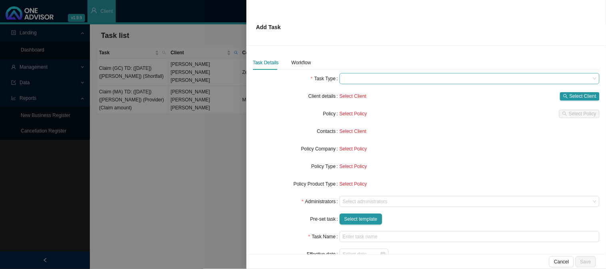
click at [356, 78] on span at bounding box center [470, 78] width 254 height 10
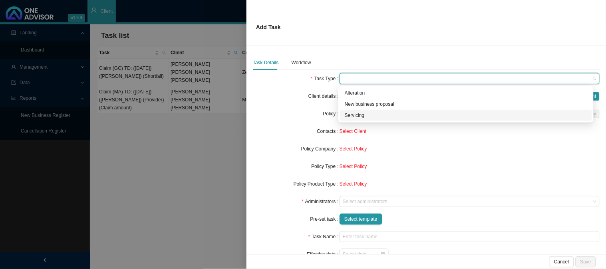
click at [365, 117] on div "Servicing" at bounding box center [466, 115] width 242 height 8
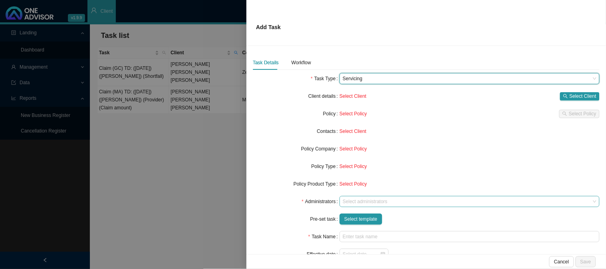
click at [358, 201] on div at bounding box center [465, 202] width 249 height 6
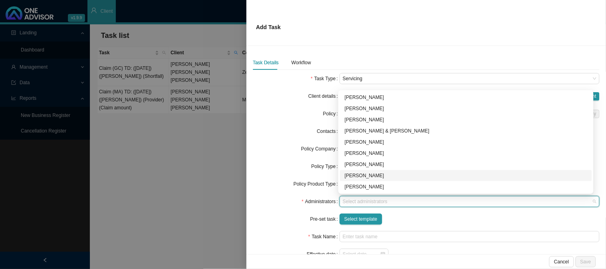
click at [362, 175] on div "[PERSON_NAME]" at bounding box center [466, 176] width 242 height 8
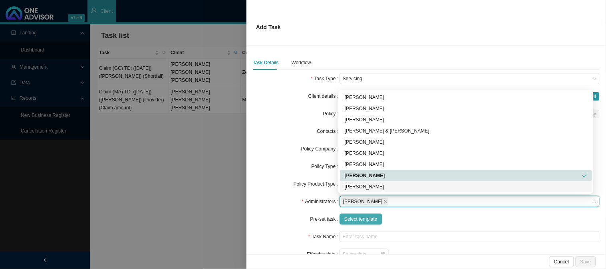
click at [359, 218] on span "Select template" at bounding box center [360, 219] width 33 height 8
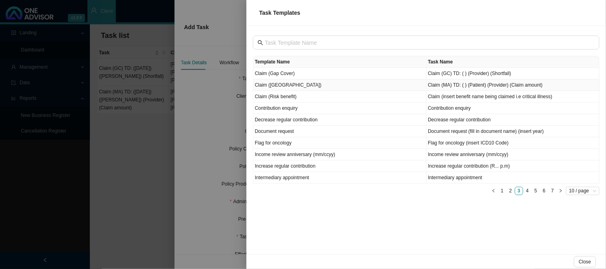
click at [270, 85] on td "Claim ([GEOGRAPHIC_DATA])" at bounding box center [339, 85] width 173 height 12
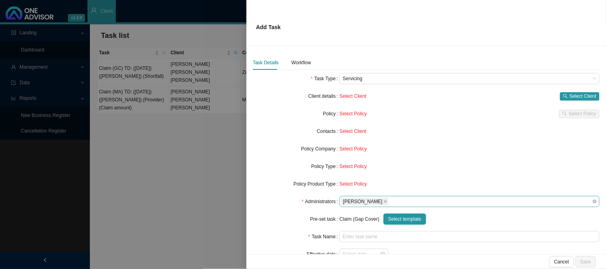
type input "Claim (MA) TD: ( ) (Patient) (Provider) (Claim amount)"
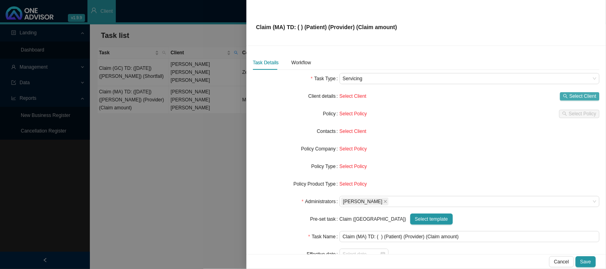
click at [563, 97] on icon "search" at bounding box center [565, 96] width 5 height 5
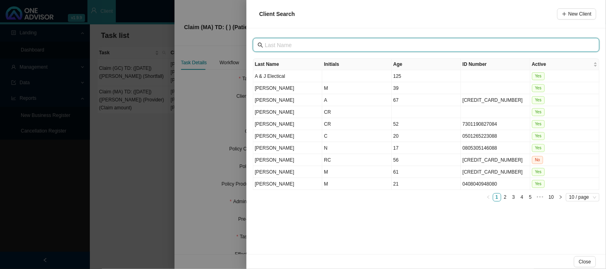
click at [285, 44] on input "text" at bounding box center [427, 45] width 324 height 9
type input "h"
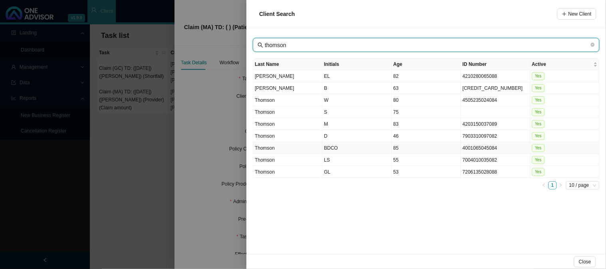
type input "thomson"
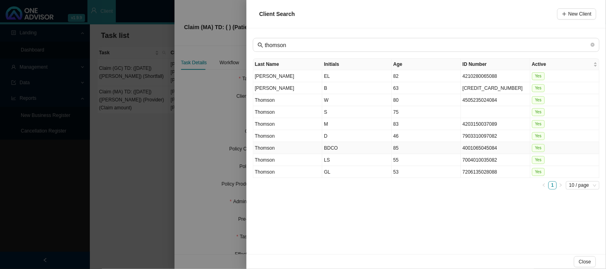
click at [341, 145] on td "BDCO" at bounding box center [356, 148] width 69 height 12
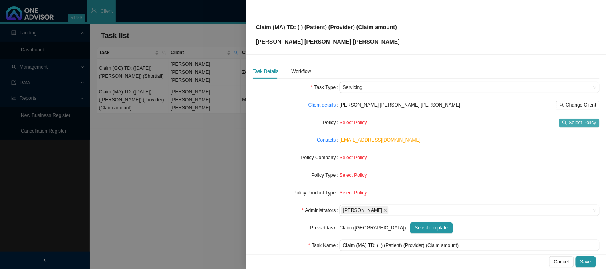
click at [559, 121] on button "Select Policy" at bounding box center [579, 123] width 40 height 8
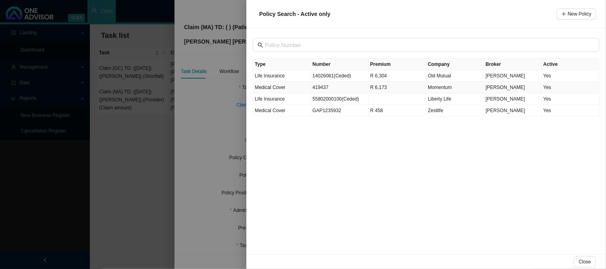
click at [333, 86] on td "419437" at bounding box center [340, 88] width 58 height 12
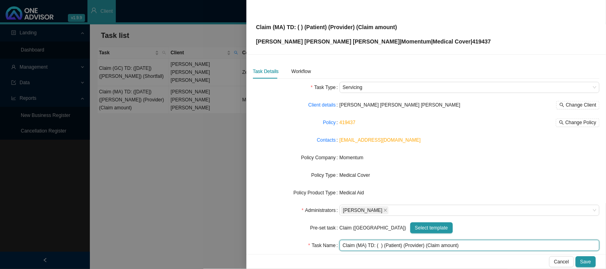
click at [379, 245] on input "Claim (MA) TD: ( ) (Patient) (Provider) (Claim amount)" at bounding box center [469, 245] width 260 height 11
click at [413, 248] on input "Claim ([GEOGRAPHIC_DATA]) TD: ([DATE]) (Patient) (Provider) (Claim amount)" at bounding box center [469, 245] width 260 height 11
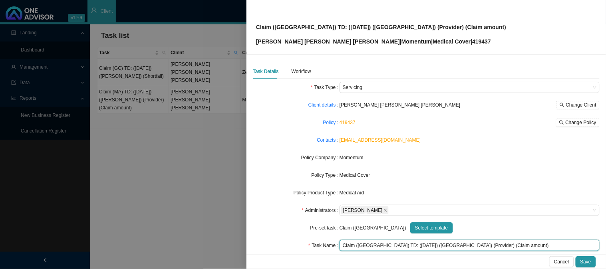
click at [441, 246] on input "Claim ([GEOGRAPHIC_DATA]) TD: ([DATE]) ([GEOGRAPHIC_DATA]) (Provider) (Claim am…" at bounding box center [469, 245] width 260 height 11
click at [453, 245] on input "Claim ([GEOGRAPHIC_DATA]) TD: ([DATE]) (Beresford) ([PERSON_NAME]) (Claim amoun…" at bounding box center [469, 245] width 260 height 11
drag, startPoint x: 493, startPoint y: 244, endPoint x: 464, endPoint y: 243, distance: 28.4
click at [464, 243] on input "Claim (MA) TD: ([DATE]) (Beresford) ([PERSON_NAME]) (Claim amount)" at bounding box center [469, 245] width 260 height 11
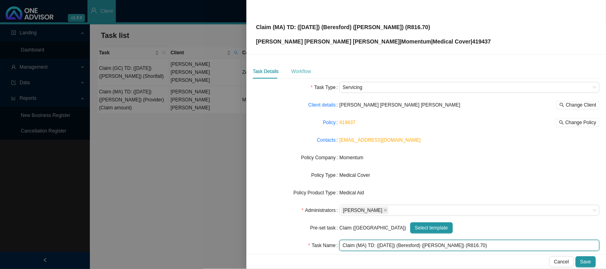
type input "Claim (MA) TD: ([DATE]) (Beresford) ([PERSON_NAME]) (R816.70)"
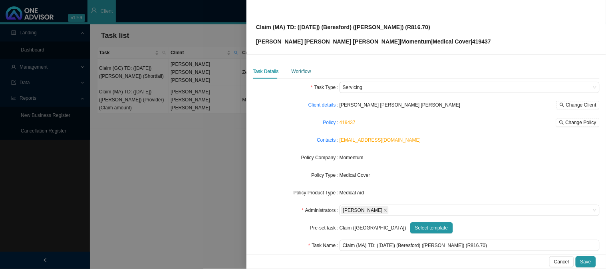
click at [303, 72] on div "Workflow" at bounding box center [301, 71] width 20 height 8
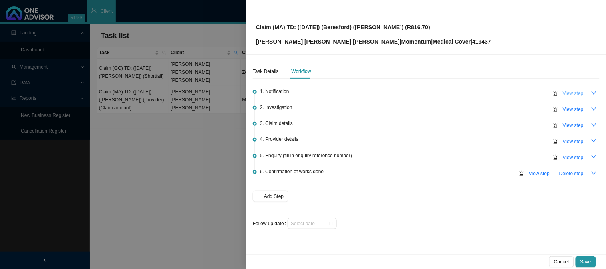
click at [570, 93] on span "View step" at bounding box center [573, 93] width 21 height 8
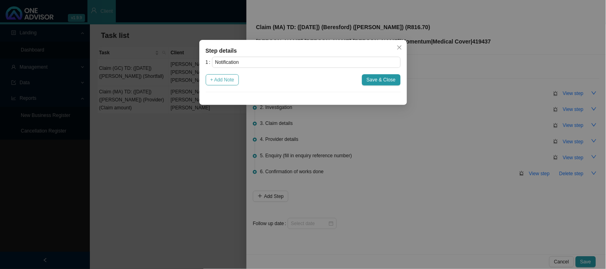
click at [220, 78] on span "+ Add Note" at bounding box center [222, 80] width 24 height 8
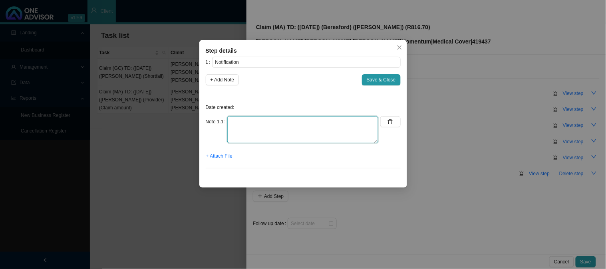
click at [256, 121] on textarea at bounding box center [302, 129] width 151 height 27
type textarea "r"
type textarea "Received a claim from [PERSON_NAME]"
click at [221, 156] on span "+ Attach File" at bounding box center [219, 156] width 26 height 8
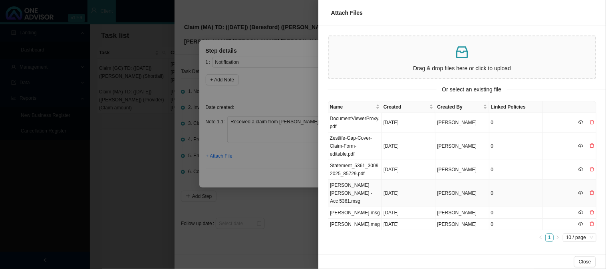
click at [361, 188] on td "[PERSON_NAME] [PERSON_NAME] - Acc 5361.msg" at bounding box center [355, 194] width 54 height 28
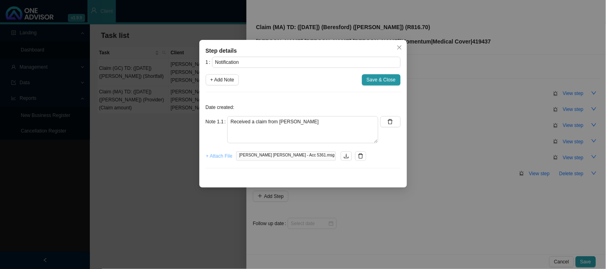
click at [218, 159] on span "+ Attach File" at bounding box center [219, 156] width 26 height 8
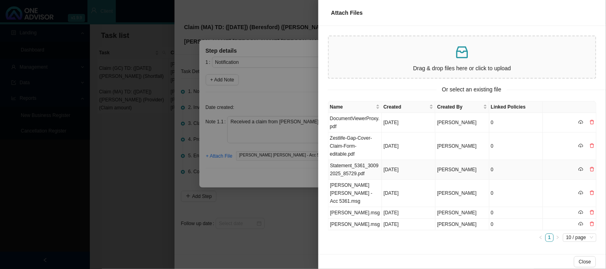
click at [349, 170] on td "Statement_5361_30092025_85729.pdf" at bounding box center [355, 170] width 54 height 20
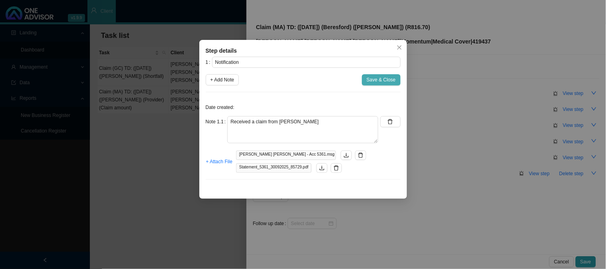
click at [377, 83] on span "Save & Close" at bounding box center [381, 80] width 29 height 8
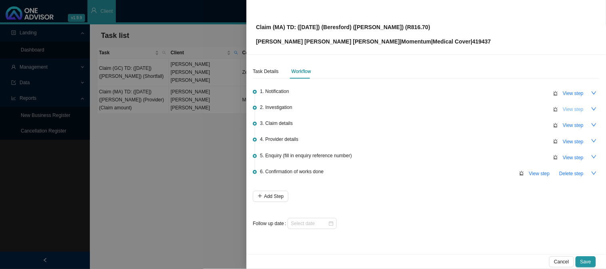
click at [572, 109] on span "View step" at bounding box center [573, 109] width 21 height 8
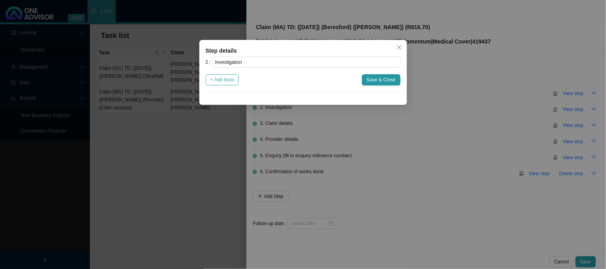
click at [228, 77] on span "+ Add Note" at bounding box center [222, 80] width 24 height 8
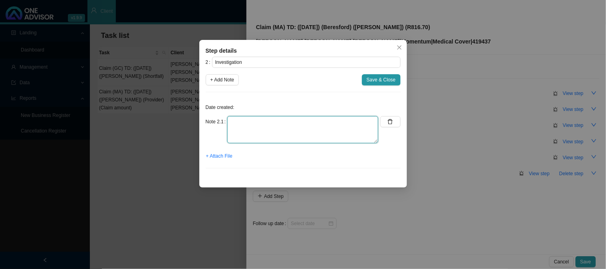
click at [260, 121] on textarea at bounding box center [302, 129] width 151 height 27
type textarea "Code 0190 for the amount of R816.70 was not paid"
drag, startPoint x: 348, startPoint y: 126, endPoint x: 223, endPoint y: 120, distance: 125.5
click at [223, 120] on div "Note 2.1 Code 0190 for the amount of R816.70 was not paid" at bounding box center [292, 129] width 173 height 27
click at [377, 82] on span "Save & Close" at bounding box center [381, 80] width 29 height 8
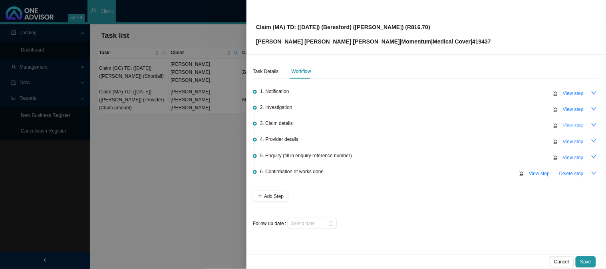
click at [570, 125] on span "View step" at bounding box center [573, 125] width 21 height 8
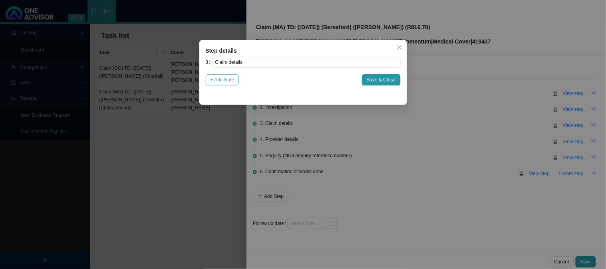
click at [224, 81] on span "+ Add Note" at bounding box center [222, 80] width 24 height 8
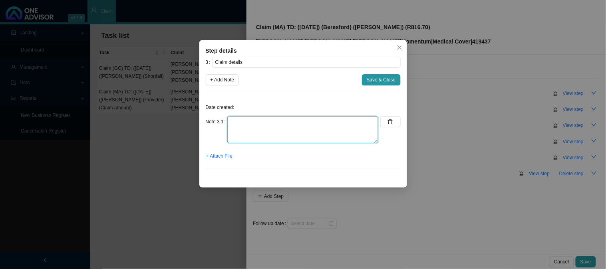
click at [257, 120] on textarea at bounding box center [302, 129] width 151 height 27
paste textarea "Code 0190 for the amount of R816.70 was not paid"
type textarea "Code 0190 for the amount of R816.70 was not paid, this needs to be linked to on…"
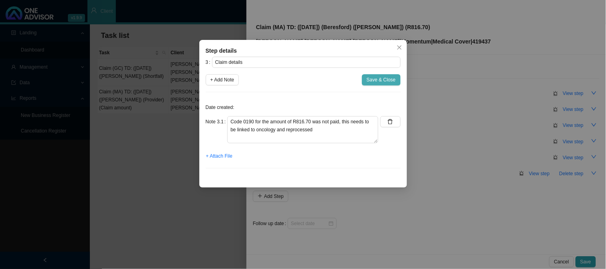
click at [371, 79] on span "Save & Close" at bounding box center [381, 80] width 29 height 8
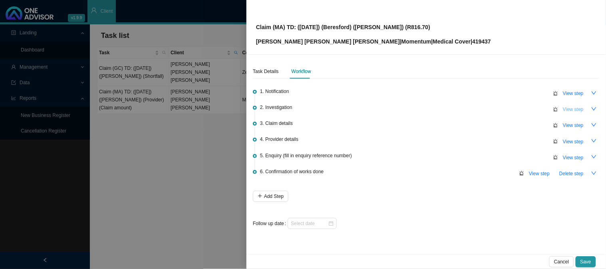
click at [566, 109] on span "View step" at bounding box center [573, 109] width 21 height 8
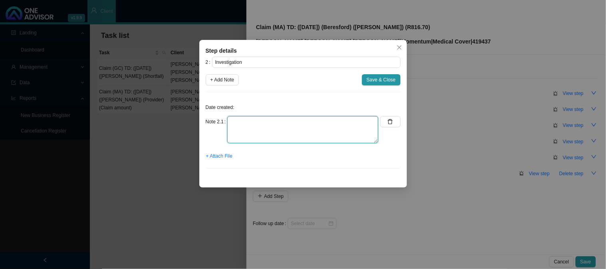
click at [249, 125] on textarea at bounding box center [302, 129] width 151 height 27
paste textarea "[MEDICAL_DATA]"
type textarea "[MEDICAL_DATA]"
click at [224, 159] on span "+ Attach File" at bounding box center [219, 156] width 26 height 8
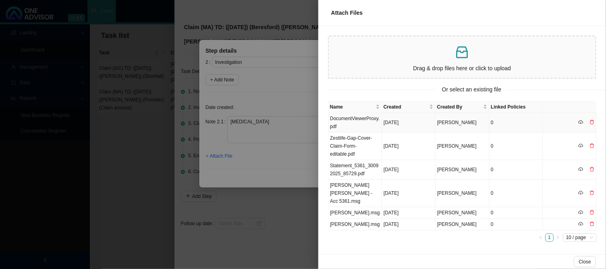
click at [343, 121] on td "DocumentViewerProxy.pdf" at bounding box center [355, 123] width 54 height 20
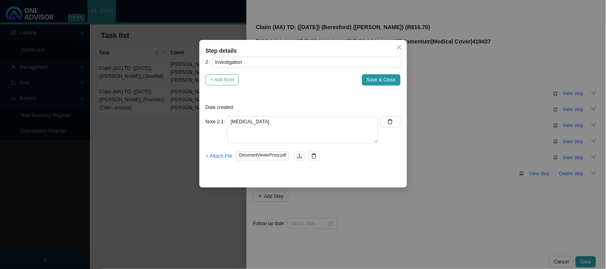
click at [218, 81] on span "+ Add Note" at bounding box center [222, 80] width 24 height 8
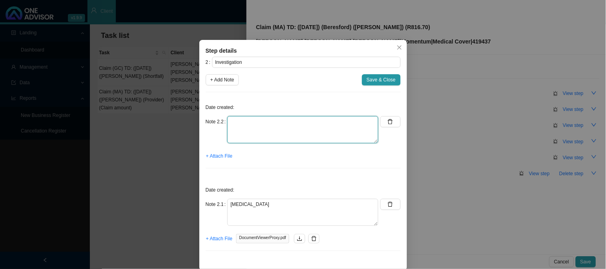
click at [252, 127] on textarea at bounding box center [302, 129] width 151 height 27
type textarea "c"
drag, startPoint x: 238, startPoint y: 120, endPoint x: 224, endPoint y: 121, distance: 13.2
click at [227, 121] on textarea "Claim needs to part pay from oncology" at bounding box center [302, 129] width 151 height 27
type textarea "Consultation needs to part pay from oncology"
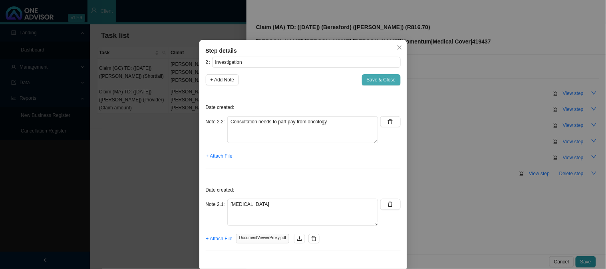
click at [372, 81] on span "Save & Close" at bounding box center [381, 80] width 29 height 8
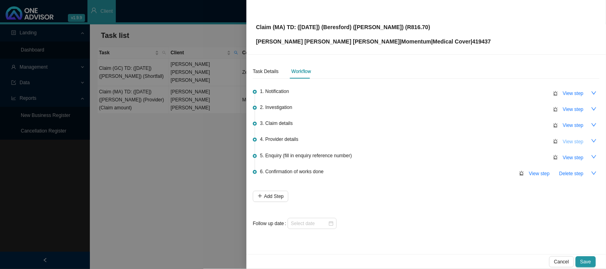
click at [572, 140] on span "View step" at bounding box center [573, 142] width 21 height 8
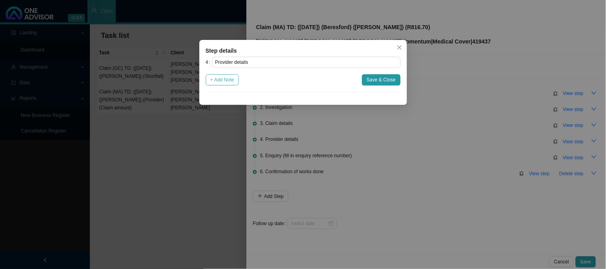
click at [223, 81] on span "+ Add Note" at bounding box center [222, 80] width 24 height 8
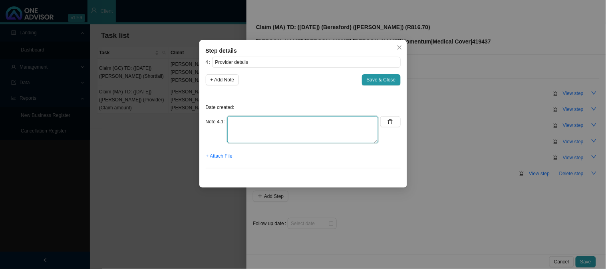
click at [256, 125] on textarea at bounding box center [302, 129] width 151 height 27
click at [266, 138] on textarea "Practice: [PHONE_NUMBER] Phone: [PHONE_NUMBER] Email:" at bounding box center [302, 129] width 151 height 27
paste textarea "[EMAIL_ADDRESS][DOMAIN_NAME]"
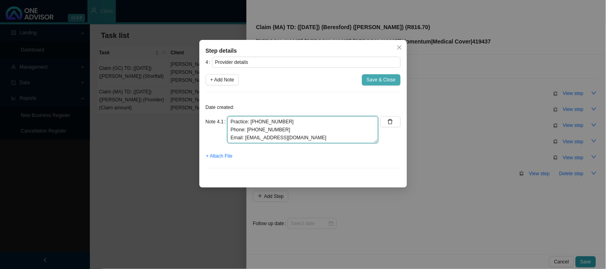
type textarea "Practice: [PHONE_NUMBER] Phone: [PHONE_NUMBER] Email: [EMAIL_ADDRESS][DOMAIN_NA…"
click at [373, 78] on span "Save & Close" at bounding box center [381, 80] width 29 height 8
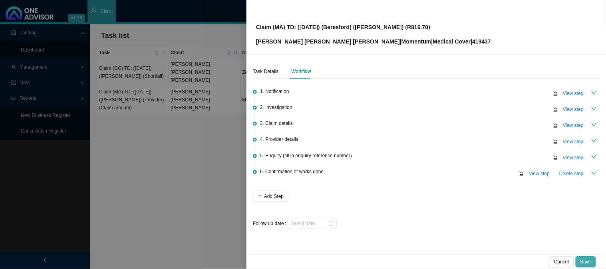
click at [584, 258] on span "Save" at bounding box center [585, 262] width 11 height 8
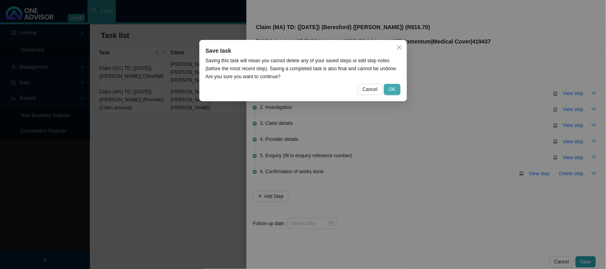
click at [389, 89] on span "OK" at bounding box center [392, 89] width 7 height 8
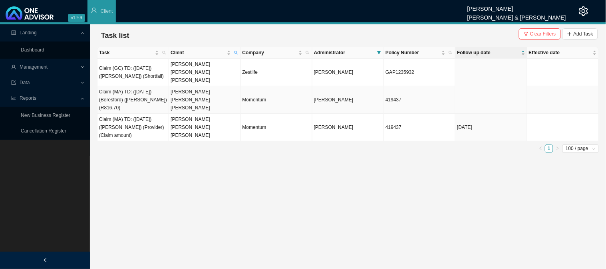
click at [202, 91] on td "[PERSON_NAME] [PERSON_NAME] [PERSON_NAME]" at bounding box center [204, 100] width 71 height 28
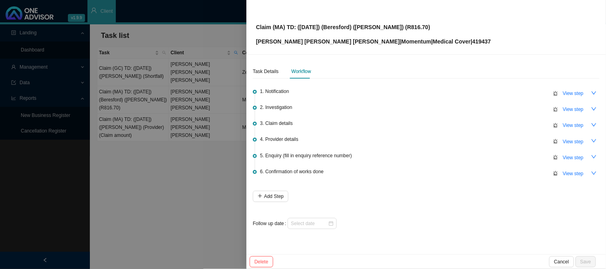
click at [186, 177] on div at bounding box center [303, 134] width 606 height 269
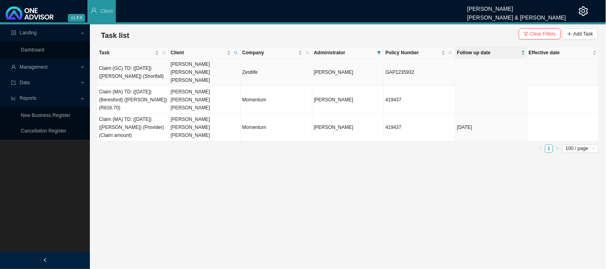
click at [151, 68] on td "Claim (GC) TD: ([DATE]) ([PERSON_NAME]) (Shortfall)" at bounding box center [132, 73] width 71 height 28
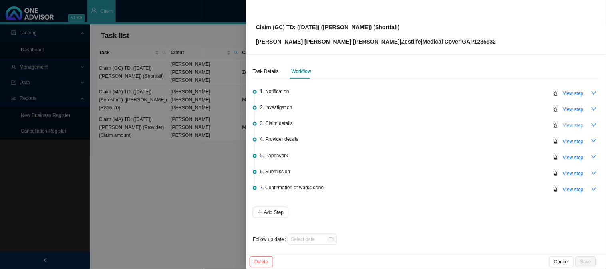
click at [569, 125] on span "View step" at bounding box center [573, 125] width 21 height 8
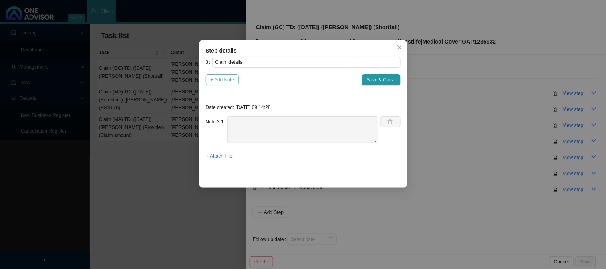
click at [218, 79] on span "+ Add Note" at bounding box center [222, 80] width 24 height 8
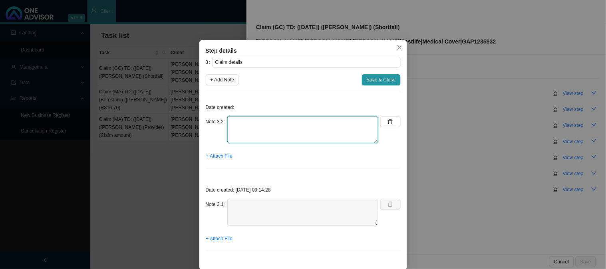
click at [258, 125] on textarea at bounding box center [302, 129] width 151 height 27
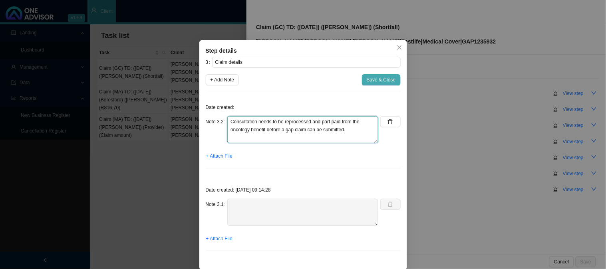
type textarea "Consultation needs to be reprocessed and part paid from the oncology benefit be…"
click at [371, 83] on span "Save & Close" at bounding box center [381, 80] width 29 height 8
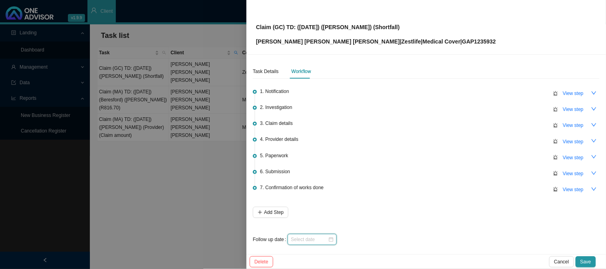
click at [317, 240] on input at bounding box center [309, 240] width 37 height 8
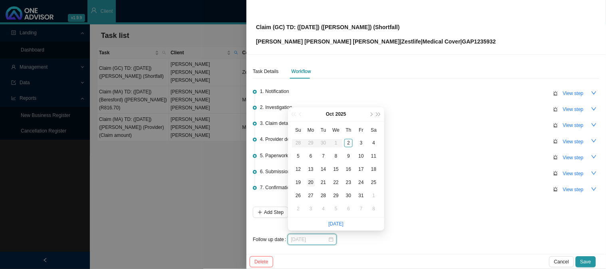
type input "[DATE]"
click at [310, 184] on div "20" at bounding box center [311, 182] width 8 height 8
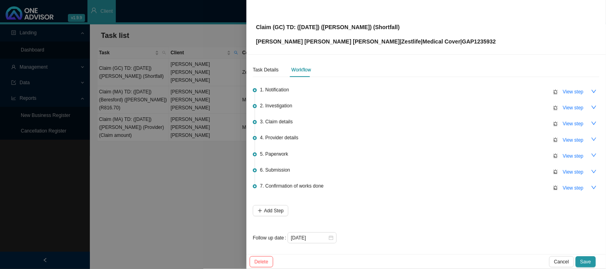
scroll to position [2, 0]
click at [591, 260] on span "Save" at bounding box center [585, 262] width 11 height 8
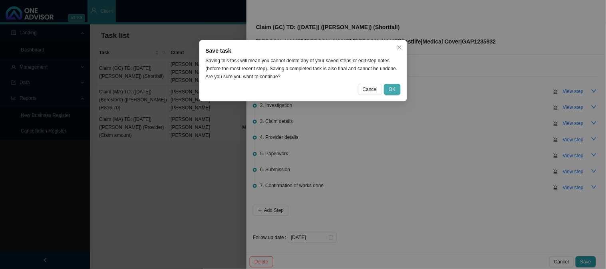
click at [393, 86] on span "OK" at bounding box center [392, 89] width 7 height 8
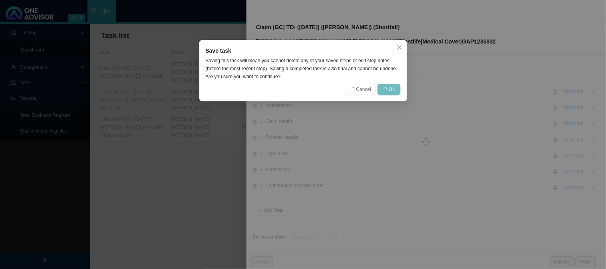
scroll to position [0, 0]
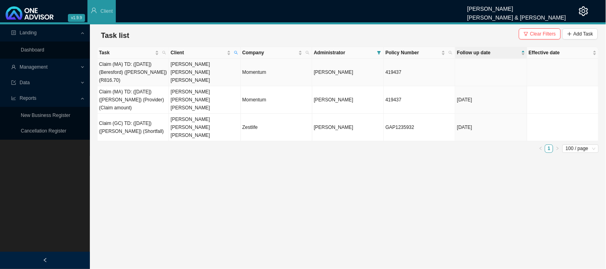
click at [146, 70] on td "Claim (MA) TD: ([DATE]) (Beresford) ([PERSON_NAME]) (R816.70)" at bounding box center [132, 73] width 71 height 28
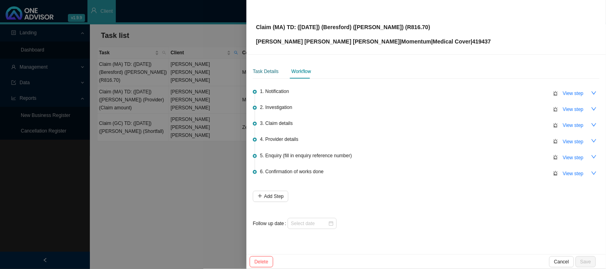
click at [270, 72] on div "Task Details" at bounding box center [266, 71] width 26 height 8
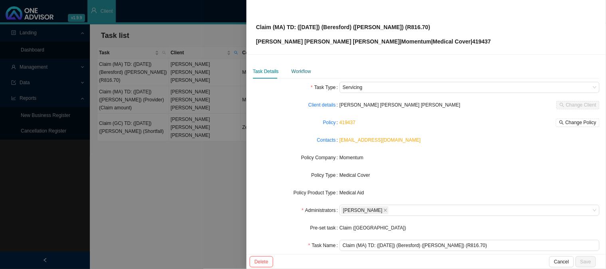
click at [293, 69] on div "Workflow" at bounding box center [301, 71] width 20 height 8
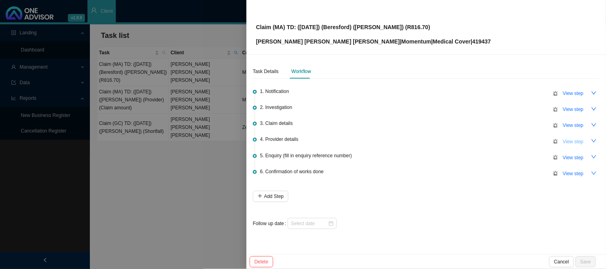
click at [578, 145] on span "View step" at bounding box center [573, 142] width 21 height 8
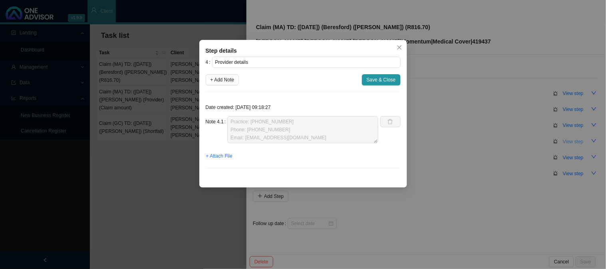
click at [578, 143] on div "Step details 4 Provider details + Add Note Save & Close Date created: [DATE] 09…" at bounding box center [303, 134] width 606 height 269
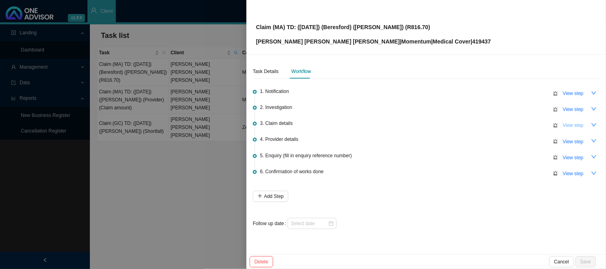
click at [571, 125] on span "View step" at bounding box center [573, 125] width 21 height 8
type input "Claim details"
type textarea "Code 0190 for the amount of R816.70 was not paid, this needs to be linked to on…"
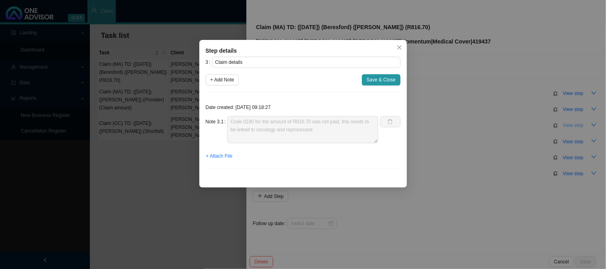
click at [571, 125] on div "Step details 3 Claim details + Add Note Save & Close Date created: [DATE] 09:18…" at bounding box center [303, 134] width 606 height 269
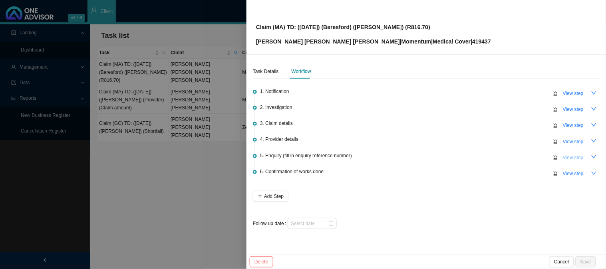
click at [575, 155] on span "View step" at bounding box center [573, 158] width 21 height 8
type input "Enquiry (fill in enquiry reference number)"
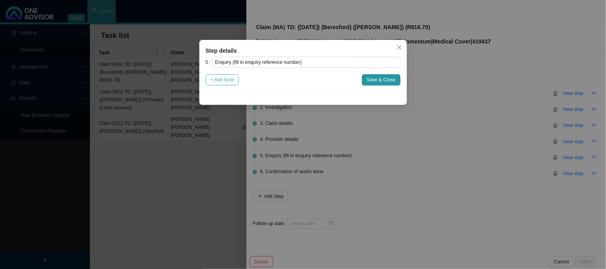
click at [228, 83] on span "+ Add Note" at bounding box center [222, 80] width 24 height 8
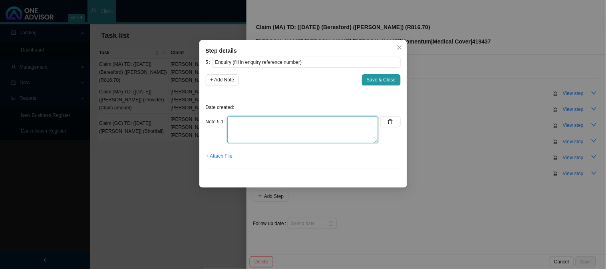
click at [262, 124] on textarea at bounding box center [302, 129] width 151 height 27
type textarea "p"
click at [270, 121] on textarea "Phoned" at bounding box center [302, 129] width 151 height 27
type textarea "Phoned MH, spoke to REF:"
click at [379, 80] on span "Save & Close" at bounding box center [381, 80] width 29 height 8
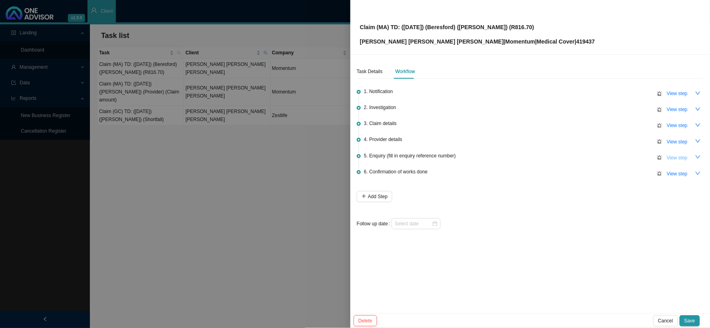
click at [605, 156] on span "View step" at bounding box center [676, 158] width 21 height 8
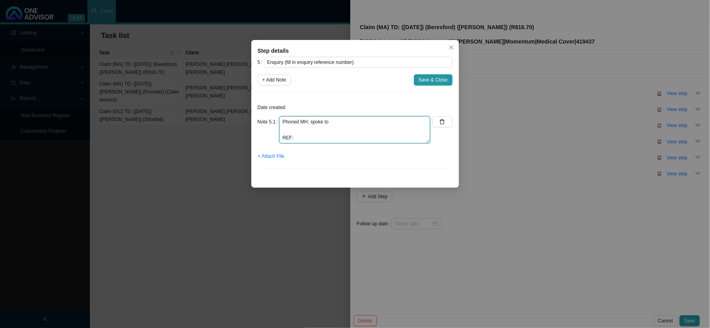
drag, startPoint x: 313, startPoint y: 137, endPoint x: 270, endPoint y: 117, distance: 48.2
click at [270, 117] on div "Note 5.1 Phoned MH, spoke to REF:" at bounding box center [344, 129] width 173 height 27
click at [454, 49] on span "Close" at bounding box center [451, 48] width 11 height 6
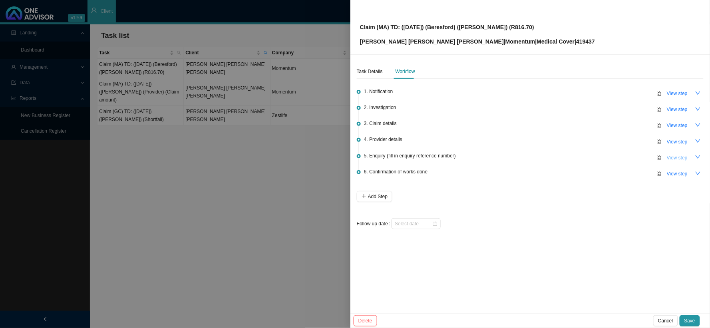
click at [605, 155] on span "View step" at bounding box center [676, 158] width 21 height 8
type textarea "Phoned MH, spoke to REF:"
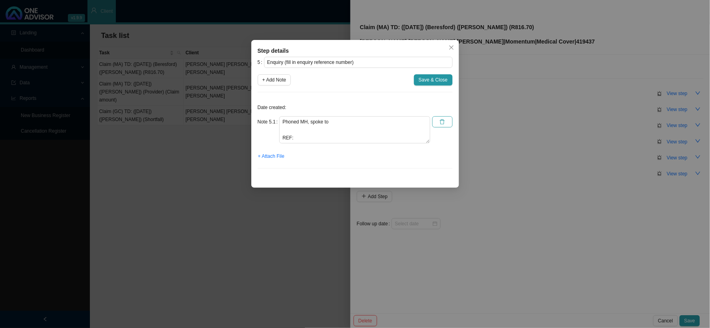
click at [442, 121] on icon "delete" at bounding box center [442, 122] width 6 height 6
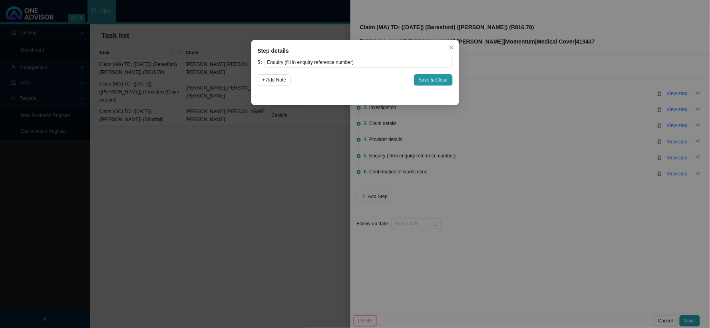
click at [568, 165] on div "Step details 5 Enquiry (fill in enquiry reference number) + Add Note Save & Clo…" at bounding box center [355, 164] width 710 height 328
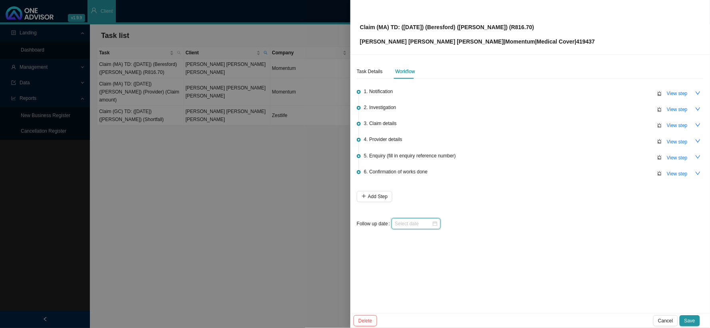
click at [423, 225] on input at bounding box center [412, 224] width 37 height 8
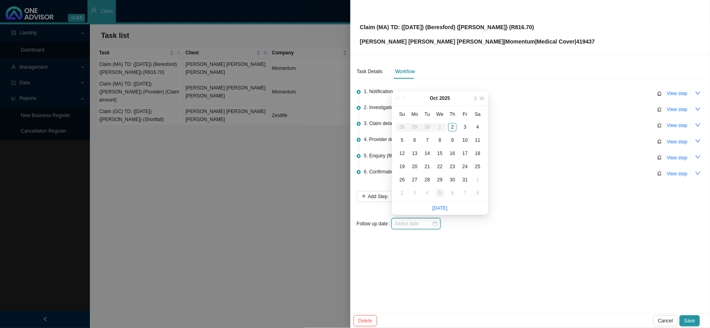
type input "[DATE]"
click at [443, 209] on link "[DATE]" at bounding box center [439, 208] width 15 height 6
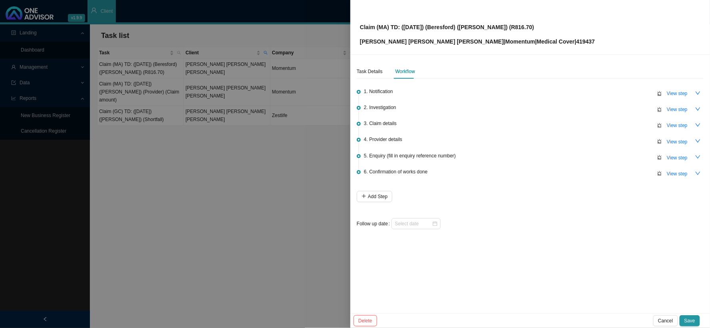
type input "[DATE]"
click at [605, 269] on span "Save" at bounding box center [689, 321] width 11 height 8
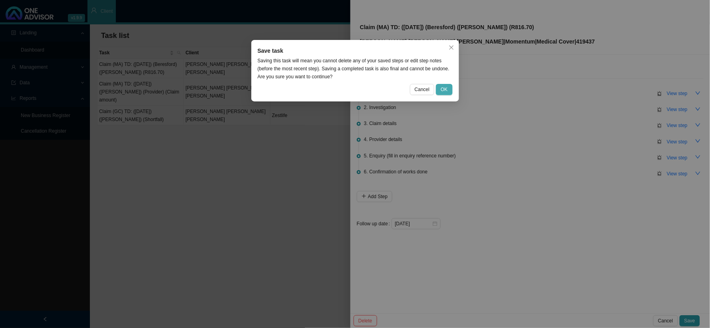
click at [447, 89] on span "OK" at bounding box center [443, 89] width 7 height 8
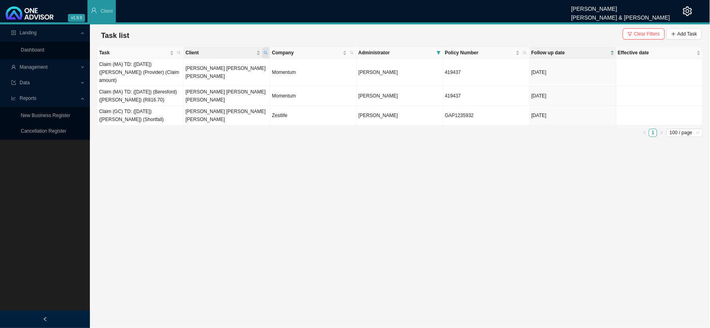
click at [266, 53] on icon "search" at bounding box center [266, 53] width 4 height 4
drag, startPoint x: 215, startPoint y: 70, endPoint x: 184, endPoint y: 67, distance: 31.3
click at [184, 67] on body "v1.9.9 [PERSON_NAME] [PERSON_NAME] & [PERSON_NAME] Client Landing Dashboard Man…" at bounding box center [355, 164] width 710 height 328
click at [238, 72] on input "text" at bounding box center [227, 68] width 75 height 11
type input "eweg"
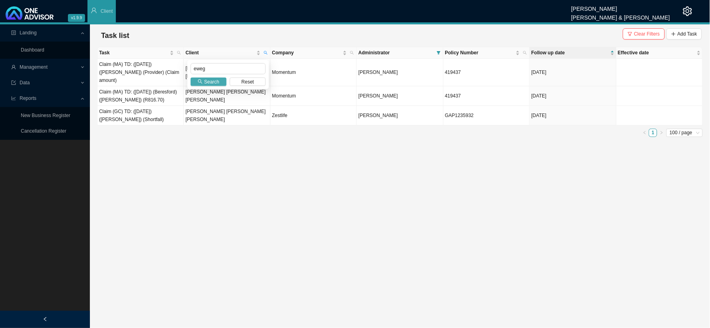
click at [213, 81] on span "Search" at bounding box center [211, 82] width 15 height 8
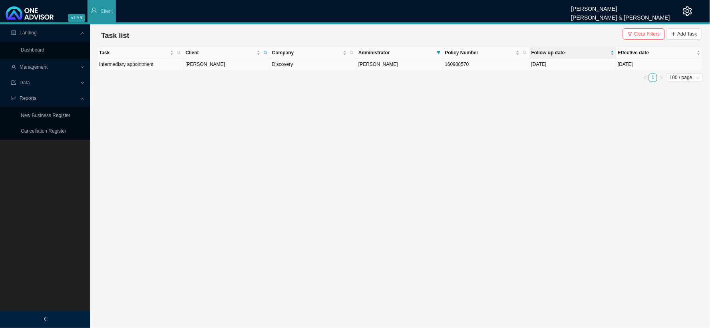
click at [200, 65] on td "[PERSON_NAME]" at bounding box center [227, 65] width 86 height 12
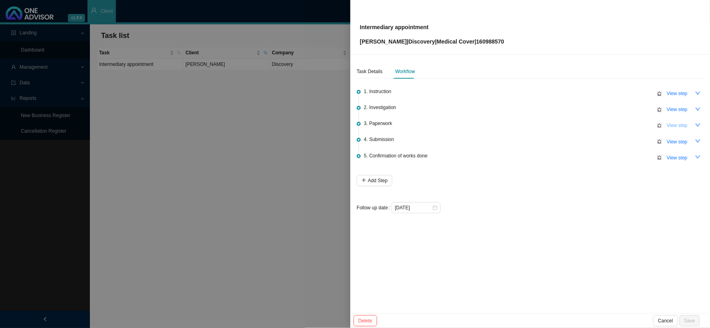
click at [605, 129] on span "View step" at bounding box center [676, 125] width 21 height 8
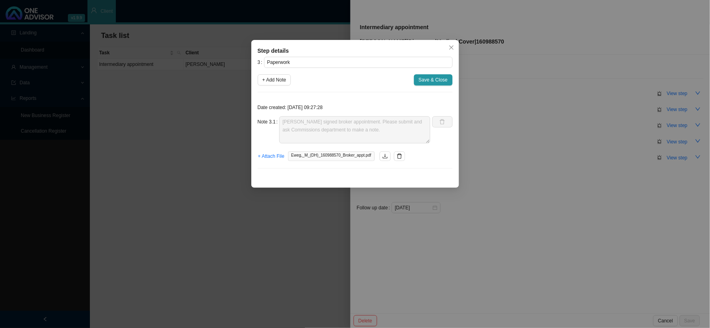
click at [540, 127] on div "Step details 3 Paperwork + Add Note Save & Close Date created: [DATE] 09:27:28 …" at bounding box center [355, 164] width 710 height 328
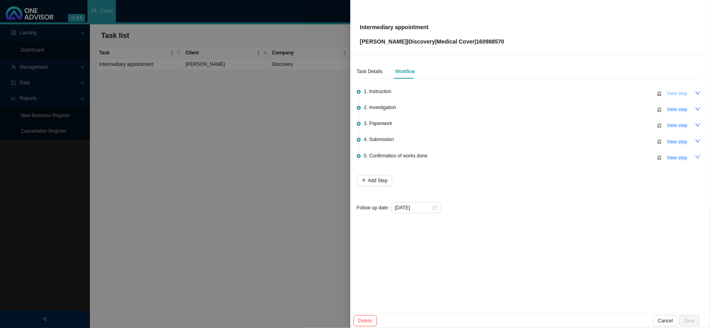
click at [605, 93] on span "View step" at bounding box center [676, 93] width 21 height 8
type input "Instruction"
type textarea "[PERSON_NAME] met with [PERSON_NAME] on [DATE]. He has just been diagnosed with…"
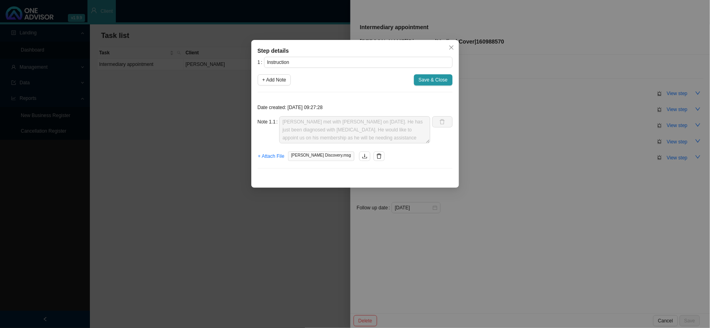
click at [586, 87] on div "Step details 1 Instruction + Add Note Save & Close Date created: [DATE] 09:27:2…" at bounding box center [355, 164] width 710 height 328
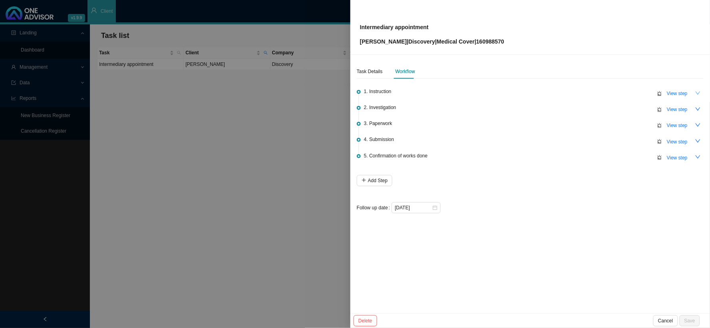
click at [605, 92] on icon "down" at bounding box center [698, 93] width 6 height 6
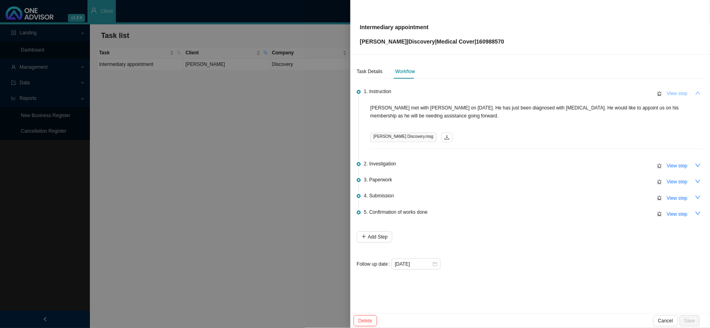
click at [605, 93] on span "View step" at bounding box center [676, 93] width 21 height 8
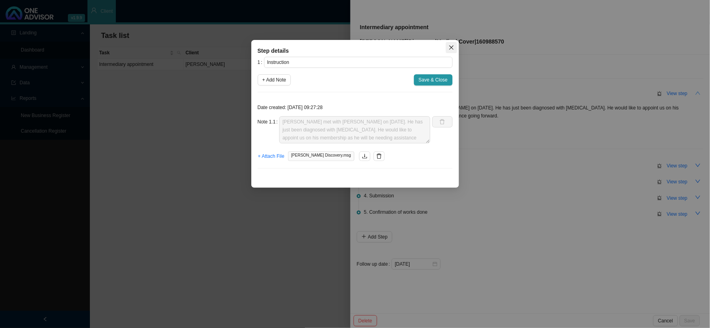
click at [449, 49] on icon "close" at bounding box center [451, 48] width 6 height 6
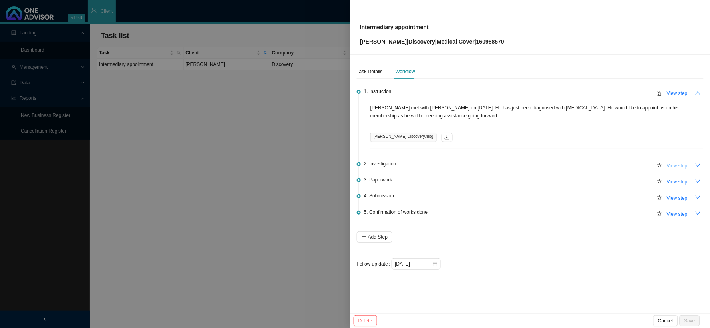
click at [605, 166] on span "View step" at bounding box center [676, 166] width 21 height 8
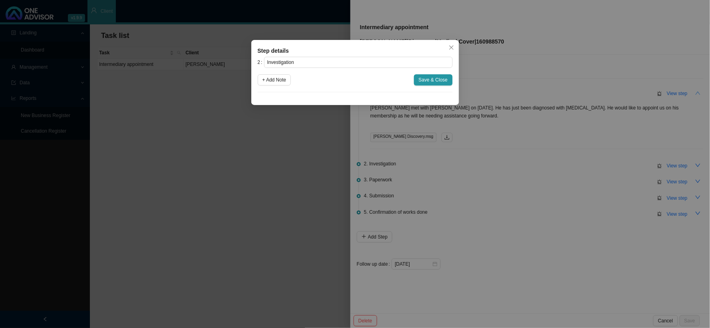
click at [511, 148] on div "Step details 2 Investigation + Add Note Save & Close Cancel OK" at bounding box center [355, 164] width 710 height 328
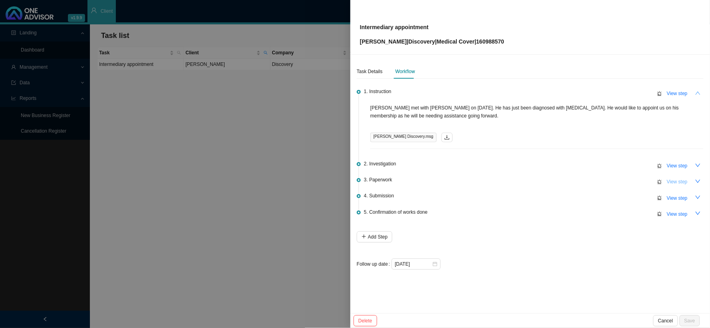
click at [605, 181] on span "View step" at bounding box center [676, 182] width 21 height 8
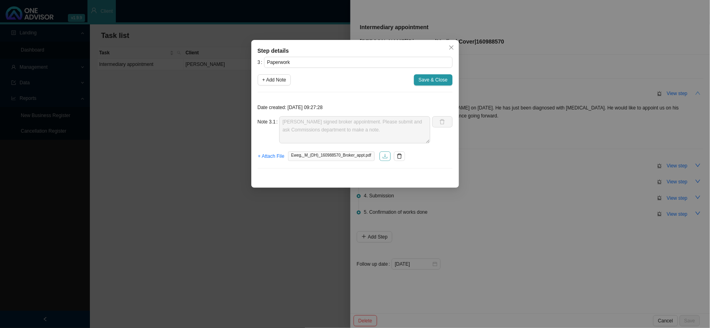
click at [382, 156] on icon "download" at bounding box center [385, 156] width 6 height 6
click at [545, 214] on div "Step details 3 Paperwork + Add Note Save & Close Date created: [DATE] 09:27:28 …" at bounding box center [355, 164] width 710 height 328
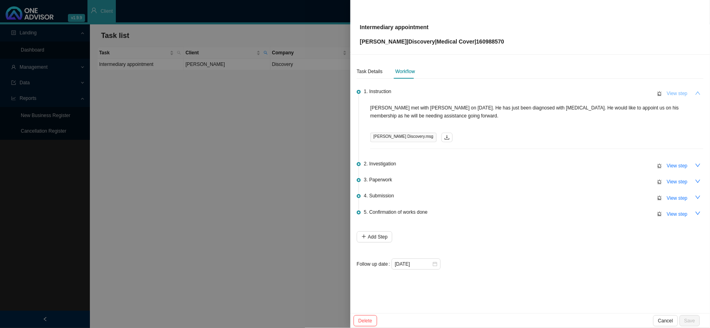
click at [605, 92] on span "View step" at bounding box center [676, 93] width 21 height 8
type input "Instruction"
type textarea "[PERSON_NAME] met with [PERSON_NAME] on [DATE]. He has just been diagnosed with…"
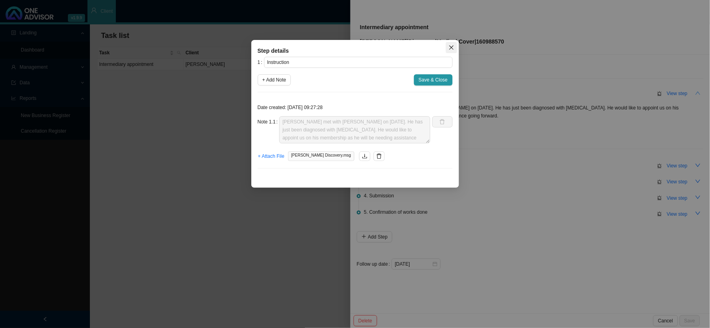
click at [452, 51] on button "Close" at bounding box center [451, 47] width 11 height 11
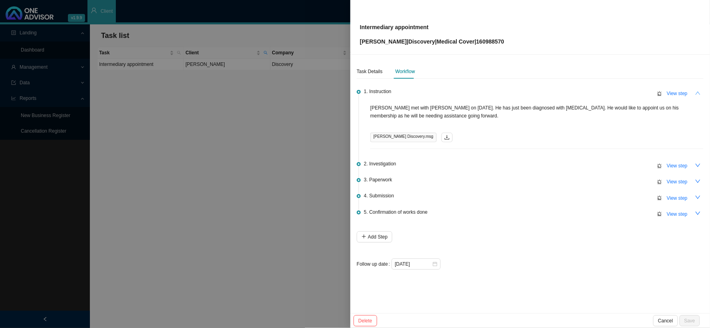
click at [605, 90] on icon "up" at bounding box center [698, 93] width 6 height 6
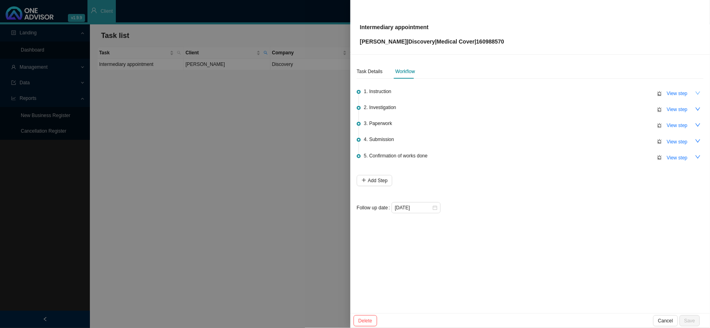
click at [392, 141] on span "4. Submission" at bounding box center [379, 139] width 30 height 8
click at [605, 141] on span "View step" at bounding box center [676, 142] width 21 height 8
type input "Submission"
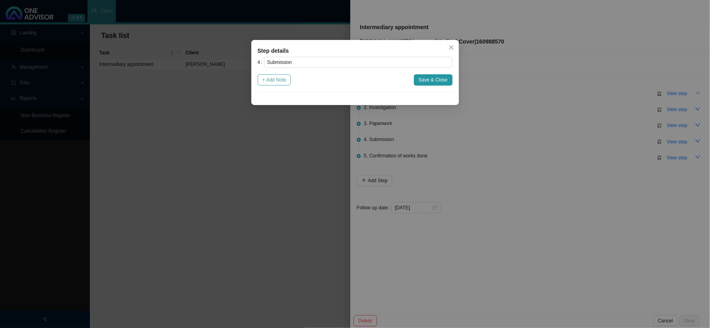
click at [280, 81] on span "+ Add Note" at bounding box center [274, 80] width 24 height 8
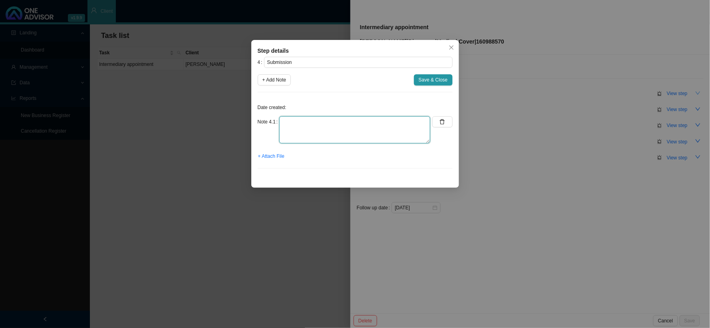
click at [317, 120] on textarea at bounding box center [354, 129] width 151 height 27
type textarea "Submitted the broker appointment to DH"
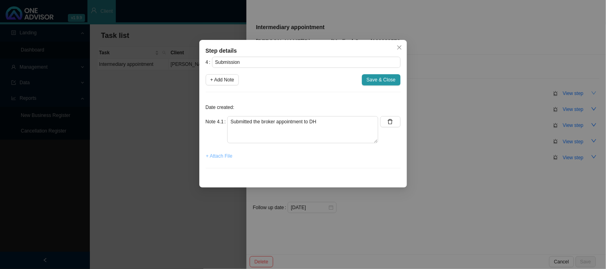
click at [221, 157] on span "+ Attach File" at bounding box center [219, 156] width 26 height 8
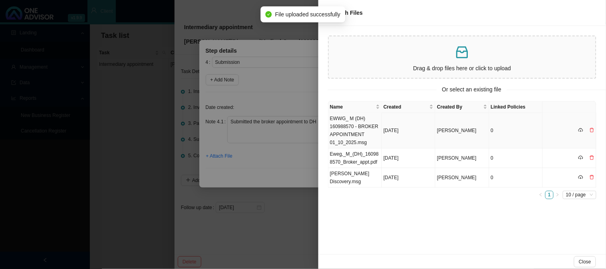
click at [361, 124] on td "EWWG_ M (DH) 160988570 - BROKER APPOINTMENT 01_10_2025.msg" at bounding box center [355, 131] width 54 height 36
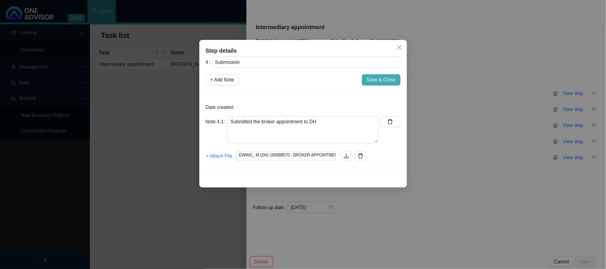
click at [385, 78] on span "Save & Close" at bounding box center [381, 80] width 29 height 8
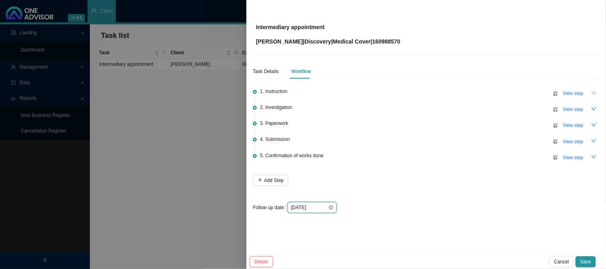
click at [321, 206] on input "[DATE]" at bounding box center [309, 208] width 37 height 8
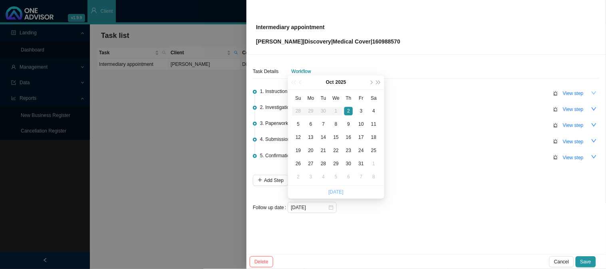
click at [336, 193] on link "[DATE]" at bounding box center [335, 192] width 15 height 6
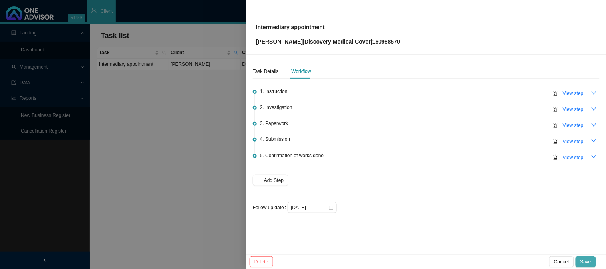
click at [584, 261] on span "Save" at bounding box center [585, 262] width 11 height 8
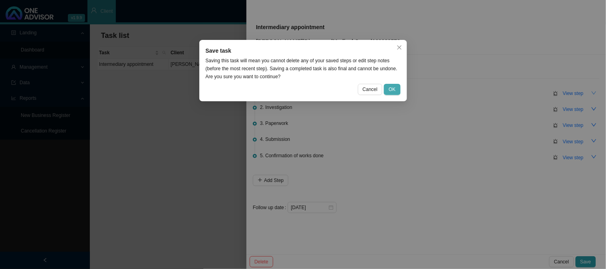
click at [392, 89] on span "OK" at bounding box center [392, 89] width 7 height 8
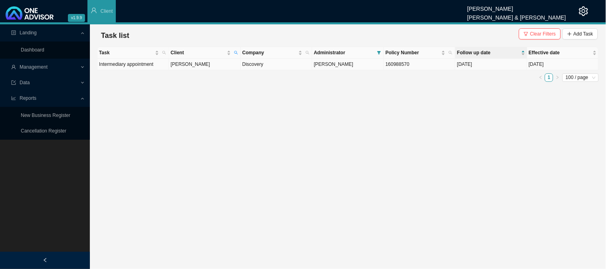
click at [208, 65] on td "[PERSON_NAME]" at bounding box center [204, 65] width 71 height 12
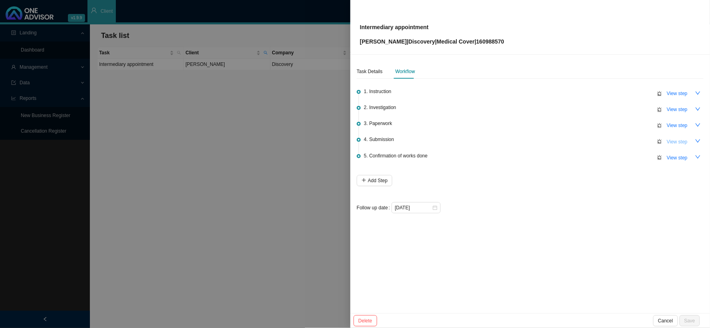
click at [605, 143] on span "View step" at bounding box center [676, 142] width 21 height 8
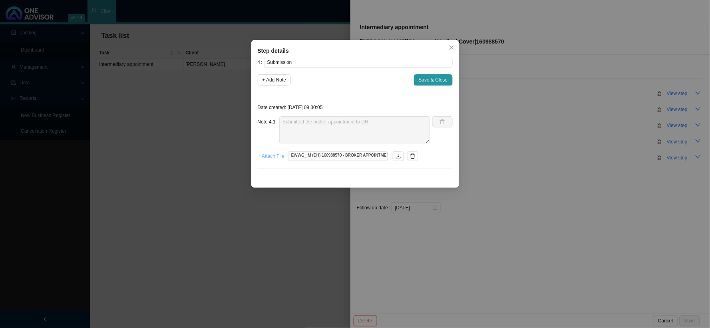
click at [280, 159] on span "+ Attach File" at bounding box center [271, 156] width 26 height 8
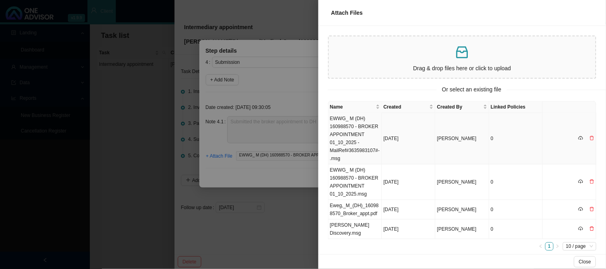
click at [360, 125] on td "EWWG_ M (DH) 160988570 - BROKER APPOINTMENT 01_10_2025 -MailRef#3635983107#-.msg" at bounding box center [355, 139] width 54 height 52
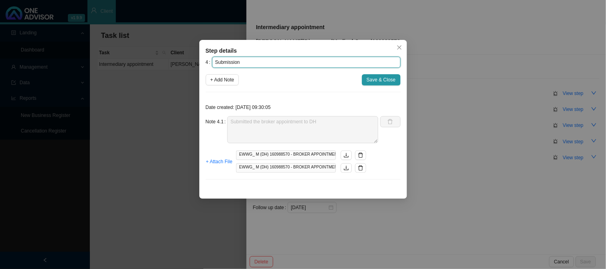
click at [254, 61] on input "Submission" at bounding box center [306, 62] width 188 height 11
paste input "3635983107"
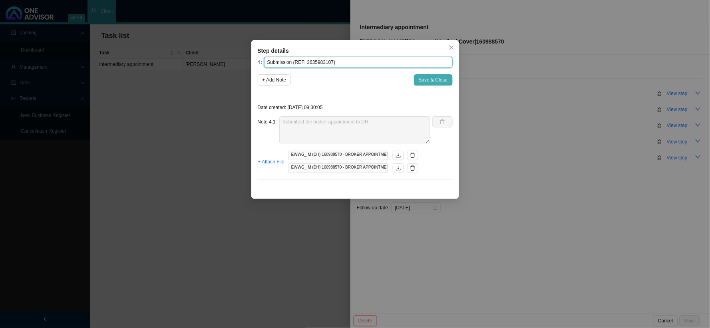
type input "Submission (REF: 3635983107)"
drag, startPoint x: 423, startPoint y: 78, endPoint x: 452, endPoint y: 87, distance: 30.2
click at [423, 78] on span "Save & Close" at bounding box center [432, 80] width 29 height 8
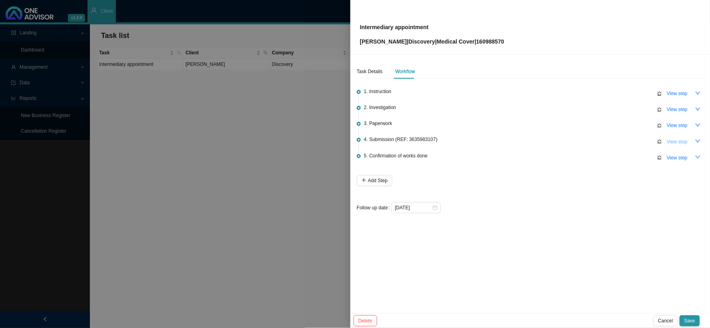
click at [605, 140] on span "View step" at bounding box center [676, 142] width 21 height 8
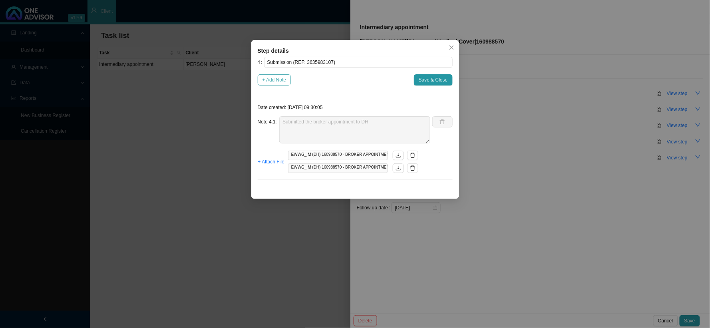
click at [269, 81] on span "+ Add Note" at bounding box center [274, 80] width 24 height 8
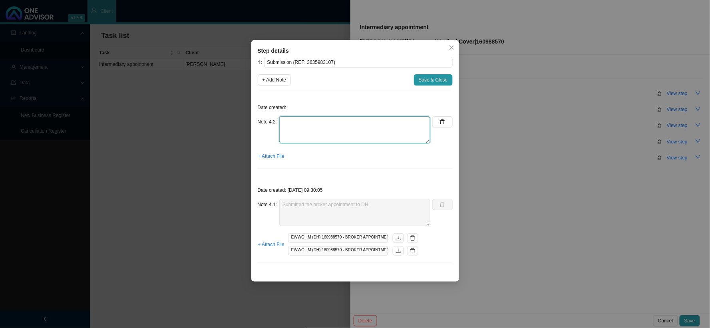
click at [294, 126] on textarea at bounding box center [354, 129] width 151 height 27
type textarea "p"
type textarea "Phoned DH, spoke to REF:"
click at [432, 80] on span "Save & Close" at bounding box center [432, 80] width 29 height 8
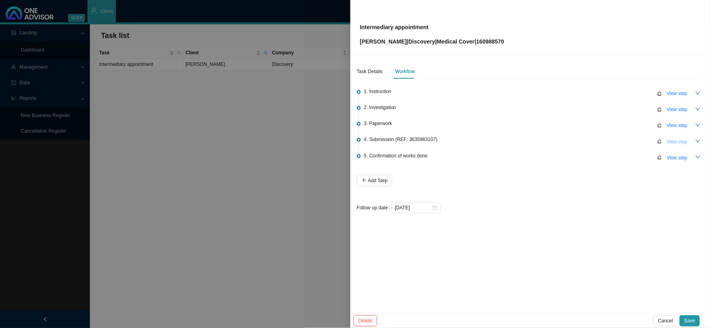
click at [605, 142] on span "View step" at bounding box center [676, 142] width 21 height 8
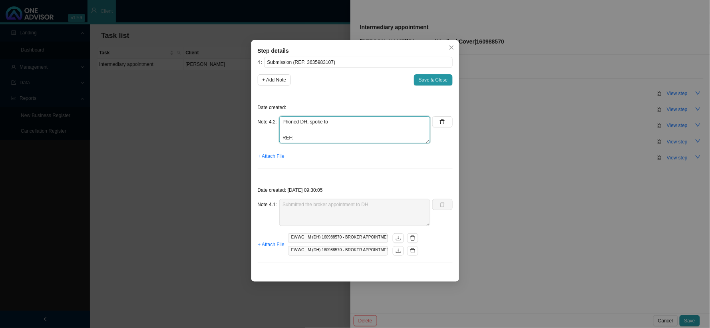
click at [320, 129] on textarea "Phoned DH, spoke to REF:" at bounding box center [354, 129] width 151 height 27
click at [317, 130] on textarea "Phoned DH, spoke to REF:" at bounding box center [354, 129] width 151 height 27
drag, startPoint x: 304, startPoint y: 129, endPoint x: 274, endPoint y: 129, distance: 29.9
click at [274, 129] on div "Note 4.2 Phoned DH, spoke to REF:" at bounding box center [344, 129] width 173 height 27
drag, startPoint x: 347, startPoint y: 130, endPoint x: 281, endPoint y: 131, distance: 65.9
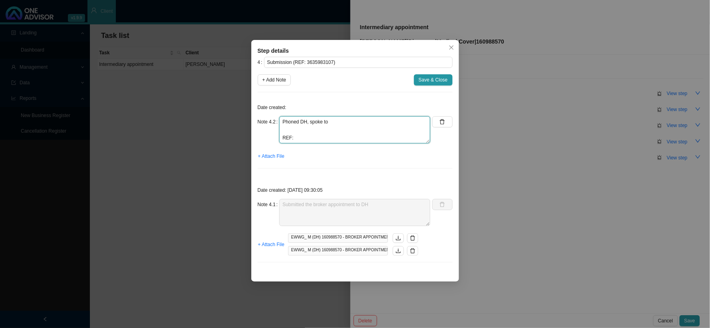
click at [281, 131] on textarea "Phoned DH, spoke to REF:" at bounding box center [354, 129] width 151 height 27
type textarea "Phoned DH, spoke to REF:"
drag, startPoint x: 327, startPoint y: 130, endPoint x: 282, endPoint y: 130, distance: 44.7
click at [282, 130] on textarea "Phoned DH, spoke to REF:" at bounding box center [354, 129] width 151 height 27
click at [432, 77] on span "Save & Close" at bounding box center [432, 80] width 29 height 8
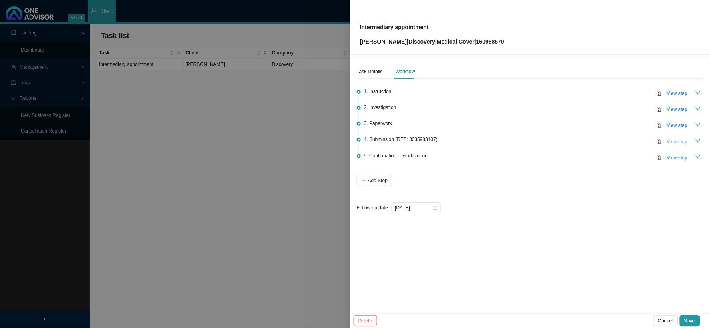
click at [605, 139] on span "View step" at bounding box center [676, 142] width 21 height 8
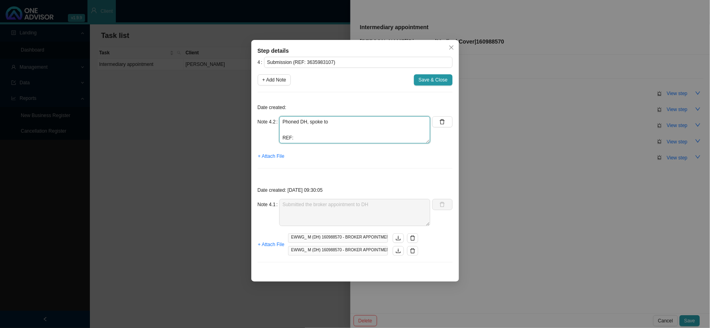
click at [293, 129] on textarea "Phoned DH, spoke to REF:" at bounding box center [354, 129] width 151 height 27
click at [300, 138] on textarea "Phoned DH, spoke to A note has been made on system REF:" at bounding box center [354, 129] width 151 height 27
drag, startPoint x: 305, startPoint y: 141, endPoint x: 282, endPoint y: 138, distance: 23.4
click at [282, 138] on textarea "Phoned DH, spoke to A note has been made on system REF: 11512094327" at bounding box center [354, 129] width 151 height 27
type textarea "Phoned DH, spoke to A note has been made on system REF: 11512094327"
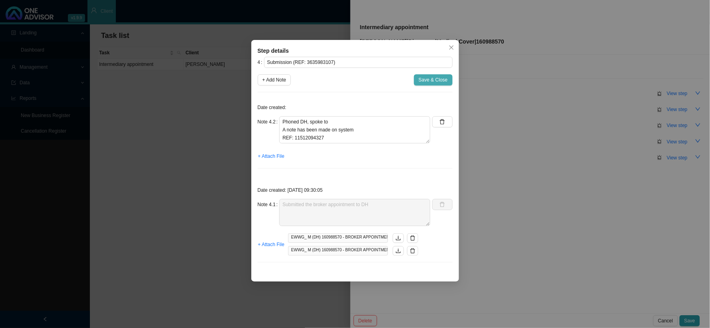
click at [434, 83] on span "Save & Close" at bounding box center [432, 80] width 29 height 8
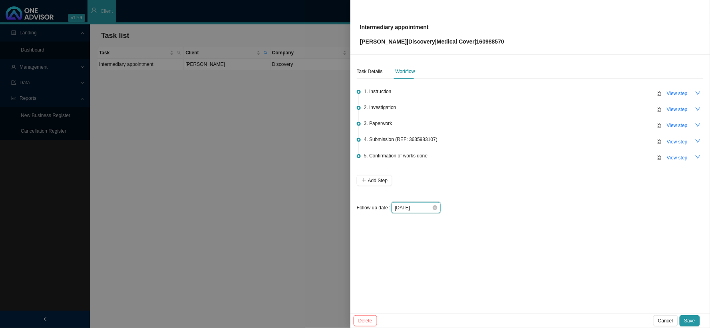
click at [420, 206] on input "[DATE]" at bounding box center [412, 208] width 37 height 8
type input "[DATE]"
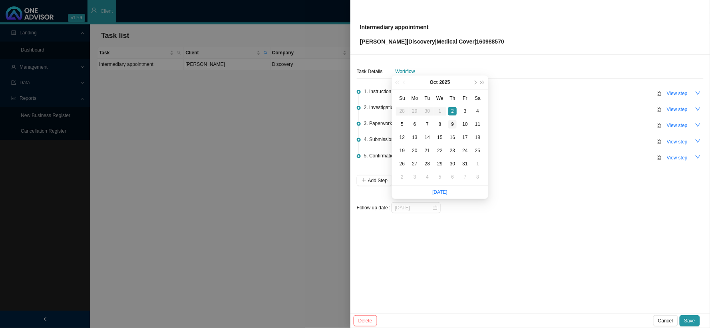
click at [452, 122] on div "9" at bounding box center [452, 124] width 8 height 8
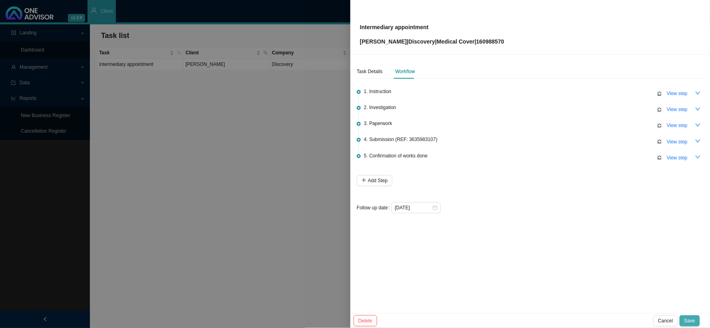
click at [605, 269] on span "Save" at bounding box center [689, 321] width 11 height 8
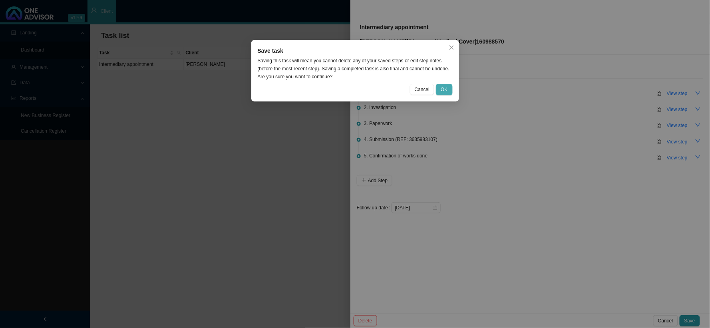
click at [444, 86] on span "OK" at bounding box center [443, 89] width 7 height 8
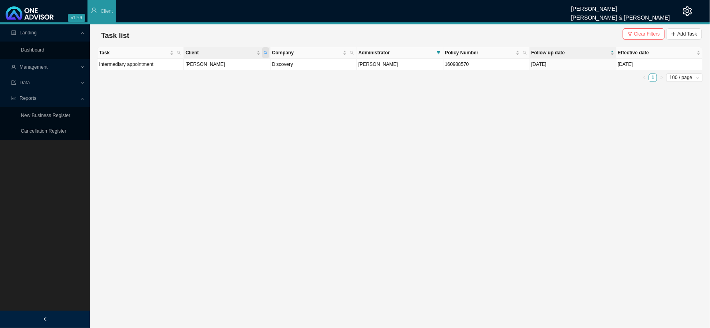
click at [266, 52] on icon "search" at bounding box center [266, 53] width 4 height 4
drag, startPoint x: 208, startPoint y: 68, endPoint x: 179, endPoint y: 68, distance: 29.2
click at [179, 68] on body "v1.9.9 [PERSON_NAME] [PERSON_NAME] & [PERSON_NAME] Client Landing Dashboard Man…" at bounding box center [355, 164] width 710 height 328
click at [204, 82] on button "Search" at bounding box center [208, 81] width 36 height 8
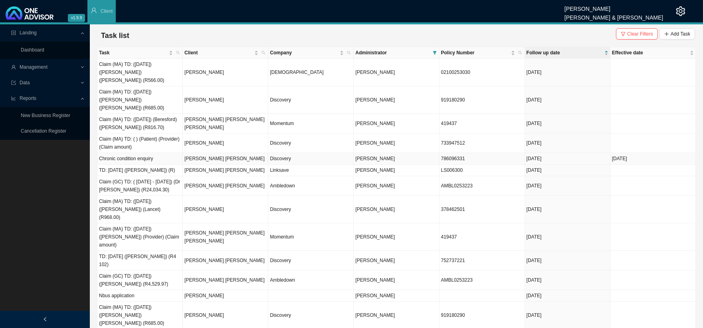
click at [230, 153] on td "[PERSON_NAME] [PERSON_NAME]" at bounding box center [225, 159] width 85 height 12
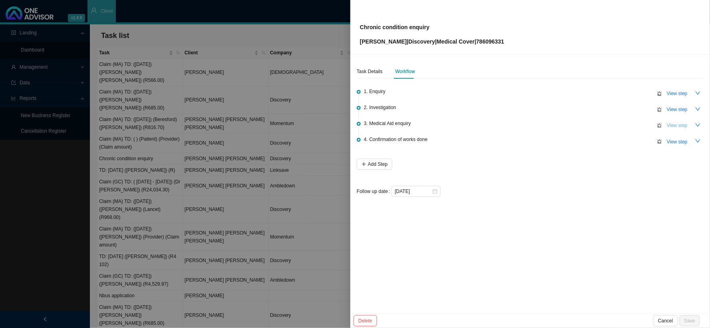
click at [605, 126] on span "View step" at bounding box center [676, 125] width 21 height 8
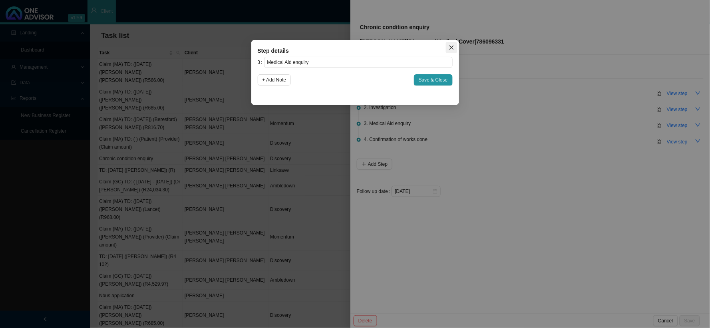
click at [449, 51] on button "Close" at bounding box center [451, 47] width 11 height 11
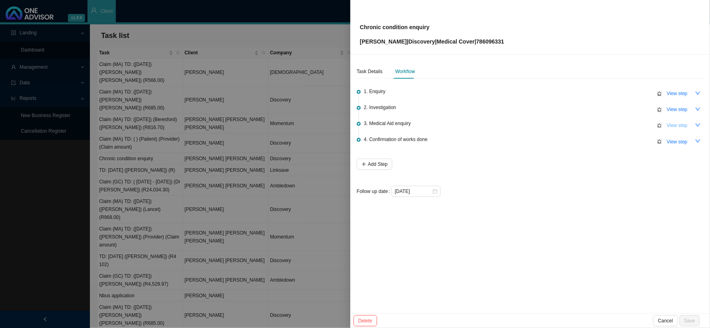
click at [605, 125] on span "View step" at bounding box center [676, 125] width 21 height 8
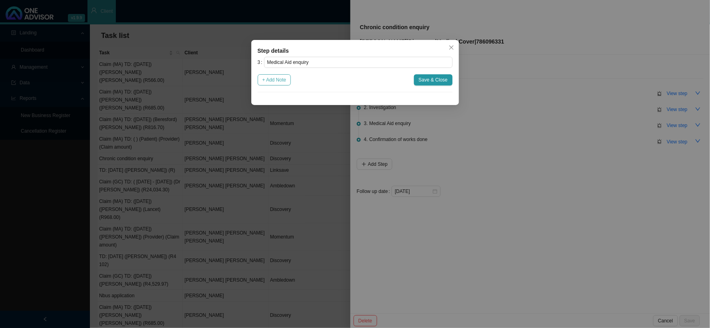
click at [277, 81] on span "+ Add Note" at bounding box center [274, 80] width 24 height 8
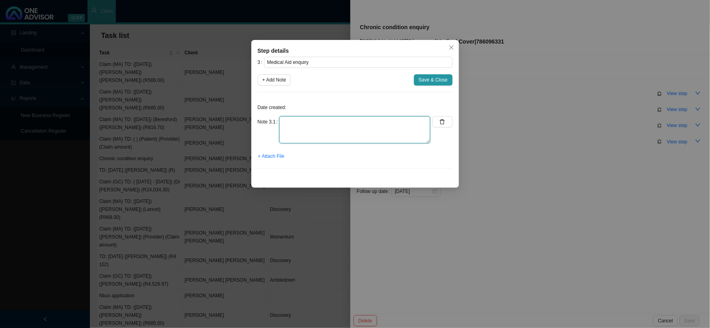
click at [301, 122] on textarea at bounding box center [354, 129] width 151 height 27
type textarea "p"
type textarea "Phoned DH, spoke to"
click at [445, 126] on button "button" at bounding box center [442, 121] width 20 height 11
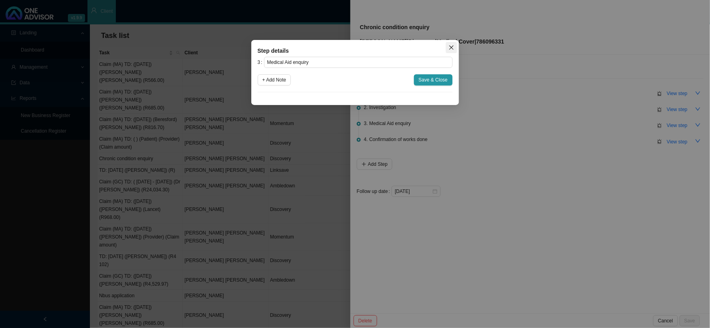
click at [452, 45] on icon "close" at bounding box center [451, 48] width 6 height 6
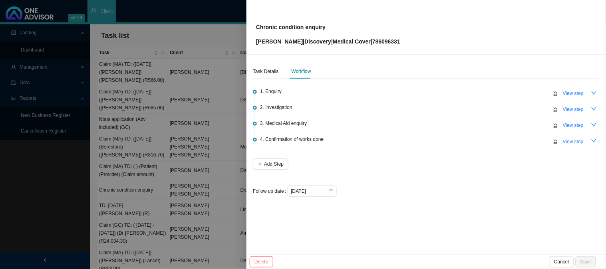
click at [219, 166] on div at bounding box center [303, 134] width 606 height 269
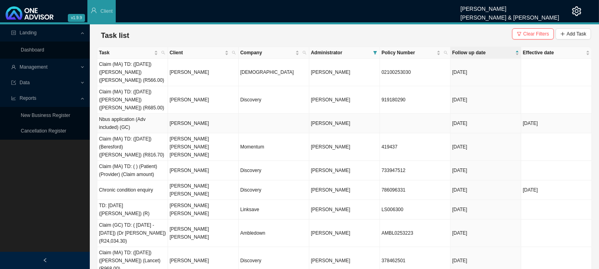
click at [212, 125] on td "[PERSON_NAME]" at bounding box center [203, 124] width 71 height 20
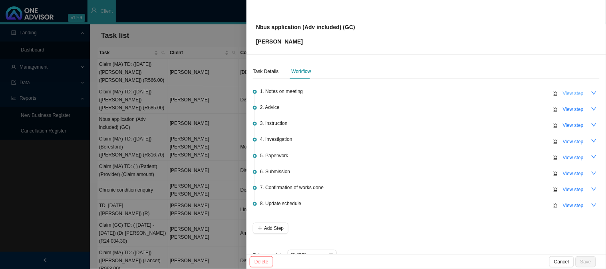
click at [563, 92] on span "View step" at bounding box center [573, 93] width 21 height 8
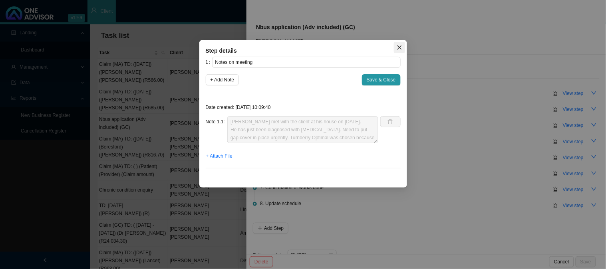
click at [396, 46] on icon "close" at bounding box center [399, 48] width 6 height 6
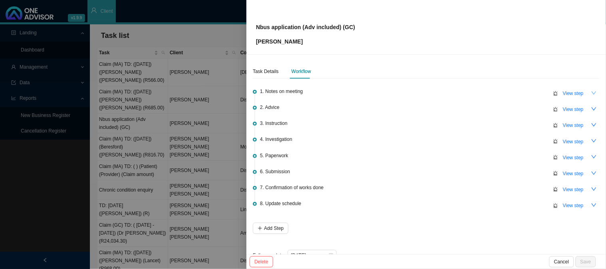
click at [591, 91] on icon "down" at bounding box center [594, 93] width 6 height 6
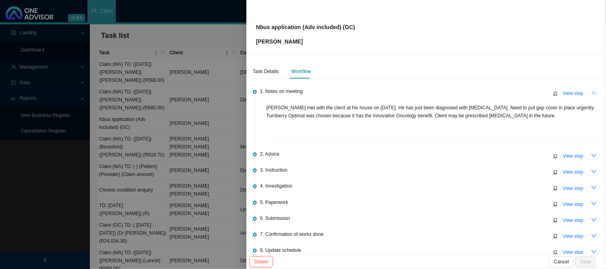
click at [535, 107] on p "[PERSON_NAME] met with the client at his house on [DATE]. He has just been diag…" at bounding box center [432, 112] width 333 height 16
click at [591, 93] on icon "up" at bounding box center [594, 93] width 6 height 6
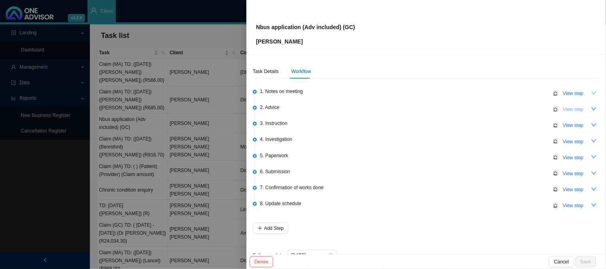
click at [567, 109] on span "View step" at bounding box center [573, 109] width 21 height 8
type input "Advice"
type textarea "Turnberry Optimal. Waiting periods were disclosed at the meeting. Client is awa…"
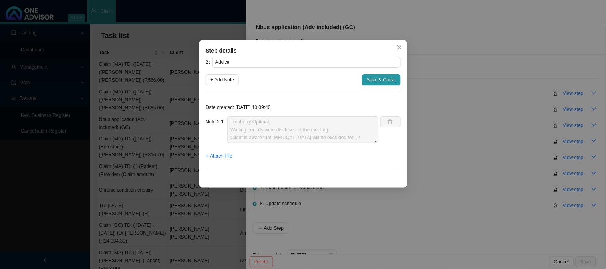
click at [477, 139] on div "Step details 2 Advice + Add Note Save & Close Date created: [DATE] 10:09:40 Not…" at bounding box center [303, 134] width 606 height 269
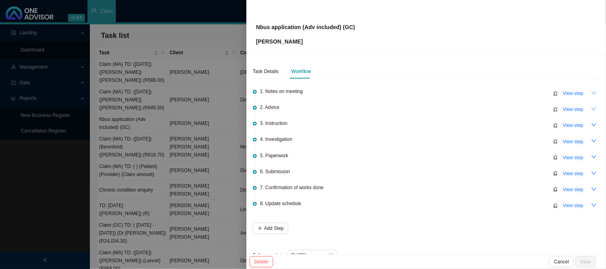
click at [591, 109] on icon "down" at bounding box center [594, 109] width 6 height 6
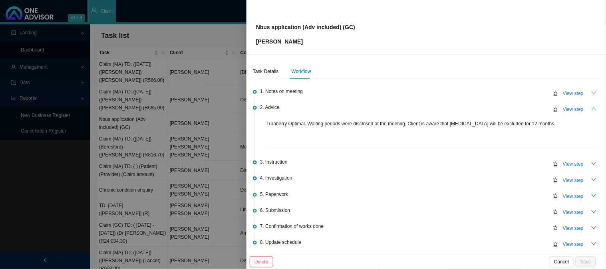
click at [591, 109] on icon "up" at bounding box center [593, 108] width 5 height 3
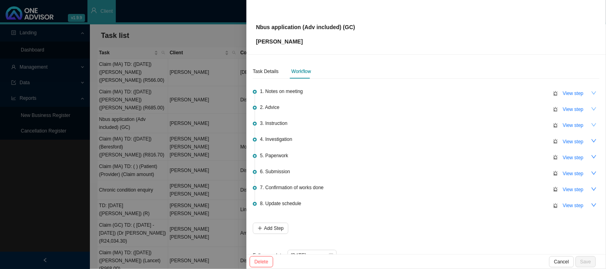
click at [591, 125] on icon "down" at bounding box center [594, 125] width 6 height 6
click at [591, 123] on icon "up" at bounding box center [594, 125] width 6 height 6
click at [571, 125] on span "View step" at bounding box center [573, 125] width 21 height 8
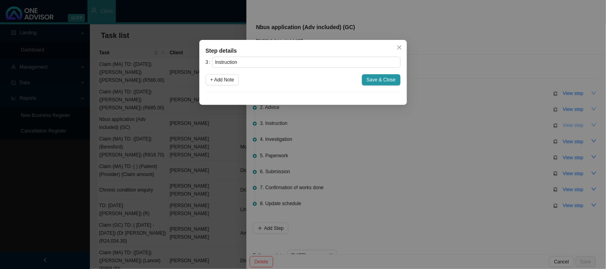
click at [571, 125] on div "Step details 3 Instruction + Add Note Save & Close Cancel OK" at bounding box center [303, 134] width 606 height 269
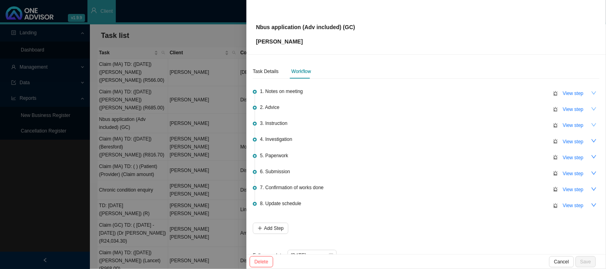
click at [594, 159] on div "Task Details Workflow 1. Notes on meeting View step 2. Advice View step 3. Inst…" at bounding box center [425, 155] width 359 height 200
click at [591, 157] on icon "down" at bounding box center [594, 157] width 6 height 6
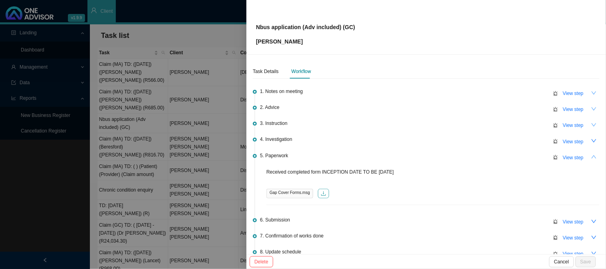
click at [325, 194] on button "button" at bounding box center [323, 194] width 11 height 10
click at [576, 220] on span "View step" at bounding box center [573, 222] width 21 height 8
type input "Submission"
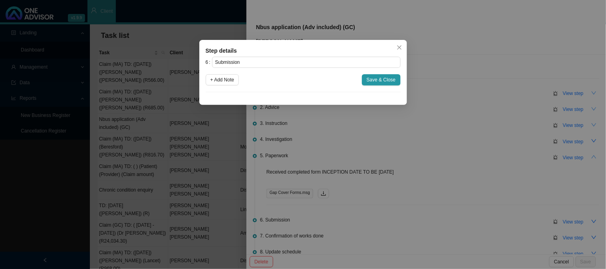
click at [429, 170] on div "Step details 6 Submission + Add Note Save & Close Cancel OK" at bounding box center [303, 134] width 606 height 269
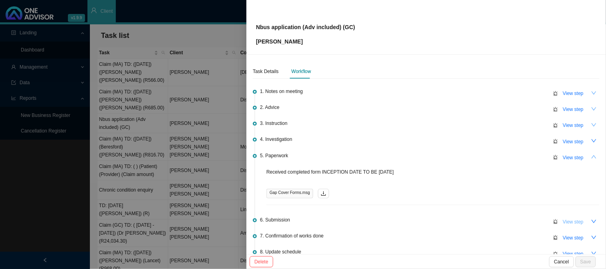
click at [563, 218] on span "View step" at bounding box center [573, 222] width 21 height 8
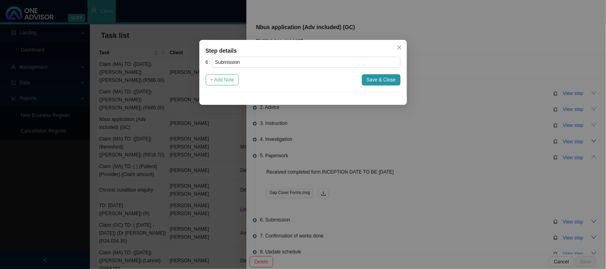
click at [234, 82] on span "+ Add Note" at bounding box center [222, 80] width 24 height 8
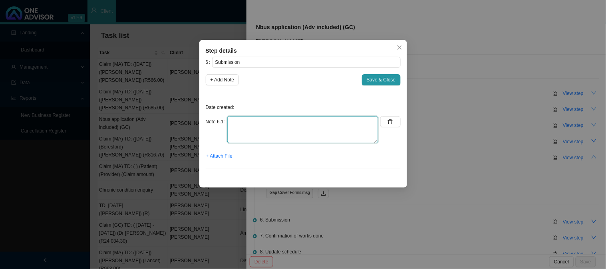
click at [241, 120] on textarea at bounding box center [302, 129] width 151 height 27
type textarea "Submitted application to TB"
click at [385, 81] on span "Save & Close" at bounding box center [381, 80] width 29 height 8
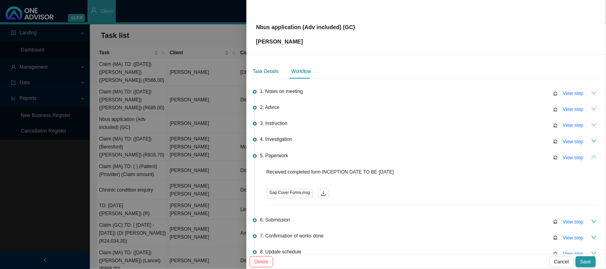
click at [270, 74] on div "Task Details" at bounding box center [266, 71] width 26 height 8
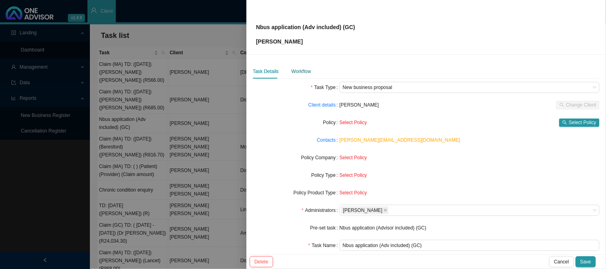
drag, startPoint x: 294, startPoint y: 74, endPoint x: 242, endPoint y: 89, distance: 53.7
click at [294, 74] on div "Workflow" at bounding box center [301, 71] width 20 height 8
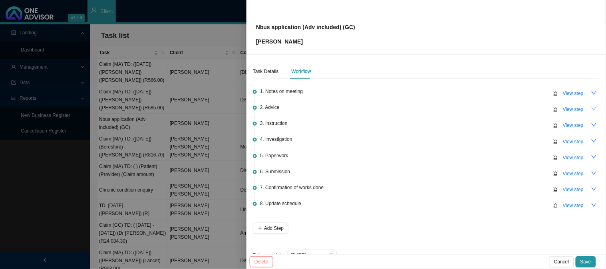
click at [591, 109] on icon "down" at bounding box center [594, 109] width 6 height 6
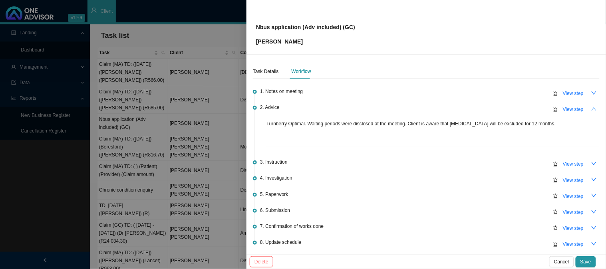
click at [591, 109] on icon "up" at bounding box center [594, 109] width 6 height 6
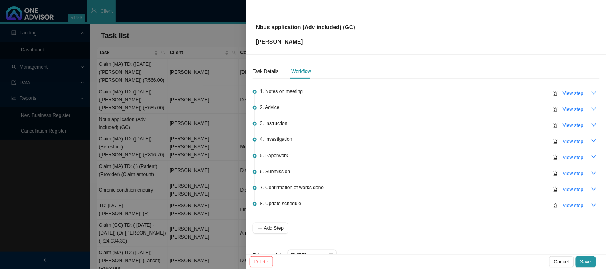
click at [591, 93] on icon "down" at bounding box center [594, 93] width 6 height 6
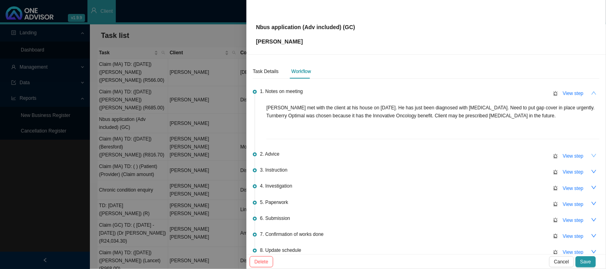
click at [591, 95] on icon "up" at bounding box center [594, 93] width 6 height 6
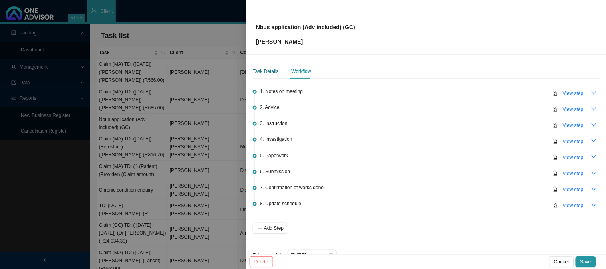
click at [261, 72] on div "Task Details" at bounding box center [266, 71] width 26 height 8
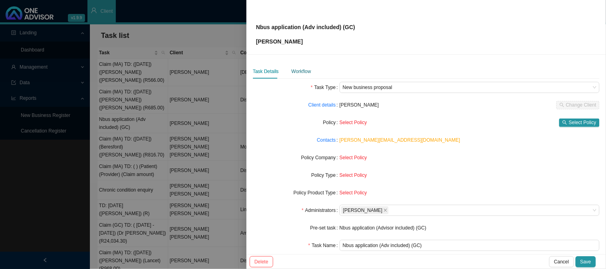
click at [306, 73] on div "Workflow" at bounding box center [301, 71] width 20 height 8
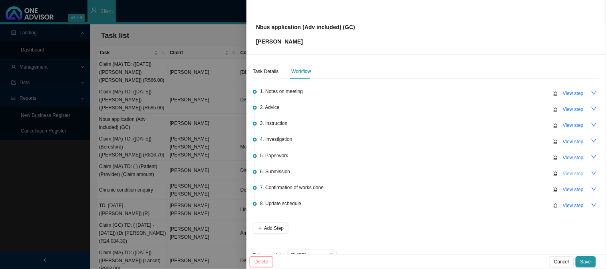
click at [569, 174] on span "View step" at bounding box center [573, 174] width 21 height 8
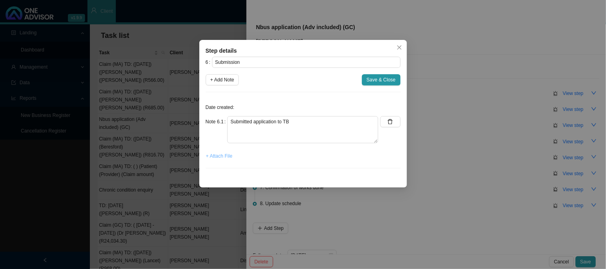
click at [222, 158] on span "+ Attach File" at bounding box center [219, 156] width 26 height 8
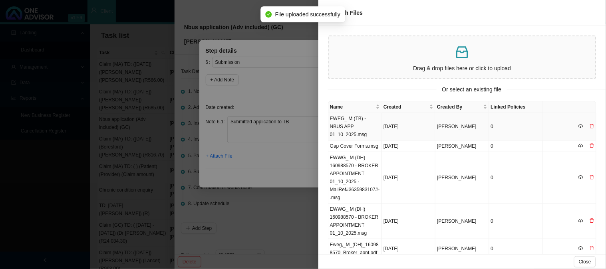
click at [362, 120] on td "EWEG_ M (TB) - NBUS APP 01_10_2025.msg" at bounding box center [355, 127] width 54 height 28
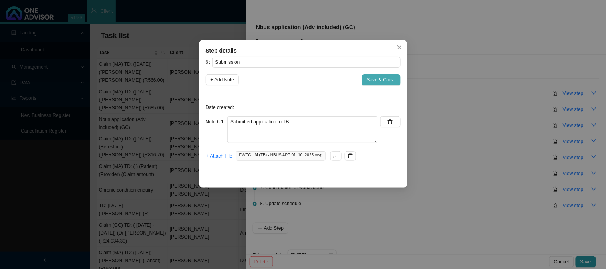
click at [381, 80] on span "Save & Close" at bounding box center [381, 80] width 29 height 8
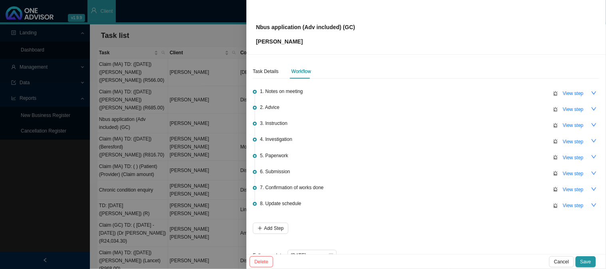
scroll to position [18, 0]
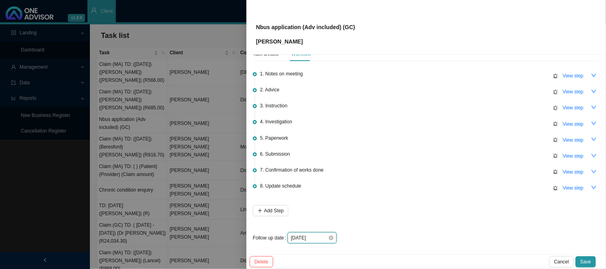
click at [318, 238] on input "[DATE]" at bounding box center [309, 238] width 37 height 8
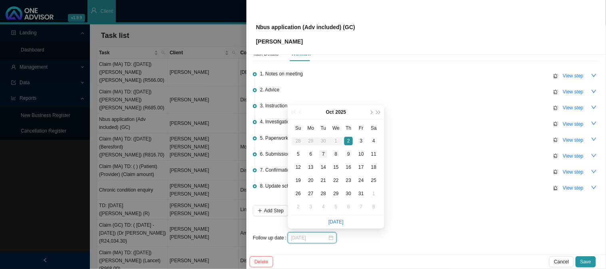
type input "[DATE]"
click at [320, 156] on div "7" at bounding box center [323, 154] width 8 height 8
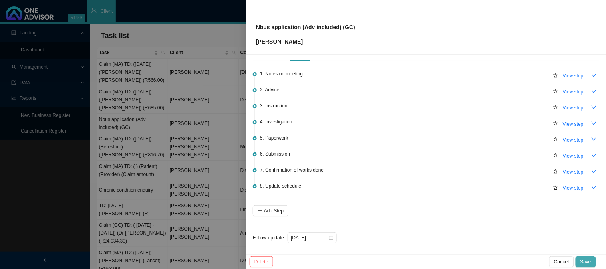
click at [585, 261] on span "Save" at bounding box center [585, 262] width 11 height 8
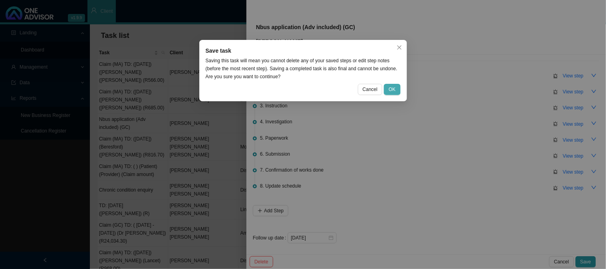
click at [391, 89] on span "OK" at bounding box center [392, 89] width 7 height 8
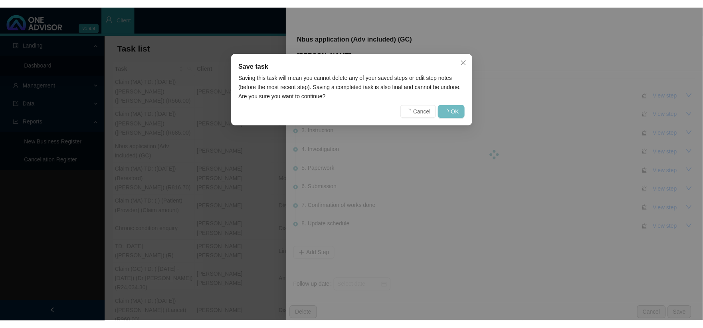
scroll to position [0, 0]
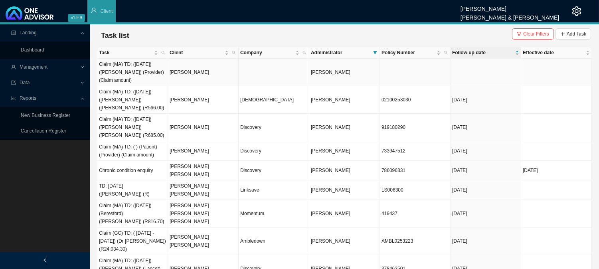
click at [194, 73] on td "[PERSON_NAME]" at bounding box center [203, 73] width 71 height 28
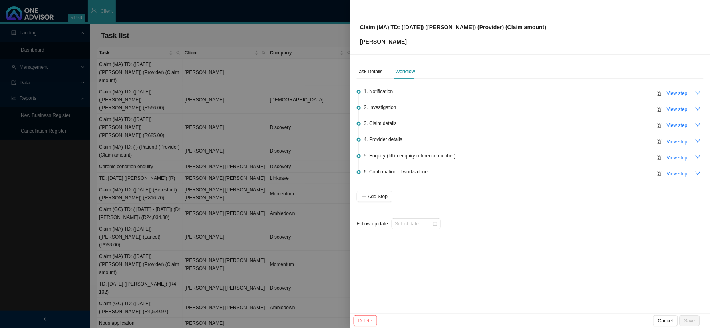
click at [605, 90] on icon "down" at bounding box center [698, 93] width 6 height 6
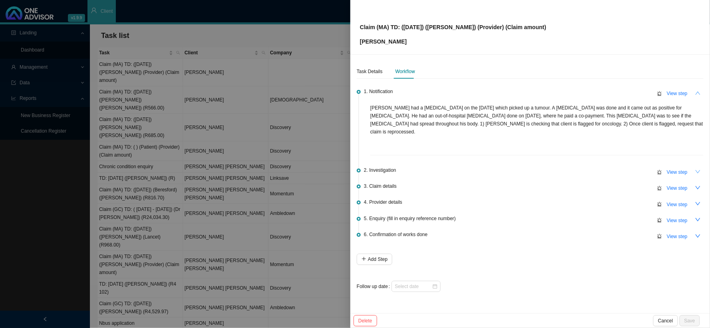
click at [605, 169] on icon "down" at bounding box center [698, 172] width 6 height 6
click at [605, 169] on icon "up" at bounding box center [698, 172] width 6 height 6
click at [605, 91] on icon "up" at bounding box center [698, 93] width 6 height 6
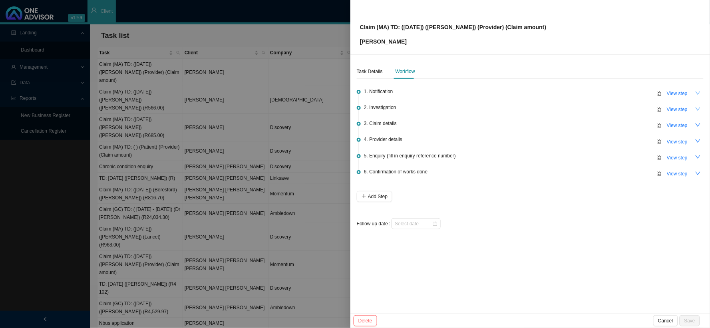
click at [605, 94] on button "button" at bounding box center [697, 92] width 11 height 11
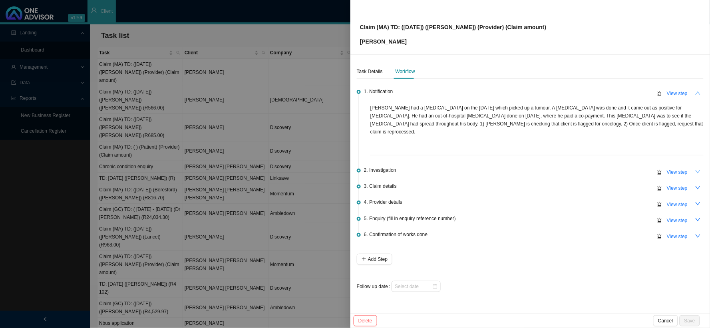
click at [605, 94] on button "button" at bounding box center [697, 92] width 11 height 11
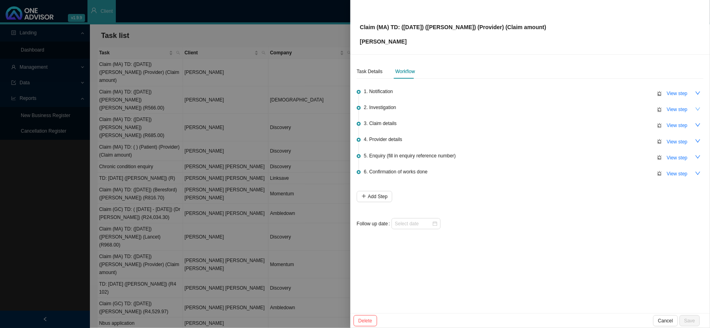
click at [215, 177] on div at bounding box center [355, 164] width 710 height 328
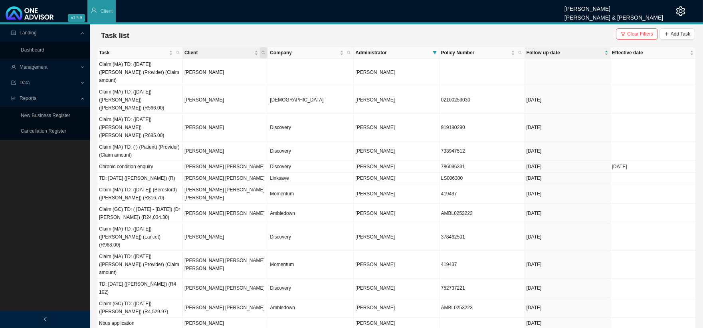
click at [263, 53] on icon "search" at bounding box center [264, 53] width 4 height 4
click at [208, 67] on input "text" at bounding box center [226, 68] width 75 height 11
type input "oosthuizen"
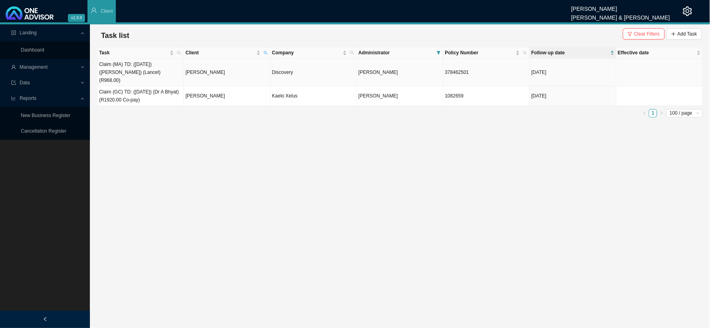
click at [194, 66] on td "[PERSON_NAME]" at bounding box center [227, 73] width 86 height 28
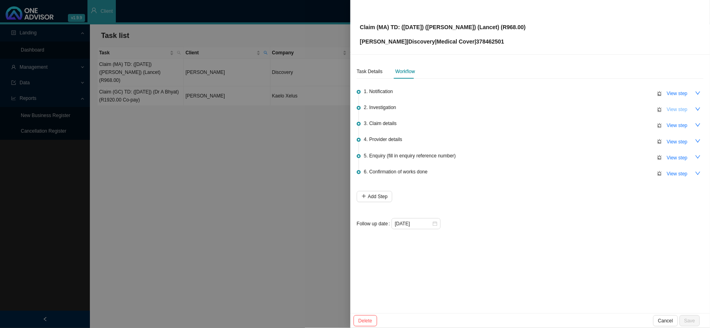
click at [605, 110] on span "View step" at bounding box center [676, 109] width 21 height 8
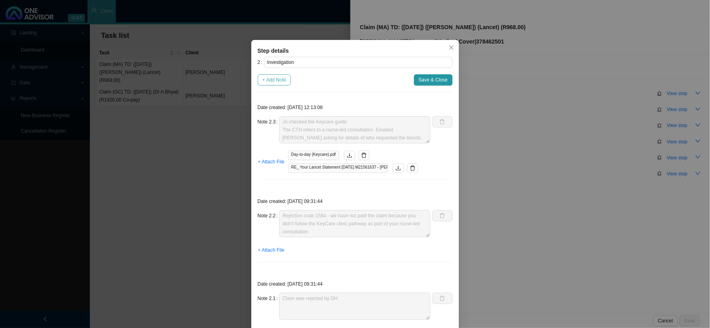
click at [279, 77] on span "+ Add Note" at bounding box center [274, 80] width 24 height 8
type textarea "Jo checked the Keycare guide. The CTH refers to a nurse-led consultation. Email…"
type textarea "Rejection code 1584 - we have not paid the claim because you didn't follow the …"
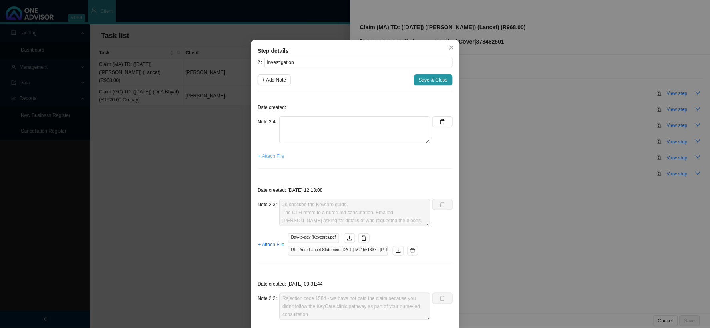
click at [274, 158] on span "+ Attach File" at bounding box center [271, 156] width 26 height 8
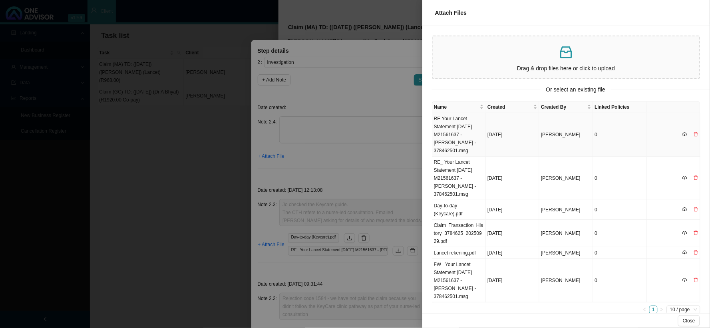
click at [467, 124] on td "RE Your Lancet Statement [DATE] M21561637 - [PERSON_NAME] - 378462501.msg" at bounding box center [459, 135] width 54 height 44
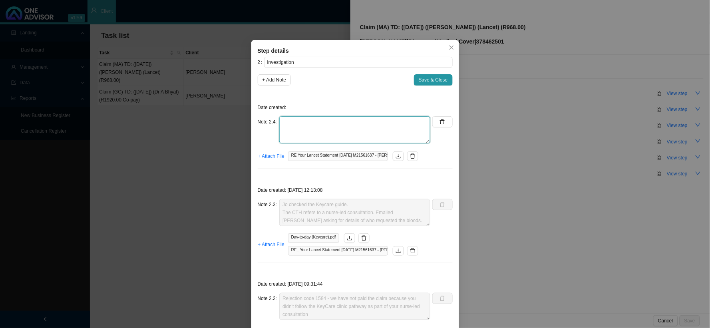
click at [385, 129] on textarea at bounding box center [354, 129] width 151 height 27
type textarea "[PERSON_NAME] confirmed that [PERSON_NAME] is not on the KeyCare Network, but t…"
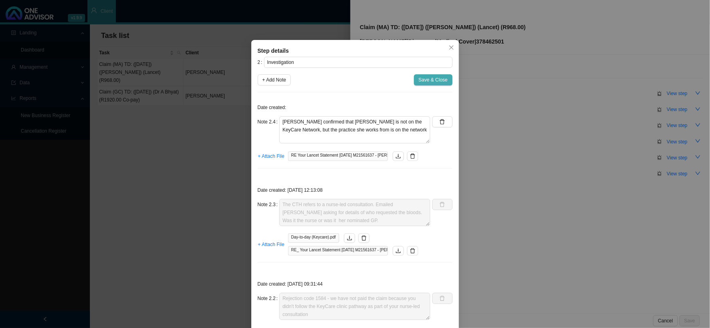
click at [429, 78] on span "Save & Close" at bounding box center [432, 80] width 29 height 8
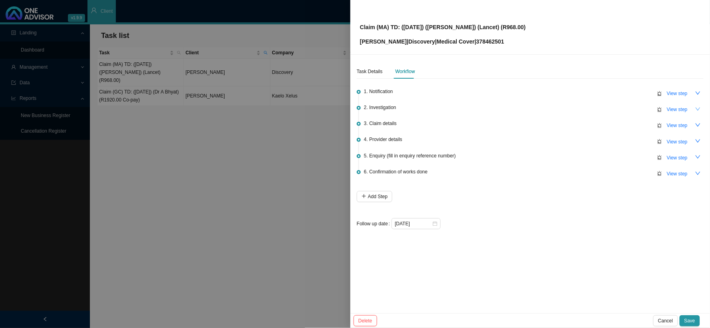
click at [605, 109] on button "button" at bounding box center [697, 108] width 11 height 11
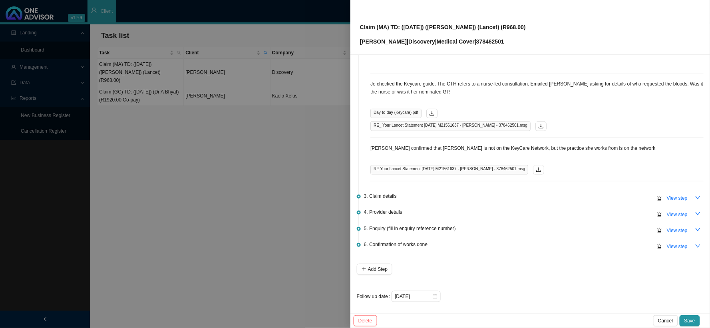
scroll to position [0, 0]
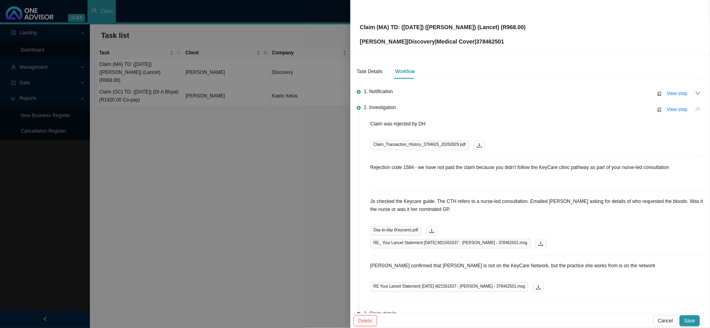
click at [605, 109] on button "button" at bounding box center [697, 108] width 11 height 11
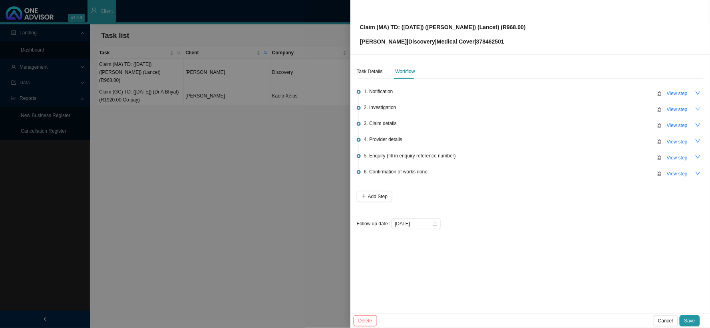
click at [605, 106] on icon "down" at bounding box center [698, 109] width 6 height 6
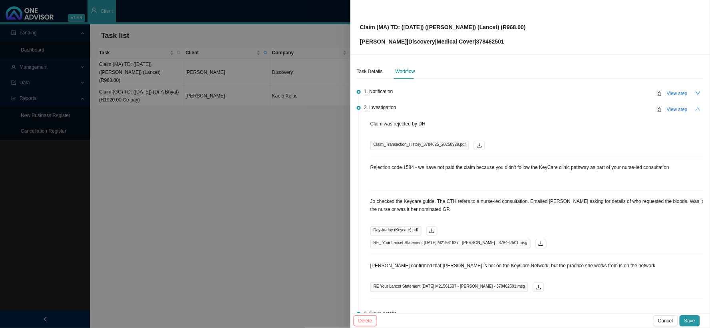
click at [605, 108] on icon "up" at bounding box center [698, 109] width 6 height 6
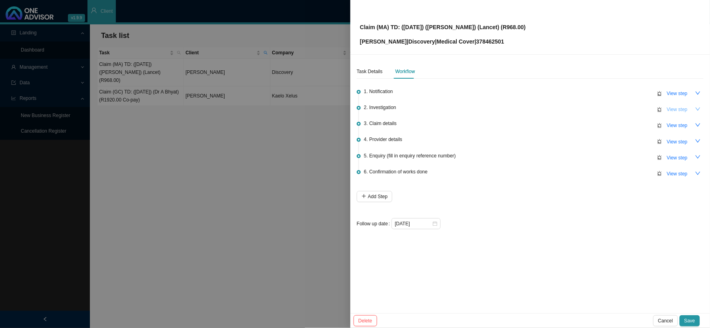
click at [605, 109] on span "View step" at bounding box center [676, 109] width 21 height 8
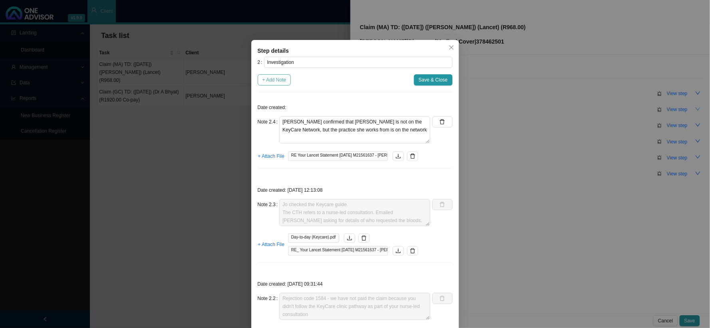
click at [273, 80] on span "+ Add Note" at bounding box center [274, 80] width 24 height 8
type textarea "[PERSON_NAME] confirmed that [PERSON_NAME] is not on the KeyCare Network, but t…"
type textarea "Jo checked the Keycare guide. The CTH refers to a nurse-led consultation. Email…"
type textarea "Rejection code 1584 - we have not paid the claim because you didn't follow the …"
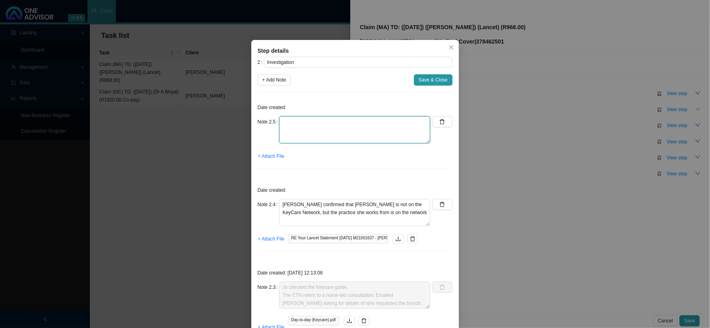
click at [301, 121] on textarea at bounding box center [354, 129] width 151 height 27
type textarea "Phoned DH, spoke to REF:"
click at [598, 151] on div "Step details 2 Investigation + Add Note Save & Close Date created: Note 2.5 Pho…" at bounding box center [355, 164] width 710 height 328
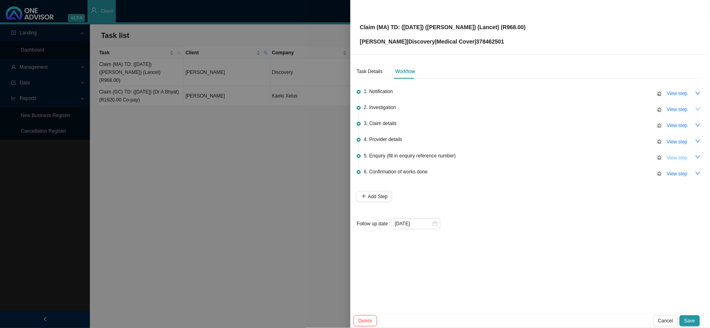
click at [605, 154] on span "View step" at bounding box center [676, 158] width 21 height 8
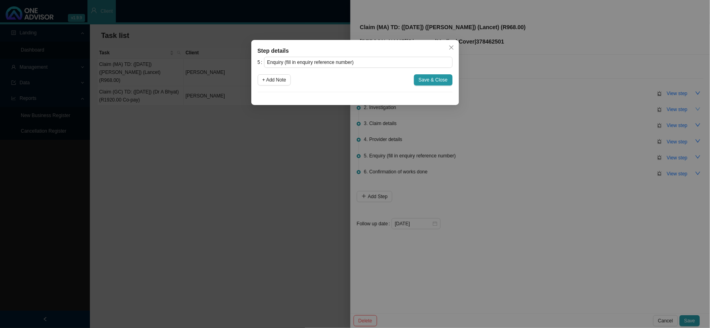
click at [517, 123] on div "Step details 5 Enquiry (fill in enquiry reference number) + Add Note Save & Clo…" at bounding box center [355, 164] width 710 height 328
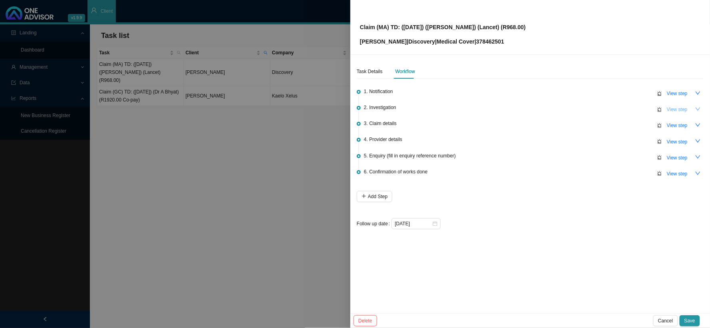
click at [605, 110] on span "View step" at bounding box center [676, 109] width 21 height 8
type input "Investigation"
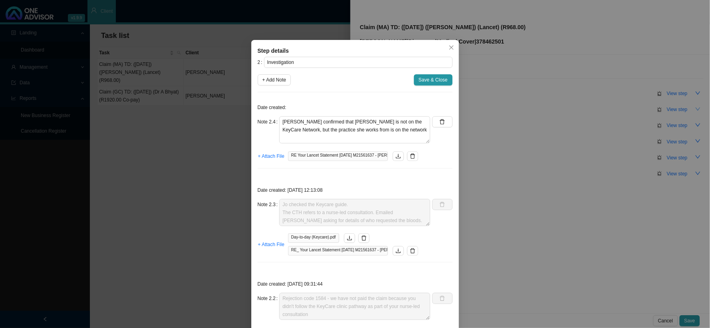
click at [340, 89] on div "2 Investigation + Add Note Save & Close Date created: Note 2.4 [PERSON_NAME] co…" at bounding box center [355, 245] width 195 height 377
click at [272, 81] on span "+ Add Note" at bounding box center [274, 80] width 24 height 8
type textarea "[PERSON_NAME] confirmed that [PERSON_NAME] is not on the KeyCare Network, but t…"
type textarea "Jo checked the Keycare guide. The CTH refers to a nurse-led consultation. Email…"
type textarea "Rejection code 1584 - we have not paid the claim because you didn't follow the …"
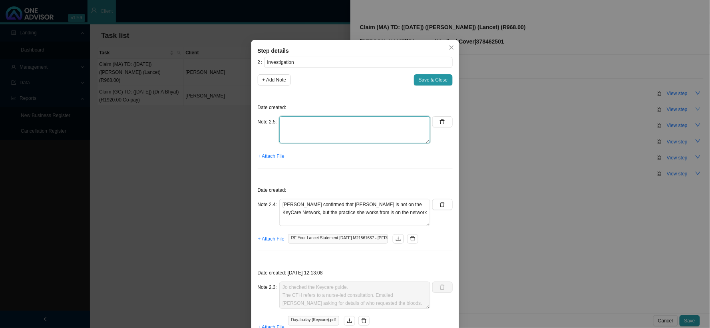
click at [309, 125] on textarea at bounding box center [354, 129] width 151 height 27
type textarea "Phoned DH, spoke to REF:"
click at [313, 132] on textarea "Phoned DH, spoke to REF:" at bounding box center [354, 129] width 151 height 27
click at [437, 78] on span "Save & Close" at bounding box center [432, 80] width 29 height 8
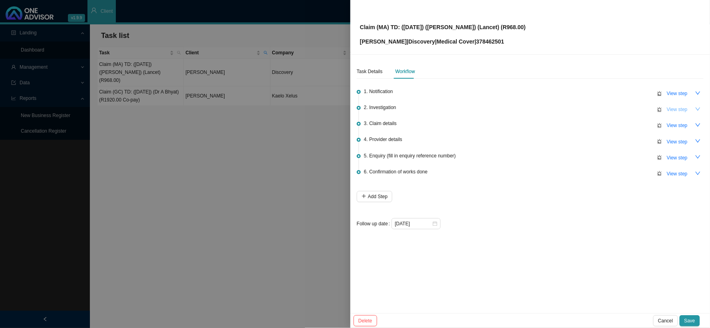
click at [605, 111] on span "View step" at bounding box center [676, 109] width 21 height 8
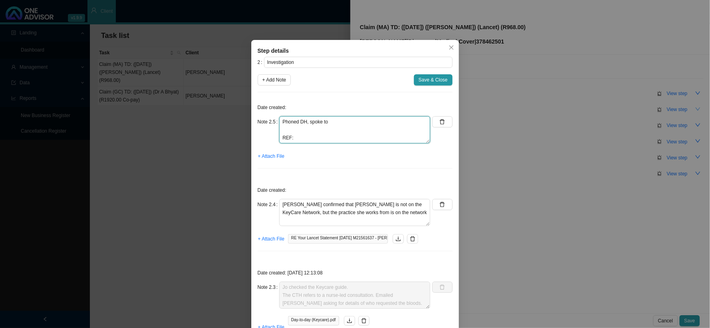
click at [305, 132] on textarea "Phoned DH, spoke to REF:" at bounding box center [354, 129] width 151 height 27
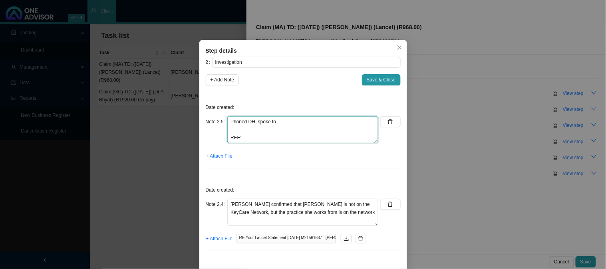
click at [247, 130] on textarea "Phoned DH, spoke to REF:" at bounding box center [302, 129] width 151 height 27
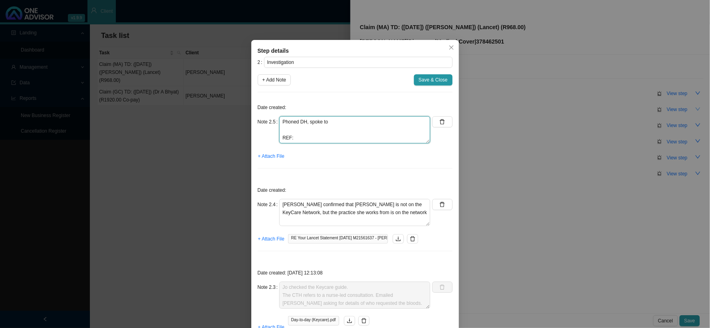
click at [303, 130] on textarea "Phoned DH, spoke to REF:" at bounding box center [354, 129] width 151 height 27
click at [307, 133] on textarea "Phoned DH, spoke to REF:" at bounding box center [354, 129] width 151 height 27
click at [336, 121] on textarea "Phoned DH, spoke to REF:" at bounding box center [354, 129] width 151 height 27
click at [297, 128] on textarea "Phoned DH, spoke to Langelihle REF:" at bounding box center [354, 129] width 151 height 27
click at [289, 130] on textarea "Phoned DH, spoke to Langelihle REF:" at bounding box center [354, 129] width 151 height 27
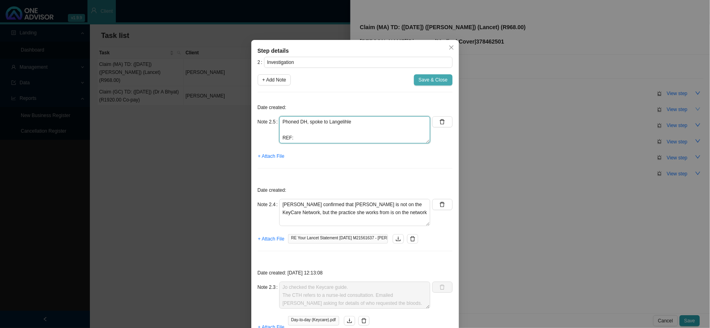
type textarea "Phoned DH, spoke to Langelihle REF:"
click at [433, 83] on span "Save & Close" at bounding box center [432, 80] width 29 height 8
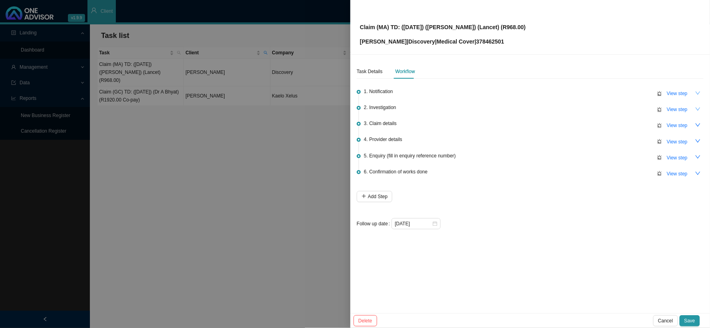
click at [605, 92] on icon "down" at bounding box center [698, 93] width 6 height 6
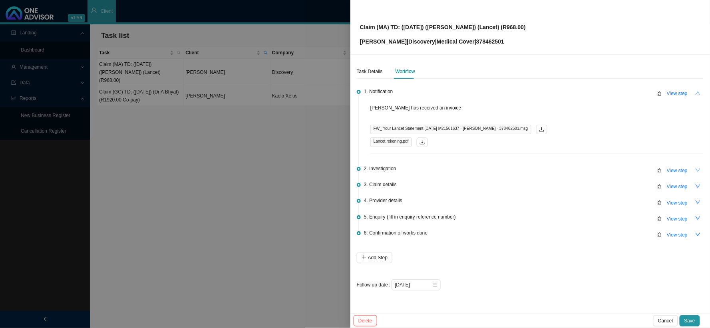
click at [605, 92] on icon "up" at bounding box center [698, 93] width 6 height 6
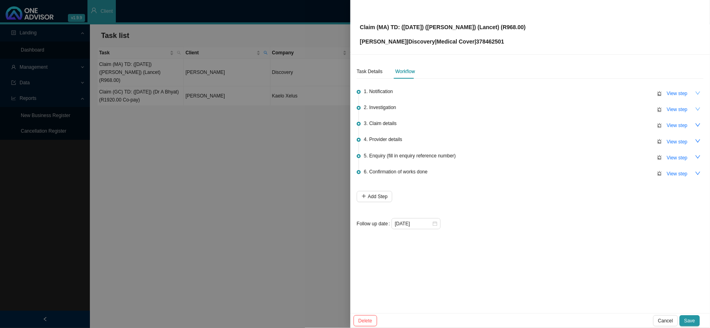
click at [605, 110] on button "button" at bounding box center [697, 108] width 11 height 11
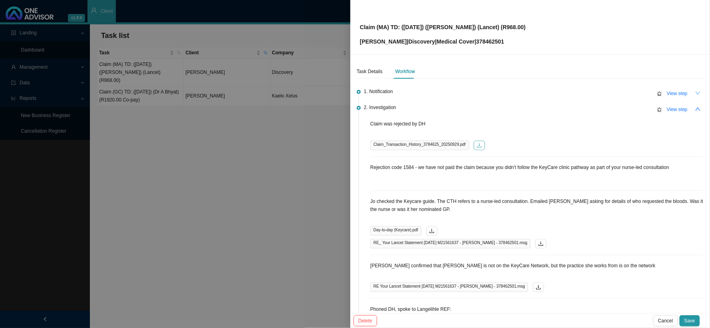
click at [477, 145] on icon "download" at bounding box center [479, 145] width 5 height 4
click at [605, 109] on icon "up" at bounding box center [698, 109] width 6 height 6
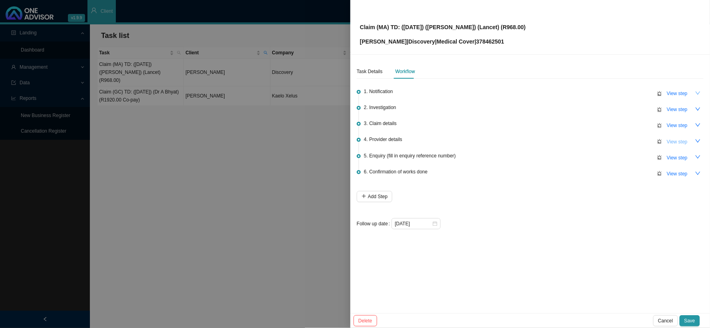
click at [605, 144] on span "View step" at bounding box center [676, 142] width 21 height 8
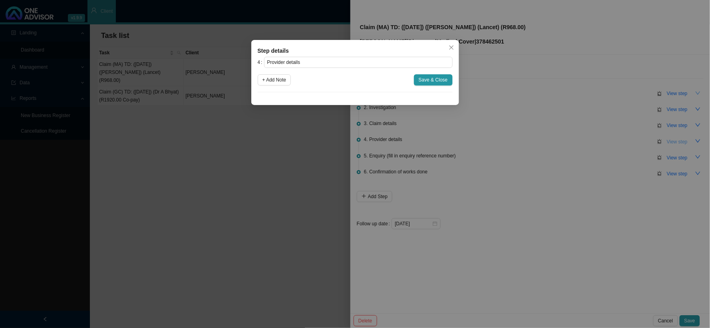
click at [605, 144] on div "Step details 4 Provider details + Add Note Save & Close Cancel OK" at bounding box center [355, 164] width 710 height 328
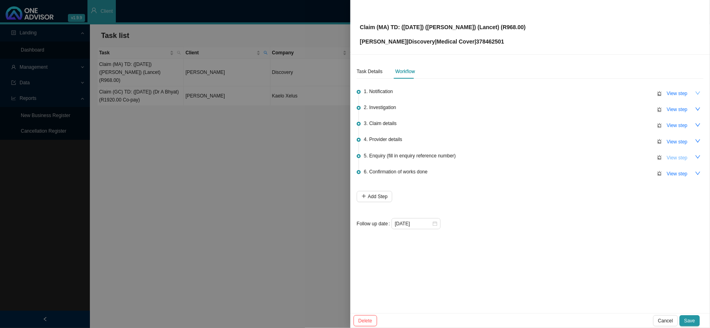
click at [605, 158] on span "View step" at bounding box center [676, 158] width 21 height 8
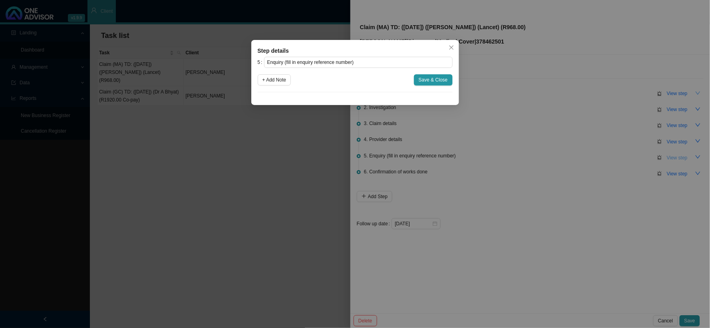
click at [605, 158] on div "Step details 5 Enquiry (fill in enquiry reference number) + Add Note Save & Clo…" at bounding box center [355, 164] width 710 height 328
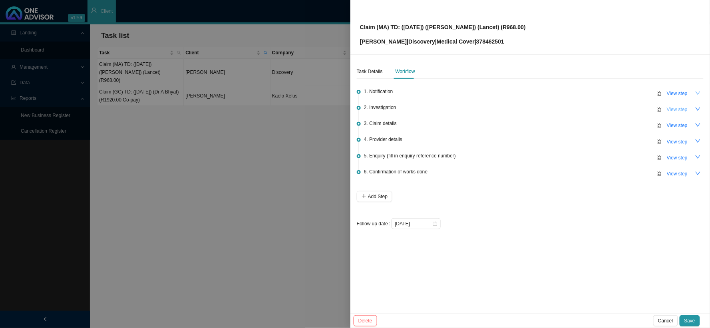
click at [605, 110] on span "View step" at bounding box center [676, 109] width 21 height 8
type input "Investigation"
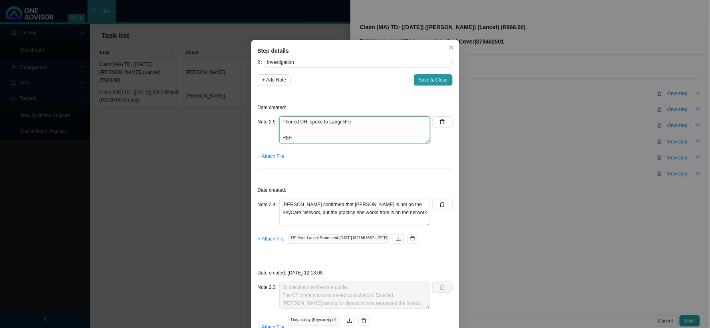
click at [319, 133] on textarea "Phoned DH, spoke to Langelihle REF:" at bounding box center [354, 129] width 151 height 27
click at [432, 78] on span "Save & Close" at bounding box center [432, 80] width 29 height 8
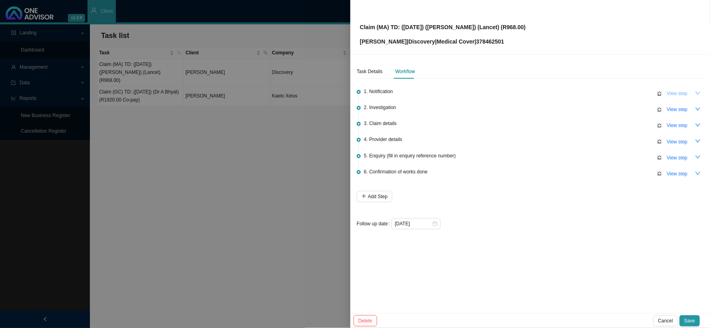
click at [605, 93] on span "View step" at bounding box center [676, 93] width 21 height 8
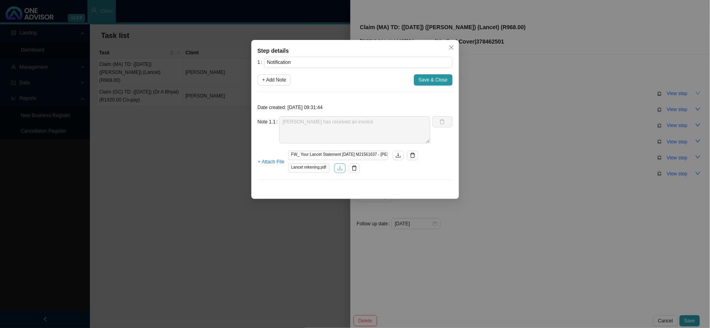
click at [343, 168] on button "button" at bounding box center [339, 168] width 11 height 10
click at [530, 120] on div "Step details 1 Notification + Add Note Save & Close Date created: [DATE] 09:31:…" at bounding box center [355, 164] width 710 height 328
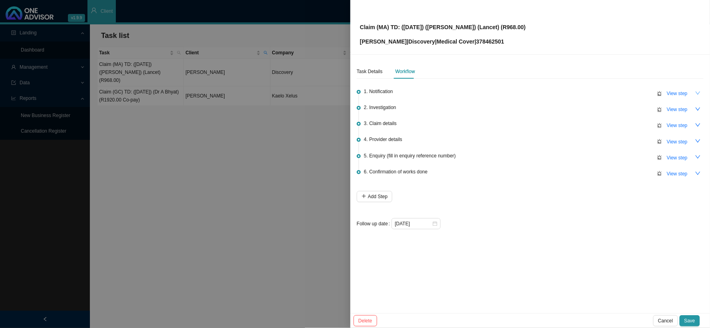
click at [393, 109] on span "2. Investigation" at bounding box center [380, 107] width 32 height 8
click at [605, 108] on span "View step" at bounding box center [676, 109] width 21 height 8
type input "Investigation"
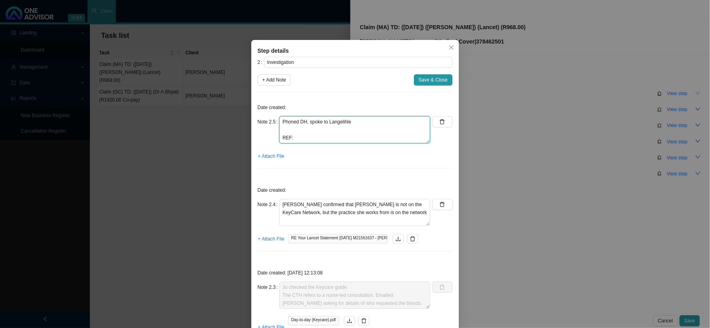
click at [338, 131] on textarea "Phoned DH, spoke to Langelihle REF:" at bounding box center [354, 129] width 151 height 27
click at [407, 133] on textarea "Phoned DH, spoke to [PERSON_NAME]'s nominated GP is currently [PERSON_NAME] & A…" at bounding box center [354, 129] width 151 height 27
click at [398, 136] on textarea "Phoned DH, spoke to [PERSON_NAME]'s nominated GP is currently [PERSON_NAME] & A…" at bounding box center [354, 129] width 151 height 27
click at [407, 130] on textarea "Phoned DH, spoke to [PERSON_NAME]'s nominated GP is currently [PERSON_NAME] & A…" at bounding box center [354, 129] width 151 height 27
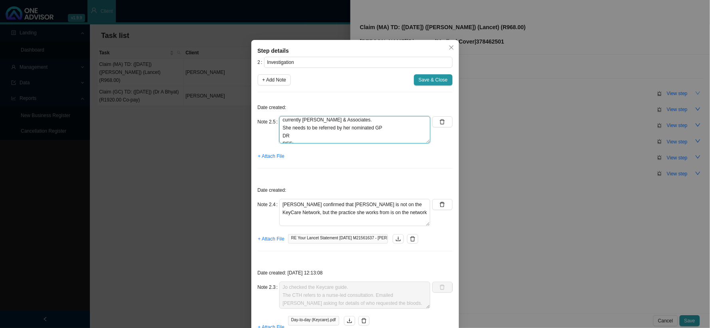
drag, startPoint x: 384, startPoint y: 137, endPoint x: 273, endPoint y: 127, distance: 111.8
click at [273, 127] on div "Note 2.5 Phoned DH, spoke to [PERSON_NAME]'s nominated GP is currently [PERSON_…" at bounding box center [344, 129] width 173 height 27
drag, startPoint x: 299, startPoint y: 133, endPoint x: 278, endPoint y: 130, distance: 20.6
click at [279, 130] on textarea "Phoned DH, spoke to [PERSON_NAME]'s nominated GP is currently [PERSON_NAME] & A…" at bounding box center [354, 129] width 151 height 27
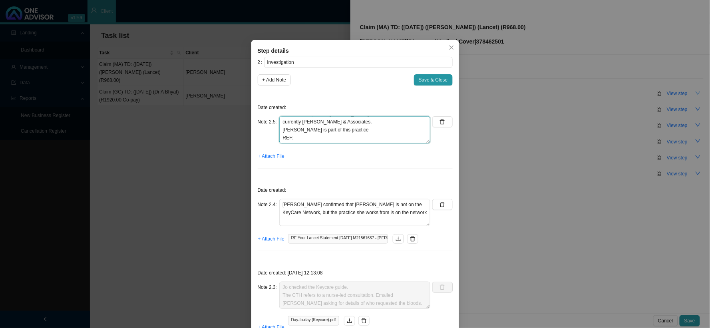
click at [353, 131] on textarea "Phoned DH, spoke to [PERSON_NAME]'s nominated GP is currently [PERSON_NAME] & A…" at bounding box center [354, 129] width 151 height 27
type textarea "Phoned DH, spoke to [PERSON_NAME]'s nominated GP is currently [PERSON_NAME] & A…"
click at [306, 132] on textarea "Phoned DH, spoke to [PERSON_NAME]'s nominated GP is currently [PERSON_NAME] & A…" at bounding box center [354, 129] width 151 height 27
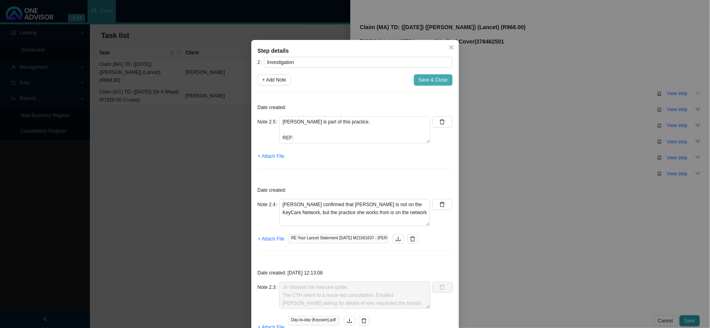
click at [432, 78] on span "Save & Close" at bounding box center [432, 80] width 29 height 8
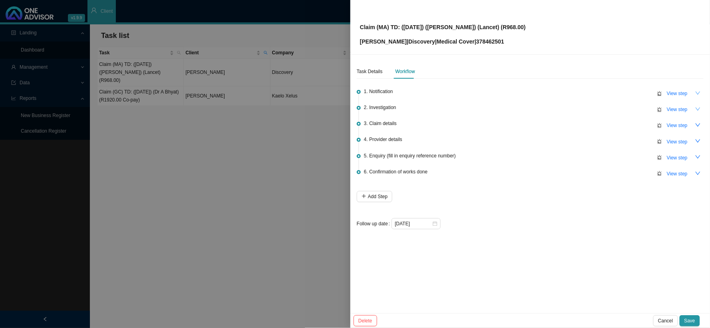
click at [605, 109] on icon "down" at bounding box center [698, 109] width 6 height 6
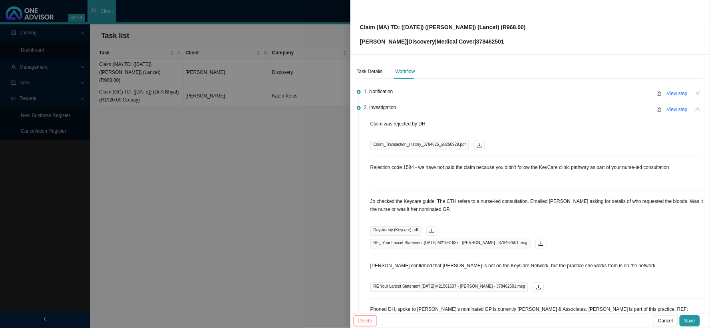
click at [605, 111] on icon "up" at bounding box center [698, 109] width 6 height 6
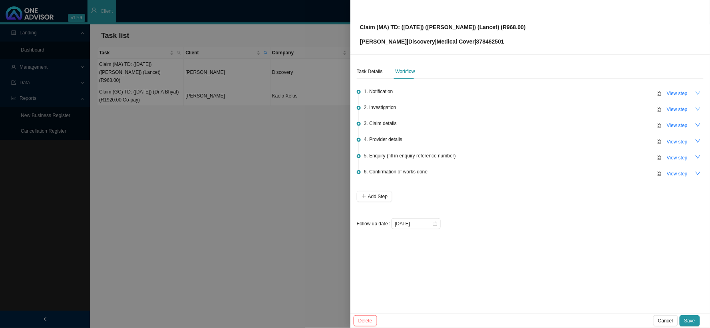
click at [605, 108] on icon "down" at bounding box center [698, 109] width 6 height 6
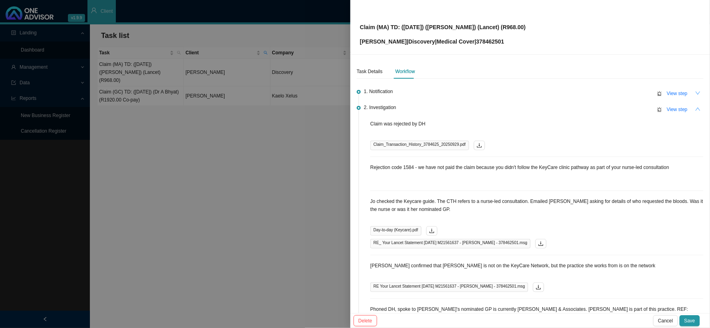
click at [605, 108] on icon "up" at bounding box center [697, 108] width 5 height 3
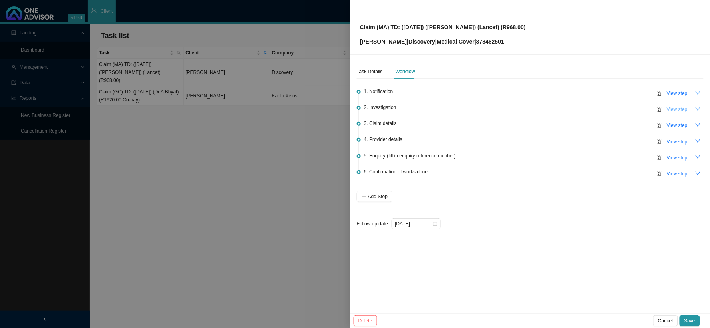
click at [605, 106] on span "View step" at bounding box center [676, 109] width 21 height 8
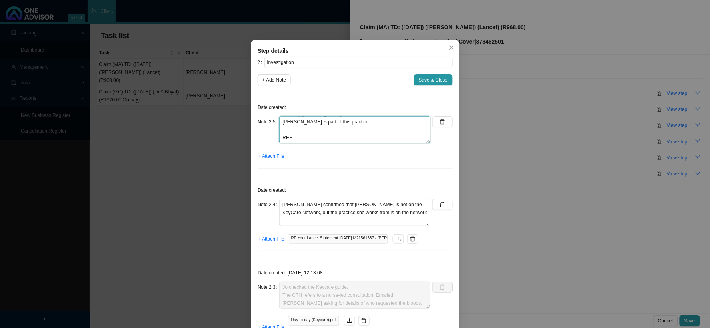
scroll to position [0, 0]
drag, startPoint x: 313, startPoint y: 137, endPoint x: 272, endPoint y: 113, distance: 48.1
click at [272, 113] on div "Date created: Note 2.5 Phoned DH, spoke to [PERSON_NAME]'s nominated GP is curr…" at bounding box center [355, 137] width 195 height 76
click at [440, 122] on icon "delete" at bounding box center [442, 121] width 5 height 5
type textarea "[PERSON_NAME] confirmed that [PERSON_NAME] is not on the KeyCare Network, but t…"
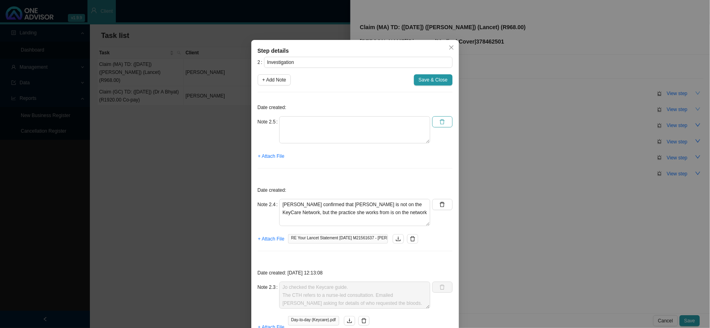
type textarea "Jo checked the Keycare guide. The CTH refers to a nurse-led consultation. Email…"
type textarea "Rejection code 1584 - we have not paid the claim because you didn't follow the …"
type textarea "Claim was rejected by DH"
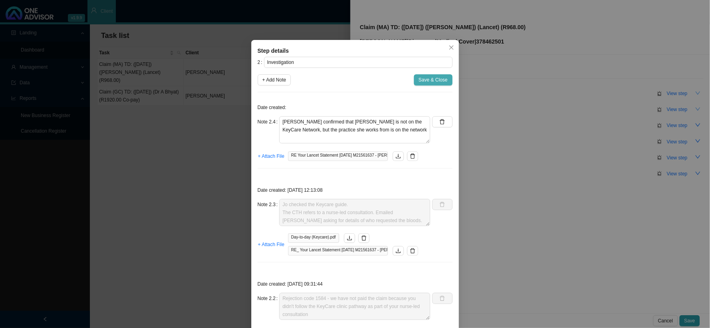
click at [426, 81] on span "Save & Close" at bounding box center [432, 80] width 29 height 8
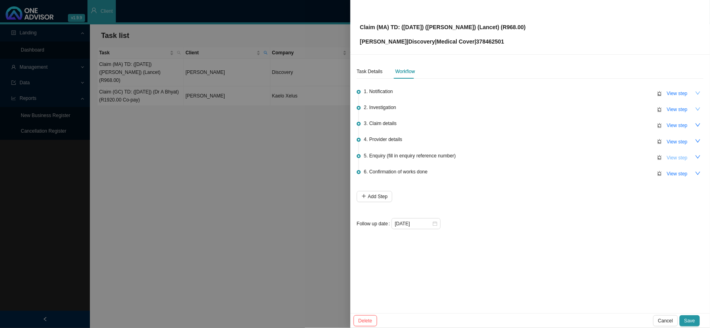
click at [605, 157] on span "View step" at bounding box center [676, 158] width 21 height 8
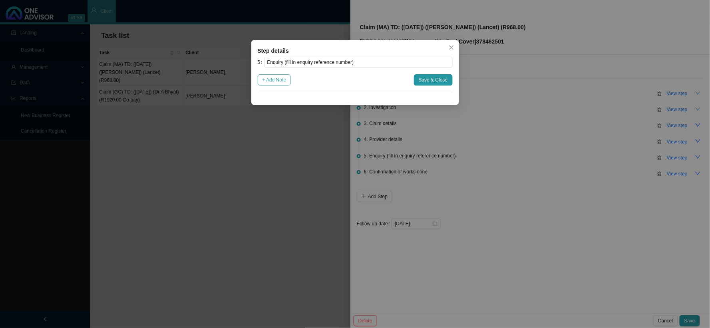
click at [279, 84] on button "+ Add Note" at bounding box center [275, 79] width 34 height 11
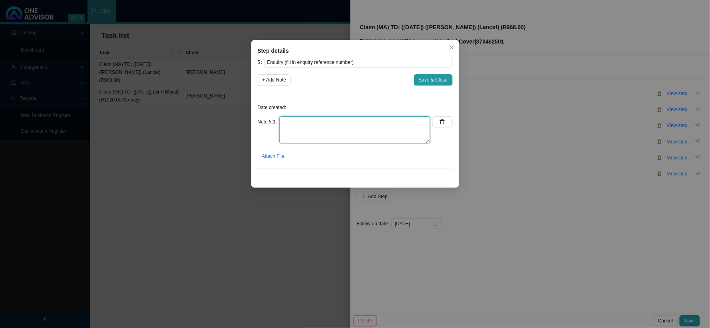
click at [350, 128] on textarea at bounding box center [354, 129] width 151 height 27
paste textarea "Phoned DH, spoke to [PERSON_NAME]'s nominated GP is currently [PERSON_NAME] & A…"
click at [345, 129] on textarea "Phoned DH, spoke to [PERSON_NAME]'s nominated GP is currently [PERSON_NAME] & A…" at bounding box center [354, 129] width 151 height 27
click at [333, 130] on textarea "Phoned DH, spoke to [PERSON_NAME]'s nominated GP is currently [PERSON_NAME] & A…" at bounding box center [354, 129] width 151 height 27
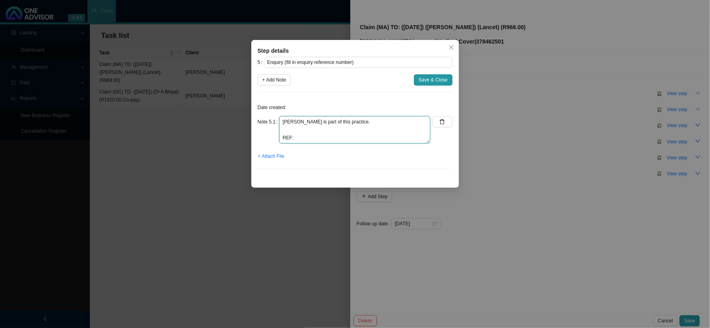
click at [354, 132] on textarea "Phoned DH, spoke to [PERSON_NAME]'s nominated GP is currently [PERSON_NAME] & A…" at bounding box center [354, 129] width 151 height 27
drag, startPoint x: 355, startPoint y: 124, endPoint x: 332, endPoint y: 124, distance: 22.8
click at [332, 124] on textarea "Phoned DH, spoke to [PERSON_NAME]'s nominated GP is currently [PERSON_NAME] & A…" at bounding box center [354, 129] width 151 height 27
click at [356, 137] on textarea "Phoned DH, spoke to [PERSON_NAME]'s nominated GP is currently [PERSON_NAME] & A…" at bounding box center [354, 129] width 151 height 27
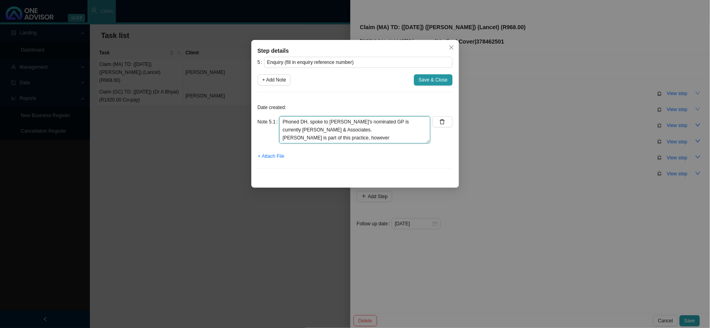
drag, startPoint x: 377, startPoint y: 137, endPoint x: 281, endPoint y: 135, distance: 95.1
click at [281, 135] on textarea "Phoned DH, spoke to [PERSON_NAME]'s nominated GP is currently [PERSON_NAME] & A…" at bounding box center [354, 129] width 151 height 27
click at [385, 141] on textarea "Phoned DH, spoke to [PERSON_NAME]'s nominated GP is currently [PERSON_NAME] & A…" at bounding box center [354, 129] width 151 height 27
click at [299, 137] on textarea "Phoned DH, spoke to [PERSON_NAME]'s nominated GP is currently [PERSON_NAME] & A…" at bounding box center [354, 129] width 151 height 27
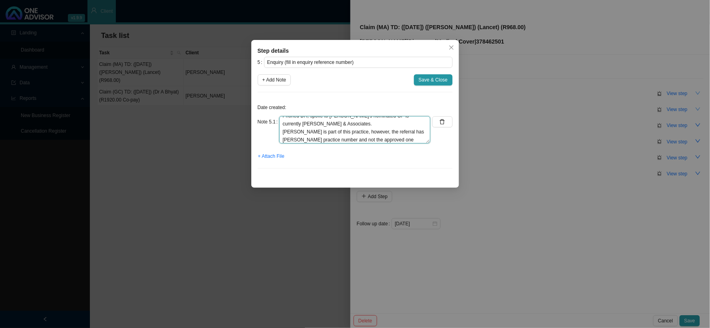
click at [381, 141] on textarea "Phoned DH, spoke to [PERSON_NAME]'s nominated GP is currently [PERSON_NAME] & A…" at bounding box center [354, 129] width 151 height 27
click at [406, 125] on textarea "Phoned DH, spoke to [PERSON_NAME]'s nominated GP is currently [PERSON_NAME] & A…" at bounding box center [354, 129] width 151 height 27
click at [379, 131] on textarea "Phoned DH, spoke to [PERSON_NAME]'s nominated GP is currently [PERSON_NAME] & A…" at bounding box center [354, 129] width 151 height 27
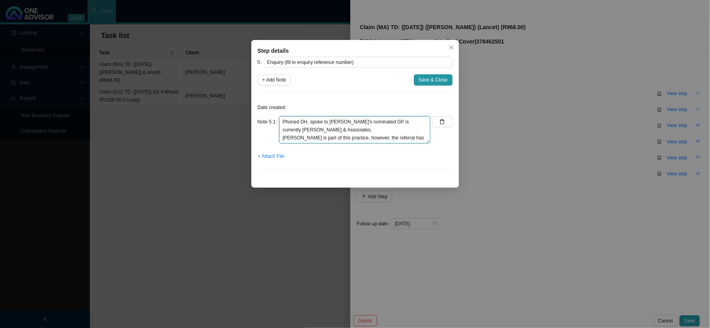
drag, startPoint x: 406, startPoint y: 130, endPoint x: 373, endPoint y: 130, distance: 32.7
click at [373, 130] on textarea "Phoned DH, spoke to [PERSON_NAME]'s nominated GP is currently [PERSON_NAME] & A…" at bounding box center [354, 129] width 151 height 27
click at [330, 129] on textarea "Phoned DH, spoke to [PERSON_NAME]'s nominated GP is currently [PERSON_NAME] (11…" at bounding box center [354, 129] width 151 height 27
click at [318, 121] on textarea "Phoned DH, spoke to [PERSON_NAME]'s nominated GP is currently [PERSON_NAME] (11…" at bounding box center [354, 129] width 151 height 27
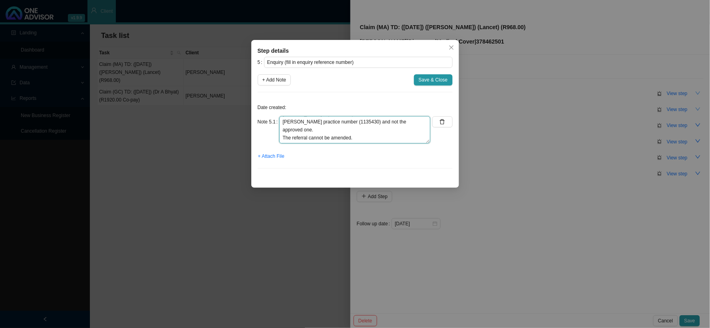
click at [335, 138] on textarea "Phoned DH, spoke to [PERSON_NAME]'s nominated GP is currently [PERSON_NAME] (11…" at bounding box center [354, 129] width 151 height 27
click at [281, 120] on textarea "Phoned DH, spoke to [PERSON_NAME]'s nominated GP is currently [PERSON_NAME] (11…" at bounding box center [354, 129] width 151 height 27
type textarea "Phoned DH, spoke to [PERSON_NAME]'s nominated GP is currently [PERSON_NAME] (11…"
click at [432, 84] on button "Save & Close" at bounding box center [433, 79] width 39 height 11
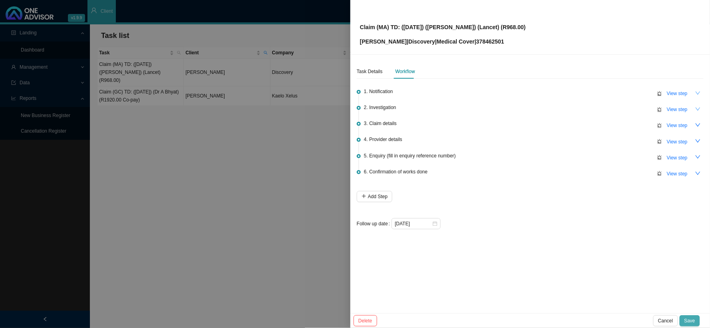
click at [605, 269] on span "Save" at bounding box center [689, 321] width 11 height 8
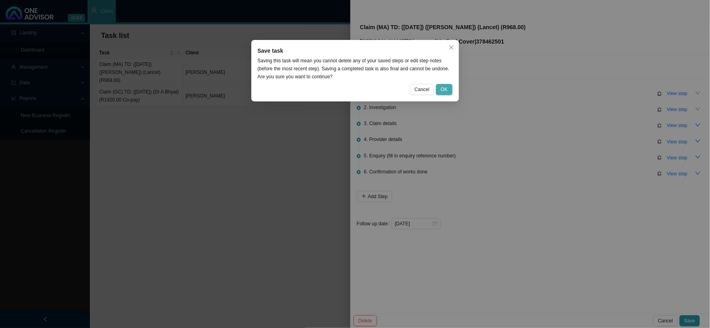
click at [447, 90] on span "OK" at bounding box center [443, 89] width 7 height 8
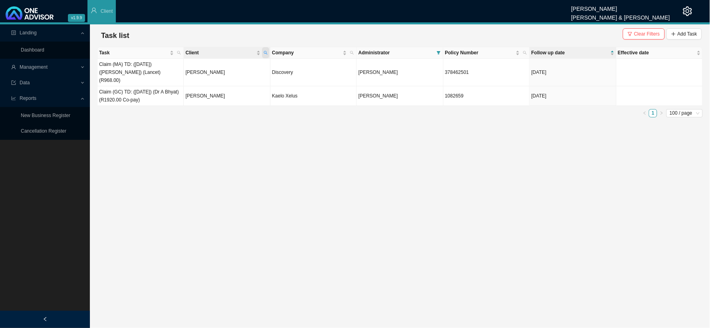
click at [265, 54] on icon "search" at bounding box center [266, 53] width 4 height 4
drag, startPoint x: 226, startPoint y: 68, endPoint x: 180, endPoint y: 68, distance: 46.3
click at [180, 68] on body "v1.9.9 [PERSON_NAME] [PERSON_NAME] & [PERSON_NAME] Client Landing Dashboard Man…" at bounding box center [355, 164] width 710 height 328
click at [198, 82] on icon "search" at bounding box center [200, 81] width 5 height 5
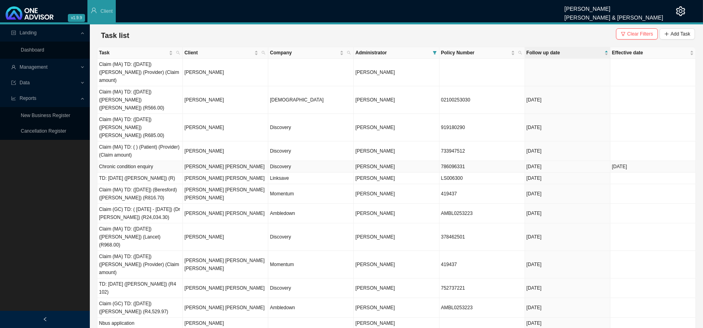
click at [226, 161] on td "[PERSON_NAME] [PERSON_NAME]" at bounding box center [225, 167] width 85 height 12
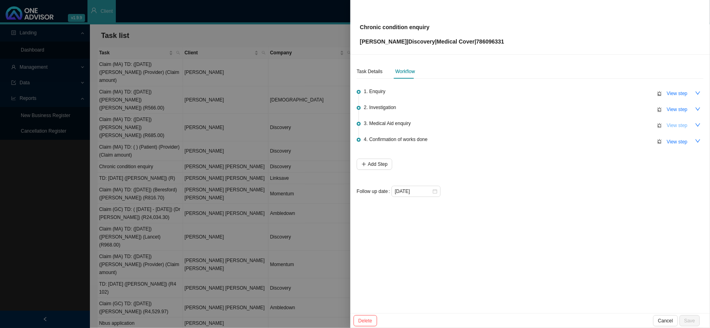
click at [605, 123] on span "View step" at bounding box center [676, 125] width 21 height 8
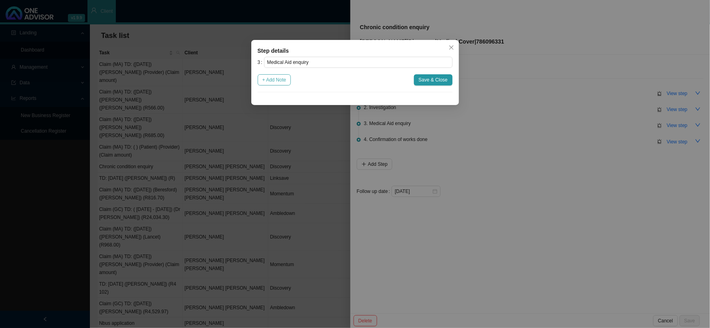
click at [285, 80] on span "+ Add Note" at bounding box center [274, 80] width 24 height 8
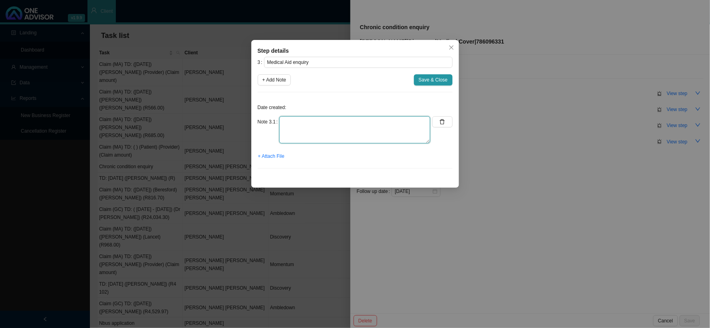
click at [310, 124] on textarea at bounding box center [354, 129] width 151 height 27
type textarea "p"
type textarea "Phoned DH, spoke to REF:"
click at [426, 80] on span "Save & Close" at bounding box center [432, 80] width 29 height 8
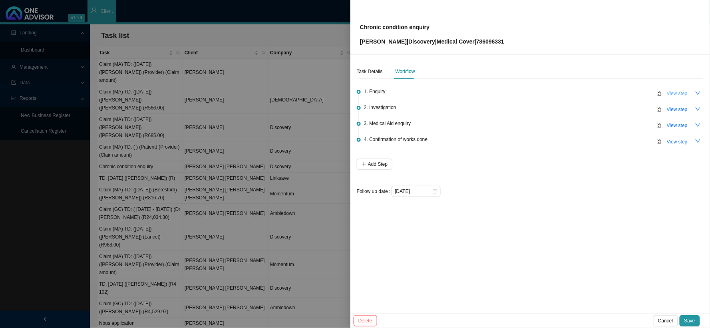
click at [605, 96] on button "View step" at bounding box center [677, 93] width 30 height 11
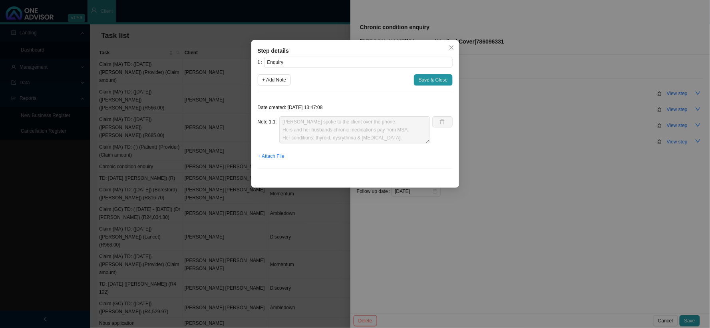
click at [445, 46] on div "Step details 1 Enquiry + Add Note Save & Close Date created: [DATE] 13:47:08 No…" at bounding box center [355, 114] width 208 height 148
click at [452, 47] on icon "close" at bounding box center [451, 48] width 6 height 6
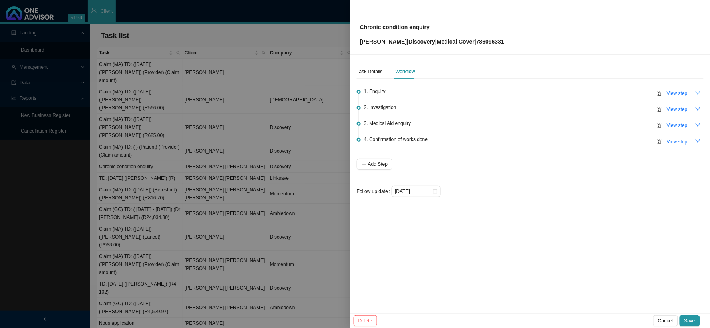
click at [605, 93] on icon "down" at bounding box center [698, 93] width 6 height 6
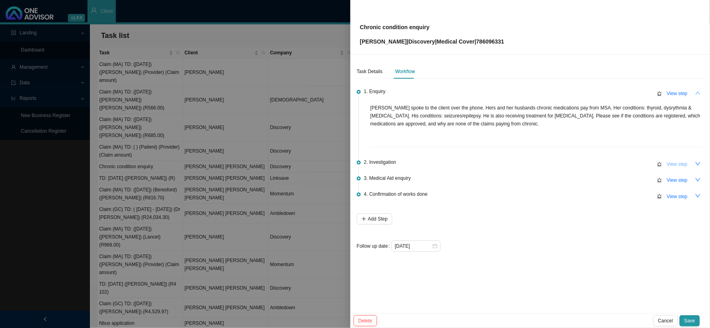
click at [605, 163] on span "View step" at bounding box center [676, 164] width 21 height 8
type input "Investigation"
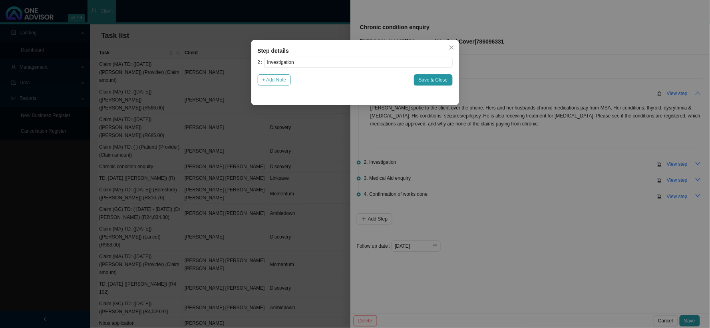
click at [272, 79] on span "+ Add Note" at bounding box center [274, 80] width 24 height 8
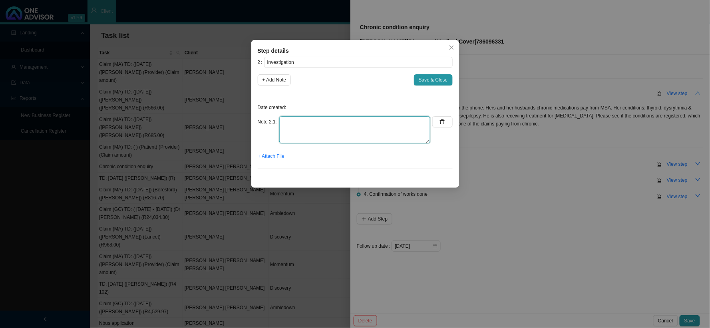
click at [316, 128] on textarea at bounding box center [354, 129] width 151 height 27
type textarea "Phoned DH, Spoke to Sinazo"
click at [430, 79] on span "Save & Close" at bounding box center [432, 80] width 29 height 8
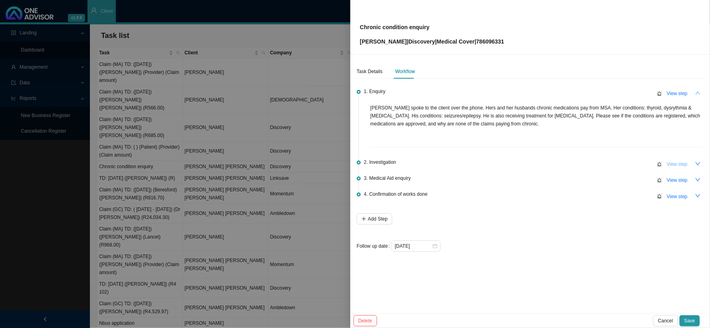
click at [605, 165] on span "View step" at bounding box center [676, 164] width 21 height 8
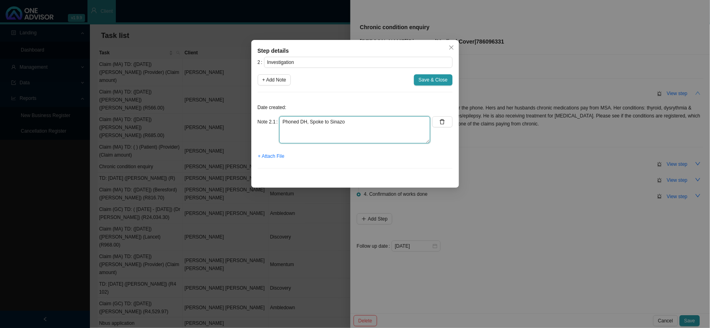
click at [371, 130] on textarea "Phoned DH, Spoke to Sinazo" at bounding box center [354, 129] width 151 height 27
click at [368, 126] on textarea "Phoned DH, Spoke to Sinazo REF:" at bounding box center [354, 129] width 151 height 27
click at [370, 124] on textarea "Phoned DH, Spoke to Sinazo REF:" at bounding box center [354, 129] width 151 height 27
click at [299, 128] on textarea "Phoned DH, Spoke to Sinazo (Oncology) REF:" at bounding box center [354, 129] width 151 height 27
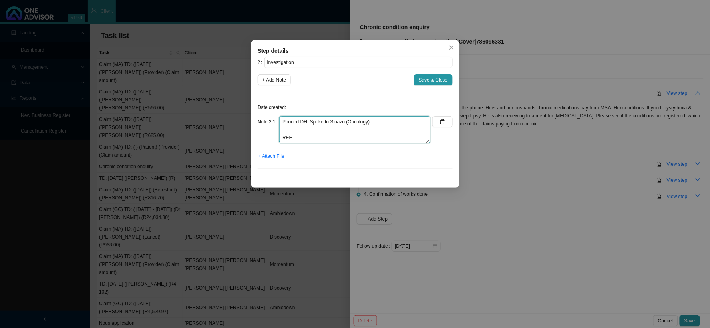
scroll to position [0, 0]
type textarea "Phoned DH, Spoke to Sinazo (Oncology) REF:"
click at [367, 130] on textarea "Phoned DH, Spoke to Sinazo (Oncology) REF:" at bounding box center [354, 129] width 151 height 27
click at [436, 80] on span "Save & Close" at bounding box center [432, 80] width 29 height 8
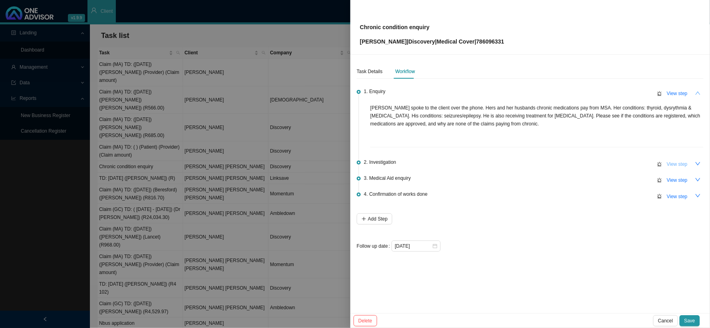
click at [605, 164] on span "View step" at bounding box center [676, 164] width 21 height 8
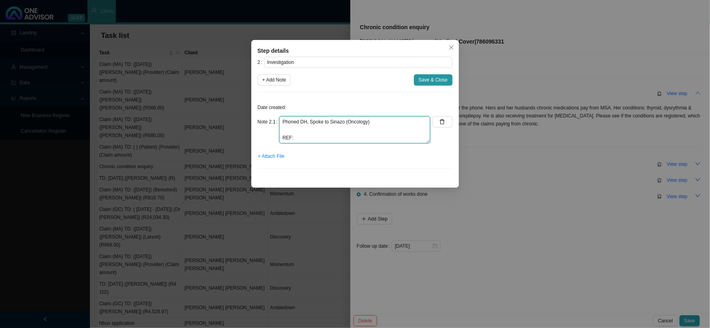
click at [365, 130] on textarea "Phoned DH, Spoke to Sinazo (Oncology) REF:" at bounding box center [354, 129] width 151 height 27
click at [284, 81] on span "+ Add Note" at bounding box center [274, 80] width 24 height 8
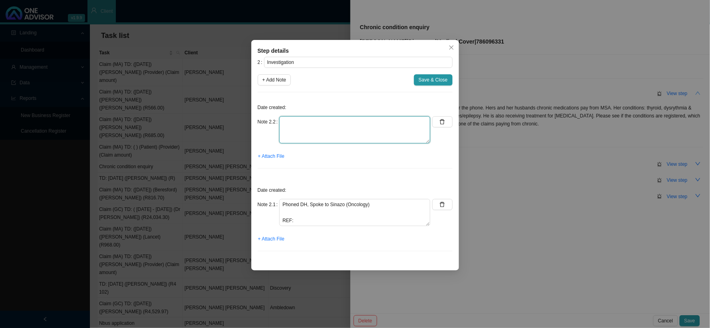
click at [316, 122] on textarea at bounding box center [354, 129] width 151 height 27
type textarea "Phoned DH, spoke to REF:"
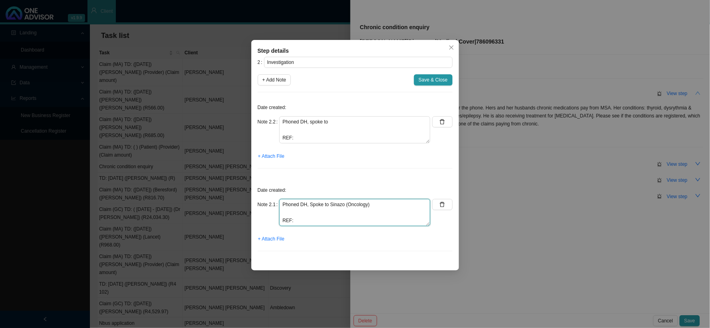
click at [318, 210] on textarea "Phoned DH, Spoke to Sinazo (Oncology) REF:" at bounding box center [354, 212] width 151 height 27
click at [339, 214] on textarea "Phoned DH, Spoke to Sinazo (Oncology) REF:" at bounding box center [354, 212] width 151 height 27
click at [309, 210] on textarea "Phoned DH, Spoke to Sinazo (Oncology) [PERSON_NAME] REF:" at bounding box center [354, 212] width 151 height 27
click at [338, 212] on textarea "Phoned DH, Spoke to Sinazo (Oncology) [PERSON_NAME] is flagged for prostrat [ME…" at bounding box center [354, 212] width 151 height 27
click at [345, 222] on textarea "Phoned DH, Spoke to Sinazo (Oncology) [PERSON_NAME] is flagged for [MEDICAL_DAT…" at bounding box center [354, 212] width 151 height 27
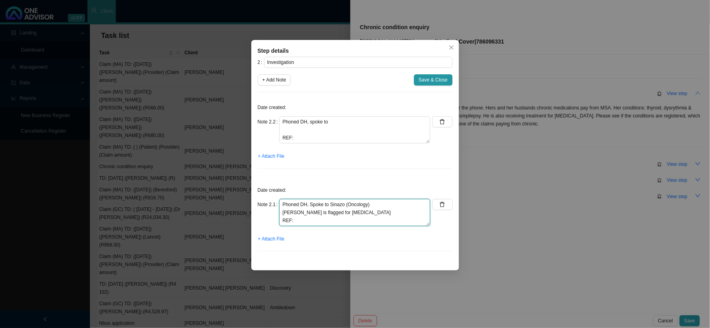
click at [326, 223] on textarea "Phoned DH, Spoke to Sinazo (Oncology) [PERSON_NAME] is flagged for [MEDICAL_DAT…" at bounding box center [354, 212] width 151 height 27
type textarea "Phoned DH, Spoke to Sinazo (Oncology) [PERSON_NAME] is flagged for [MEDICAL_DAT…"
click at [430, 81] on span "Save & Close" at bounding box center [432, 80] width 29 height 8
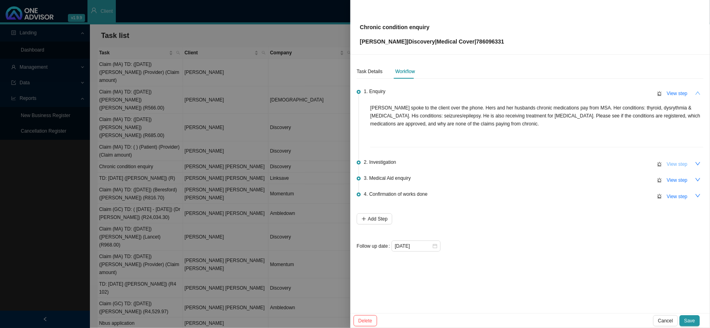
click at [605, 162] on span "View step" at bounding box center [676, 164] width 21 height 8
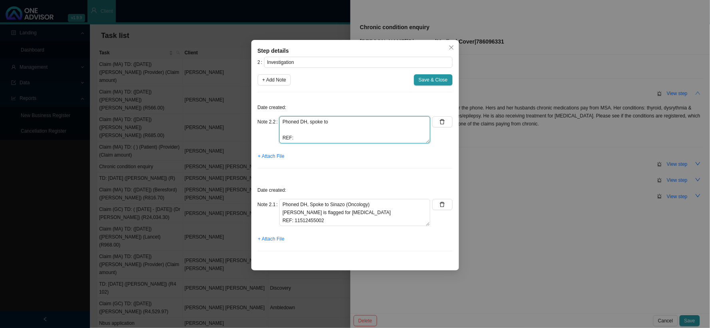
click at [341, 129] on textarea "Phoned DH, spoke to REF:" at bounding box center [354, 129] width 151 height 27
click at [341, 130] on textarea "Phoned DH, spoke to REF:" at bounding box center [354, 129] width 151 height 27
click at [305, 132] on textarea "Phoned DH, spoke to REF:" at bounding box center [354, 129] width 151 height 27
click at [335, 120] on textarea "Phoned DH, spoke to [PERSON_NAME]:" at bounding box center [354, 129] width 151 height 27
click at [349, 120] on textarea "Phoned DH, spoke to [PERSON_NAME] REF:" at bounding box center [354, 129] width 151 height 27
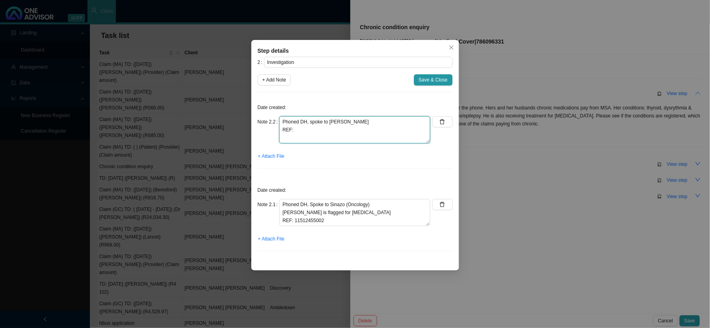
click at [331, 131] on textarea "Phoned DH, spoke to [PERSON_NAME] REF:" at bounding box center [354, 129] width 151 height 27
click at [322, 130] on textarea "Phoned DH, spoke to [PERSON_NAME] REF:" at bounding box center [354, 129] width 151 height 27
type textarea "Phoned DH, spoke to [PERSON_NAME] is REF:"
click at [436, 81] on span "Save & Close" at bounding box center [432, 80] width 29 height 8
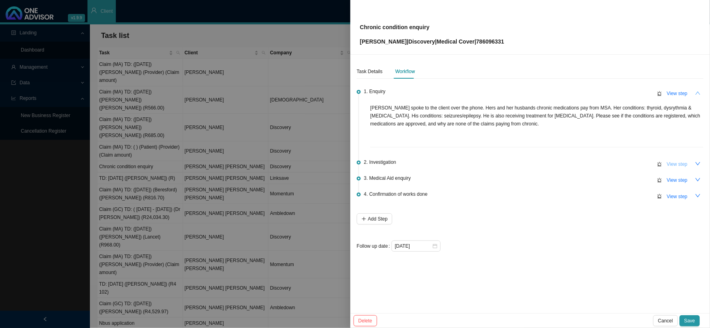
click at [605, 165] on span "View step" at bounding box center [676, 164] width 21 height 8
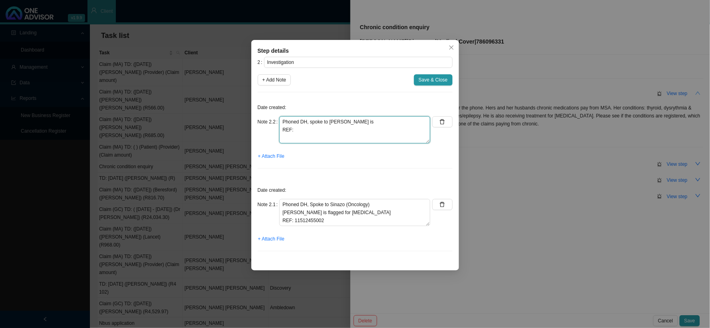
click at [328, 131] on textarea "Phoned DH, spoke to [PERSON_NAME] is REF:" at bounding box center [354, 129] width 151 height 27
click at [318, 135] on textarea "Phoned DH, spoke to [PERSON_NAME] is not registered for [MEDICAL_DATA] - a requ…" at bounding box center [354, 129] width 151 height 27
click at [334, 121] on textarea "Phoned DH, spoke to [PERSON_NAME] is not registered for [MEDICAL_DATA] - a requ…" at bounding box center [354, 129] width 151 height 27
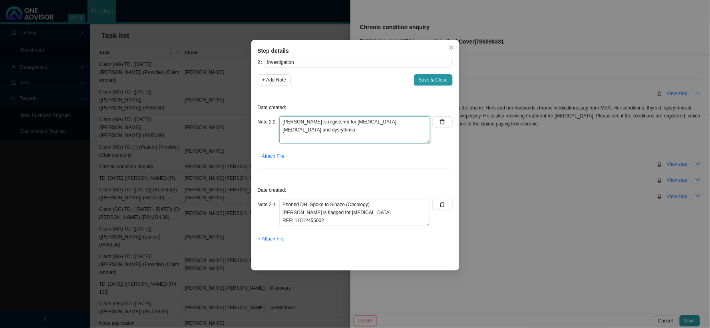
click at [315, 126] on textarea "Phoned DH, spoke to [PERSON_NAME] is not registered for [MEDICAL_DATA] - a requ…" at bounding box center [354, 129] width 151 height 27
click at [330, 130] on textarea "Phoned DH, spoke to [PERSON_NAME] is not registered for [MEDICAL_DATA] - a requ…" at bounding box center [354, 129] width 151 height 27
type textarea "Phoned DH, spoke to [PERSON_NAME] is not registered for [MEDICAL_DATA] - a requ…"
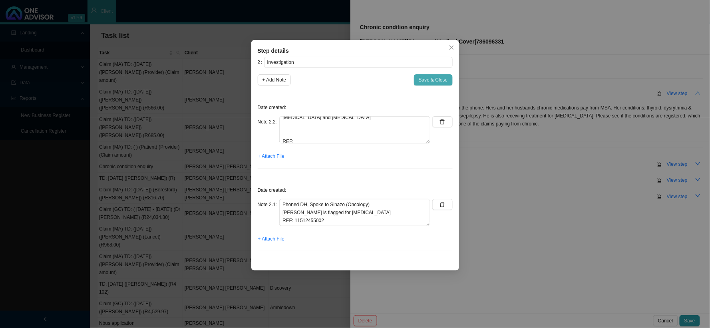
click at [432, 80] on span "Save & Close" at bounding box center [432, 80] width 29 height 8
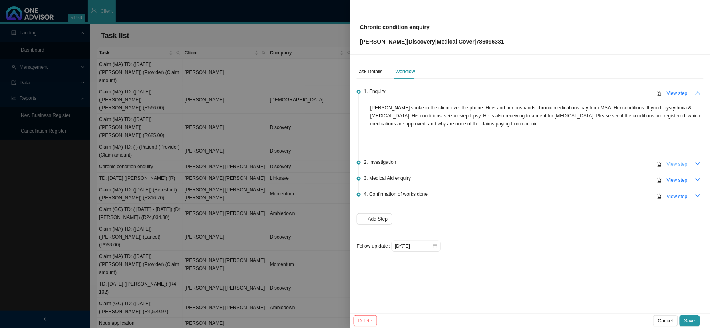
click at [605, 165] on span "View step" at bounding box center [676, 164] width 21 height 8
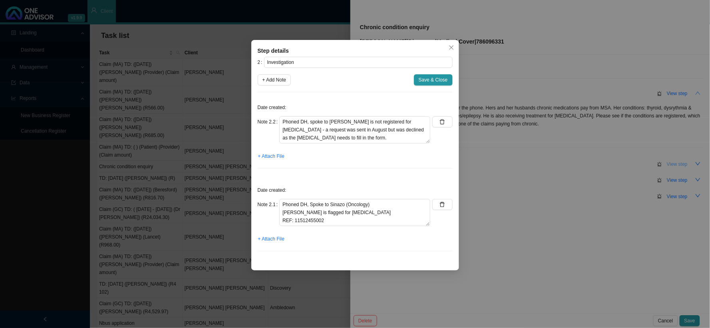
click at [605, 165] on div "Step details 2 Investigation + Add Note Save & Close Date created: Note 2.2 Pho…" at bounding box center [355, 164] width 710 height 328
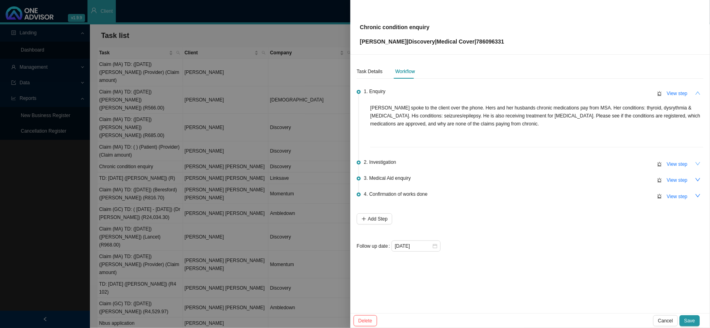
click at [605, 164] on icon "down" at bounding box center [697, 163] width 5 height 3
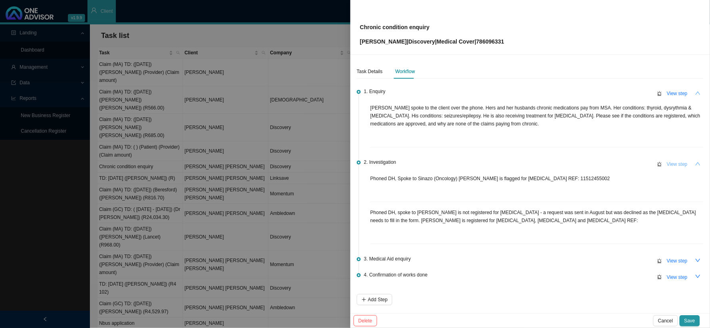
click at [605, 163] on span "View step" at bounding box center [676, 164] width 21 height 8
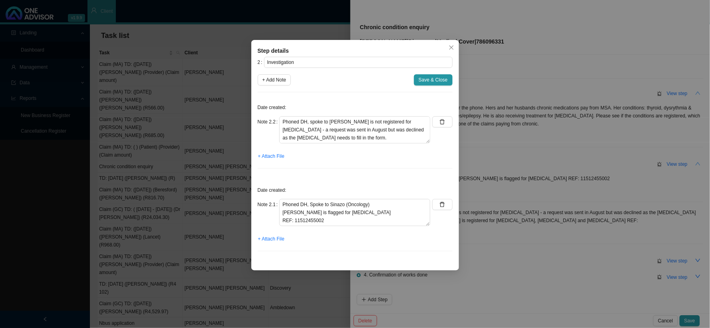
click at [605, 162] on div "Step details 2 Investigation + Add Note Save & Close Date created: Note 2.2 Pho…" at bounding box center [355, 164] width 710 height 328
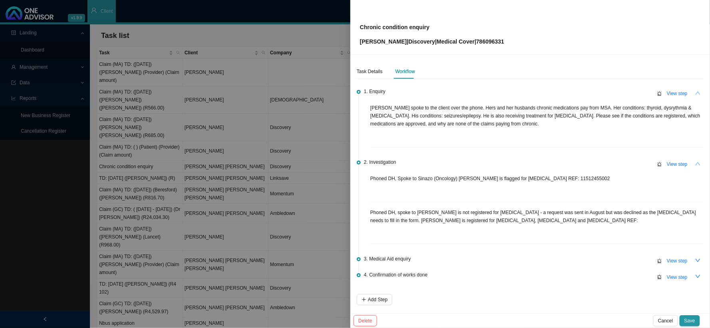
click at [605, 161] on icon "up" at bounding box center [698, 164] width 6 height 6
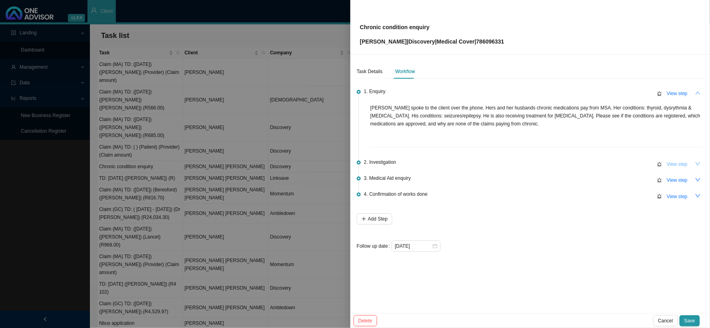
click at [605, 164] on span "View step" at bounding box center [676, 164] width 21 height 8
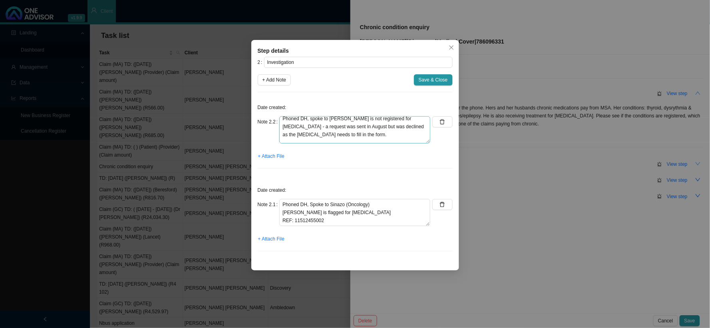
scroll to position [48, 0]
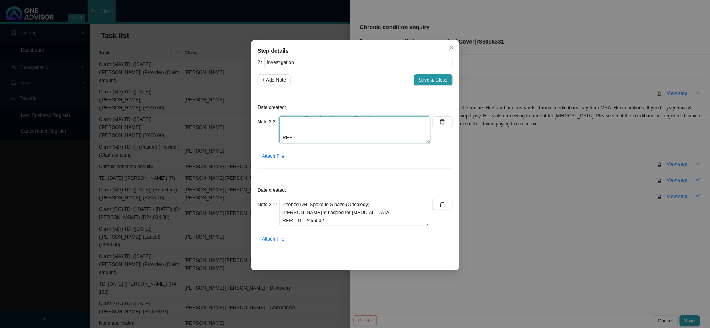
click at [317, 128] on textarea "Phoned DH, spoke to [PERSON_NAME] is not registered for [MEDICAL_DATA] - a requ…" at bounding box center [354, 129] width 151 height 27
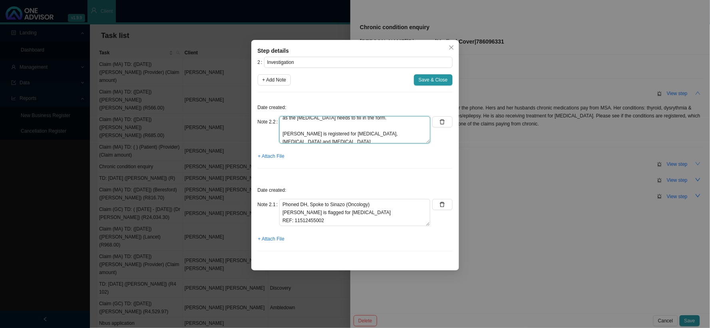
drag, startPoint x: 324, startPoint y: 125, endPoint x: 300, endPoint y: 125, distance: 24.0
click at [300, 125] on textarea "Phoned DH, spoke to [PERSON_NAME] is not registered for [MEDICAL_DATA] - a requ…" at bounding box center [354, 129] width 151 height 27
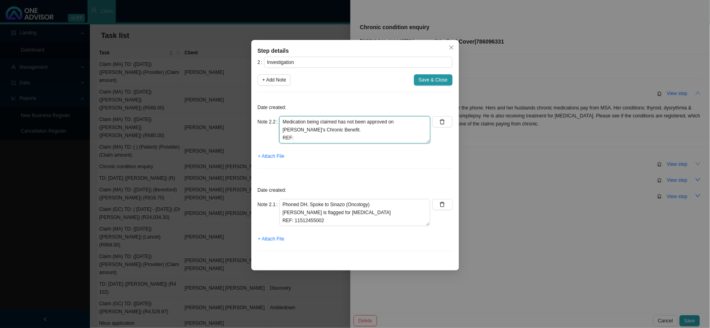
click at [326, 125] on textarea "Phoned DH, spoke to [PERSON_NAME] is not registered for [MEDICAL_DATA] - a requ…" at bounding box center [354, 129] width 151 height 27
click at [321, 130] on textarea "Phoned DH, spoke to [PERSON_NAME] is not registered for [MEDICAL_DATA] - a requ…" at bounding box center [354, 129] width 151 height 27
drag, startPoint x: 321, startPoint y: 130, endPoint x: 283, endPoint y: 132, distance: 37.6
click at [283, 132] on textarea "Phoned DH, spoke to [PERSON_NAME] is not registered for [MEDICAL_DATA] - a requ…" at bounding box center [354, 129] width 151 height 27
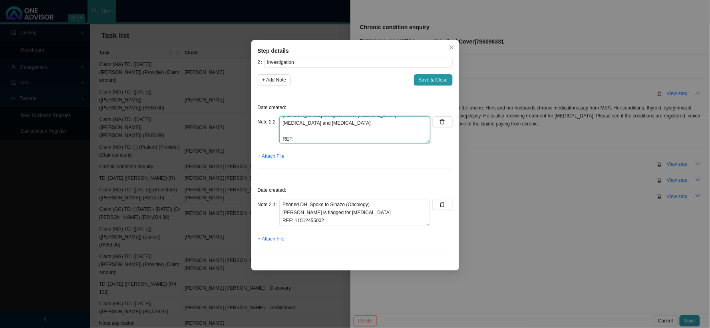
click at [306, 133] on textarea "Phoned DH, spoke to [PERSON_NAME] is not registered for [MEDICAL_DATA] - a requ…" at bounding box center [354, 129] width 151 height 27
click at [306, 140] on textarea "Phoned DH, spoke to [PERSON_NAME] is not registered for [MEDICAL_DATA] - a requ…" at bounding box center [354, 129] width 151 height 27
click at [357, 139] on textarea "Phoned DH, spoke to [PERSON_NAME] is not registered for [MEDICAL_DATA] - a requ…" at bounding box center [354, 129] width 151 height 27
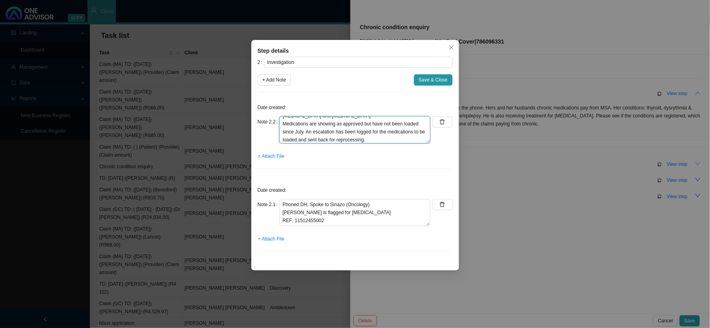
click at [391, 138] on textarea "Phoned DH, spoke to [PERSON_NAME] is not registered for [MEDICAL_DATA] - a requ…" at bounding box center [354, 129] width 151 height 27
click at [386, 137] on textarea "Phoned DH, spoke to [PERSON_NAME] is not registered for [MEDICAL_DATA] - a requ…" at bounding box center [354, 129] width 151 height 27
type textarea "Phoned DH, spoke to [PERSON_NAME] is not registered for [MEDICAL_DATA] - a requ…"
click at [315, 138] on textarea "Phoned DH, spoke to [PERSON_NAME] is not registered for [MEDICAL_DATA] - a requ…" at bounding box center [354, 129] width 151 height 27
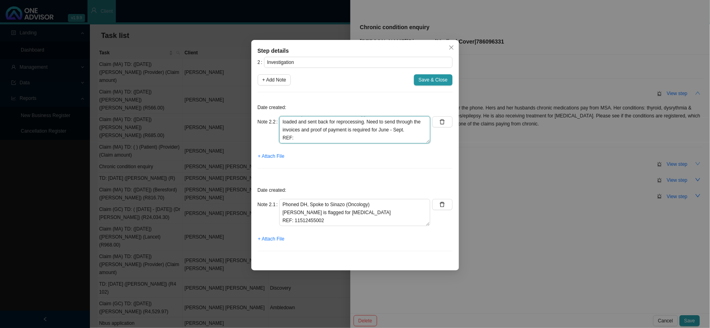
click at [308, 140] on textarea "Phoned DH, spoke to [PERSON_NAME] is not registered for [MEDICAL_DATA] - a requ…" at bounding box center [354, 129] width 151 height 27
click at [318, 137] on textarea "Phoned DH, spoke to [PERSON_NAME] is not registered for [MEDICAL_DATA] - a requ…" at bounding box center [354, 129] width 151 height 27
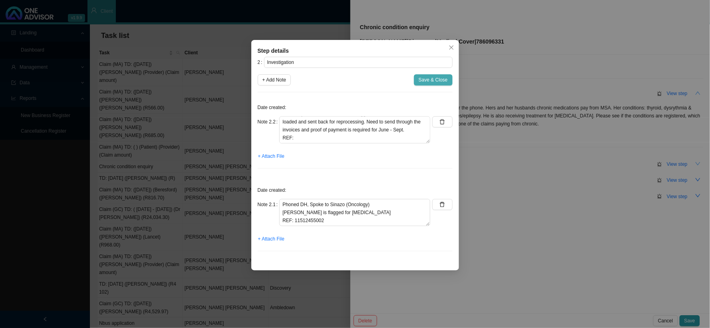
click at [427, 83] on span "Save & Close" at bounding box center [432, 80] width 29 height 8
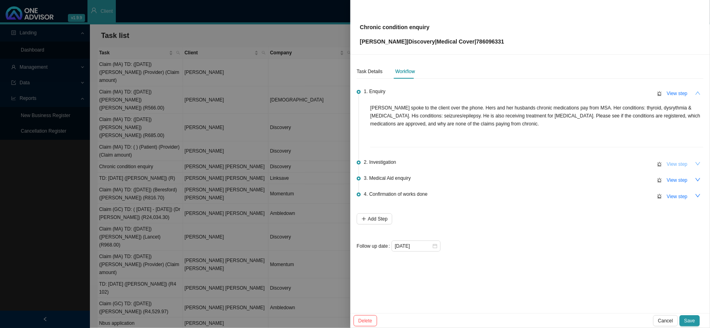
click at [605, 163] on span "View step" at bounding box center [676, 164] width 21 height 8
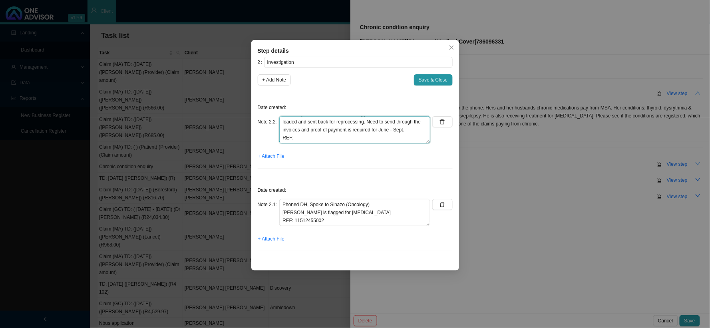
click at [327, 139] on textarea "Phoned DH, spoke to [PERSON_NAME] is not registered for [MEDICAL_DATA] - a requ…" at bounding box center [354, 129] width 151 height 27
click at [430, 81] on span "Save & Close" at bounding box center [432, 80] width 29 height 8
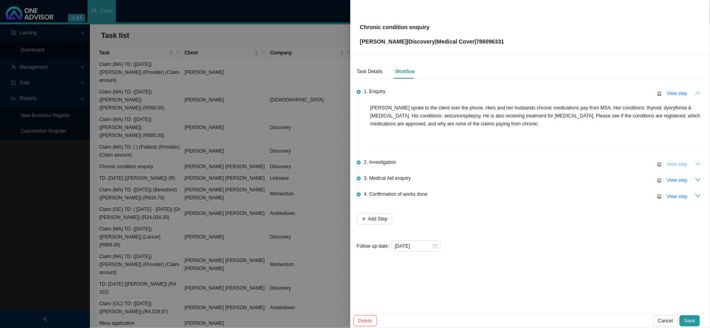
click at [605, 164] on span "View step" at bounding box center [676, 164] width 21 height 8
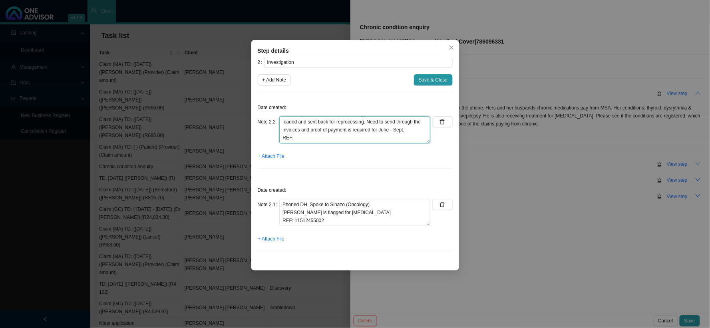
click at [343, 135] on textarea "Phoned DH, spoke to [PERSON_NAME] is not registered for [MEDICAL_DATA] - a requ…" at bounding box center [354, 129] width 151 height 27
click at [345, 139] on textarea "Phoned DH, spoke to [PERSON_NAME] is not registered for [MEDICAL_DATA] - a requ…" at bounding box center [354, 129] width 151 height 27
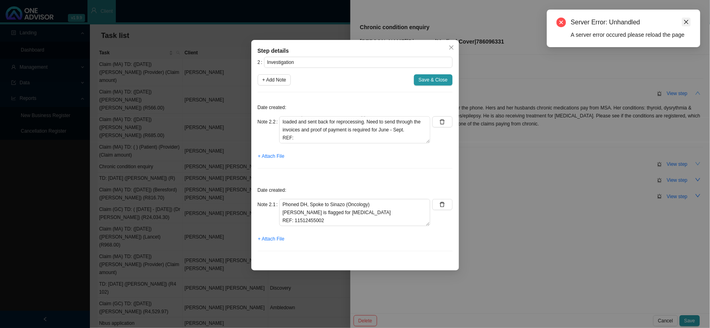
click at [605, 22] on icon "close" at bounding box center [686, 22] width 6 height 6
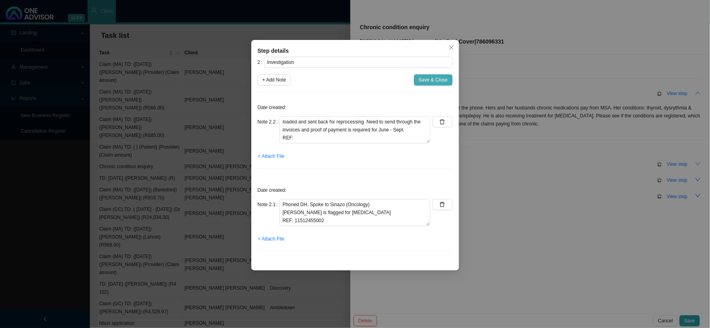
click at [433, 81] on span "Save & Close" at bounding box center [432, 80] width 29 height 8
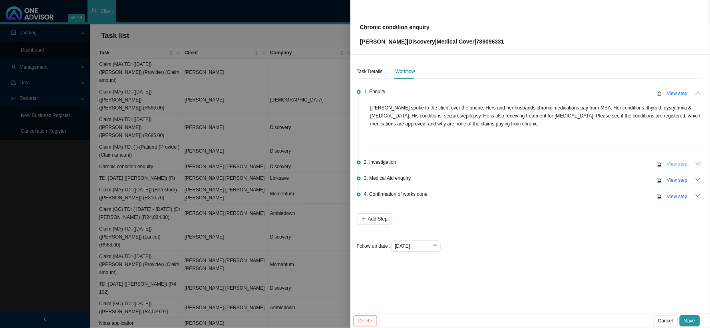
click at [605, 166] on span "View step" at bounding box center [676, 164] width 21 height 8
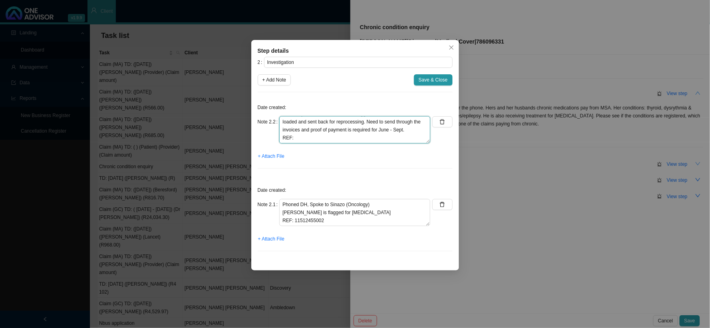
click at [346, 137] on textarea "Phoned DH, spoke to [PERSON_NAME] is not registered for [MEDICAL_DATA] - a requ…" at bounding box center [354, 129] width 151 height 27
type textarea "Phoned DH, spoke to [PERSON_NAME] is not registered for [MEDICAL_DATA] - a requ…"
click at [425, 81] on span "Save & Close" at bounding box center [432, 80] width 29 height 8
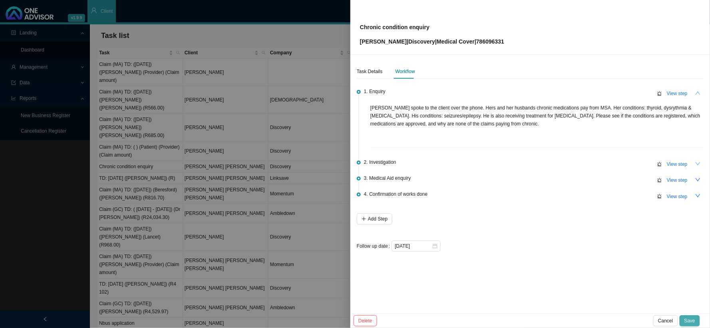
click at [605, 269] on span "Save" at bounding box center [689, 321] width 11 height 8
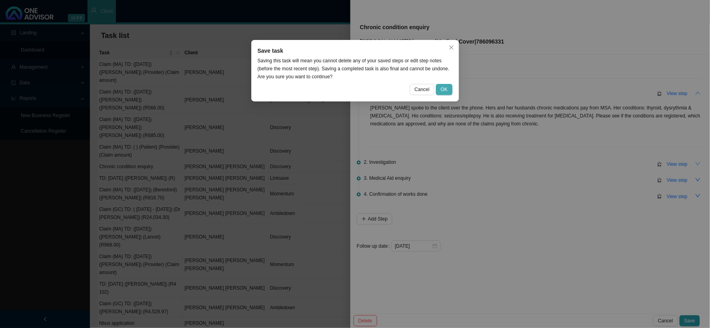
click at [443, 89] on span "OK" at bounding box center [443, 89] width 7 height 8
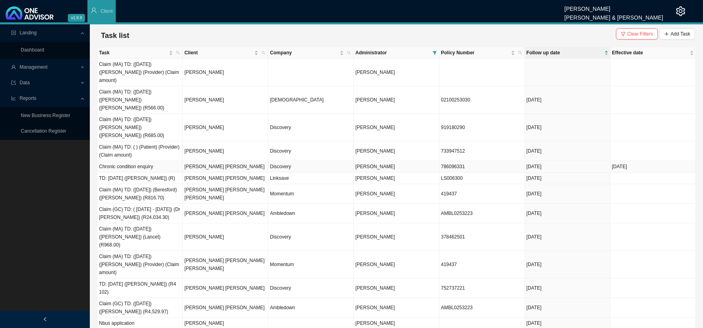
click at [214, 161] on td "[PERSON_NAME] [PERSON_NAME]" at bounding box center [225, 167] width 85 height 12
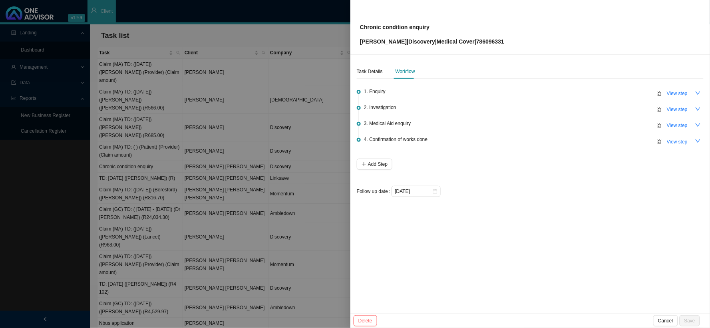
click at [214, 143] on div at bounding box center [355, 164] width 710 height 328
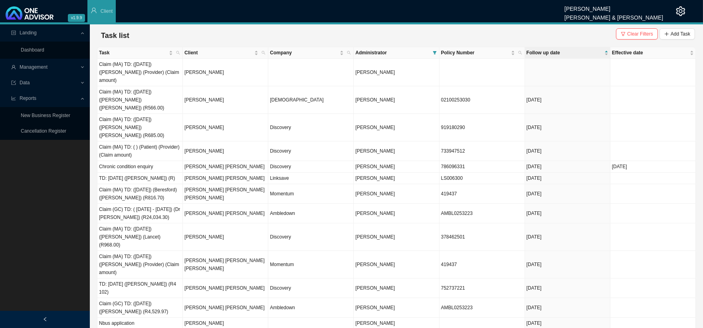
click at [317, 34] on div "Task list Clear Filters Add Task" at bounding box center [396, 36] width 597 height 16
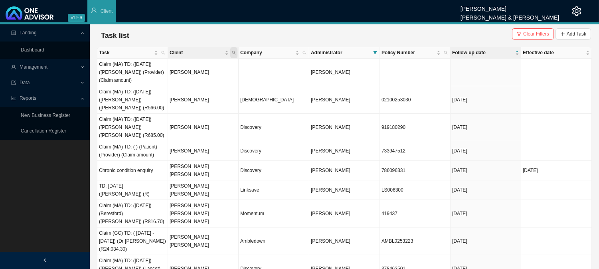
click at [236, 54] on icon "search" at bounding box center [234, 53] width 4 height 4
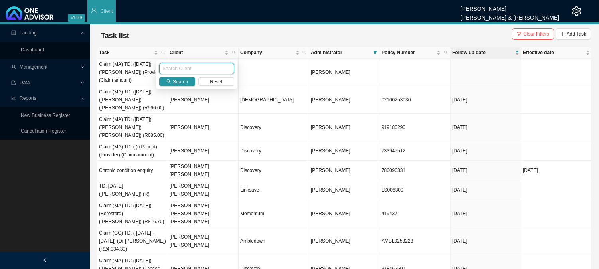
click at [201, 73] on input "text" at bounding box center [196, 68] width 75 height 11
type input "[PERSON_NAME]"
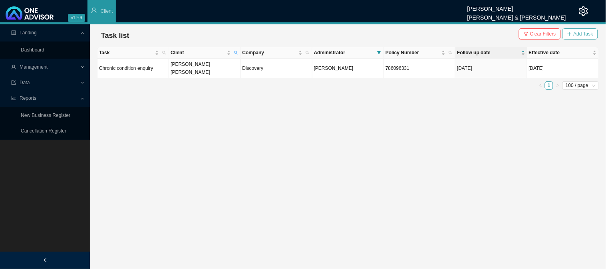
click at [580, 31] on span "Add Task" at bounding box center [583, 34] width 20 height 8
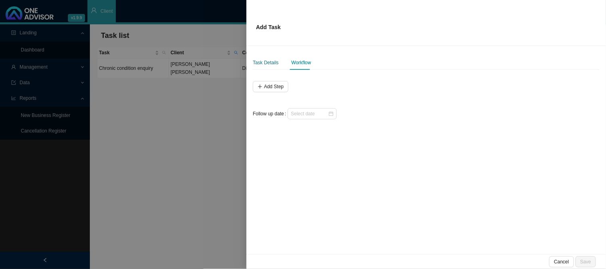
click at [269, 63] on div "Task Details" at bounding box center [266, 63] width 26 height 8
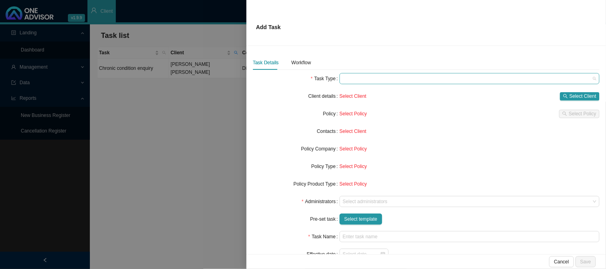
click at [349, 80] on span at bounding box center [470, 78] width 254 height 10
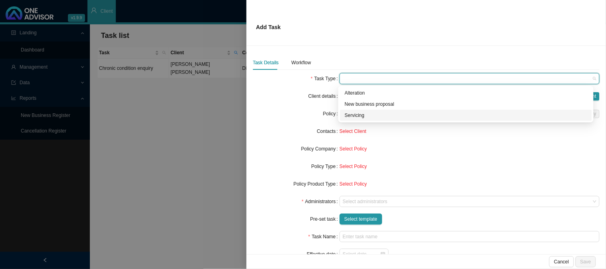
click at [353, 117] on div "Servicing" at bounding box center [466, 115] width 242 height 8
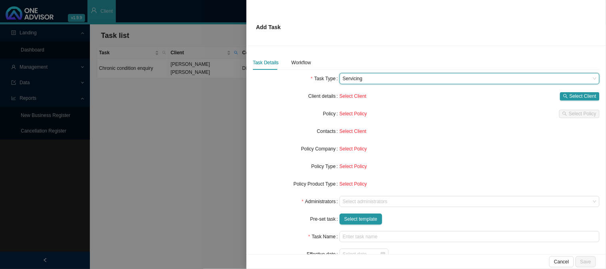
scroll to position [36, 0]
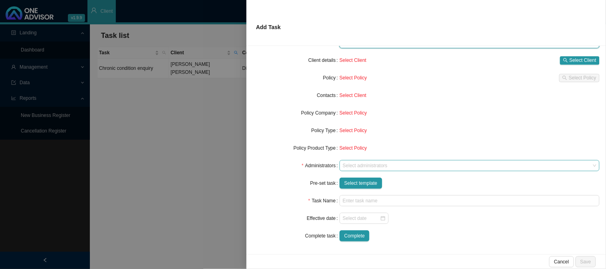
click at [351, 166] on div at bounding box center [465, 166] width 249 height 6
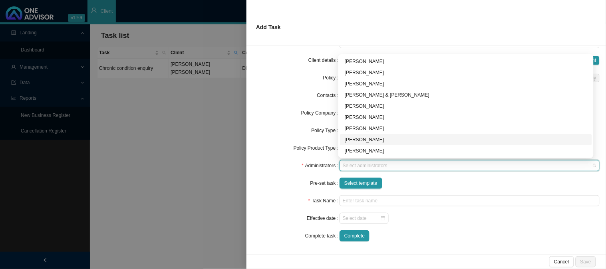
click at [361, 141] on div "[PERSON_NAME]" at bounding box center [466, 140] width 242 height 8
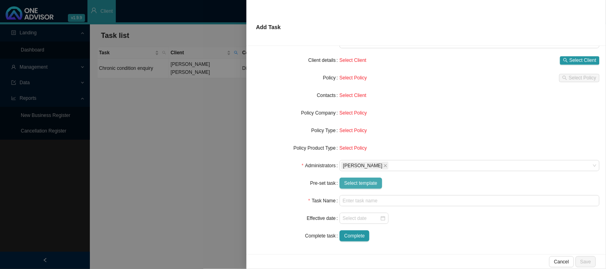
click at [353, 184] on span "Select template" at bounding box center [360, 183] width 33 height 8
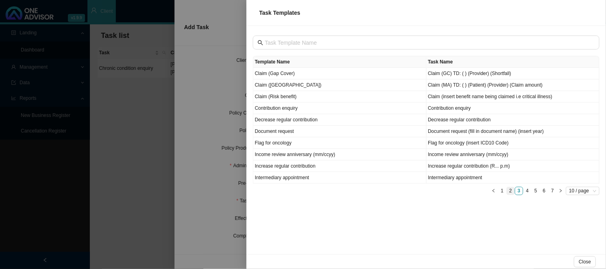
click at [508, 192] on link "2" at bounding box center [511, 191] width 8 height 8
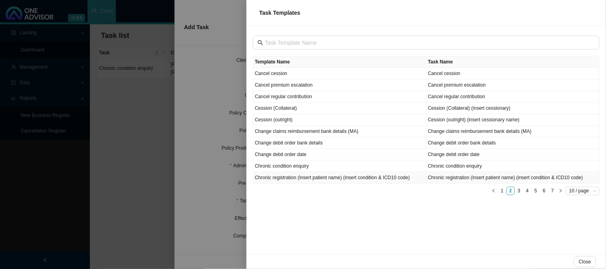
click at [360, 178] on td "Chronic registration (Insert patient name) (insert condition & ICD10 code)" at bounding box center [339, 178] width 173 height 12
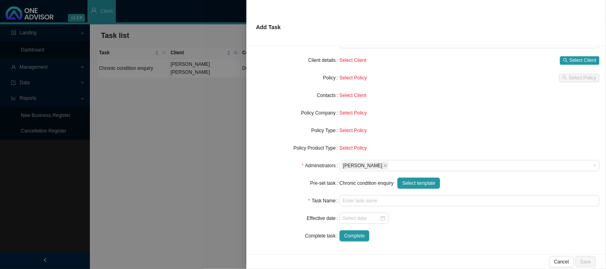
type input "Chronic registration (Insert patient name) (insert condition & ICD10 code)"
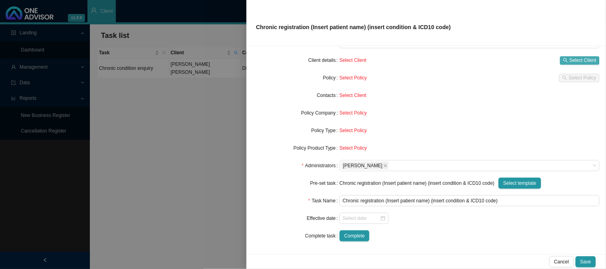
click at [569, 59] on span "Select Client" at bounding box center [582, 60] width 27 height 8
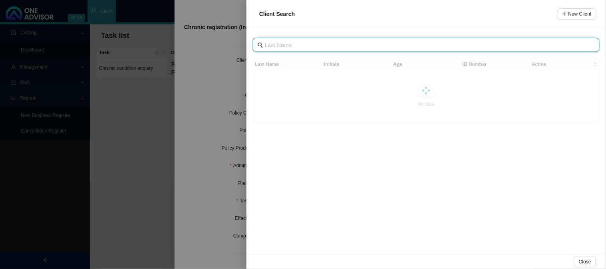
click at [306, 42] on input "text" at bounding box center [427, 45] width 324 height 9
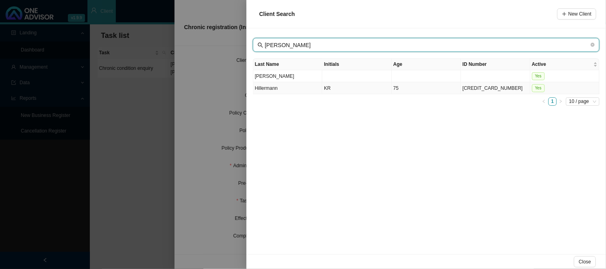
type input "[PERSON_NAME]"
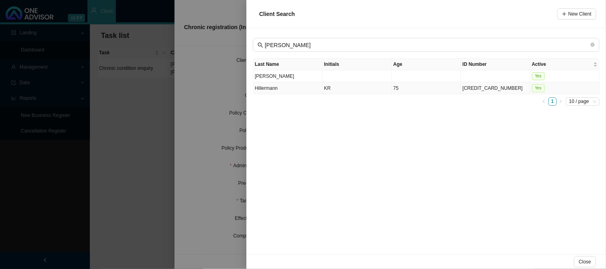
click at [297, 89] on td "Hillermann" at bounding box center [287, 88] width 69 height 12
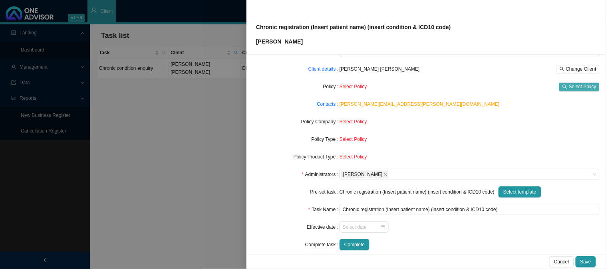
click at [569, 86] on span "Select Policy" at bounding box center [583, 87] width 28 height 8
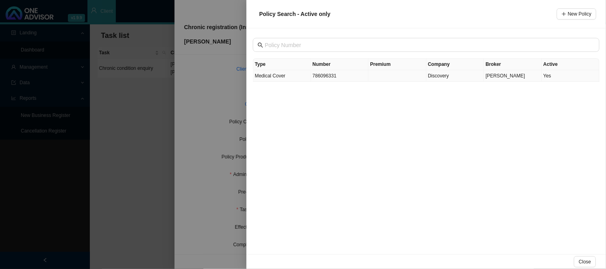
click at [333, 75] on td "786096331" at bounding box center [340, 76] width 58 height 12
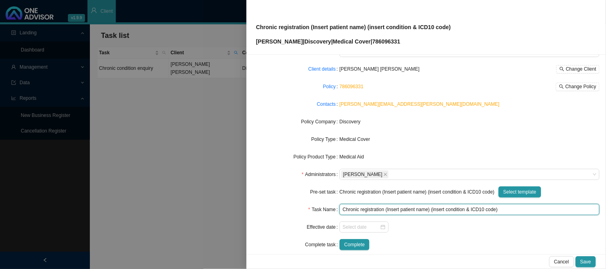
click at [403, 209] on input "Chronic registration (Insert patient name) (insert condition & ICD10 code)" at bounding box center [469, 209] width 260 height 11
drag, startPoint x: 426, startPoint y: 209, endPoint x: 387, endPoint y: 207, distance: 39.2
click at [387, 207] on input "Chronic registration (Insert patient name) (insert condition & ICD10 code)" at bounding box center [469, 209] width 260 height 11
drag, startPoint x: 488, startPoint y: 208, endPoint x: 422, endPoint y: 206, distance: 65.1
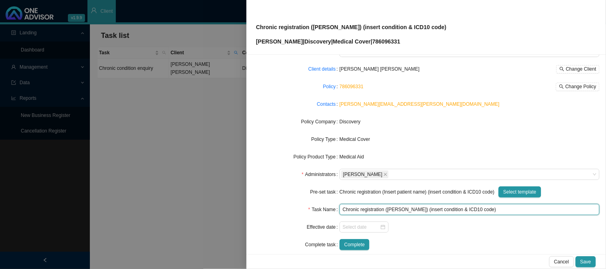
click at [422, 206] on input "Chronic registration ([PERSON_NAME]) (insert condition & ICD10 code)" at bounding box center [469, 209] width 260 height 11
type input "Chronic registration ([PERSON_NAME]) ([MEDICAL_DATA])"
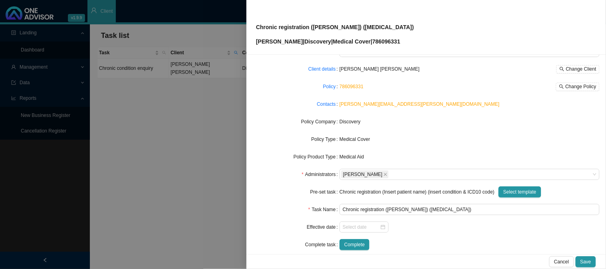
click at [449, 134] on div "Medical Cover" at bounding box center [469, 139] width 260 height 11
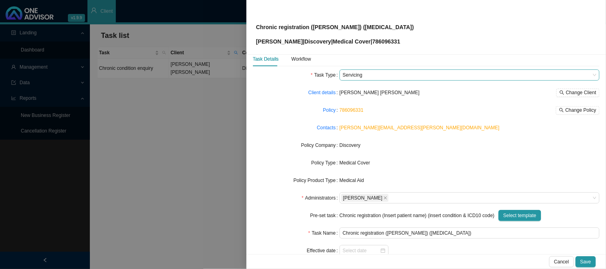
scroll to position [0, 0]
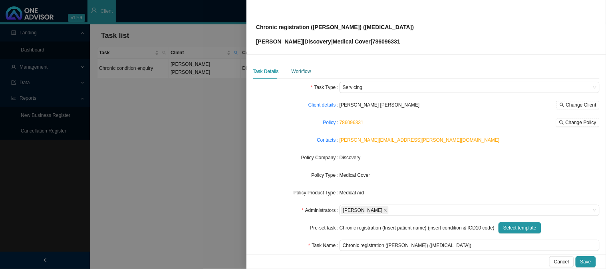
click at [301, 74] on div "Workflow" at bounding box center [301, 71] width 20 height 8
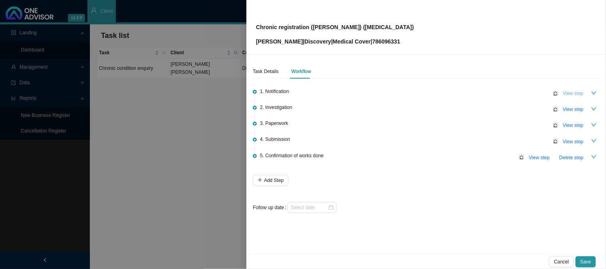
click at [576, 92] on span "View step" at bounding box center [573, 93] width 21 height 8
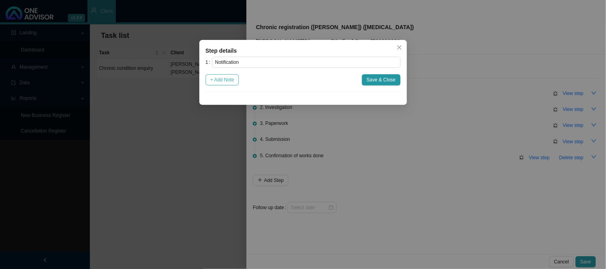
click at [228, 81] on span "+ Add Note" at bounding box center [222, 80] width 24 height 8
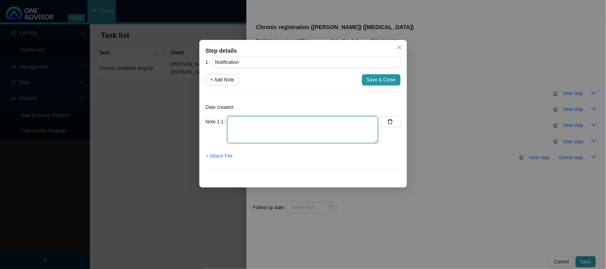
click at [253, 119] on textarea at bounding box center [302, 129] width 151 height 27
type textarea "C"
type textarea "Continue"
drag, startPoint x: 253, startPoint y: 119, endPoint x: 211, endPoint y: 117, distance: 42.4
click at [211, 117] on div "Note 1.1 Continue" at bounding box center [292, 129] width 173 height 27
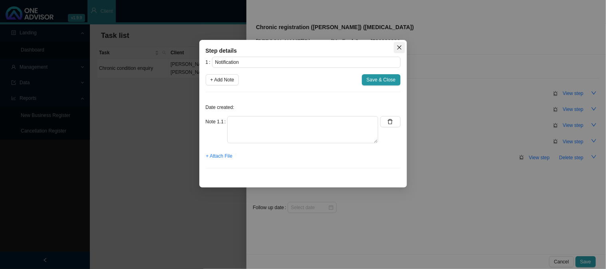
click at [400, 47] on icon "close" at bounding box center [399, 48] width 6 height 6
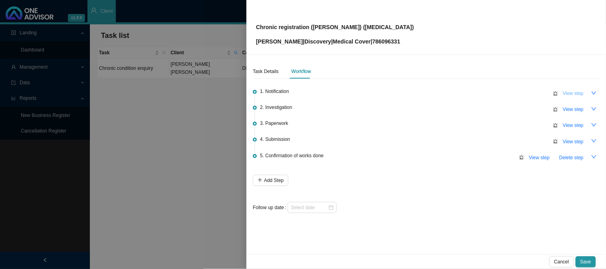
click at [572, 89] on span "View step" at bounding box center [573, 93] width 21 height 8
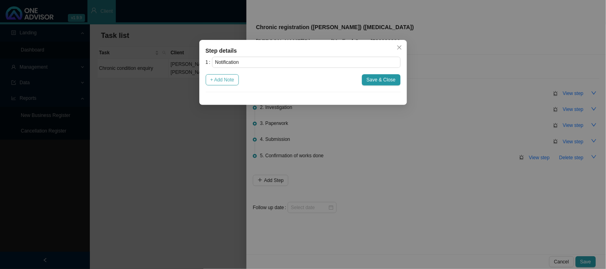
click at [229, 80] on span "+ Add Note" at bounding box center [222, 80] width 24 height 8
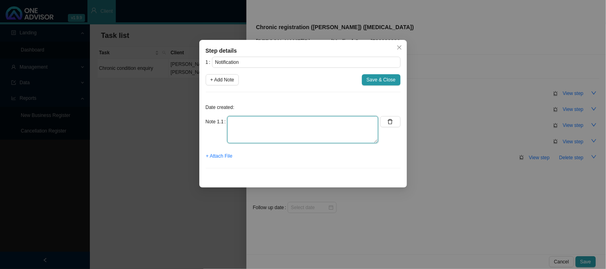
click at [256, 119] on textarea at bounding box center [302, 129] width 151 height 27
type textarea "[PERSON_NAME] asked me to check with DH if [PERSON_NAME] is registered for [MED…"
drag, startPoint x: 326, startPoint y: 133, endPoint x: 228, endPoint y: 124, distance: 98.2
click at [228, 124] on textarea "[PERSON_NAME] asked me to check with DH if [PERSON_NAME] is registered for [MED…" at bounding box center [302, 129] width 151 height 27
click at [387, 122] on icon "delete" at bounding box center [390, 122] width 6 height 6
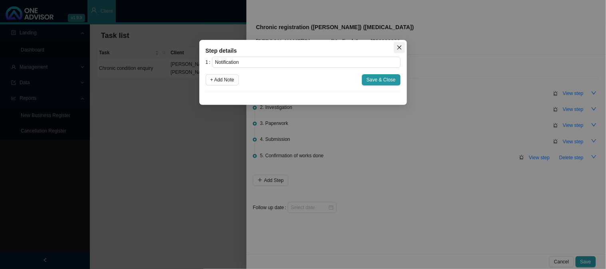
click at [394, 45] on span "Close" at bounding box center [399, 48] width 11 height 6
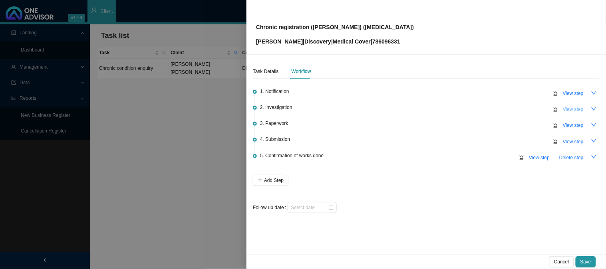
click at [569, 108] on span "View step" at bounding box center [573, 109] width 21 height 8
type input "Investigation"
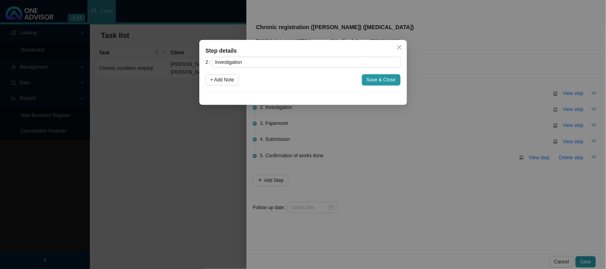
click at [228, 85] on div "2 Investigation + Add Note Save & Close" at bounding box center [303, 75] width 195 height 36
click at [230, 81] on span "+ Add Note" at bounding box center [222, 80] width 24 height 8
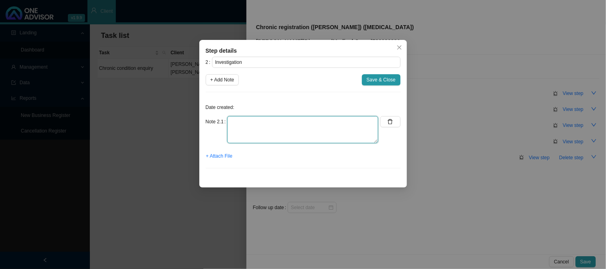
click at [270, 127] on textarea at bounding box center [302, 129] width 151 height 27
paste textarea "[PERSON_NAME] asked me to check with DH if [PERSON_NAME] is registered for [MED…"
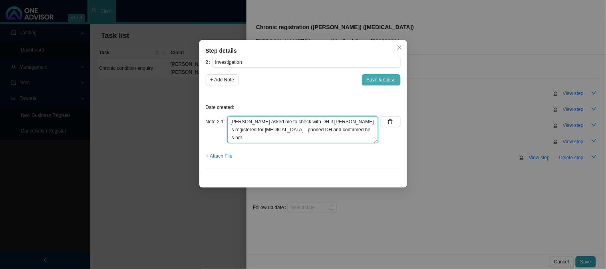
type textarea "[PERSON_NAME] asked me to check with DH if [PERSON_NAME] is registered for [MED…"
click at [382, 77] on span "Save & Close" at bounding box center [381, 80] width 29 height 8
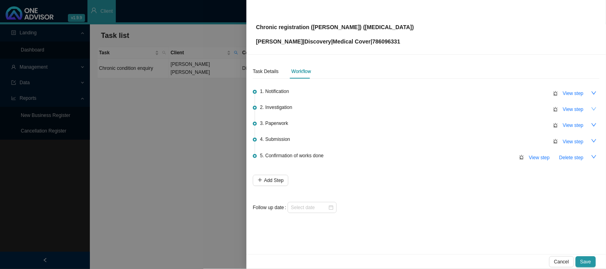
click at [593, 108] on icon "down" at bounding box center [594, 109] width 6 height 6
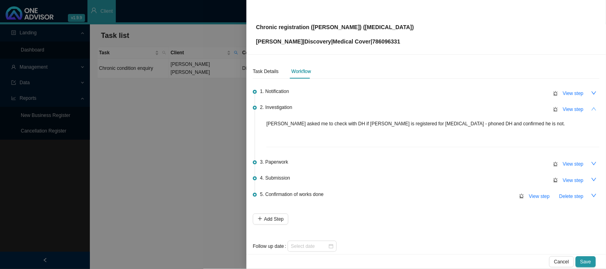
click at [593, 108] on div "Task Details Workflow 1. Notification View step 2. Investigation View step [PER…" at bounding box center [425, 155] width 359 height 200
click at [565, 109] on span "View step" at bounding box center [573, 109] width 21 height 8
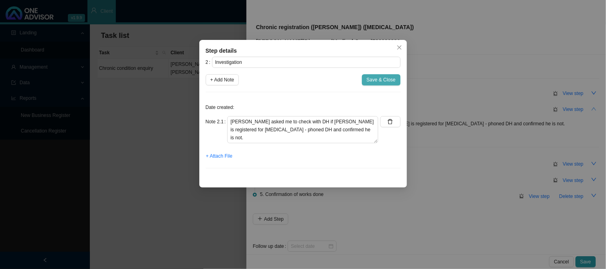
click at [382, 78] on span "Save & Close" at bounding box center [381, 80] width 29 height 8
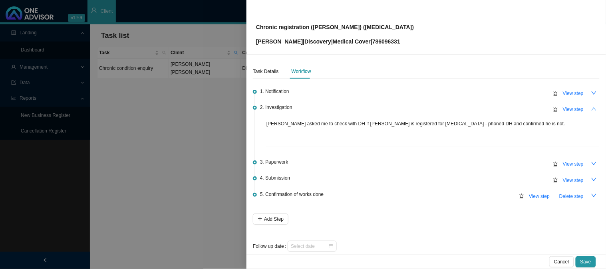
click at [591, 108] on icon "up" at bounding box center [594, 109] width 6 height 6
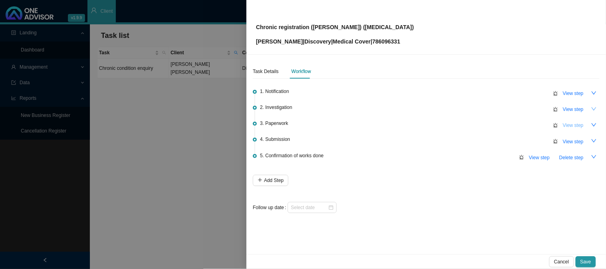
click at [574, 127] on span "View step" at bounding box center [573, 125] width 21 height 8
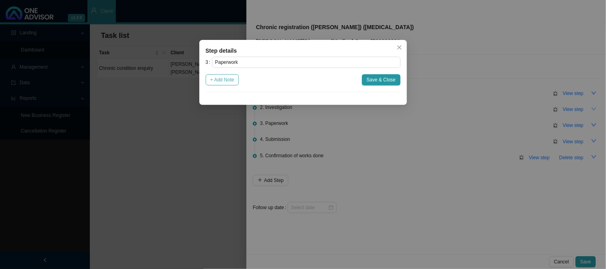
click at [230, 81] on span "+ Add Note" at bounding box center [222, 80] width 24 height 8
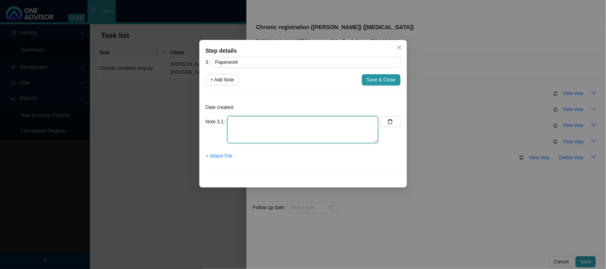
click at [252, 127] on textarea at bounding box center [302, 129] width 151 height 27
type textarea "Sent the form to [PERSON_NAME] and asked that the form be completed by a [MEDIC…"
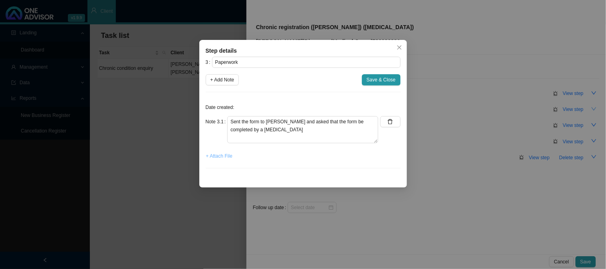
click at [228, 157] on span "+ Attach File" at bounding box center [219, 156] width 26 height 8
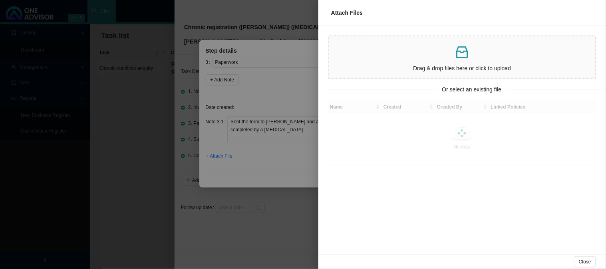
click at [254, 104] on div at bounding box center [303, 134] width 606 height 269
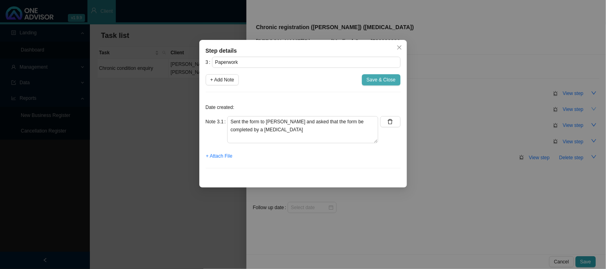
click at [380, 80] on span "Save & Close" at bounding box center [381, 80] width 29 height 8
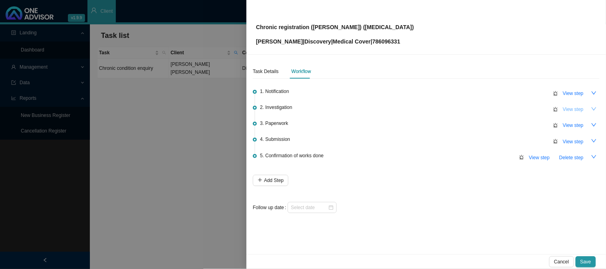
click at [580, 107] on span "View step" at bounding box center [573, 109] width 21 height 8
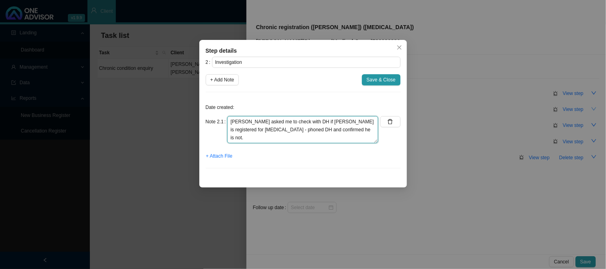
drag, startPoint x: 370, startPoint y: 123, endPoint x: 224, endPoint y: 121, distance: 145.4
click at [224, 121] on div "Note 2.1 [PERSON_NAME] asked me to check with DH if [PERSON_NAME] is registered…" at bounding box center [292, 129] width 173 height 27
drag, startPoint x: 236, startPoint y: 121, endPoint x: 210, endPoint y: 121, distance: 26.0
click at [210, 121] on div "Note 2.1 - phoned DH and confirmed he is not." at bounding box center [292, 129] width 173 height 27
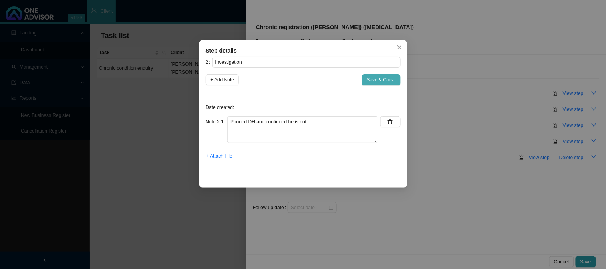
click at [386, 81] on span "Save & Close" at bounding box center [381, 80] width 29 height 8
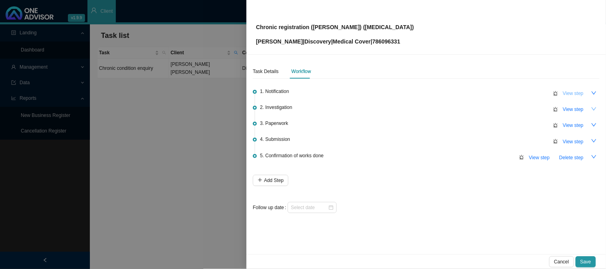
click at [565, 93] on span "View step" at bounding box center [573, 93] width 21 height 8
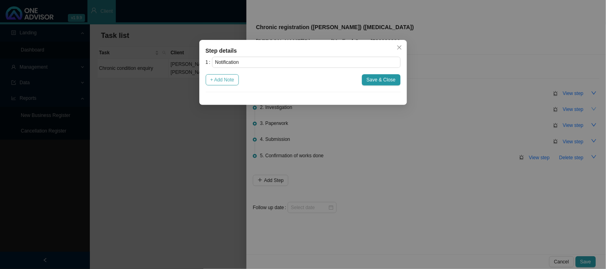
click at [234, 82] on span "+ Add Note" at bounding box center [222, 80] width 24 height 8
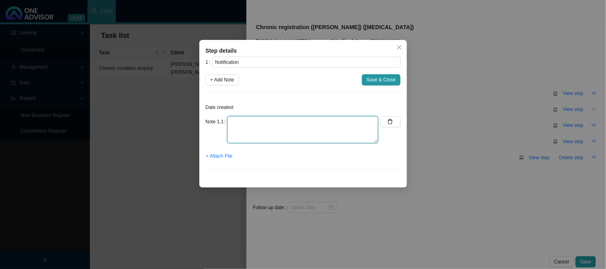
click at [255, 123] on textarea at bounding box center [302, 129] width 151 height 27
paste textarea "[PERSON_NAME] asked me to check with DH if [PERSON_NAME] is registered for [MED…"
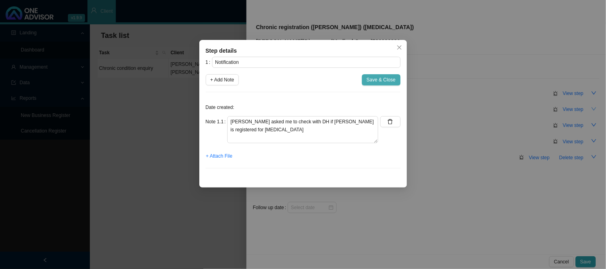
click at [389, 78] on span "Save & Close" at bounding box center [381, 80] width 29 height 8
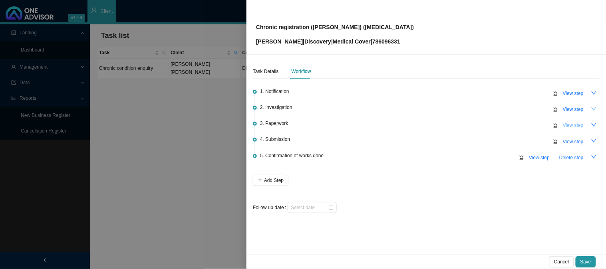
click at [569, 126] on span "View step" at bounding box center [573, 125] width 21 height 8
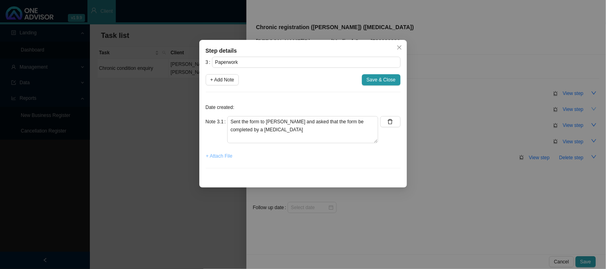
click at [222, 157] on span "+ Attach File" at bounding box center [219, 156] width 26 height 8
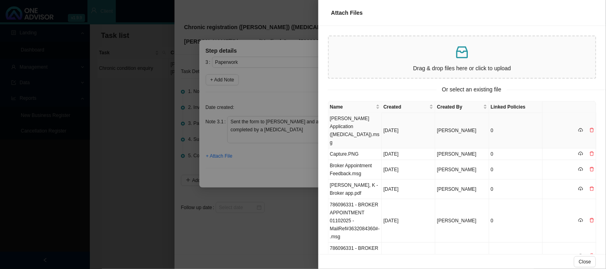
click at [368, 124] on td "[PERSON_NAME] Application ([MEDICAL_DATA]).msg" at bounding box center [355, 131] width 54 height 36
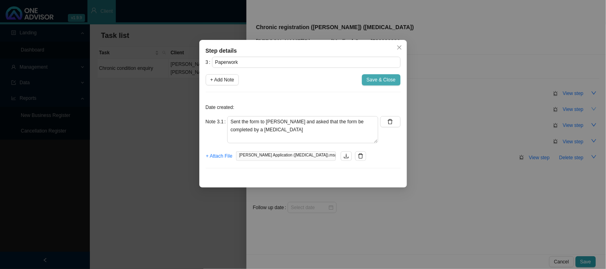
click at [381, 81] on span "Save & Close" at bounding box center [381, 80] width 29 height 8
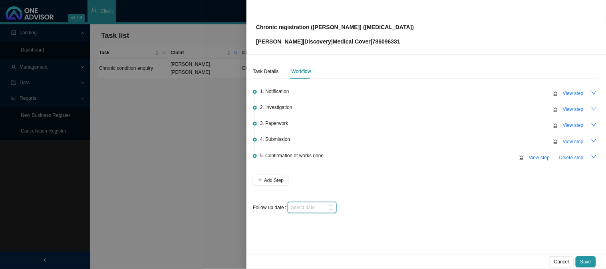
click at [309, 204] on input at bounding box center [309, 208] width 37 height 8
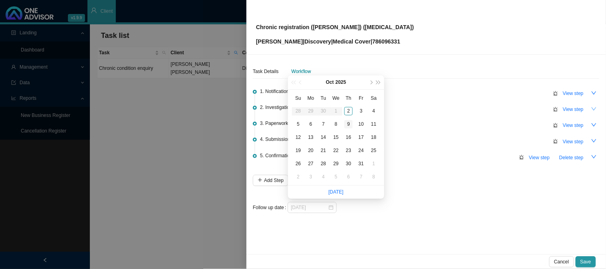
click at [350, 121] on div "9" at bounding box center [348, 124] width 8 height 8
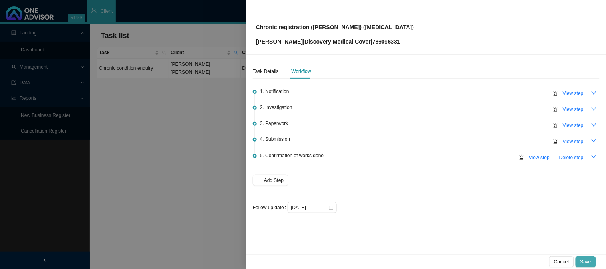
click at [587, 260] on span "Save" at bounding box center [585, 262] width 11 height 8
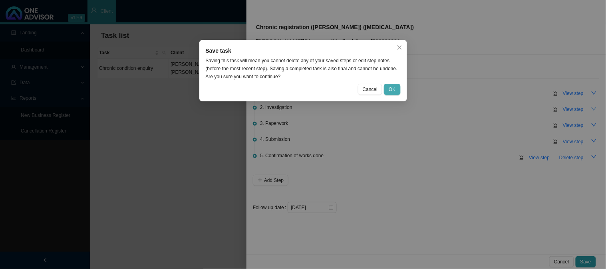
click at [393, 85] on span "OK" at bounding box center [392, 89] width 7 height 8
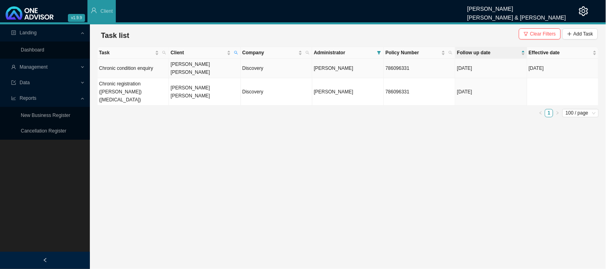
click at [154, 63] on td "Chronic condition enquiry" at bounding box center [132, 69] width 71 height 20
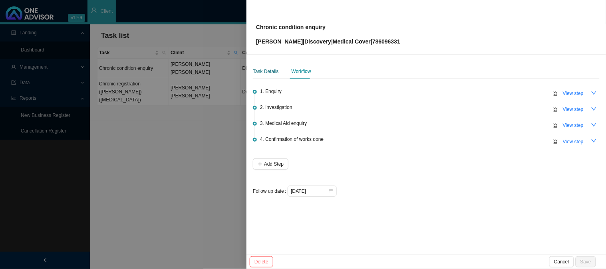
click at [270, 73] on div "Task Details" at bounding box center [266, 71] width 26 height 8
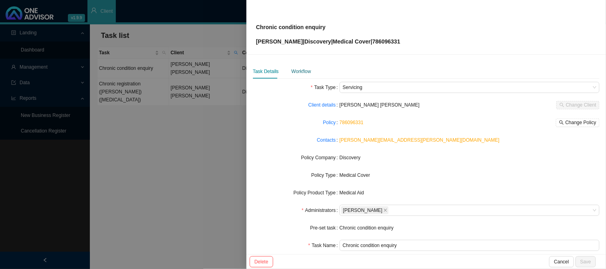
click at [299, 74] on div "Workflow" at bounding box center [301, 71] width 20 height 8
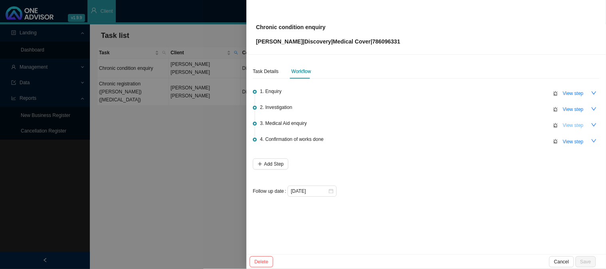
click at [584, 125] on button "View step" at bounding box center [573, 125] width 30 height 11
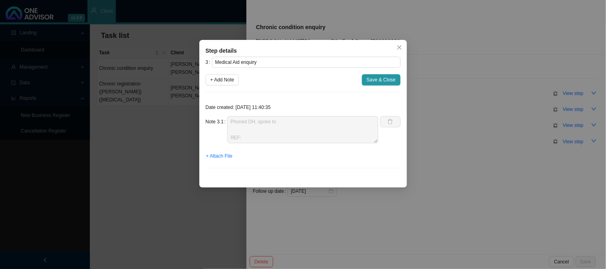
click at [431, 102] on div "Step details 3 Medical Aid enquiry + Add Note Save & Close Date created: [DATE]…" at bounding box center [303, 134] width 606 height 269
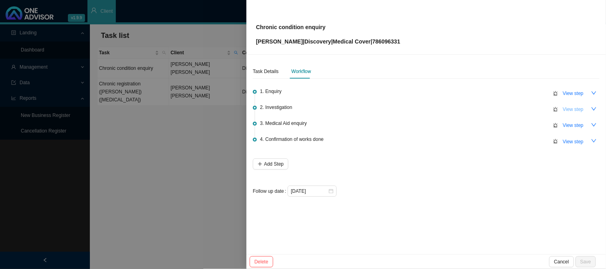
click at [580, 110] on span "View step" at bounding box center [573, 109] width 21 height 8
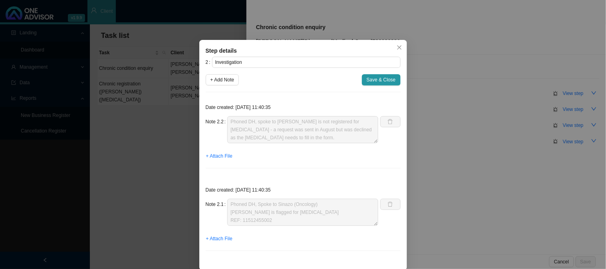
click at [478, 135] on div "Step details 2 Investigation + Add Note Save & Close Date created: [DATE] 11:40…" at bounding box center [303, 134] width 606 height 269
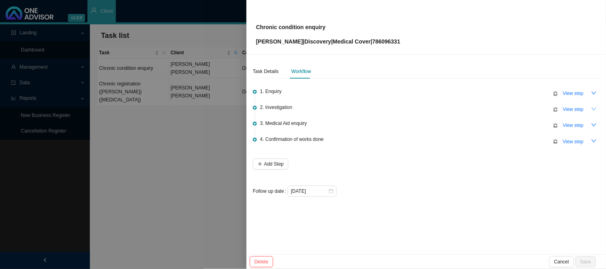
click at [593, 109] on icon "down" at bounding box center [594, 109] width 6 height 6
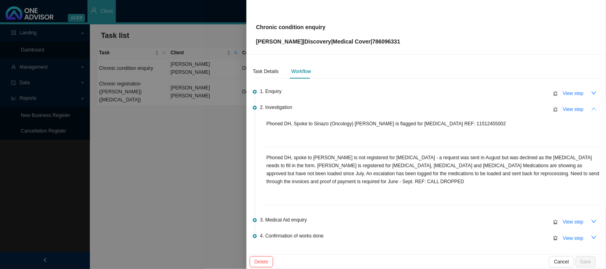
click at [593, 109] on button "button" at bounding box center [593, 108] width 11 height 11
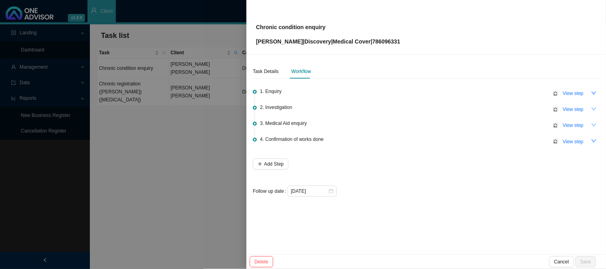
click at [593, 127] on icon "down" at bounding box center [594, 125] width 6 height 6
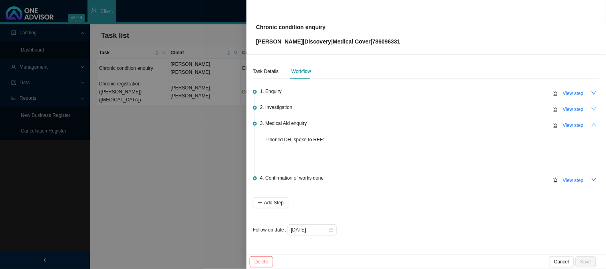
click at [327, 143] on div "Phoned DH, spoke to REF:" at bounding box center [432, 150] width 333 height 28
click at [317, 140] on p "Phoned DH, spoke to REF:" at bounding box center [432, 140] width 333 height 8
drag, startPoint x: 327, startPoint y: 140, endPoint x: 254, endPoint y: 138, distance: 73.5
click at [254, 138] on li "3. Medical Aid enquiry View step Phoned DH, spoke to REF:" at bounding box center [426, 149] width 347 height 55
click at [511, 145] on div "Phoned DH, spoke to REF:" at bounding box center [432, 150] width 333 height 28
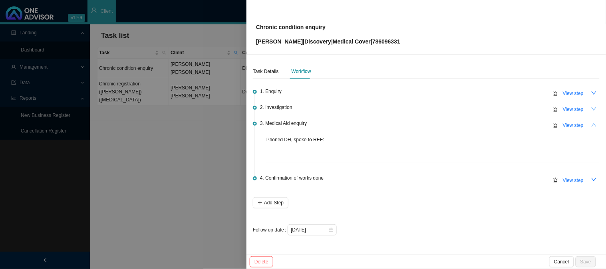
click at [555, 125] on icon "alert" at bounding box center [555, 125] width 5 height 5
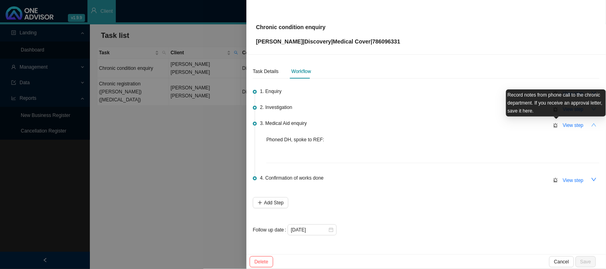
click at [521, 145] on div "Phoned DH, spoke to REF:" at bounding box center [432, 150] width 333 height 28
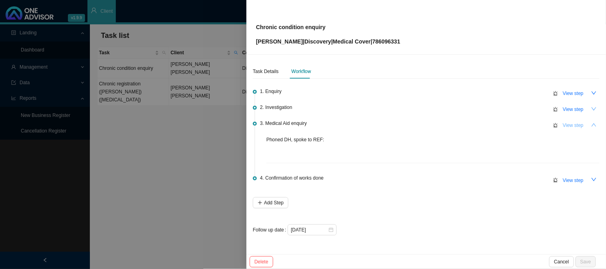
click at [578, 128] on span "View step" at bounding box center [573, 125] width 21 height 8
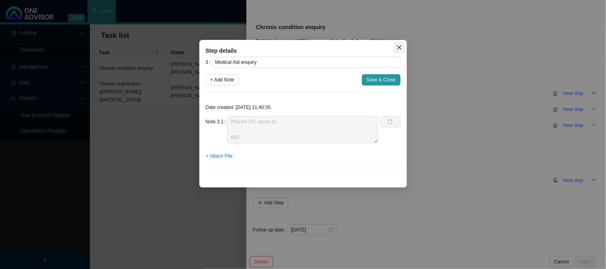
click at [395, 49] on span "Close" at bounding box center [399, 48] width 11 height 6
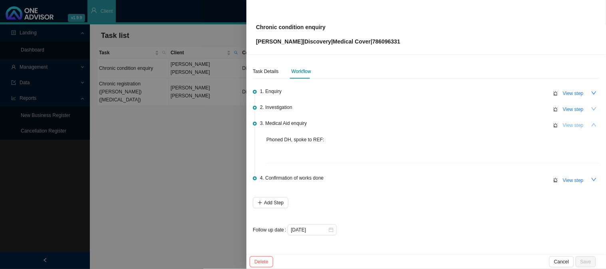
click at [569, 124] on span "View step" at bounding box center [573, 125] width 21 height 8
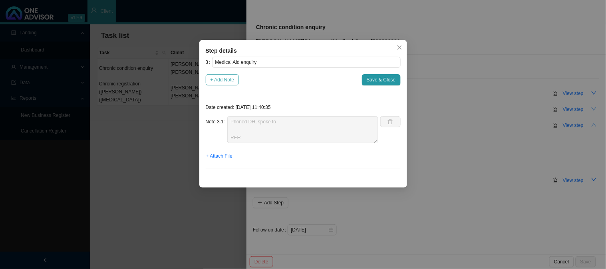
click at [233, 81] on span "+ Add Note" at bounding box center [222, 80] width 24 height 8
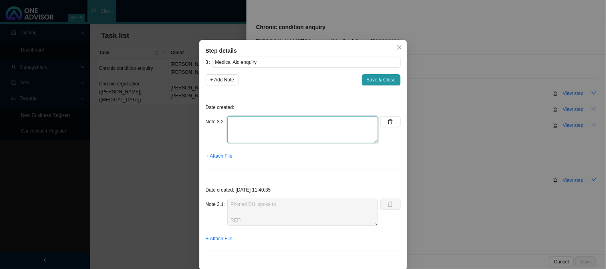
click at [275, 124] on textarea at bounding box center [302, 129] width 151 height 27
drag, startPoint x: 342, startPoint y: 125, endPoint x: 286, endPoint y: 121, distance: 55.6
click at [286, 121] on textarea "Emailed feedback to [PERSON_NAME] about her query" at bounding box center [302, 129] width 151 height 27
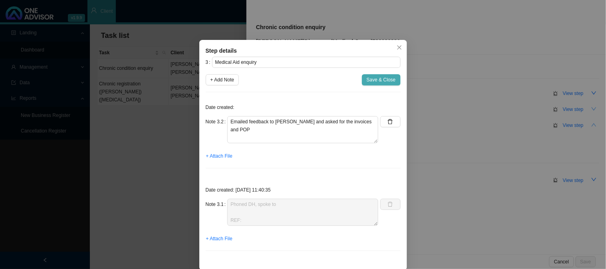
click at [374, 75] on button "Save & Close" at bounding box center [381, 79] width 39 height 11
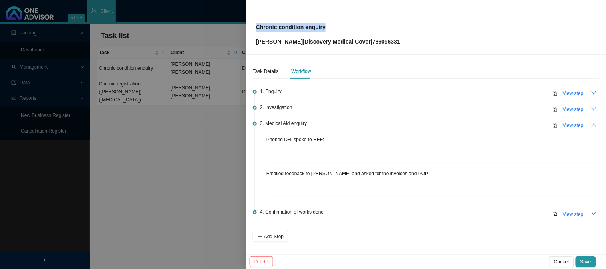
drag, startPoint x: 333, startPoint y: 27, endPoint x: 254, endPoint y: 31, distance: 79.6
click at [254, 31] on div "Chronic condition enquiry [PERSON_NAME] | Discovery | Medical Cover | 786096331" at bounding box center [425, 27] width 359 height 55
copy p "Chronic condition enquiry"
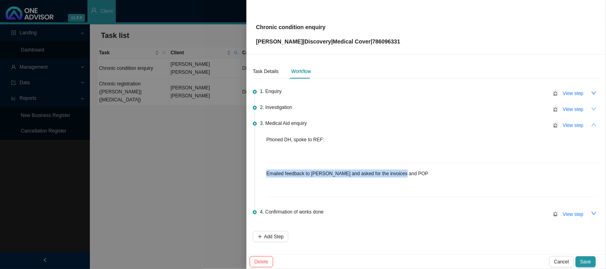
drag, startPoint x: 410, startPoint y: 176, endPoint x: 261, endPoint y: 173, distance: 149.0
click at [261, 173] on div "3. Medical Aid enquiry View step Phoned DH, spoke to REF: Emailed feedback to […" at bounding box center [429, 158] width 339 height 78
click at [569, 125] on span "View step" at bounding box center [573, 125] width 21 height 8
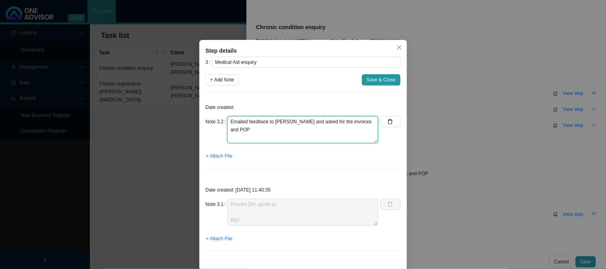
drag, startPoint x: 364, startPoint y: 125, endPoint x: 221, endPoint y: 123, distance: 142.6
click at [221, 123] on div "Note 3.2 Emailed feedback to [PERSON_NAME] and asked for the invoices and POP" at bounding box center [292, 129] width 173 height 27
click at [384, 122] on button "button" at bounding box center [390, 121] width 20 height 11
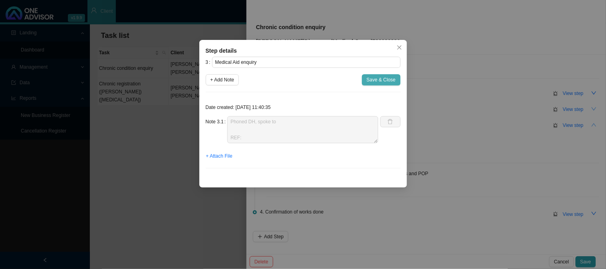
click at [381, 80] on span "Save & Close" at bounding box center [381, 80] width 29 height 8
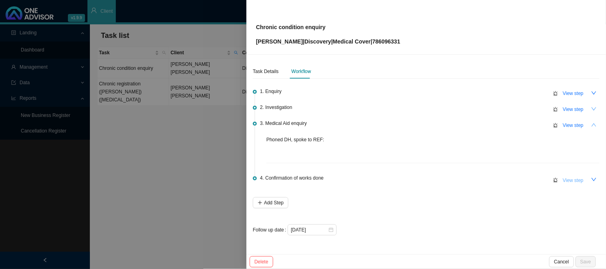
click at [568, 179] on span "View step" at bounding box center [573, 180] width 21 height 8
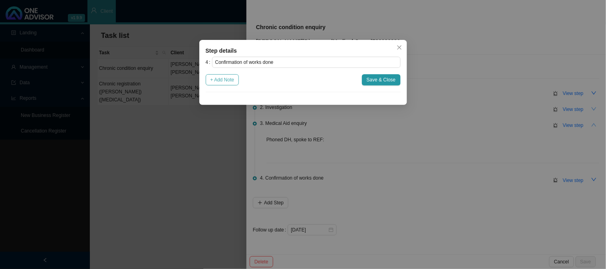
click at [231, 81] on span "+ Add Note" at bounding box center [222, 80] width 24 height 8
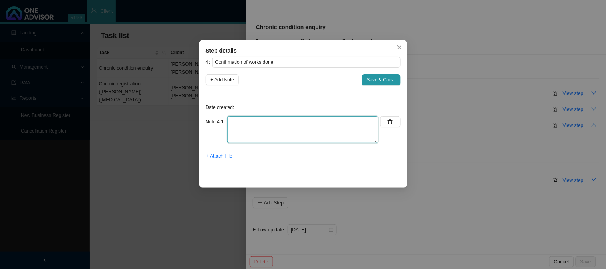
click at [270, 133] on textarea at bounding box center [302, 129] width 151 height 27
paste textarea "Chronic condition enquiry"
drag, startPoint x: 309, startPoint y: 127, endPoint x: 222, endPoint y: 122, distance: 87.6
click at [222, 122] on div "Note 4.1 Chronic condition enquiry" at bounding box center [292, 129] width 173 height 27
click at [394, 48] on span "Close" at bounding box center [399, 48] width 11 height 6
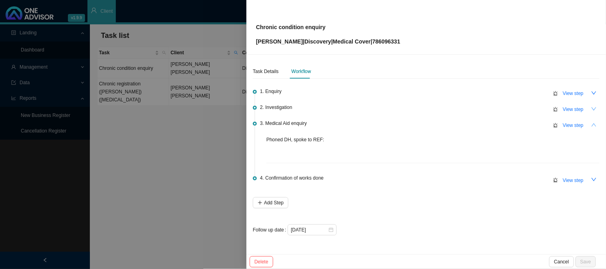
click at [597, 124] on icon "up" at bounding box center [594, 125] width 6 height 6
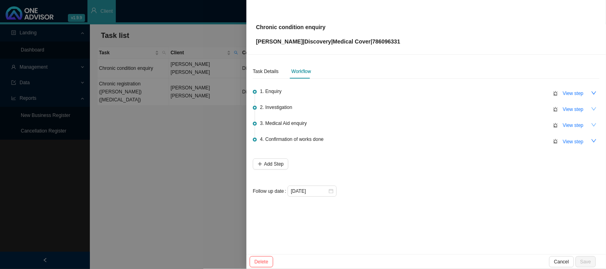
click at [593, 109] on icon "down" at bounding box center [594, 109] width 6 height 6
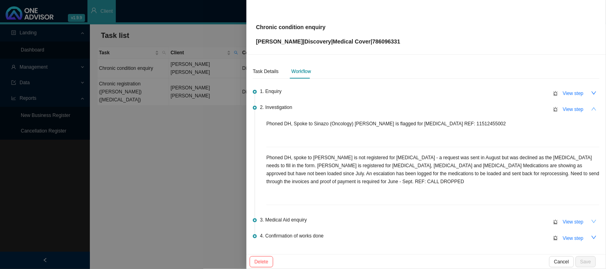
click at [593, 109] on button "button" at bounding box center [593, 108] width 11 height 11
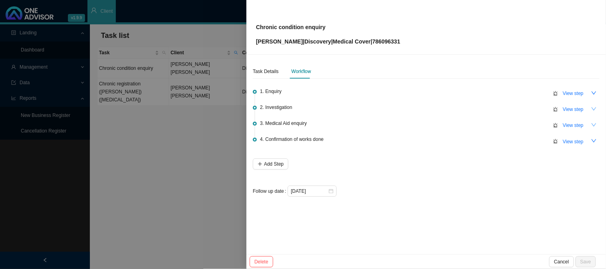
click at [592, 124] on icon "down" at bounding box center [594, 125] width 6 height 6
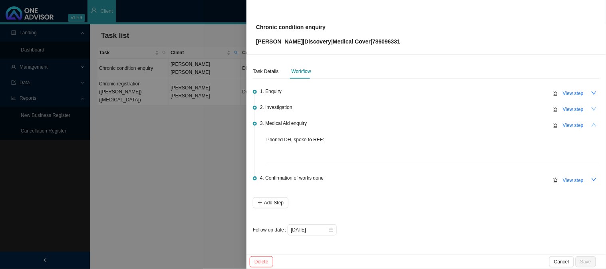
click at [599, 128] on button "button" at bounding box center [593, 124] width 11 height 11
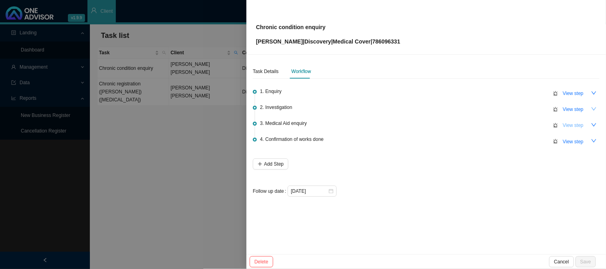
click at [581, 126] on span "View step" at bounding box center [573, 125] width 21 height 8
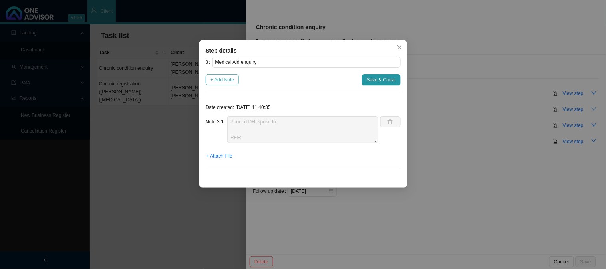
click at [220, 81] on span "+ Add Note" at bounding box center [222, 80] width 24 height 8
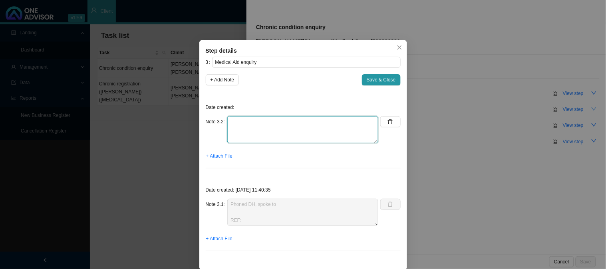
click at [248, 124] on textarea at bounding box center [302, 129] width 151 height 27
click at [219, 153] on span "+ Attach File" at bounding box center [219, 156] width 26 height 8
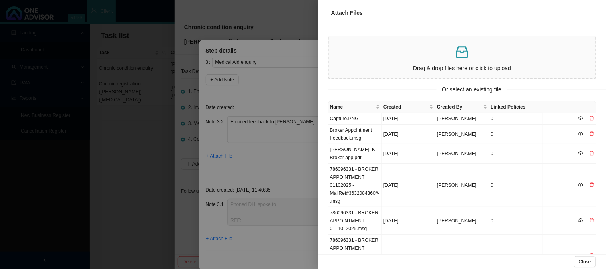
click at [301, 123] on div at bounding box center [303, 134] width 606 height 269
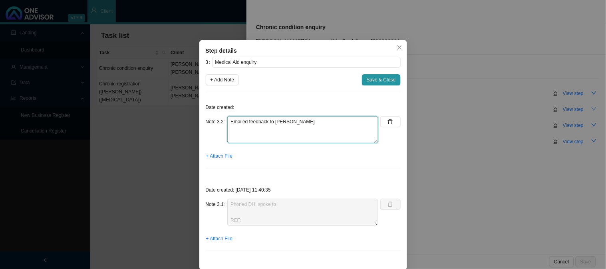
click at [302, 120] on textarea "Emailed feedback to [PERSON_NAME]" at bounding box center [302, 129] width 151 height 27
click at [219, 153] on span "+ Attach File" at bounding box center [219, 156] width 26 height 8
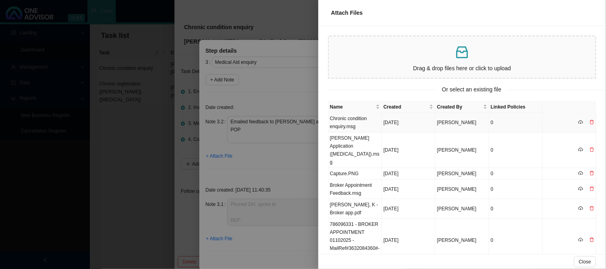
click at [372, 123] on td "Chronic condition enquiry.msg" at bounding box center [355, 123] width 54 height 20
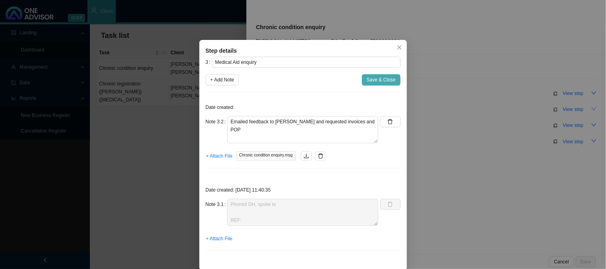
click at [382, 83] on span "Save & Close" at bounding box center [381, 80] width 29 height 8
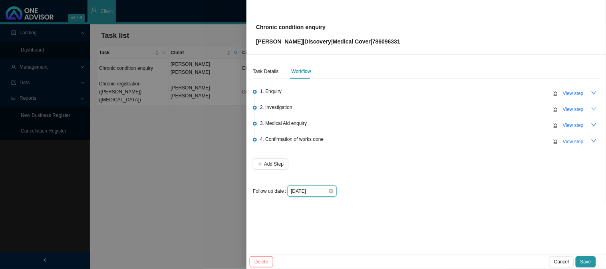
click at [321, 188] on input "[DATE]" at bounding box center [309, 191] width 37 height 8
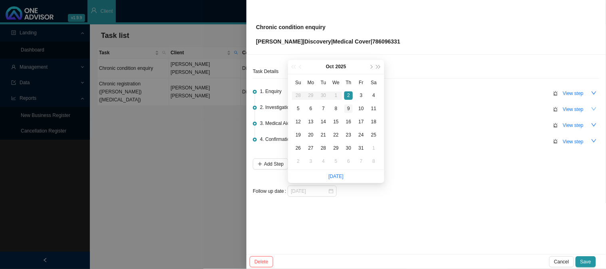
click at [347, 108] on div "9" at bounding box center [348, 109] width 8 height 8
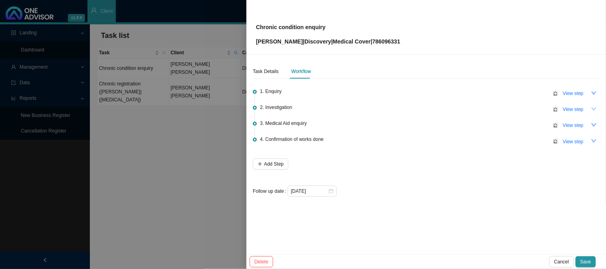
click at [594, 260] on button "Save" at bounding box center [585, 261] width 20 height 11
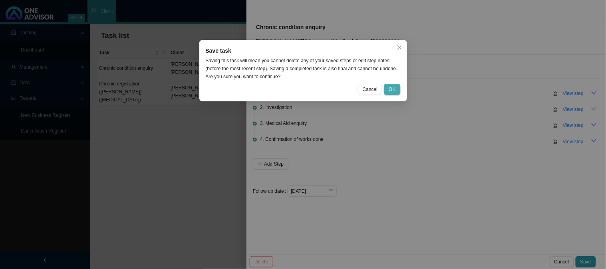
click at [392, 90] on span "OK" at bounding box center [392, 89] width 7 height 8
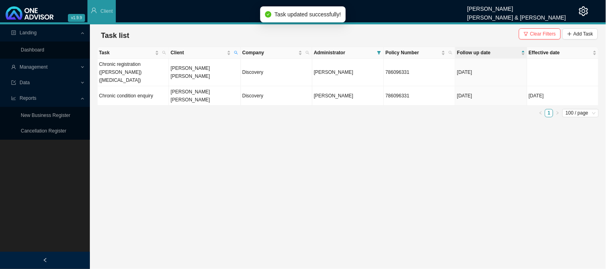
click at [283, 110] on main "Landing Dashboard Management Data Reports New Business Register Cancellation Re…" at bounding box center [303, 146] width 606 height 245
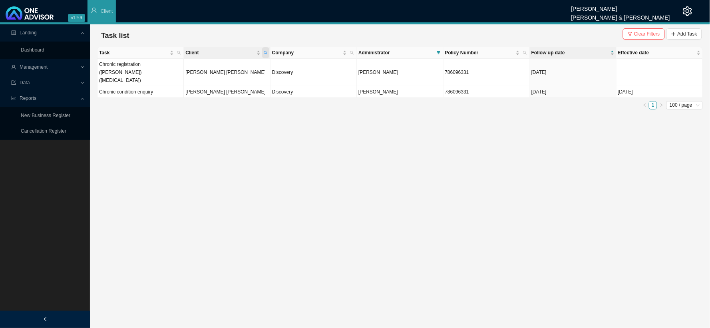
click at [264, 52] on icon "search" at bounding box center [266, 53] width 4 height 4
drag, startPoint x: 221, startPoint y: 69, endPoint x: 167, endPoint y: 69, distance: 54.3
click at [167, 69] on body "v1.9.9 [PERSON_NAME] [PERSON_NAME] & [PERSON_NAME] Client Landing Dashboard Man…" at bounding box center [355, 164] width 710 height 328
click at [208, 81] on span "Search" at bounding box center [211, 82] width 15 height 8
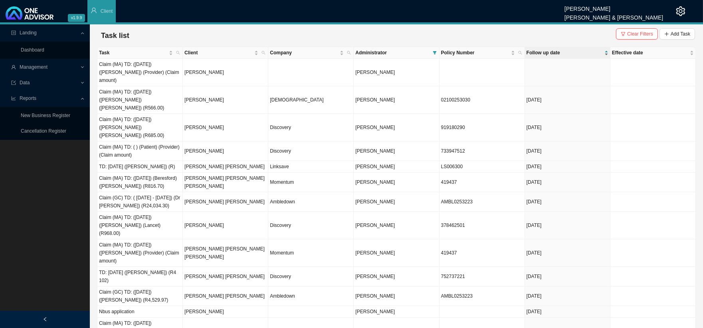
click at [543, 51] on span "Follow up date" at bounding box center [565, 53] width 76 height 8
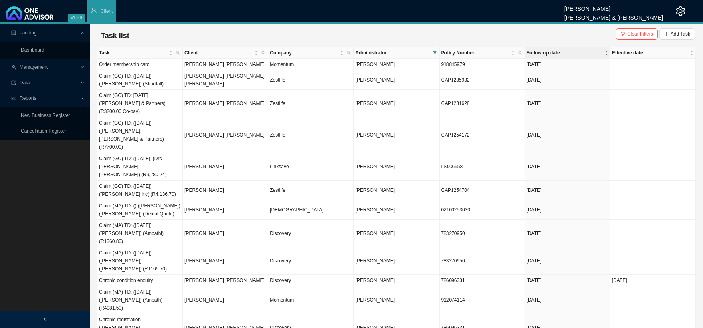
click at [543, 51] on span "Follow up date" at bounding box center [565, 53] width 76 height 8
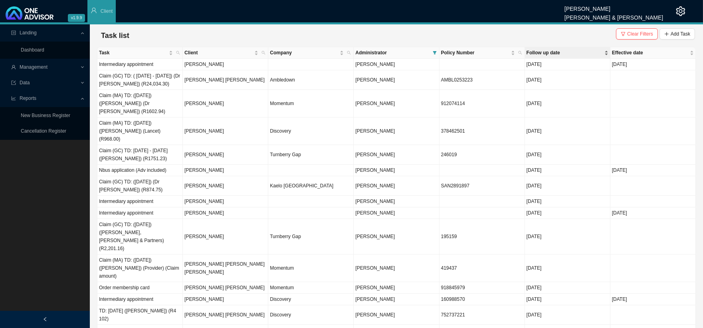
click at [555, 50] on span "Follow up date" at bounding box center [565, 53] width 76 height 8
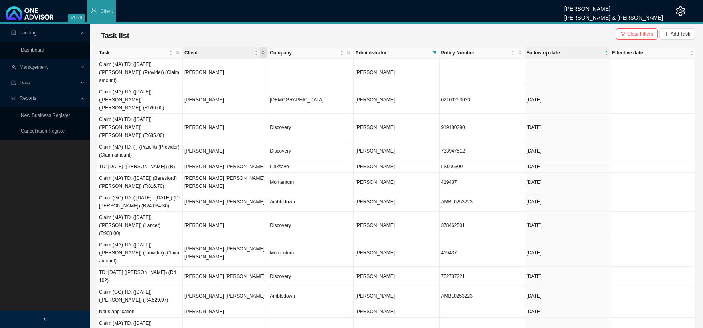
click at [267, 51] on span "Client" at bounding box center [263, 52] width 7 height 11
click at [212, 72] on input "text" at bounding box center [226, 68] width 75 height 11
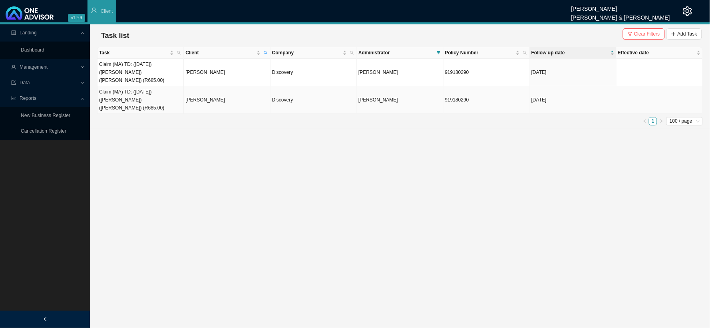
click at [165, 88] on td "Claim (MA) TD: ([DATE]) ([PERSON_NAME]) ([PERSON_NAME]) (R685.00)" at bounding box center [140, 100] width 86 height 28
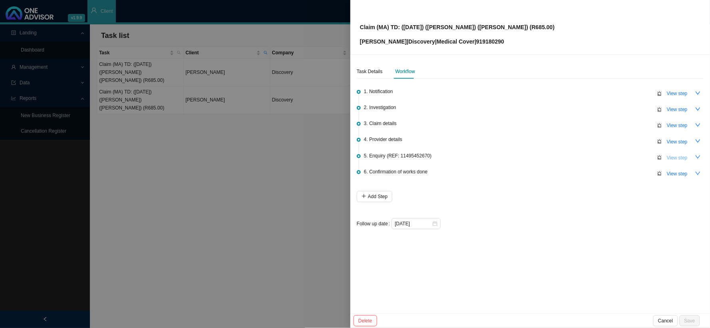
click at [605, 154] on span "View step" at bounding box center [676, 158] width 21 height 8
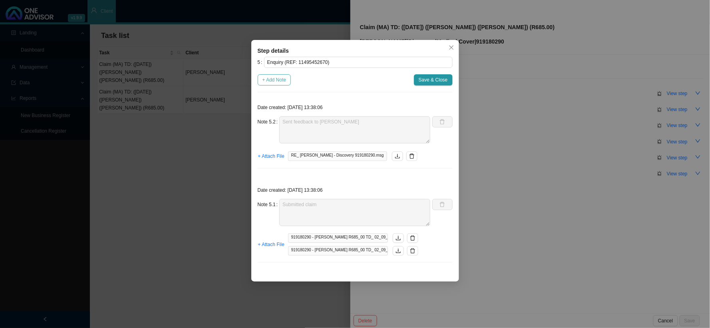
drag, startPoint x: 272, startPoint y: 78, endPoint x: 282, endPoint y: 81, distance: 10.2
click at [272, 77] on span "+ Add Note" at bounding box center [274, 80] width 24 height 8
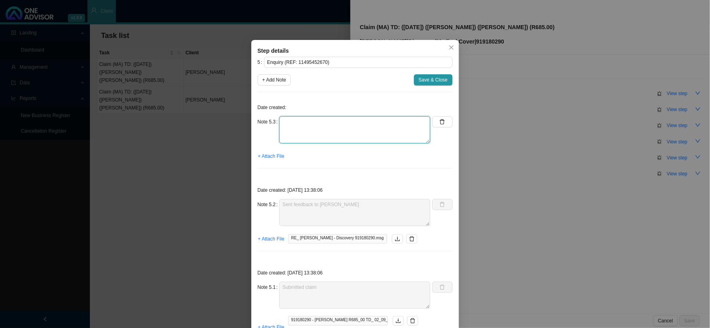
click at [316, 122] on textarea at bounding box center [354, 129] width 151 height 27
click at [273, 157] on span "+ Attach File" at bounding box center [271, 156] width 26 height 8
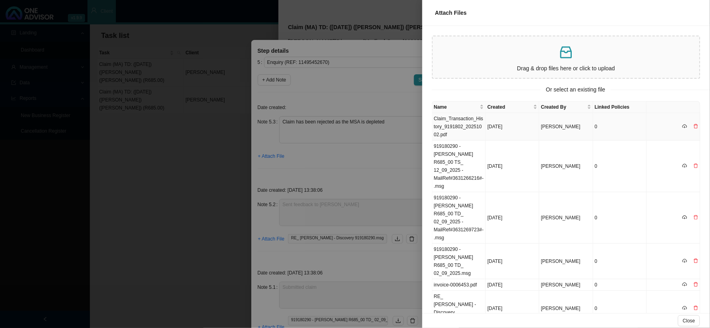
click at [466, 127] on td "Claim_Transaction_History_9191802_20251002.pdf" at bounding box center [459, 127] width 54 height 28
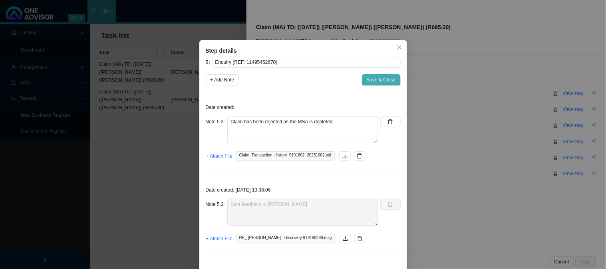
click at [378, 76] on span "Save & Close" at bounding box center [381, 80] width 29 height 8
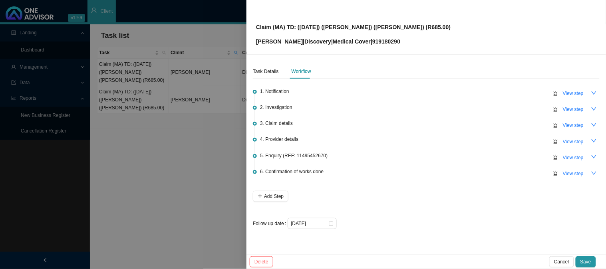
click at [422, 24] on div "Claim (MA) TD: ([DATE]) ([PERSON_NAME]) ([PERSON_NAME]) (R685.00) [PERSON_NAME]…" at bounding box center [426, 27] width 340 height 38
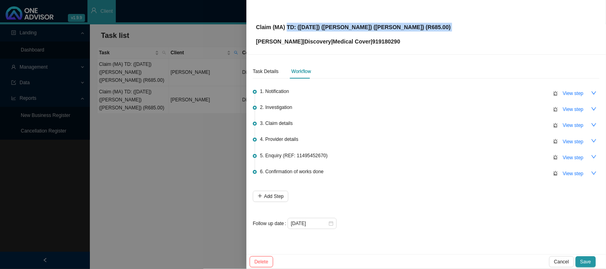
drag, startPoint x: 422, startPoint y: 24, endPoint x: 287, endPoint y: 29, distance: 135.5
click at [287, 29] on div "Claim (MA) TD: ([DATE]) ([PERSON_NAME]) ([PERSON_NAME]) (R685.00) [PERSON_NAME]…" at bounding box center [426, 27] width 340 height 38
copy p "TD: ([DATE]) ([PERSON_NAME]) ([PERSON_NAME]) (R685.00)"
click at [571, 172] on span "View step" at bounding box center [573, 174] width 21 height 8
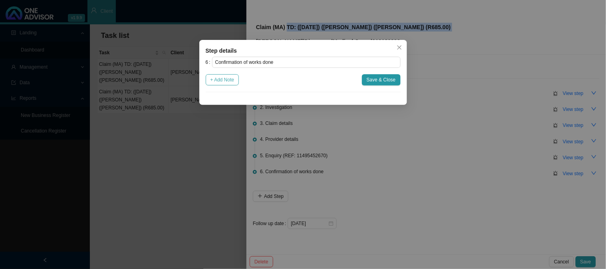
click at [231, 79] on span "+ Add Note" at bounding box center [222, 80] width 24 height 8
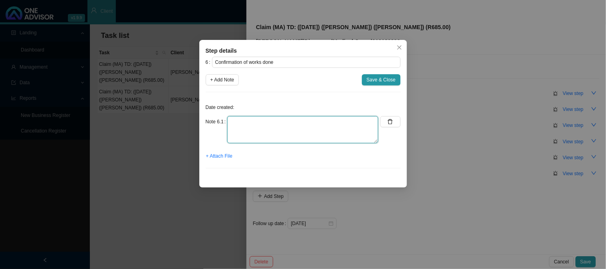
click at [276, 125] on textarea at bounding box center [302, 129] width 151 height 27
click at [214, 156] on span "+ Attach File" at bounding box center [219, 156] width 26 height 8
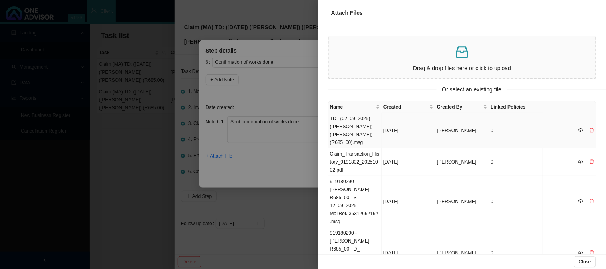
click at [356, 139] on td "TD_ (02_09_2025) ([PERSON_NAME]) ([PERSON_NAME]) (R685_00).msg" at bounding box center [355, 131] width 54 height 36
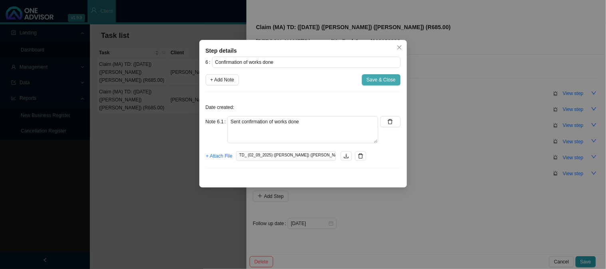
click at [380, 82] on span "Save & Close" at bounding box center [381, 80] width 29 height 8
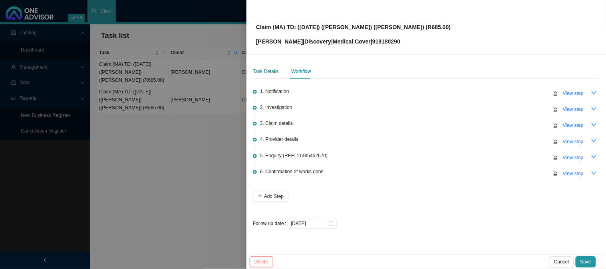
click at [272, 69] on div "Task Details" at bounding box center [266, 71] width 26 height 8
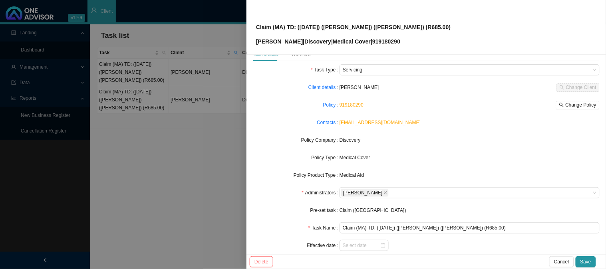
scroll to position [44, 0]
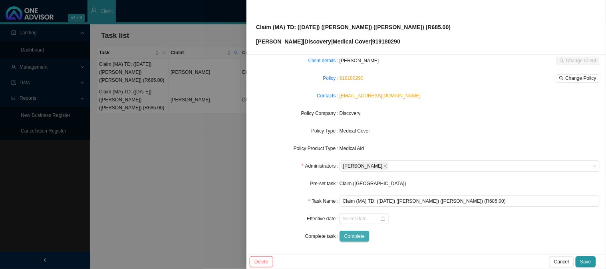
click at [355, 234] on span "Complete" at bounding box center [354, 236] width 20 height 8
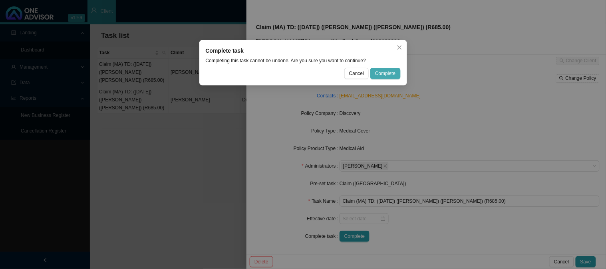
click at [384, 69] on button "Complete" at bounding box center [385, 73] width 30 height 11
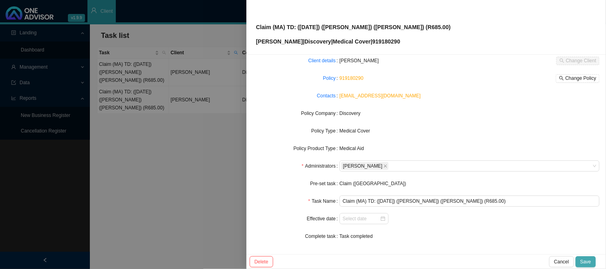
click at [585, 264] on span "Save" at bounding box center [585, 262] width 11 height 8
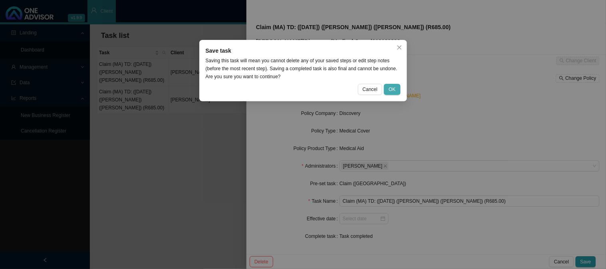
click at [385, 85] on button "OK" at bounding box center [392, 89] width 16 height 11
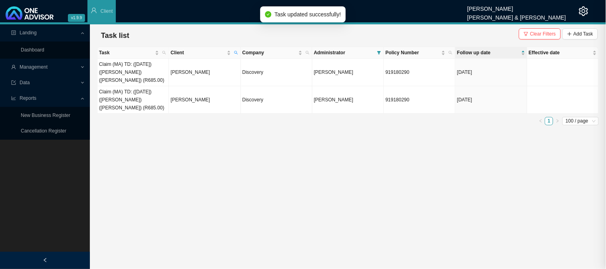
scroll to position [36, 0]
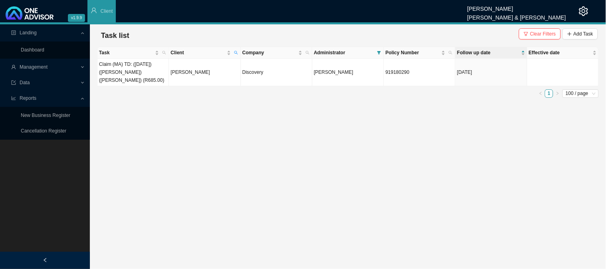
click at [246, 113] on main "Landing Dashboard Management Data Reports New Business Register Cancellation Re…" at bounding box center [303, 146] width 606 height 245
click at [199, 75] on td "[PERSON_NAME]" at bounding box center [204, 73] width 71 height 28
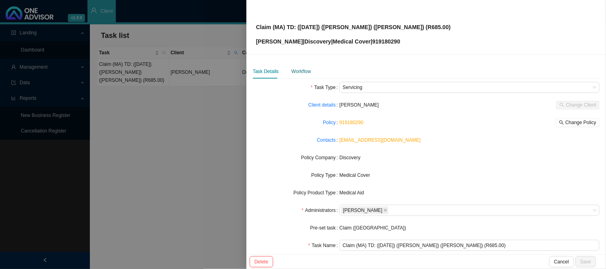
click at [303, 70] on div "Workflow" at bounding box center [301, 71] width 20 height 8
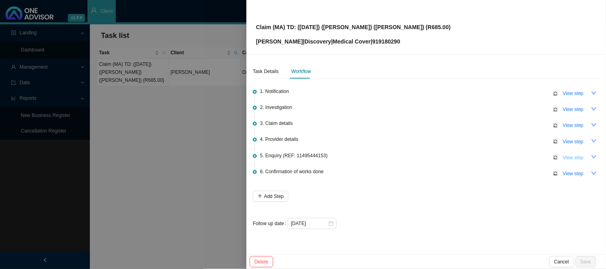
click at [571, 156] on span "View step" at bounding box center [573, 158] width 21 height 8
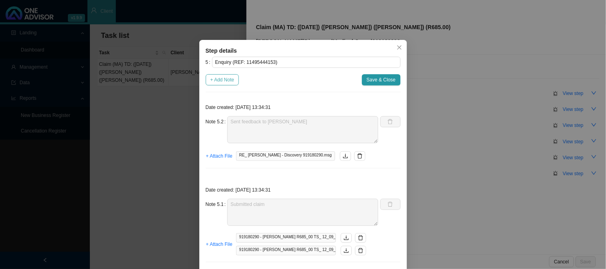
click at [221, 77] on span "+ Add Note" at bounding box center [222, 80] width 24 height 8
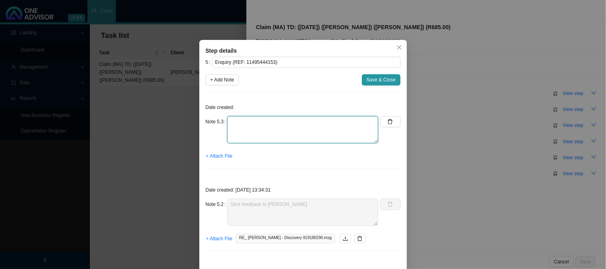
click at [248, 125] on textarea at bounding box center [302, 129] width 151 height 27
click at [452, 147] on div "Step details 5 Enquiry (REF: 11495444153) + Add Note Save & Close Date created:…" at bounding box center [303, 134] width 606 height 269
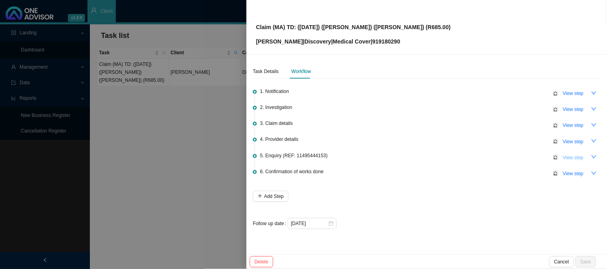
click at [576, 157] on span "View step" at bounding box center [573, 158] width 21 height 8
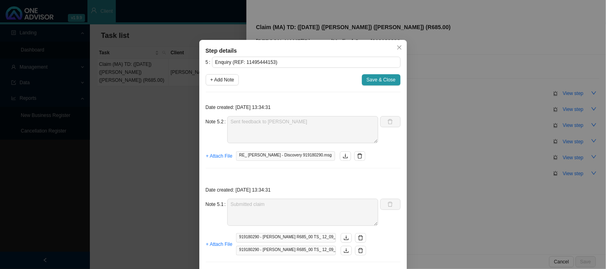
click at [490, 146] on div "Step details 5 Enquiry (REF: 11495444153) + Add Note Save & Close Date created:…" at bounding box center [303, 134] width 606 height 269
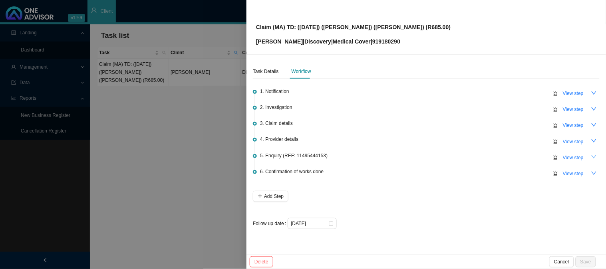
click at [591, 157] on icon "down" at bounding box center [594, 157] width 6 height 6
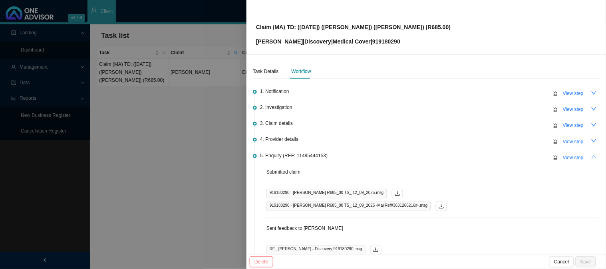
click at [591, 157] on button "button" at bounding box center [593, 157] width 11 height 11
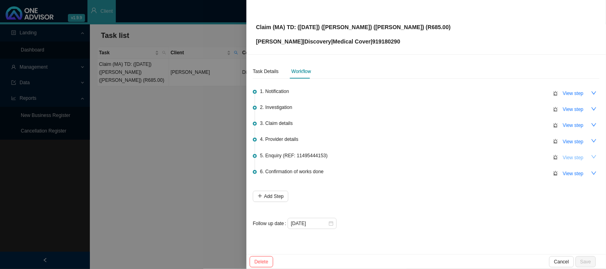
click at [571, 156] on span "View step" at bounding box center [573, 158] width 21 height 8
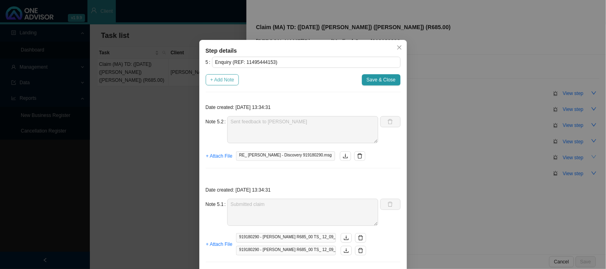
click at [218, 82] on span "+ Add Note" at bounding box center [222, 80] width 24 height 8
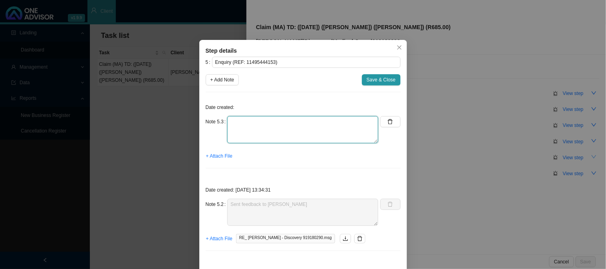
click at [246, 122] on textarea at bounding box center [302, 129] width 151 height 27
click at [216, 157] on span "+ Attach File" at bounding box center [219, 156] width 26 height 8
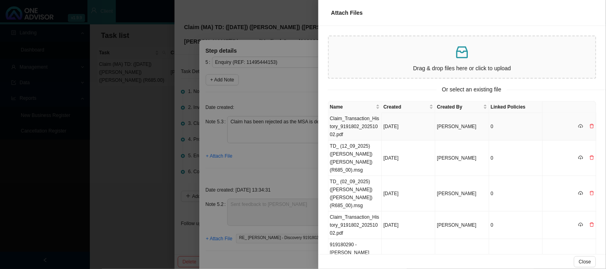
click at [354, 119] on td "Claim_Transaction_History_9191802_20251002.pdf" at bounding box center [355, 127] width 54 height 28
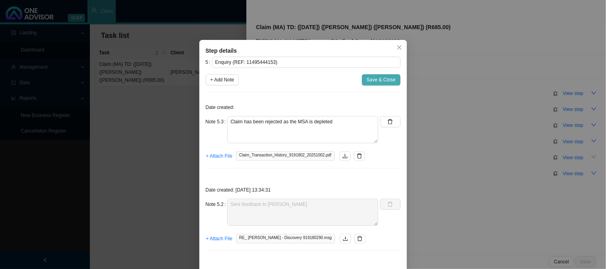
click at [377, 82] on span "Save & Close" at bounding box center [381, 80] width 29 height 8
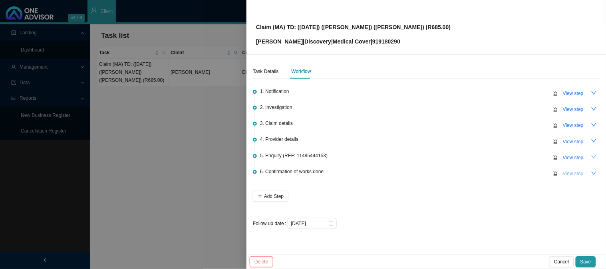
click at [574, 172] on span "View step" at bounding box center [573, 174] width 21 height 8
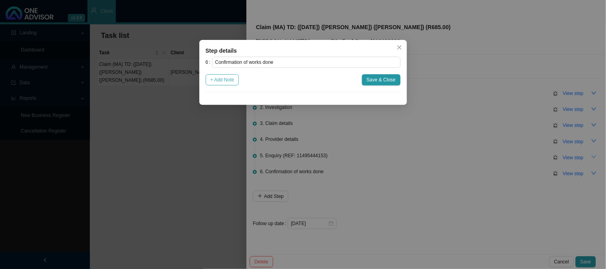
click at [217, 80] on span "+ Add Note" at bounding box center [222, 80] width 24 height 8
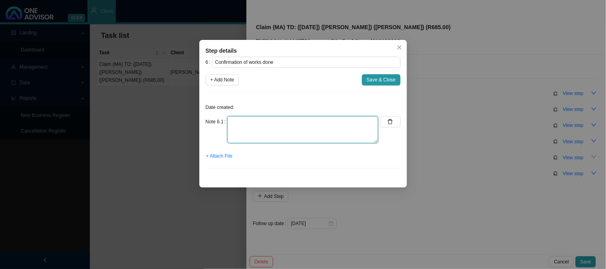
click at [244, 129] on textarea at bounding box center [302, 129] width 151 height 27
click at [219, 160] on span "+ Attach File" at bounding box center [219, 156] width 26 height 8
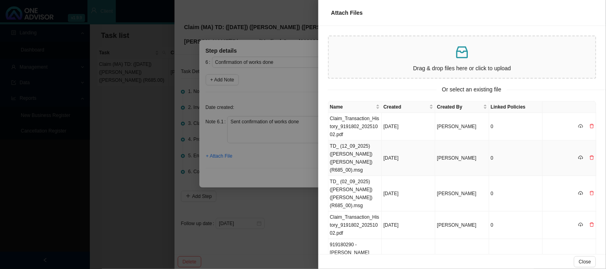
click at [363, 150] on td "TD_ (12_09_2025) ([PERSON_NAME]) ([PERSON_NAME]) (R685_00).msg" at bounding box center [355, 159] width 54 height 36
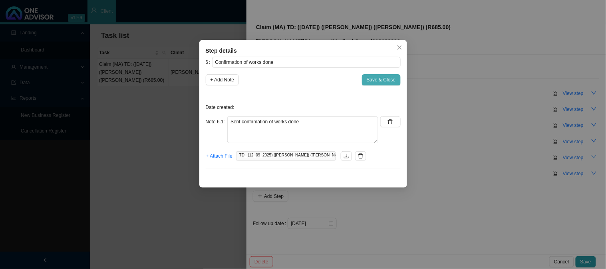
click at [375, 81] on span "Save & Close" at bounding box center [381, 80] width 29 height 8
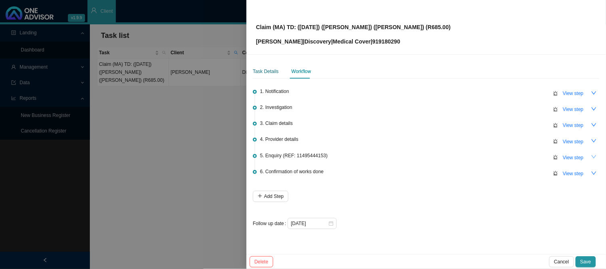
click at [264, 70] on div "Task Details" at bounding box center [266, 71] width 26 height 8
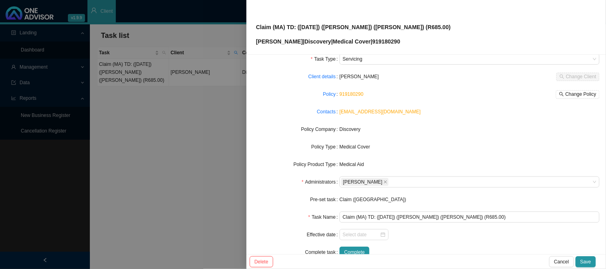
scroll to position [44, 0]
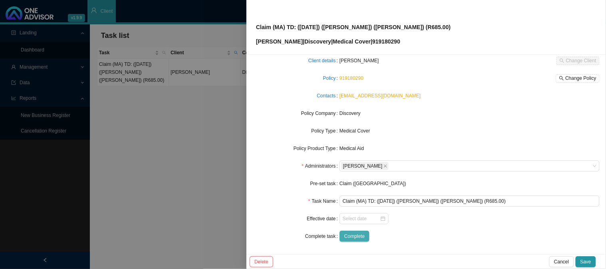
click at [355, 242] on button "Complete" at bounding box center [354, 236] width 30 height 11
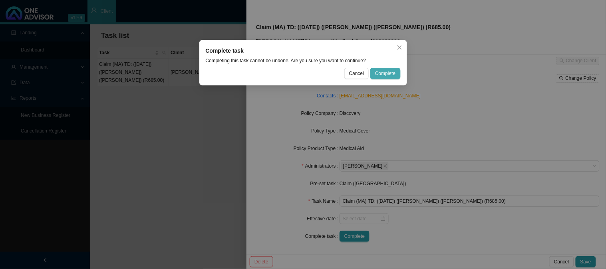
click at [387, 74] on span "Complete" at bounding box center [385, 73] width 20 height 8
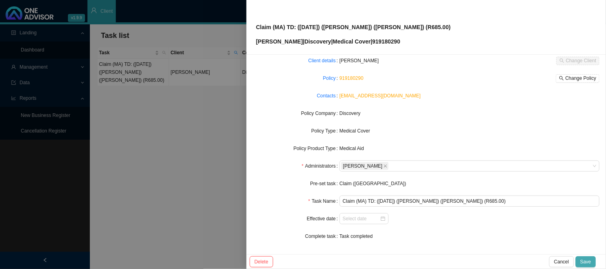
click at [583, 261] on span "Save" at bounding box center [585, 262] width 11 height 8
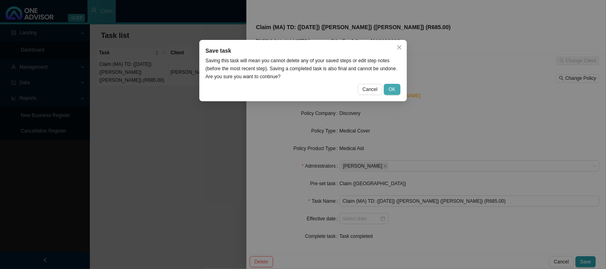
click at [389, 88] on span "OK" at bounding box center [392, 89] width 7 height 8
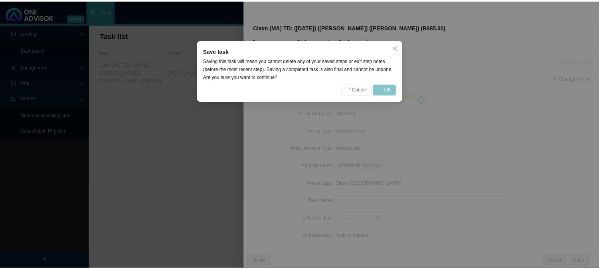
scroll to position [36, 0]
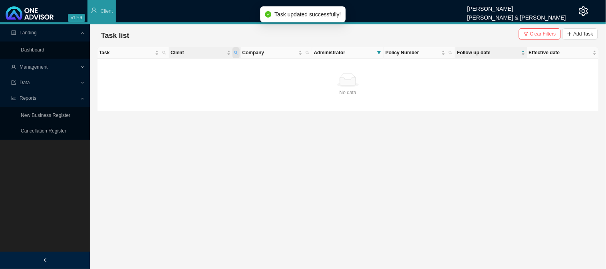
click at [234, 54] on icon "search" at bounding box center [236, 53] width 4 height 4
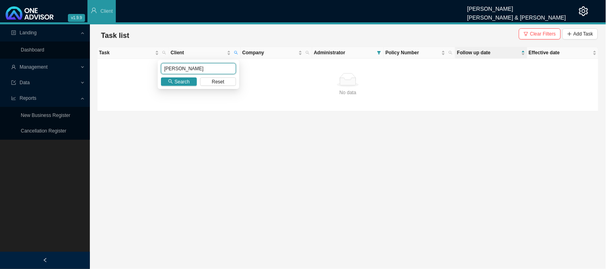
drag, startPoint x: 190, startPoint y: 71, endPoint x: 145, endPoint y: 70, distance: 44.7
click at [145, 70] on body "v1.9.9 [PERSON_NAME] [PERSON_NAME] & [PERSON_NAME] Client Landing Dashboard Man…" at bounding box center [303, 134] width 606 height 269
click at [184, 84] on span "Search" at bounding box center [181, 82] width 15 height 8
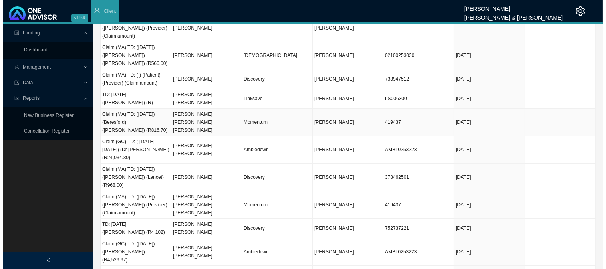
scroll to position [0, 0]
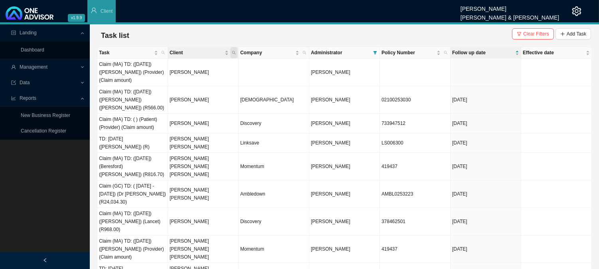
click at [236, 53] on span "Client" at bounding box center [233, 52] width 7 height 11
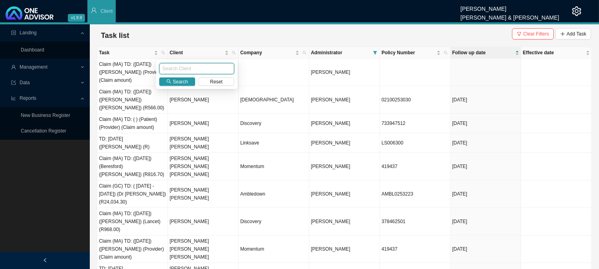
click at [188, 70] on input "text" at bounding box center [196, 68] width 75 height 11
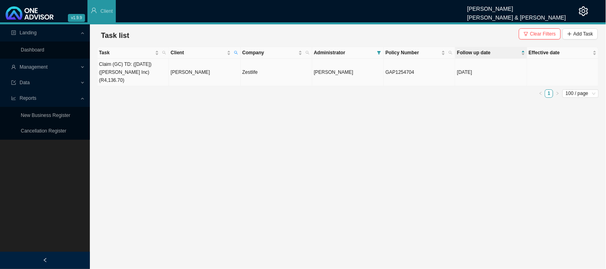
click at [186, 69] on td "[PERSON_NAME]" at bounding box center [204, 73] width 71 height 28
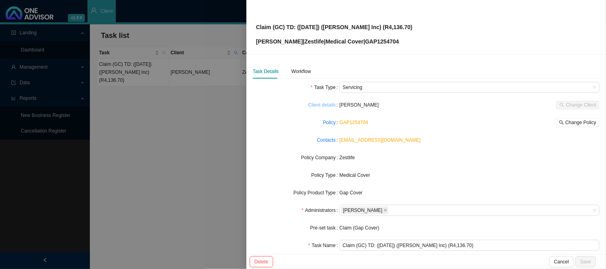
click at [326, 105] on link "Client details" at bounding box center [322, 105] width 28 height 8
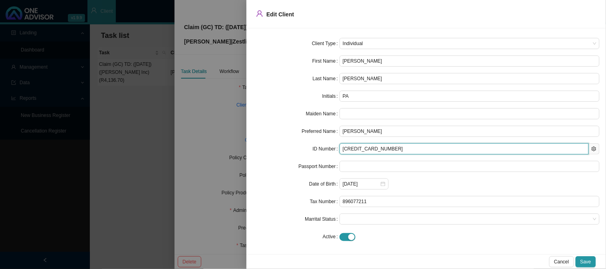
drag, startPoint x: 385, startPoint y: 149, endPoint x: 336, endPoint y: 153, distance: 49.2
click at [336, 153] on div "ID Number [CREDIT_CARD_NUMBER]" at bounding box center [426, 148] width 347 height 11
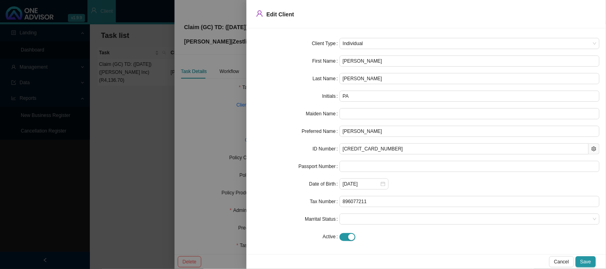
click at [238, 67] on div at bounding box center [303, 134] width 606 height 269
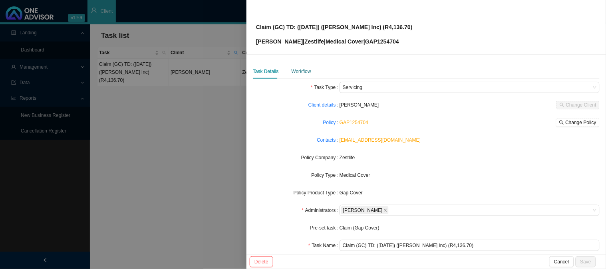
click at [301, 73] on div "Workflow" at bounding box center [301, 71] width 20 height 8
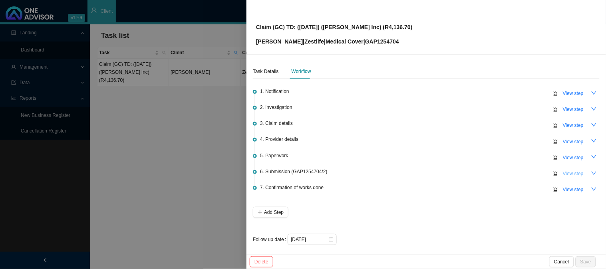
click at [563, 170] on span "View step" at bounding box center [573, 174] width 21 height 8
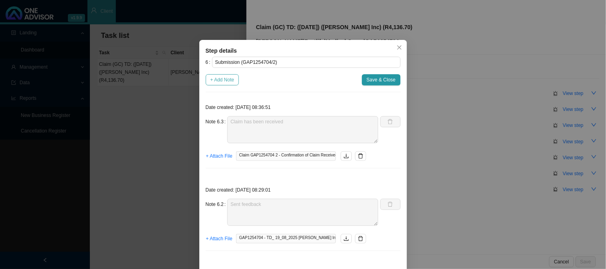
click at [226, 82] on span "+ Add Note" at bounding box center [222, 80] width 24 height 8
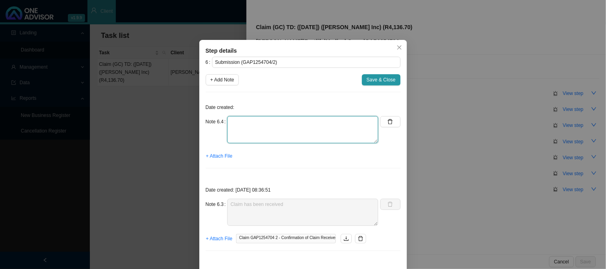
click at [249, 122] on textarea at bounding box center [302, 129] width 151 height 27
paste textarea "[CREDIT_CARD_NUMBER]"
click at [280, 122] on textarea "Received requirements - password: [SECURITY_DATA]" at bounding box center [302, 129] width 151 height 27
click at [219, 159] on span "+ Attach File" at bounding box center [219, 156] width 26 height 8
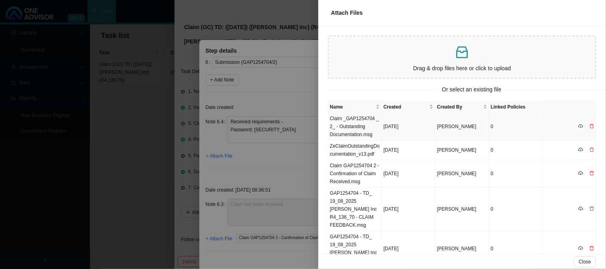
click at [353, 131] on td "Claim _GAP1254704 _ 2_ - Outstanding Documentation.msg" at bounding box center [355, 127] width 54 height 28
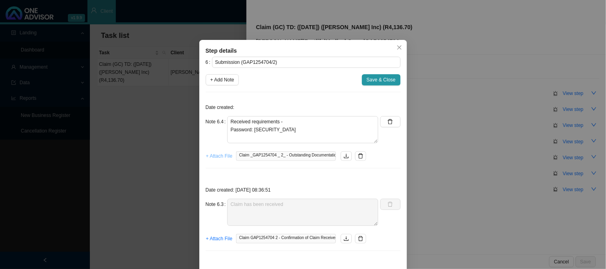
click at [216, 158] on span "+ Attach File" at bounding box center [219, 156] width 26 height 8
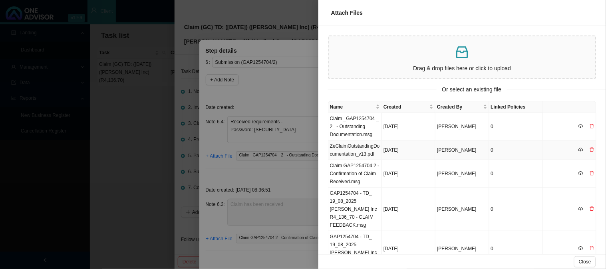
click at [353, 155] on td "ZeClaimOutstandingDocumentation_v13.pdf" at bounding box center [355, 151] width 54 height 20
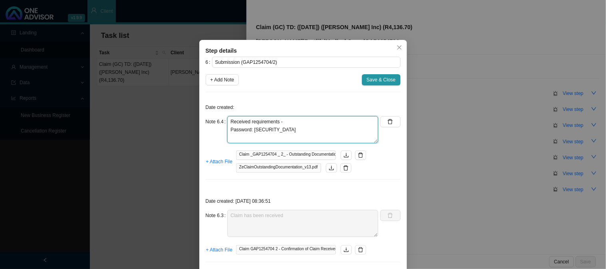
click at [296, 123] on textarea "Received requirements - Password: [SECURITY_DATA]" at bounding box center [302, 129] width 151 height 27
click at [213, 81] on span "+ Add Note" at bounding box center [222, 80] width 24 height 8
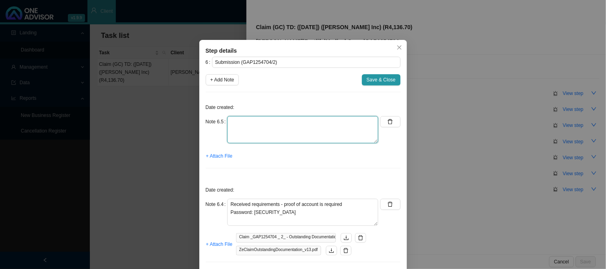
click at [244, 122] on textarea at bounding box center [302, 129] width 151 height 27
click at [217, 155] on span "+ Attach File" at bounding box center [219, 156] width 26 height 8
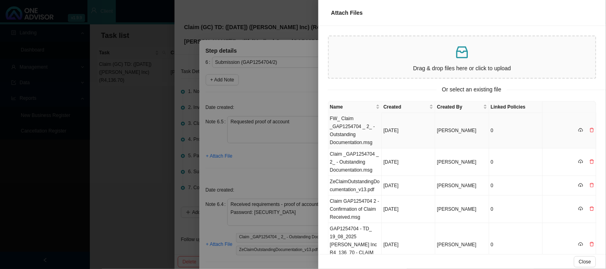
click at [355, 123] on td "FW_ Claim _GAP1254704 _ 2_ - Outstanding Documentation.msg" at bounding box center [355, 131] width 54 height 36
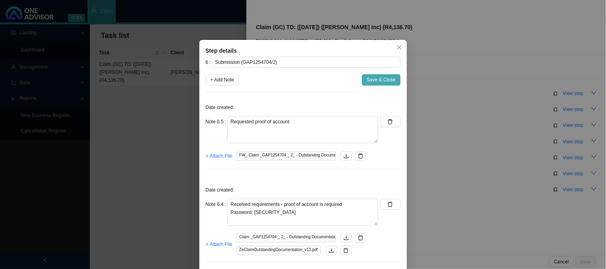
click at [374, 82] on span "Save & Close" at bounding box center [381, 80] width 29 height 8
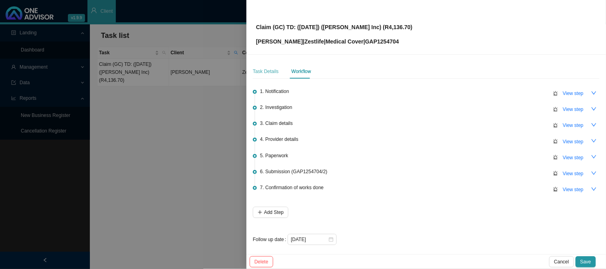
click at [268, 76] on div "Task Details" at bounding box center [266, 71] width 26 height 14
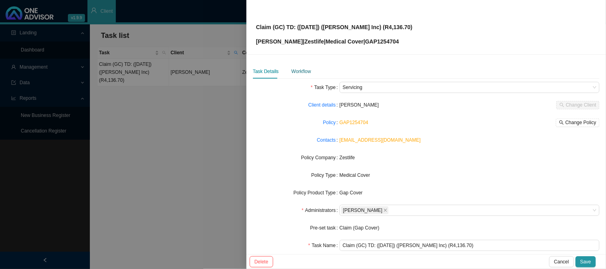
click at [306, 71] on div "Workflow" at bounding box center [301, 71] width 20 height 8
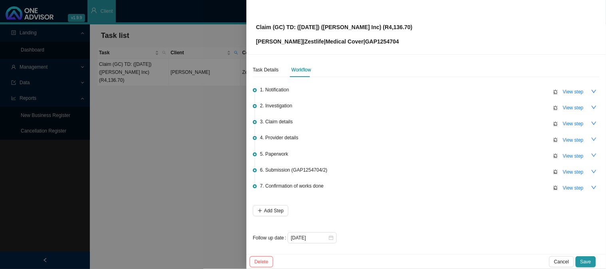
scroll to position [2, 0]
click at [322, 237] on input "[DATE]" at bounding box center [309, 238] width 37 height 8
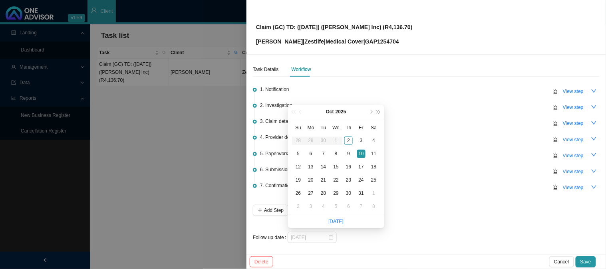
click at [362, 154] on div "10" at bounding box center [361, 154] width 8 height 8
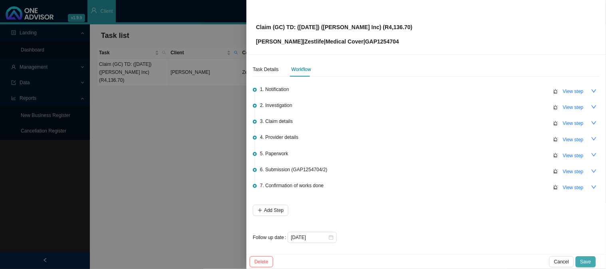
click at [585, 258] on span "Save" at bounding box center [585, 262] width 11 height 8
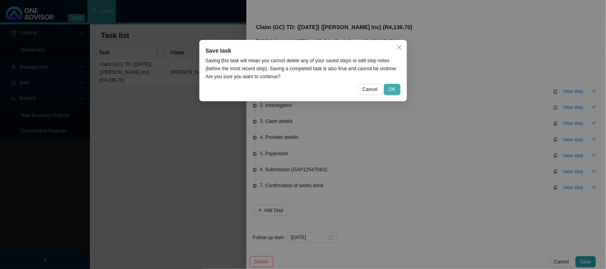
click at [394, 88] on span "OK" at bounding box center [392, 89] width 7 height 8
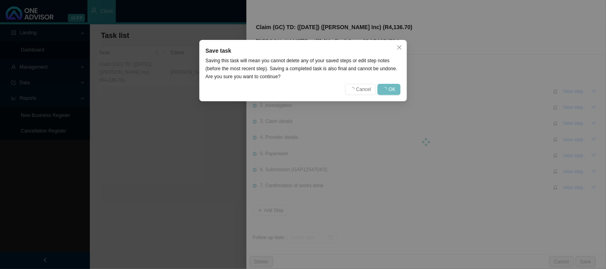
scroll to position [0, 0]
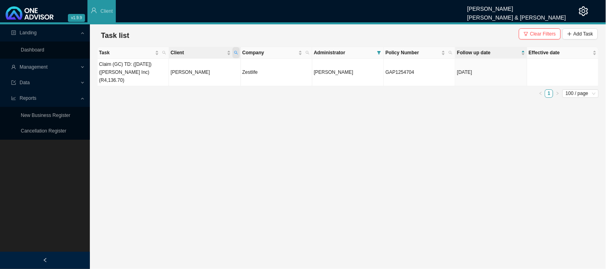
click at [236, 50] on span "Client" at bounding box center [235, 52] width 7 height 11
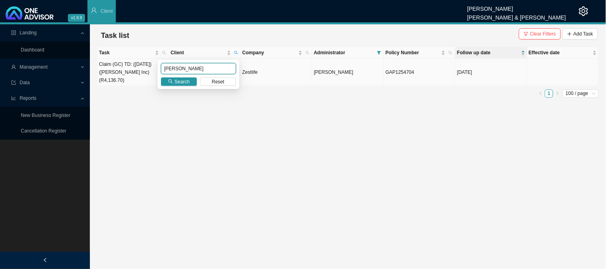
drag, startPoint x: 186, startPoint y: 69, endPoint x: 148, endPoint y: 68, distance: 37.9
click at [148, 68] on body "v1.9.9 [PERSON_NAME] [PERSON_NAME] & [PERSON_NAME] Client Landing Dashboard Man…" at bounding box center [303, 134] width 606 height 269
click at [172, 82] on icon "search" at bounding box center [170, 81] width 4 height 4
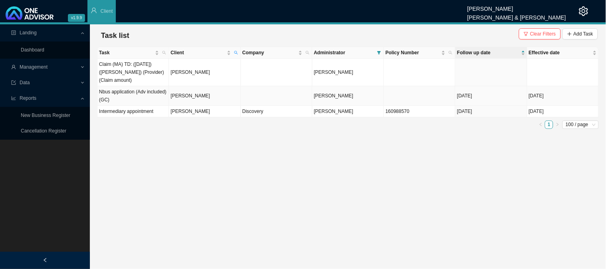
click at [206, 100] on td "[PERSON_NAME]" at bounding box center [204, 96] width 71 height 20
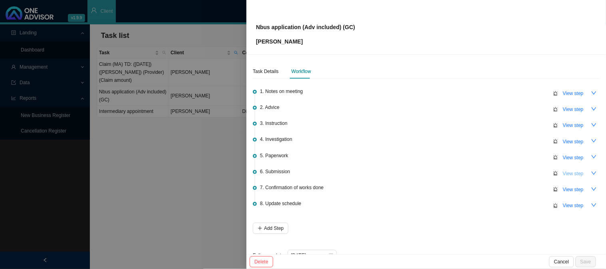
click at [563, 174] on span "View step" at bounding box center [573, 174] width 21 height 8
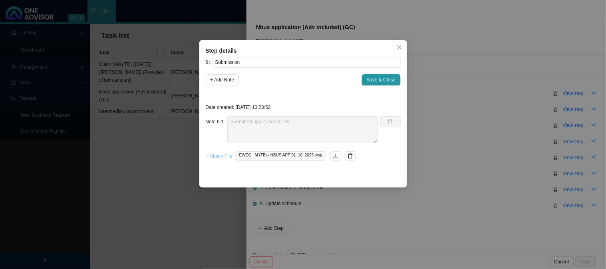
click at [221, 159] on span "+ Attach File" at bounding box center [219, 156] width 26 height 8
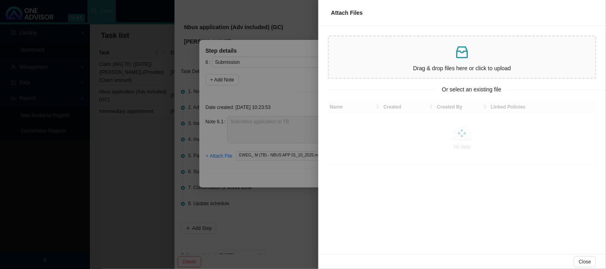
click at [469, 58] on icon "inbox" at bounding box center [462, 52] width 16 height 16
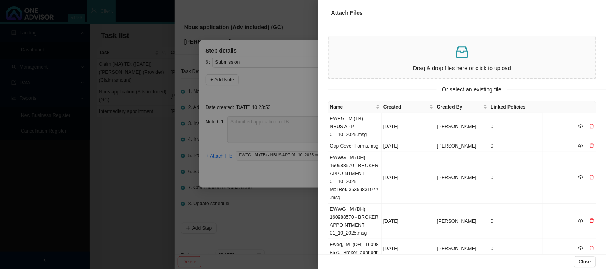
click at [297, 130] on div at bounding box center [303, 134] width 606 height 269
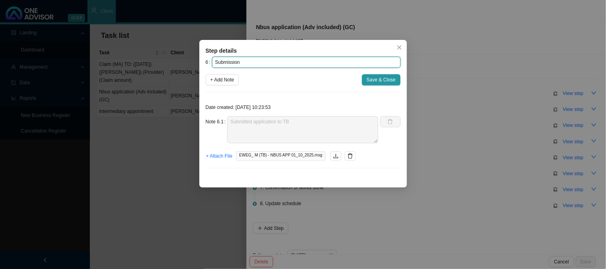
click at [253, 59] on input "Submission" at bounding box center [306, 62] width 188 height 11
paste input "T00846208"
click at [226, 153] on span "+ Attach File" at bounding box center [219, 156] width 26 height 8
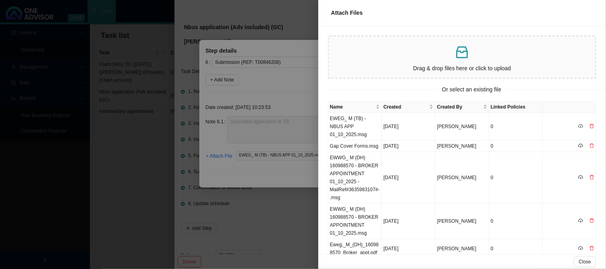
click at [408, 62] on div "Drag & drop files here or click to upload" at bounding box center [462, 57] width 260 height 35
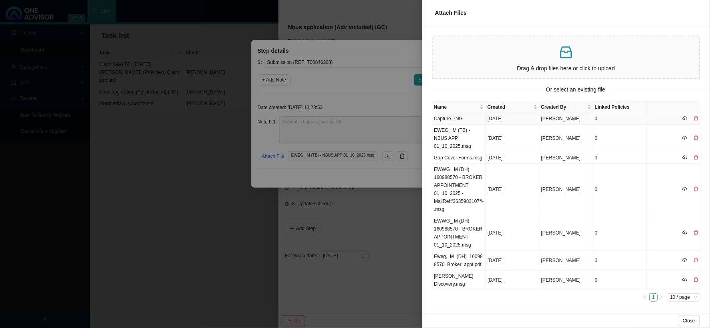
drag, startPoint x: 460, startPoint y: 118, endPoint x: 460, endPoint y: 109, distance: 9.2
click at [460, 118] on td "Capture.PNG" at bounding box center [459, 119] width 54 height 12
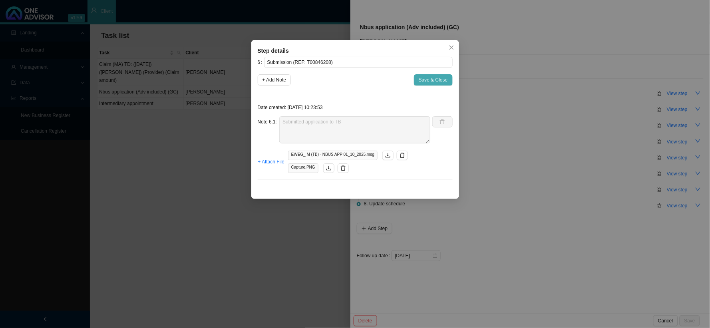
click at [430, 84] on button "Save & Close" at bounding box center [433, 79] width 39 height 11
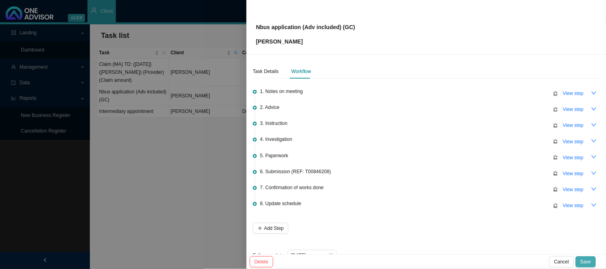
click at [589, 262] on span "Save" at bounding box center [585, 262] width 11 height 8
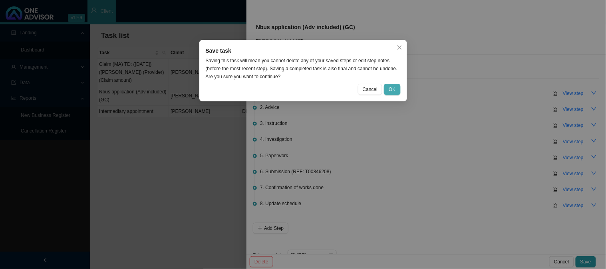
click at [398, 91] on button "OK" at bounding box center [392, 89] width 16 height 11
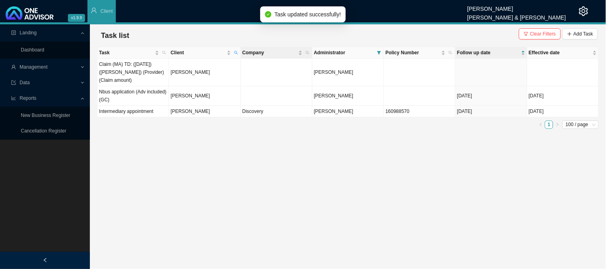
click at [241, 54] on th "Company" at bounding box center [276, 53] width 71 height 12
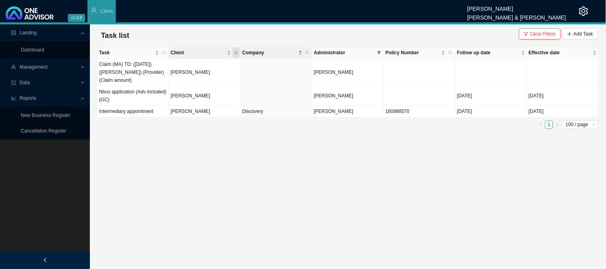
click at [237, 53] on icon "search" at bounding box center [236, 53] width 4 height 4
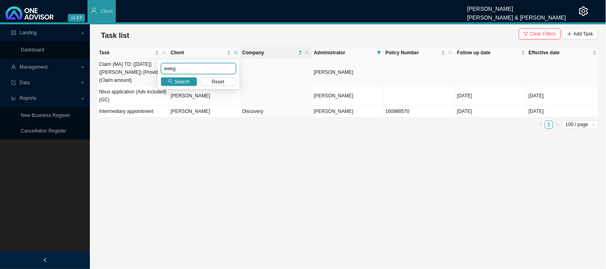
drag, startPoint x: 204, startPoint y: 69, endPoint x: 153, endPoint y: 69, distance: 51.5
click at [153, 69] on body "v1.9.9 [PERSON_NAME] [PERSON_NAME] & [PERSON_NAME] Client Landing Dashboard Man…" at bounding box center [303, 134] width 606 height 269
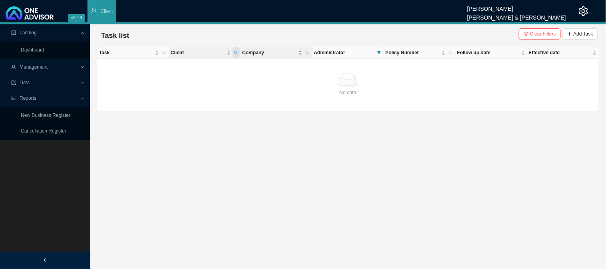
click at [234, 52] on icon "search" at bounding box center [236, 53] width 4 height 4
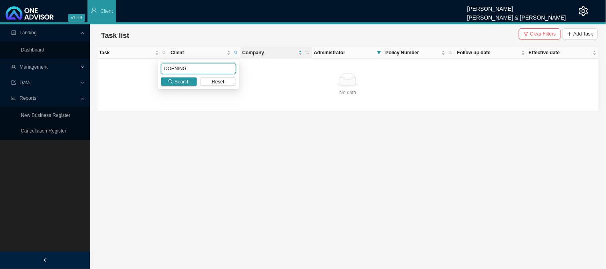
click at [188, 67] on input "DOENING" at bounding box center [198, 68] width 75 height 11
click at [174, 68] on input "DOENING" at bounding box center [198, 68] width 75 height 11
click at [176, 87] on div "[PERSON_NAME] Search Reset" at bounding box center [198, 74] width 81 height 29
click at [179, 82] on span "Search" at bounding box center [181, 82] width 15 height 8
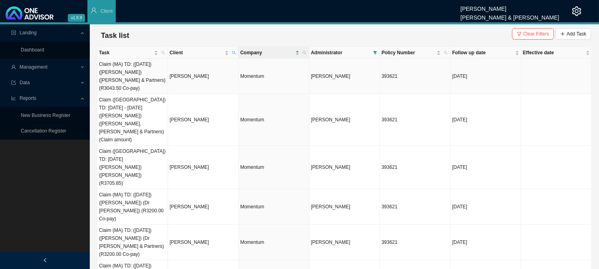
click at [193, 70] on td "[PERSON_NAME]" at bounding box center [203, 77] width 71 height 36
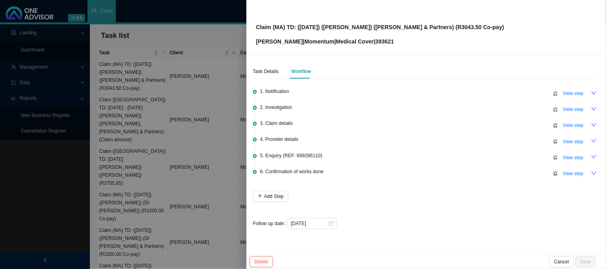
click at [184, 91] on div at bounding box center [303, 134] width 606 height 269
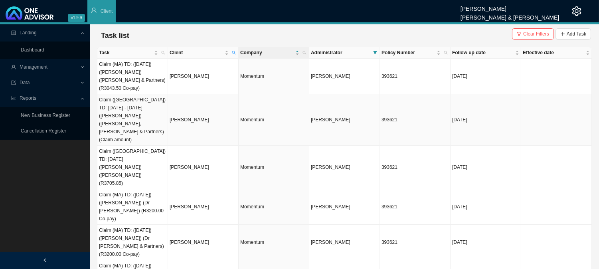
click at [198, 100] on td "[PERSON_NAME]" at bounding box center [203, 120] width 71 height 52
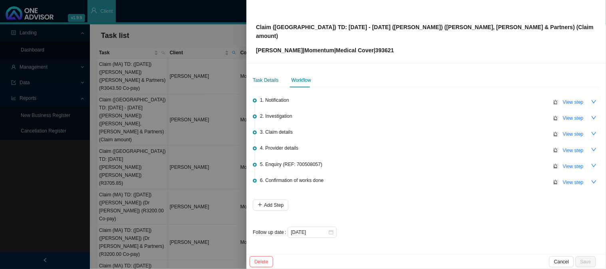
click at [270, 76] on div "Task Details" at bounding box center [266, 80] width 26 height 8
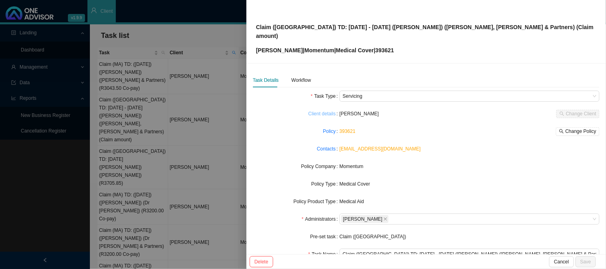
click at [325, 110] on link "Client details" at bounding box center [322, 114] width 28 height 8
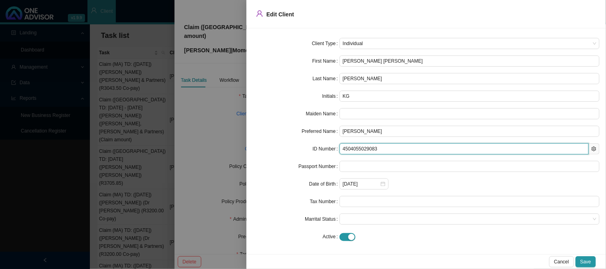
click at [354, 148] on input "4504055029083" at bounding box center [463, 148] width 249 height 11
click at [357, 150] on input "4504055029083" at bounding box center [463, 148] width 249 height 11
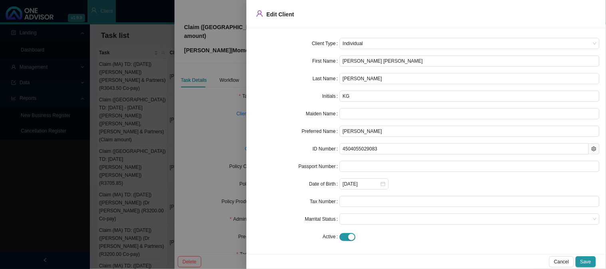
click at [226, 131] on div at bounding box center [303, 134] width 606 height 269
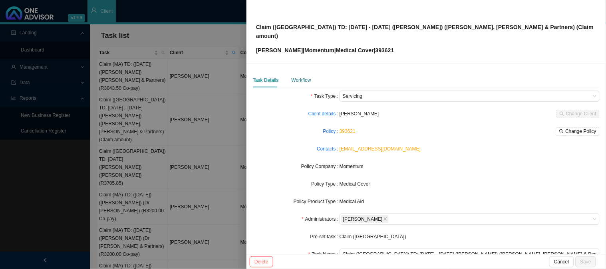
click at [299, 76] on div "Workflow" at bounding box center [301, 80] width 20 height 8
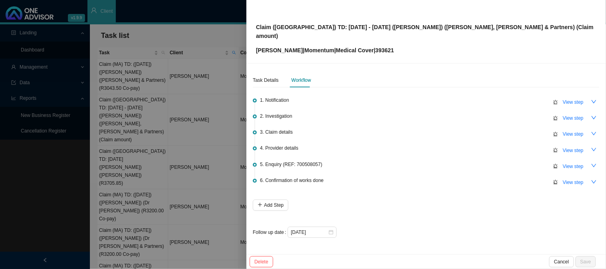
click at [178, 141] on div at bounding box center [303, 134] width 606 height 269
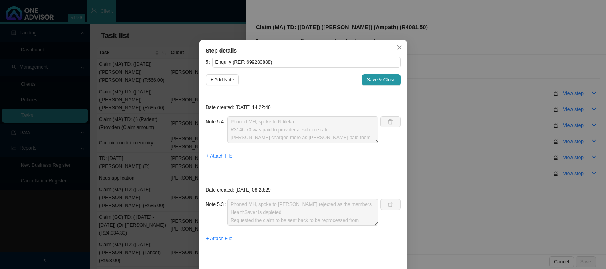
click at [377, 80] on span "Save & Close" at bounding box center [381, 80] width 29 height 8
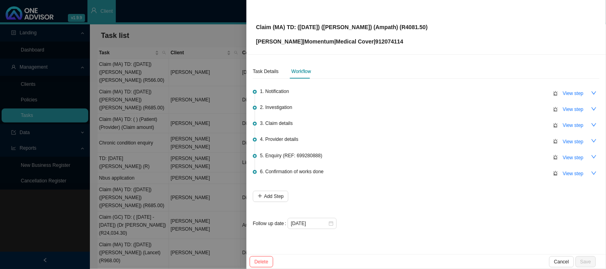
click at [148, 155] on div at bounding box center [303, 134] width 606 height 269
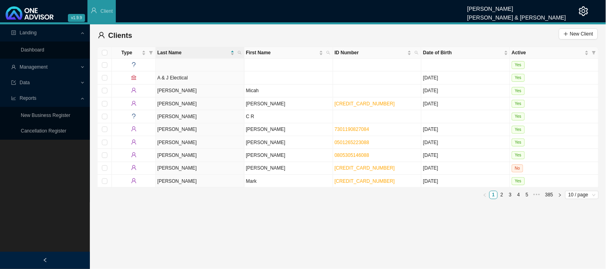
click at [63, 67] on span "Management" at bounding box center [45, 67] width 69 height 14
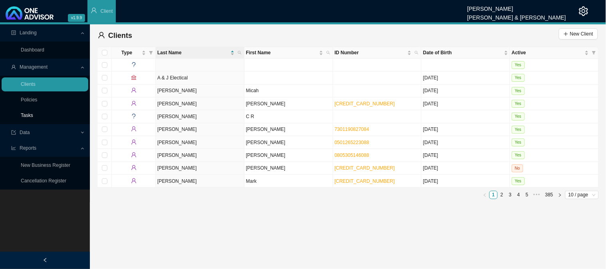
click at [27, 114] on link "Tasks" at bounding box center [27, 116] width 12 height 6
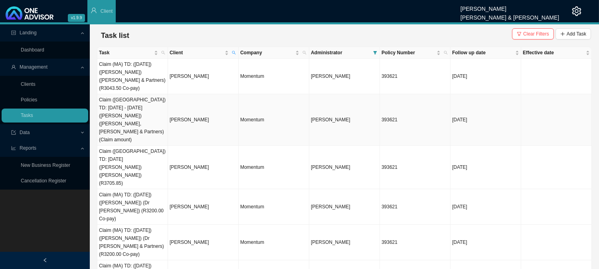
click at [170, 115] on td "[PERSON_NAME]" at bounding box center [203, 120] width 71 height 52
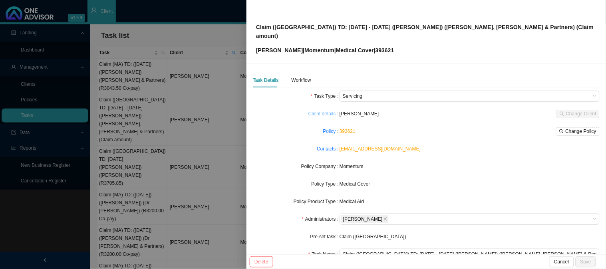
click at [322, 110] on link "Client details" at bounding box center [322, 114] width 28 height 8
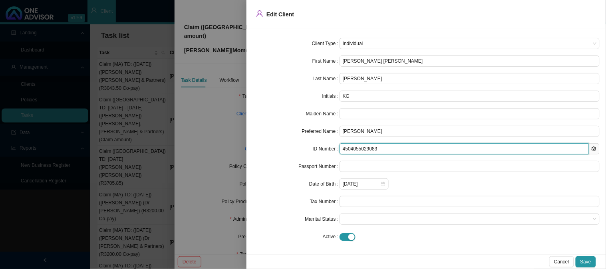
click at [351, 147] on input "4504055029083" at bounding box center [463, 148] width 249 height 11
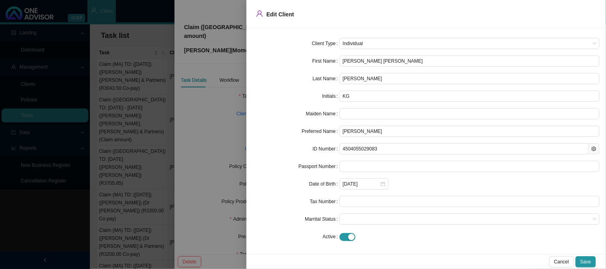
click at [219, 122] on div at bounding box center [303, 134] width 606 height 269
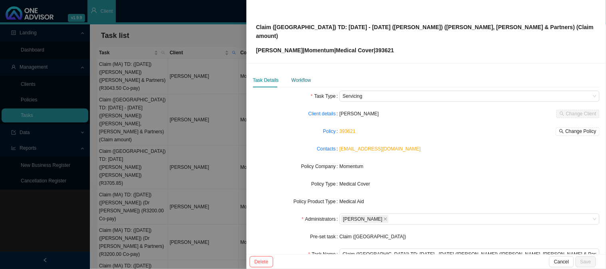
click at [301, 76] on div "Workflow" at bounding box center [301, 80] width 20 height 8
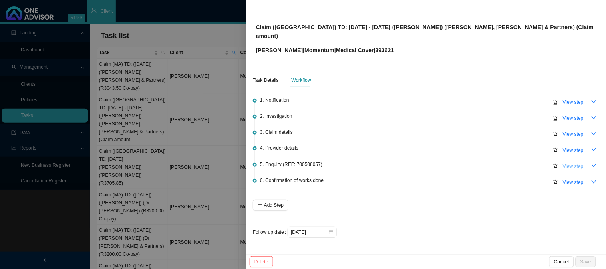
click at [571, 163] on span "View step" at bounding box center [573, 167] width 21 height 8
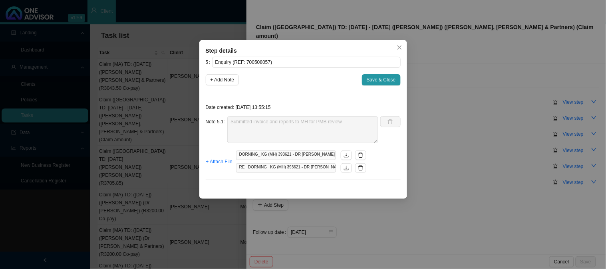
click at [450, 125] on div "Step details 5 Enquiry (REF: 700508057) + Add Note Save & Close Date created: 2…" at bounding box center [303, 134] width 606 height 269
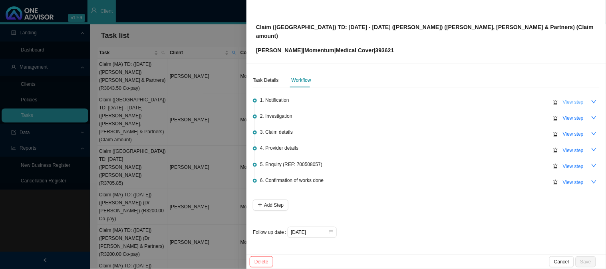
click at [577, 98] on span "View step" at bounding box center [573, 102] width 21 height 8
type input "Notification"
type textarea "Received invoice or Dr Jones, Bhagwan"
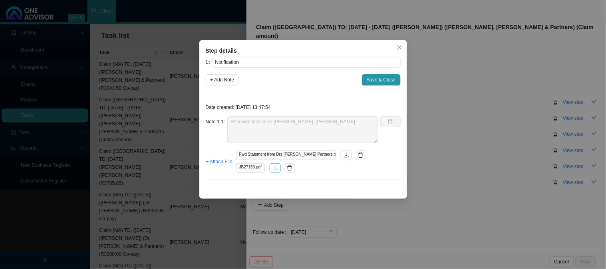
click at [276, 172] on button "button" at bounding box center [275, 168] width 11 height 10
